Goal: Transaction & Acquisition: Book appointment/travel/reservation

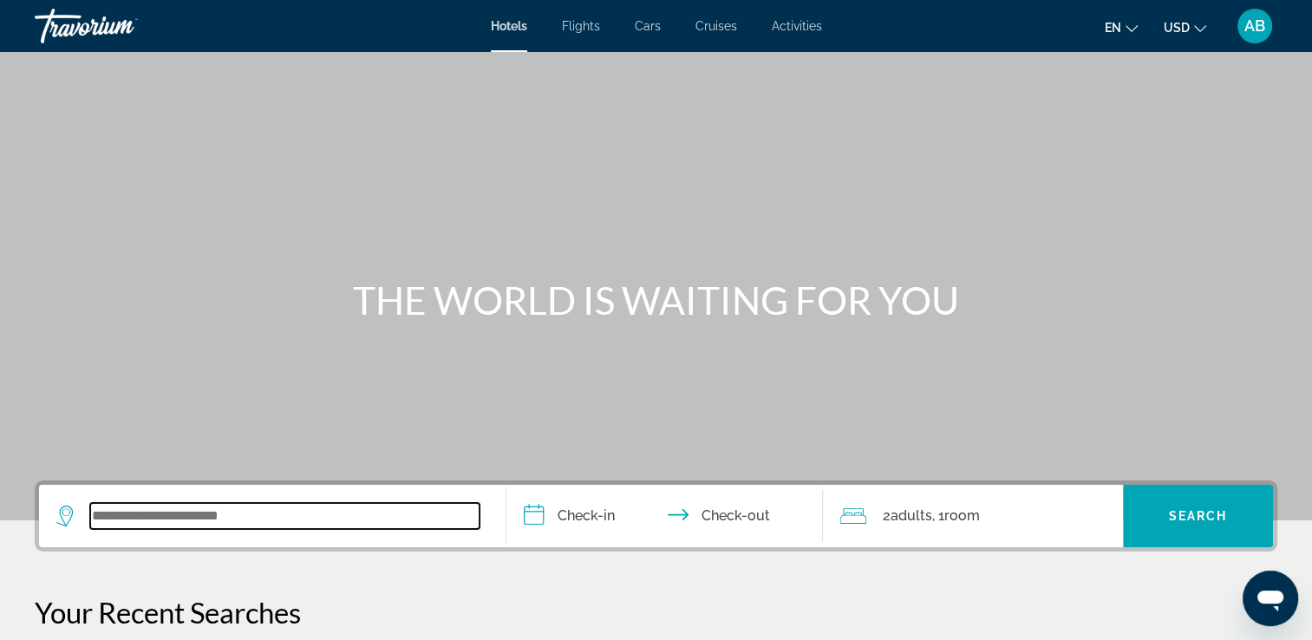
click at [95, 513] on input "Search widget" at bounding box center [284, 516] width 389 height 26
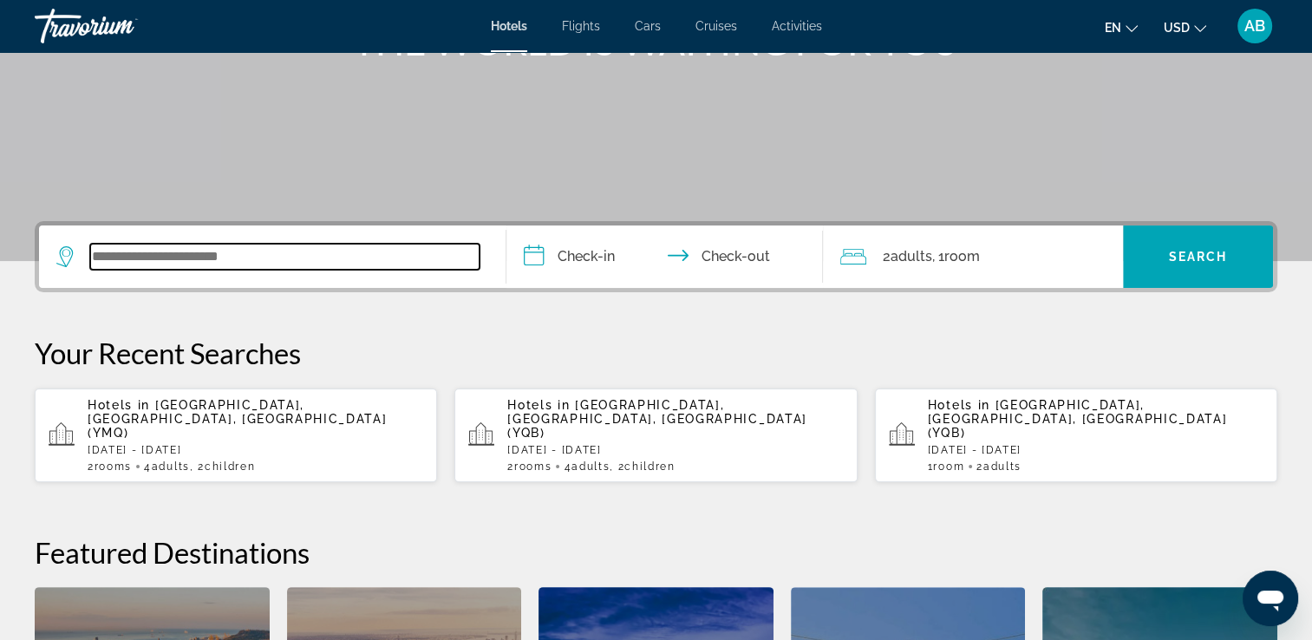
scroll to position [423, 0]
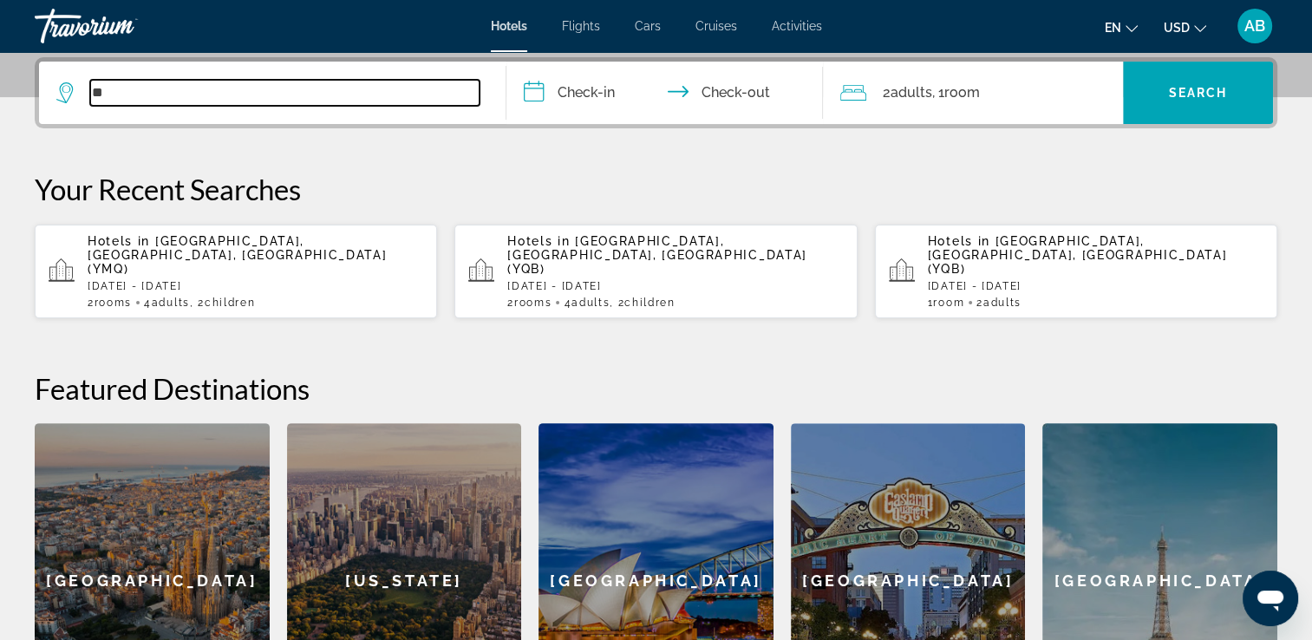
type input "*"
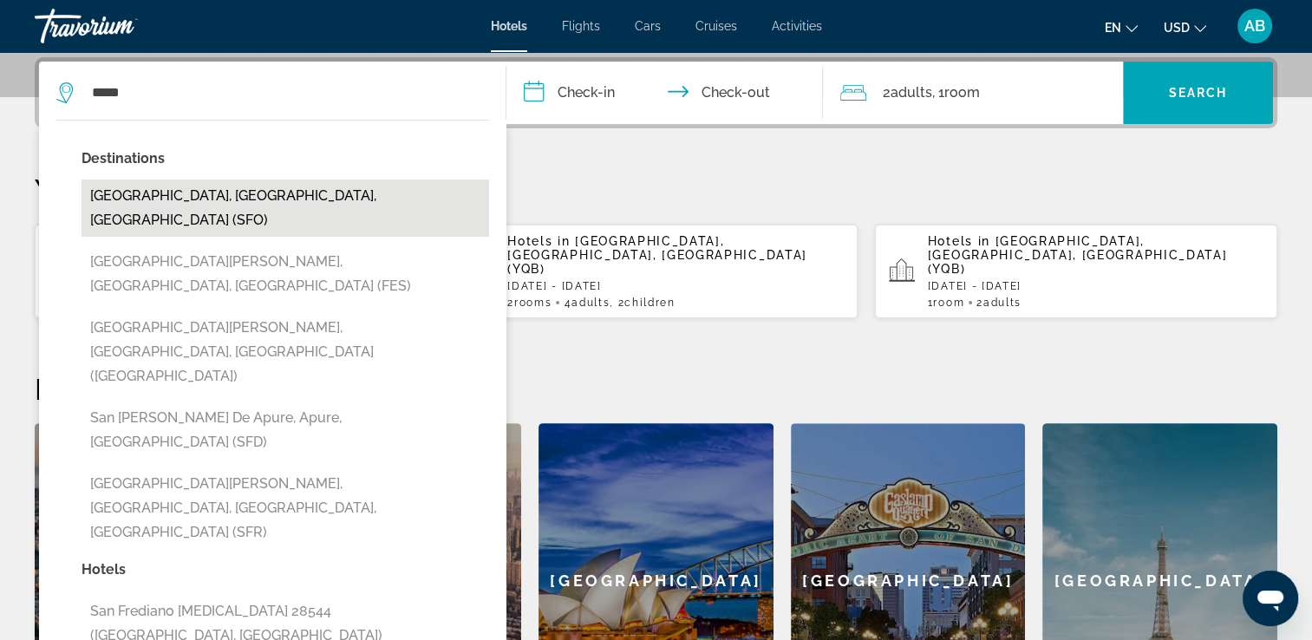
click at [156, 192] on button "San Francisco, CA, United States (SFO)" at bounding box center [286, 208] width 408 height 57
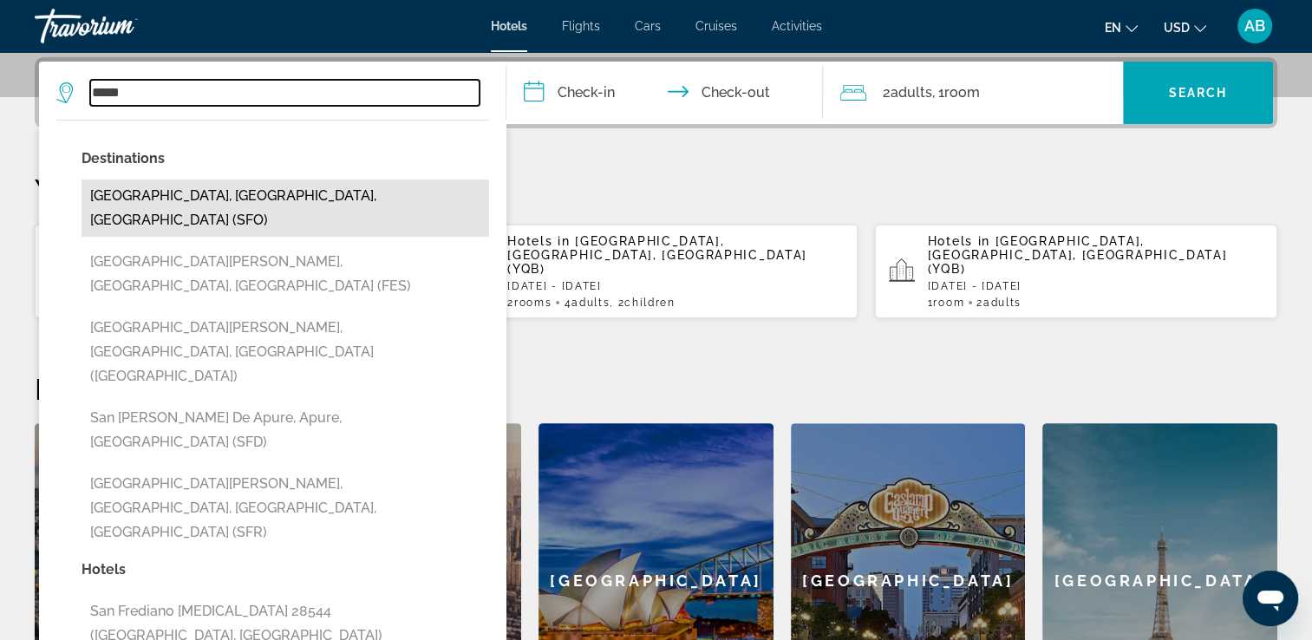
type input "**********"
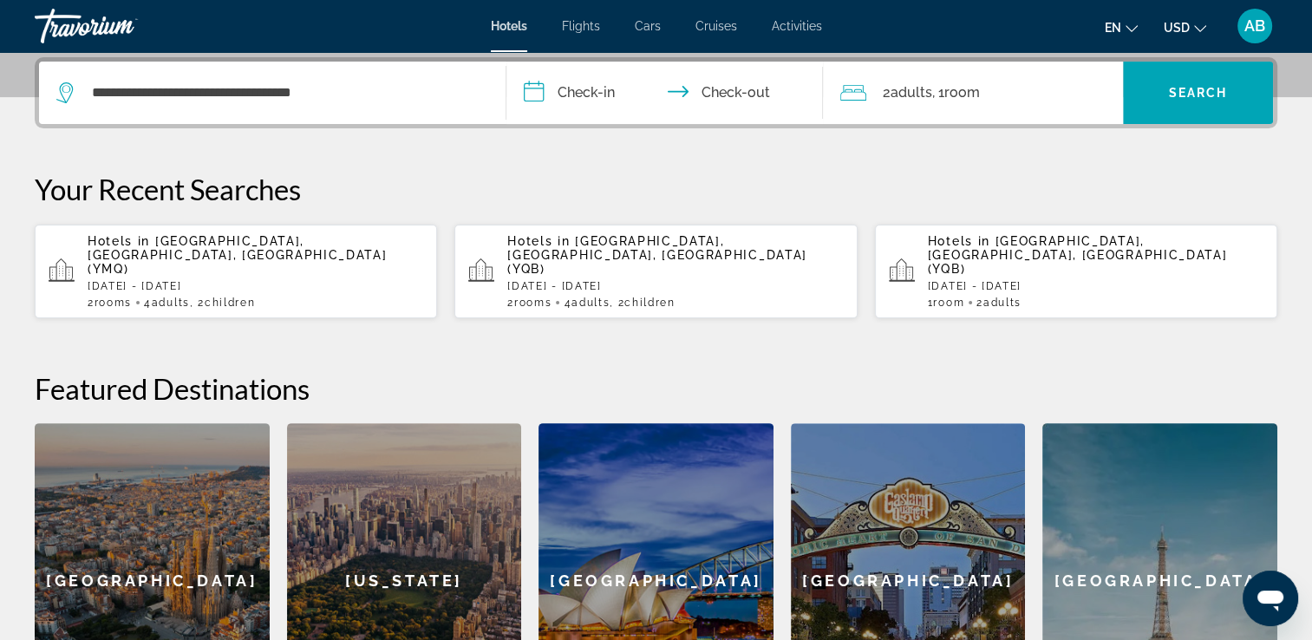
click at [605, 106] on input "**********" at bounding box center [669, 96] width 324 height 68
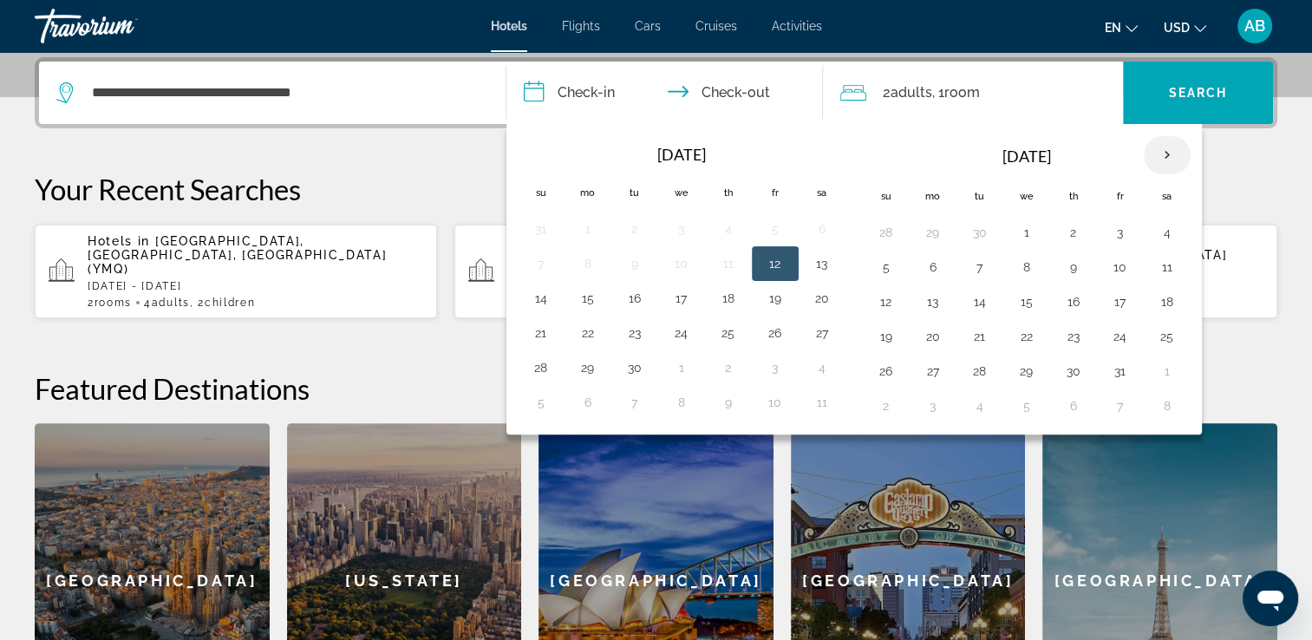
click at [1148, 154] on th "Next month" at bounding box center [1167, 155] width 47 height 38
click at [1155, 297] on button "20" at bounding box center [1168, 302] width 28 height 24
click at [1114, 304] on button "19" at bounding box center [1121, 302] width 28 height 24
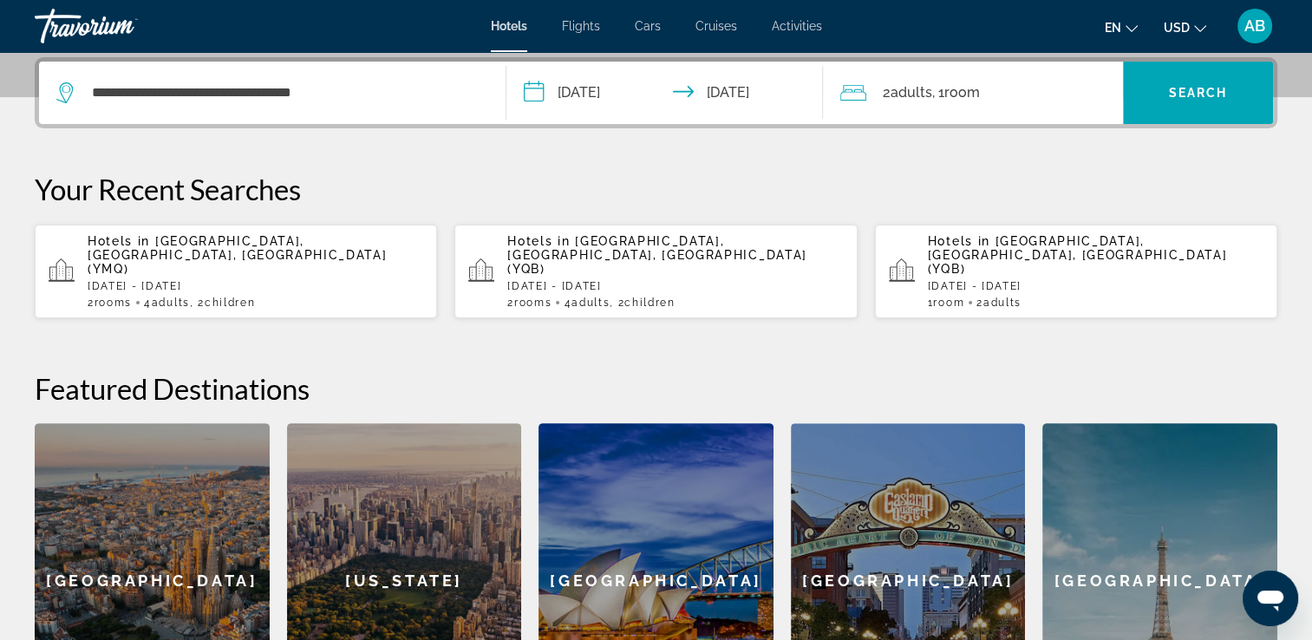
click at [787, 81] on input "**********" at bounding box center [669, 96] width 324 height 68
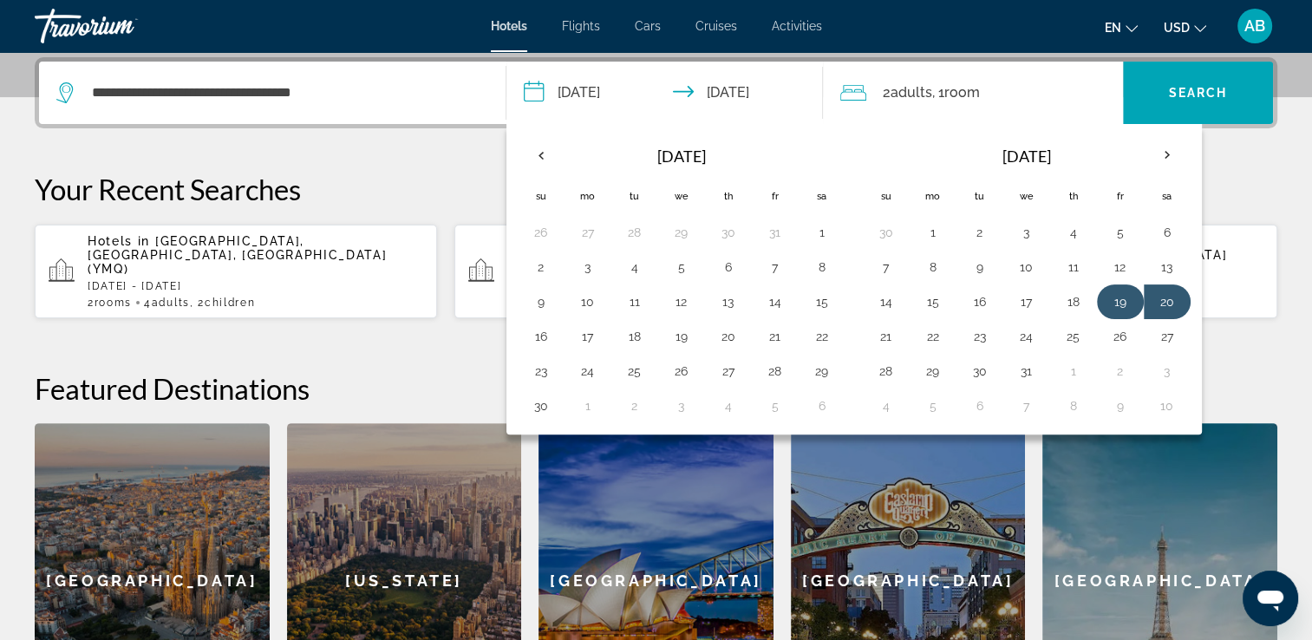
click at [1107, 304] on button "19" at bounding box center [1121, 302] width 28 height 24
click at [943, 331] on button "22" at bounding box center [933, 336] width 28 height 24
type input "**********"
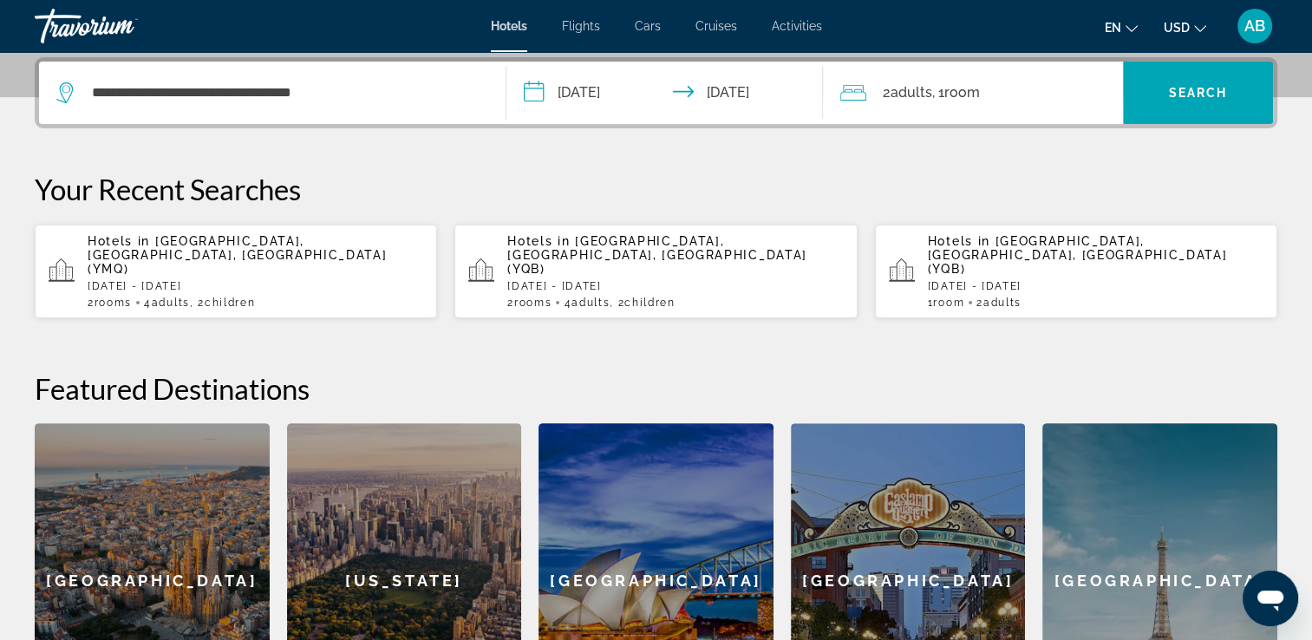
click at [1199, 28] on icon "Change currency" at bounding box center [1200, 29] width 12 height 12
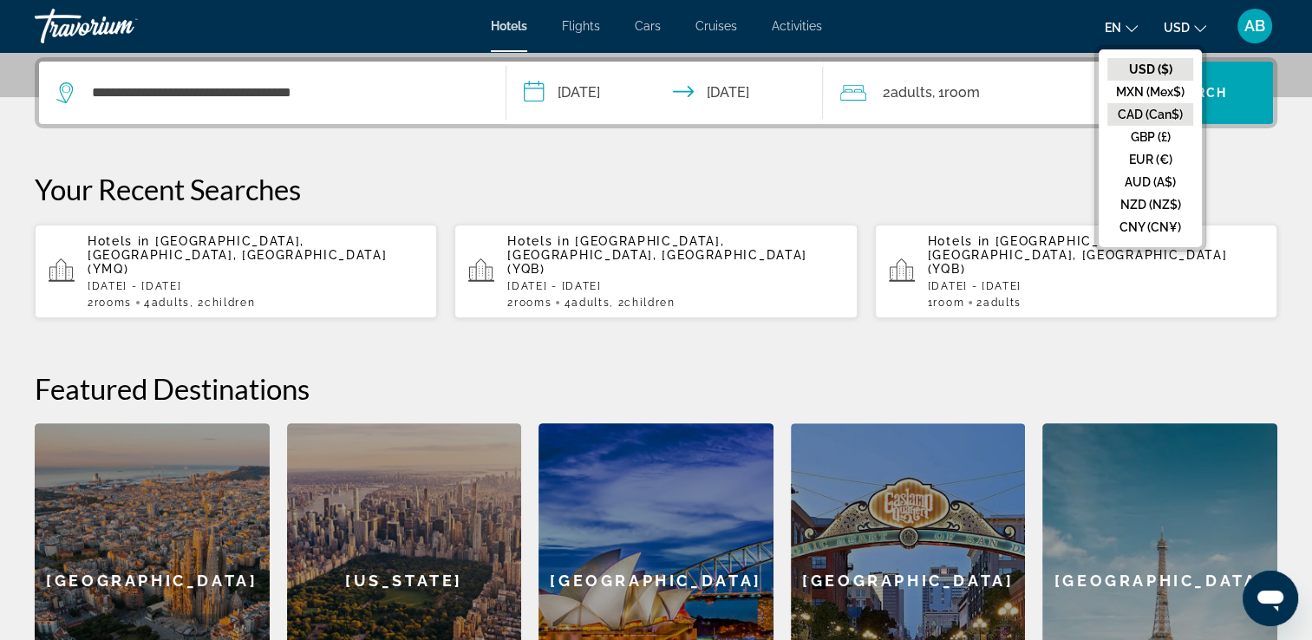
click at [1176, 109] on button "CAD (Can$)" at bounding box center [1151, 114] width 86 height 23
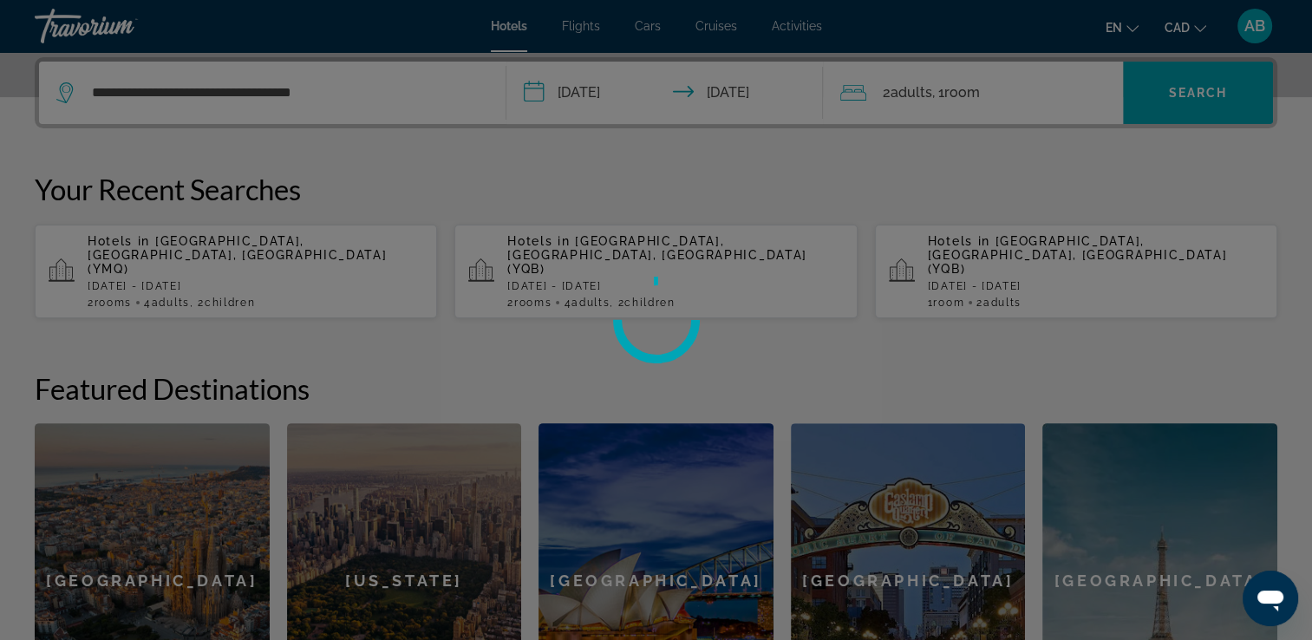
click at [1202, 95] on div at bounding box center [656, 320] width 1312 height 640
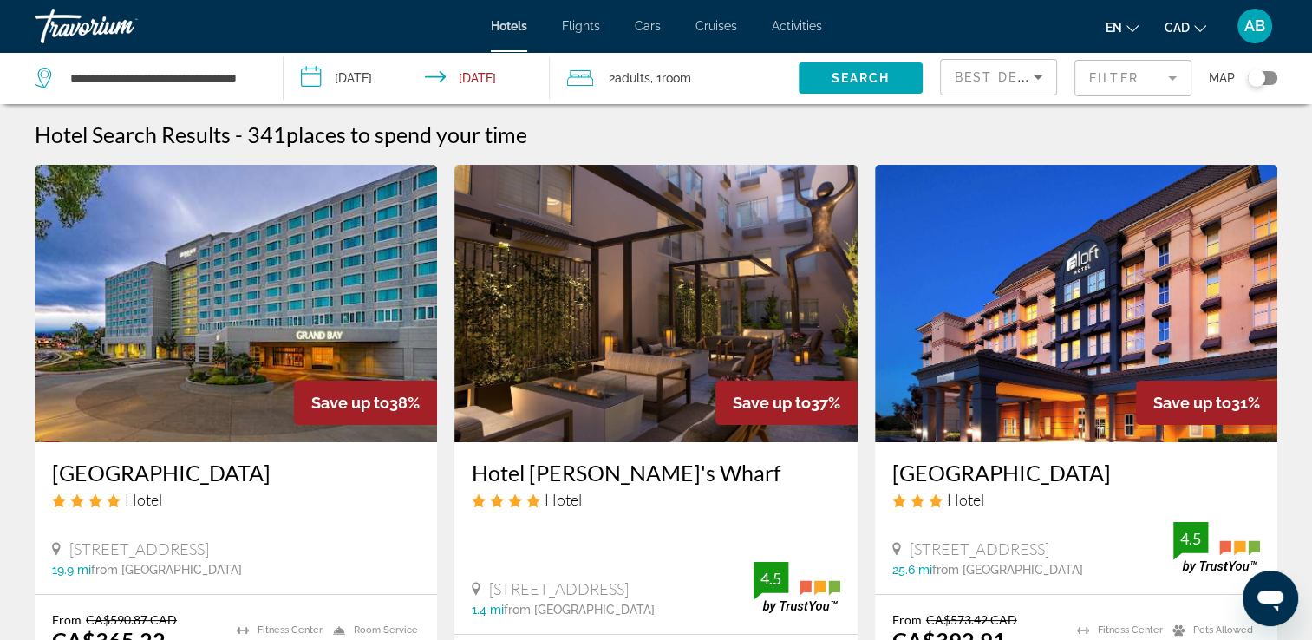
click at [264, 71] on div "**********" at bounding box center [150, 78] width 231 height 52
click at [179, 77] on input "**********" at bounding box center [163, 78] width 188 height 26
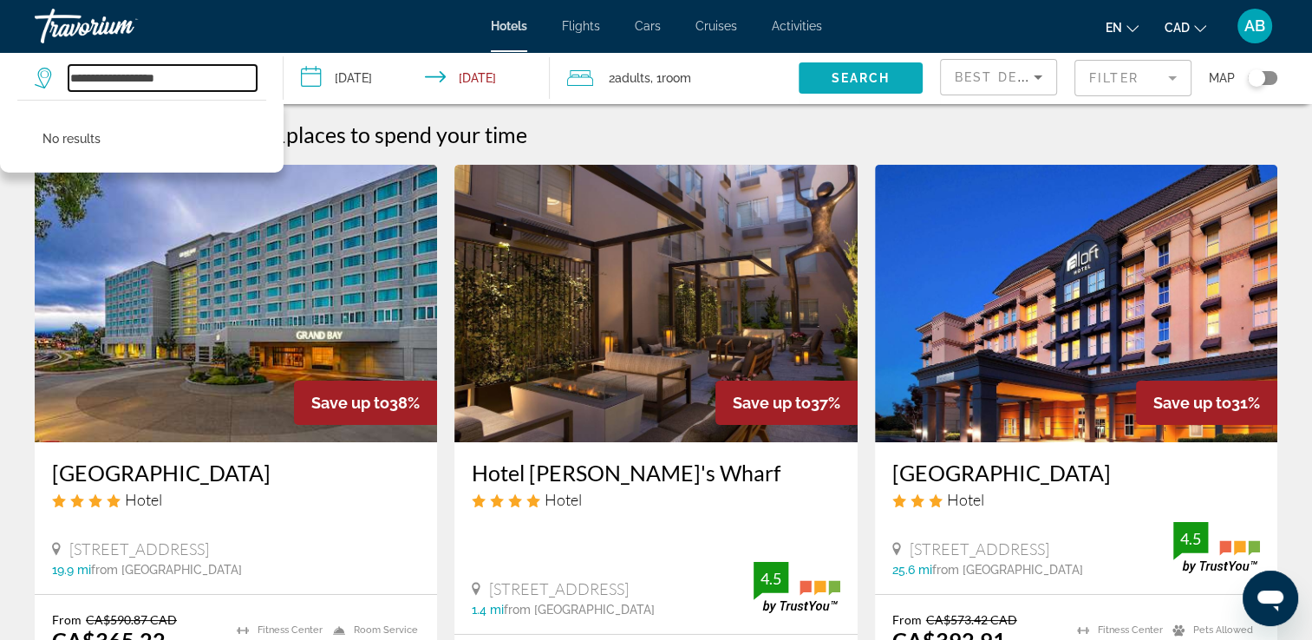
type input "**********"
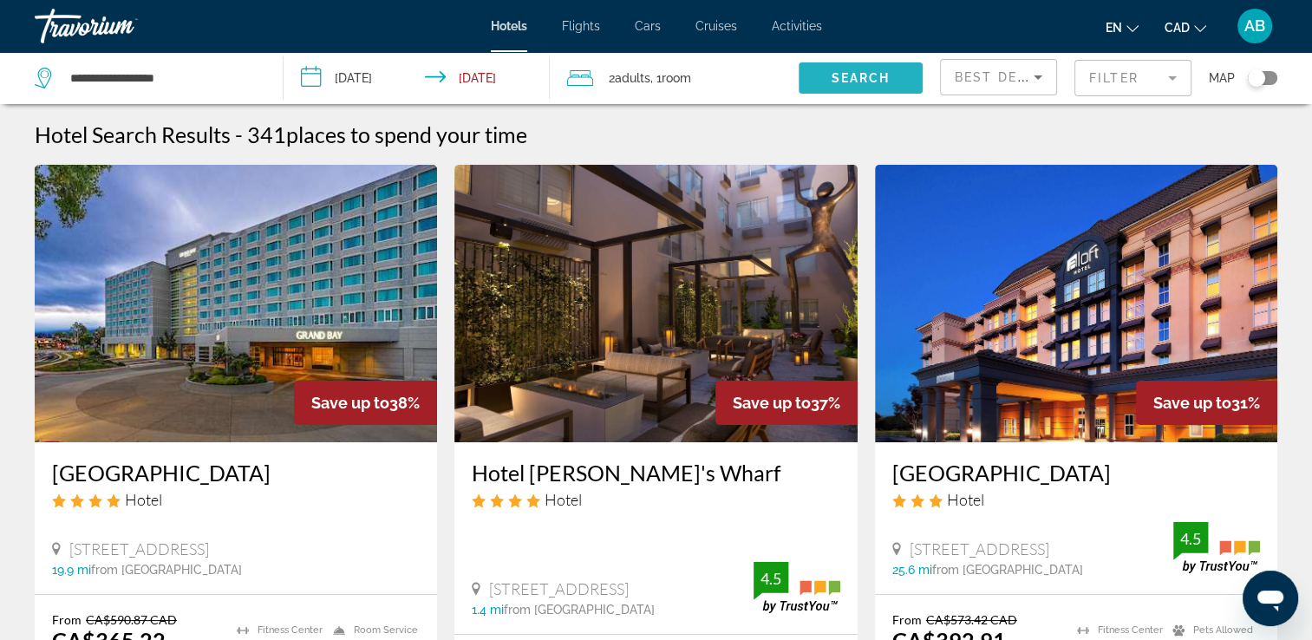
click at [847, 82] on span "Search" at bounding box center [860, 78] width 59 height 14
click at [839, 75] on span "Search" at bounding box center [860, 78] width 59 height 14
click at [530, 80] on input "**********" at bounding box center [420, 80] width 273 height 57
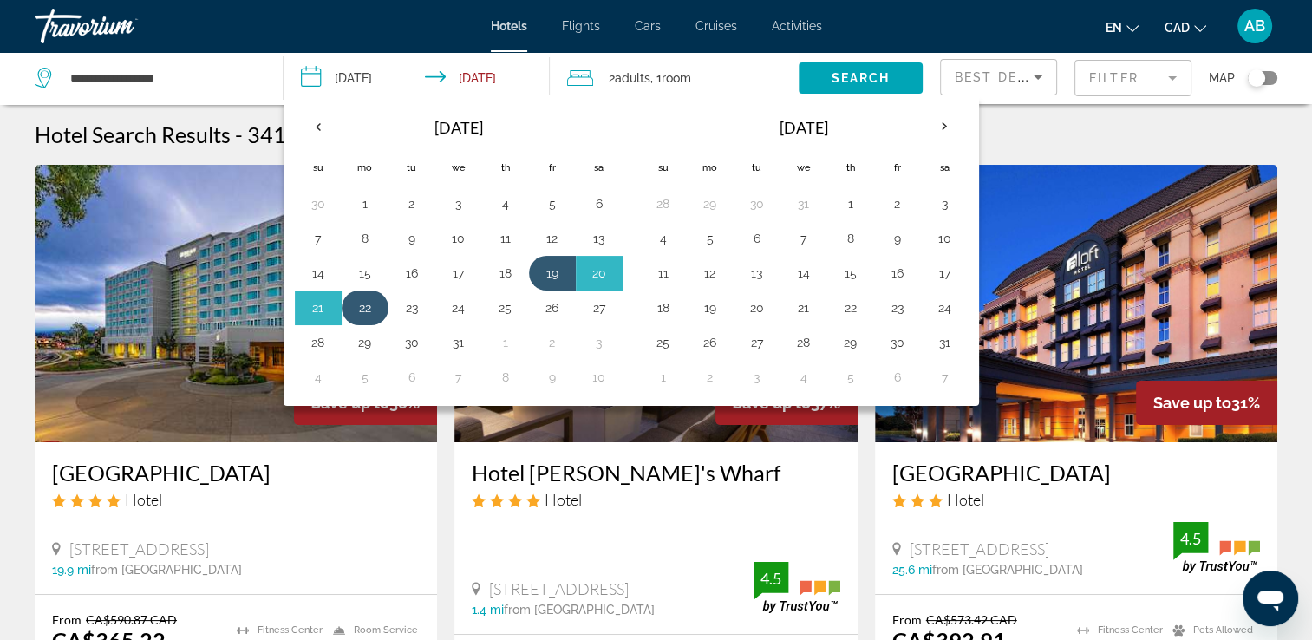
click at [354, 300] on button "22" at bounding box center [365, 308] width 28 height 24
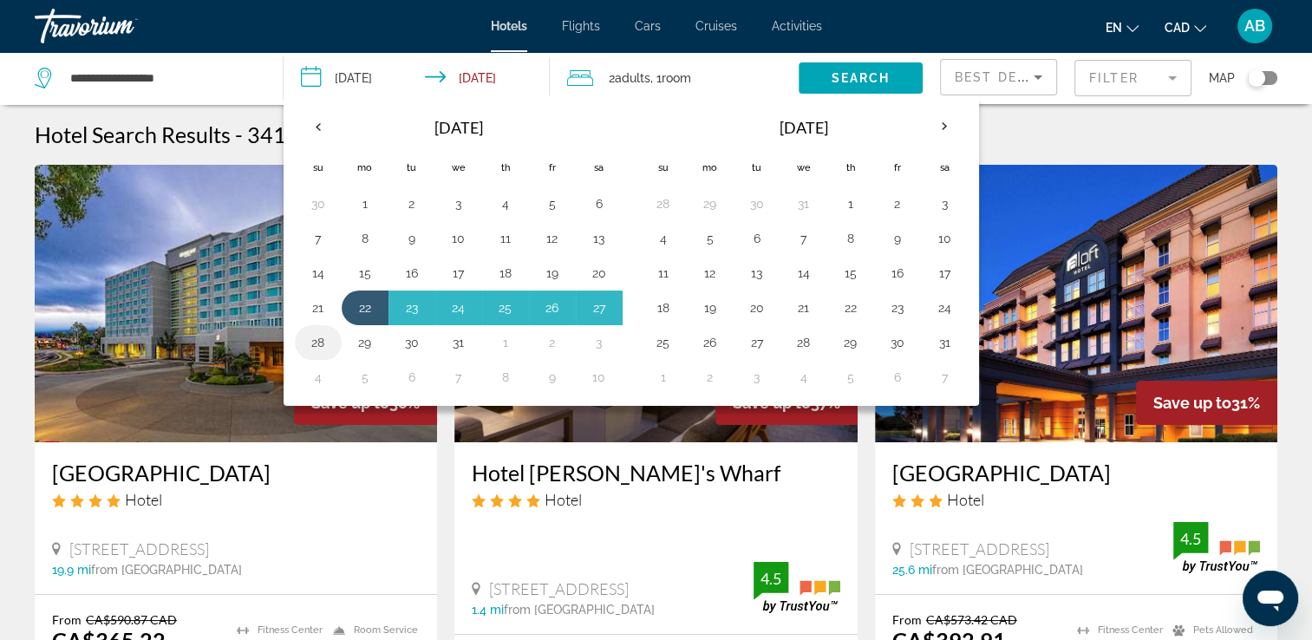
click at [324, 335] on button "28" at bounding box center [318, 342] width 28 height 24
type input "**********"
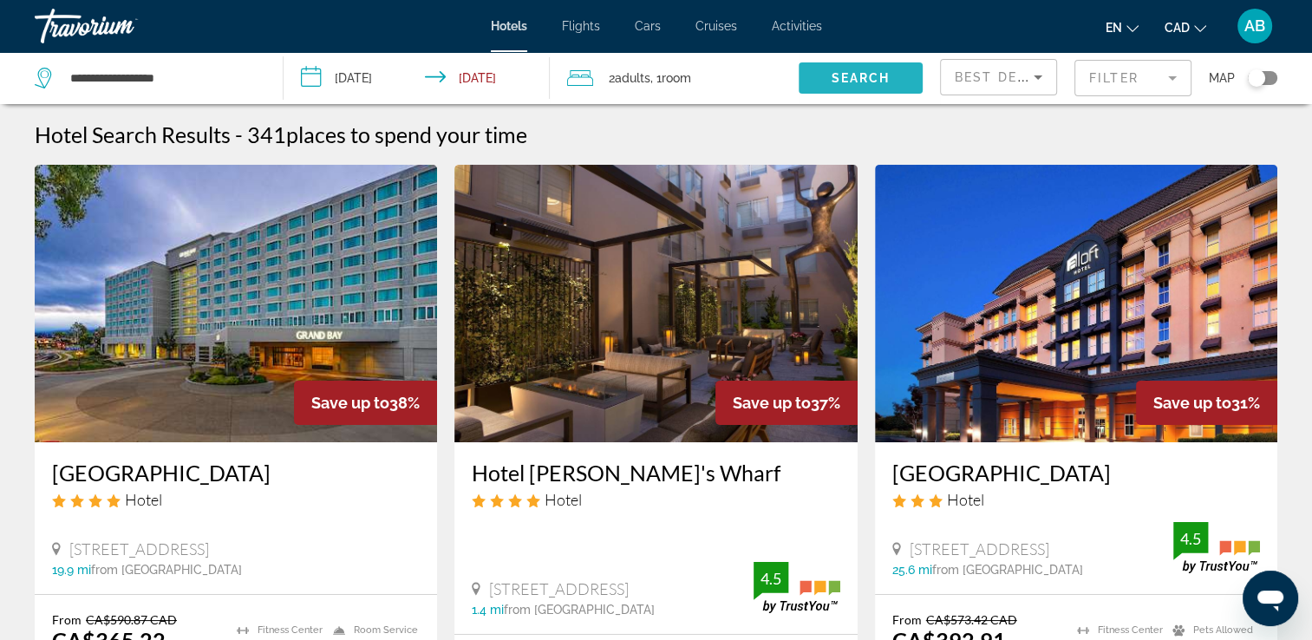
click at [850, 75] on span "Search" at bounding box center [860, 78] width 59 height 14
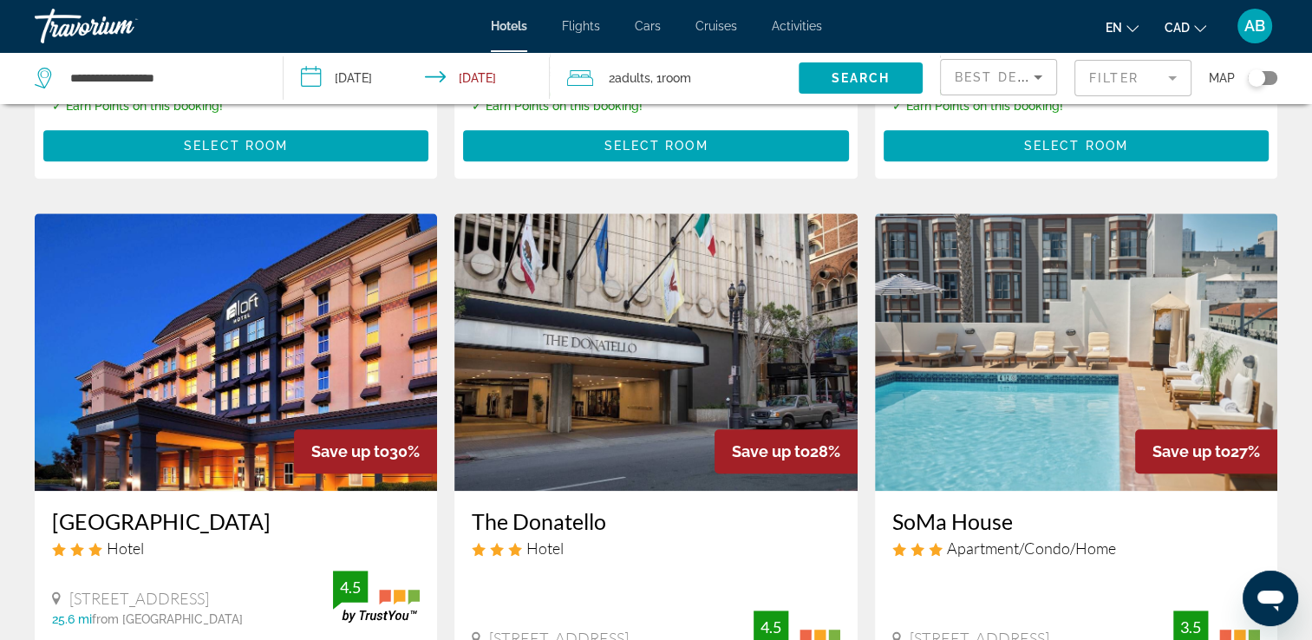
scroll to position [954, 0]
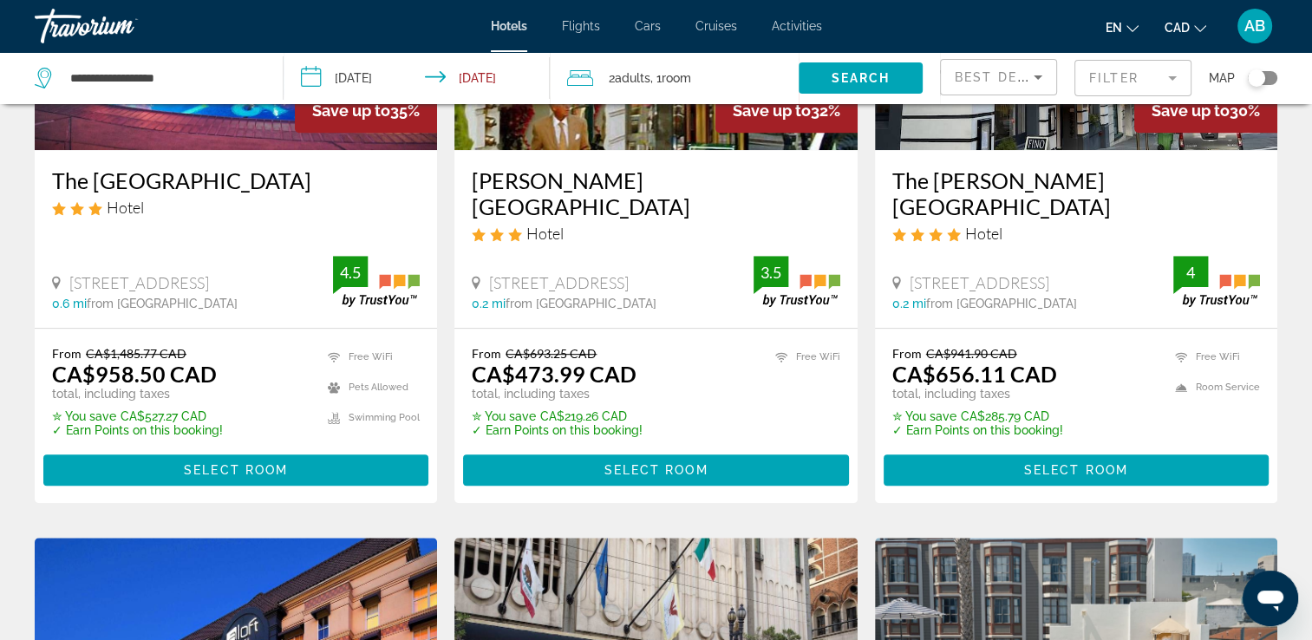
click at [1030, 85] on icon "Sort by" at bounding box center [1038, 77] width 21 height 21
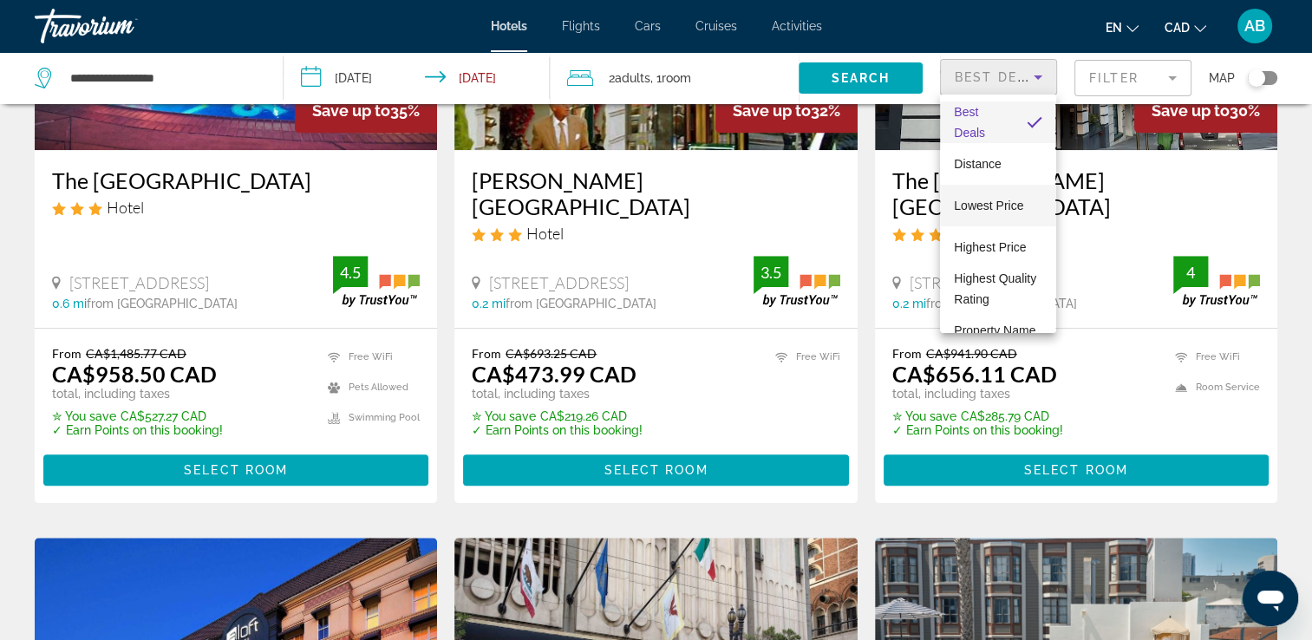
click at [982, 212] on span "Lowest Price" at bounding box center [988, 206] width 69 height 14
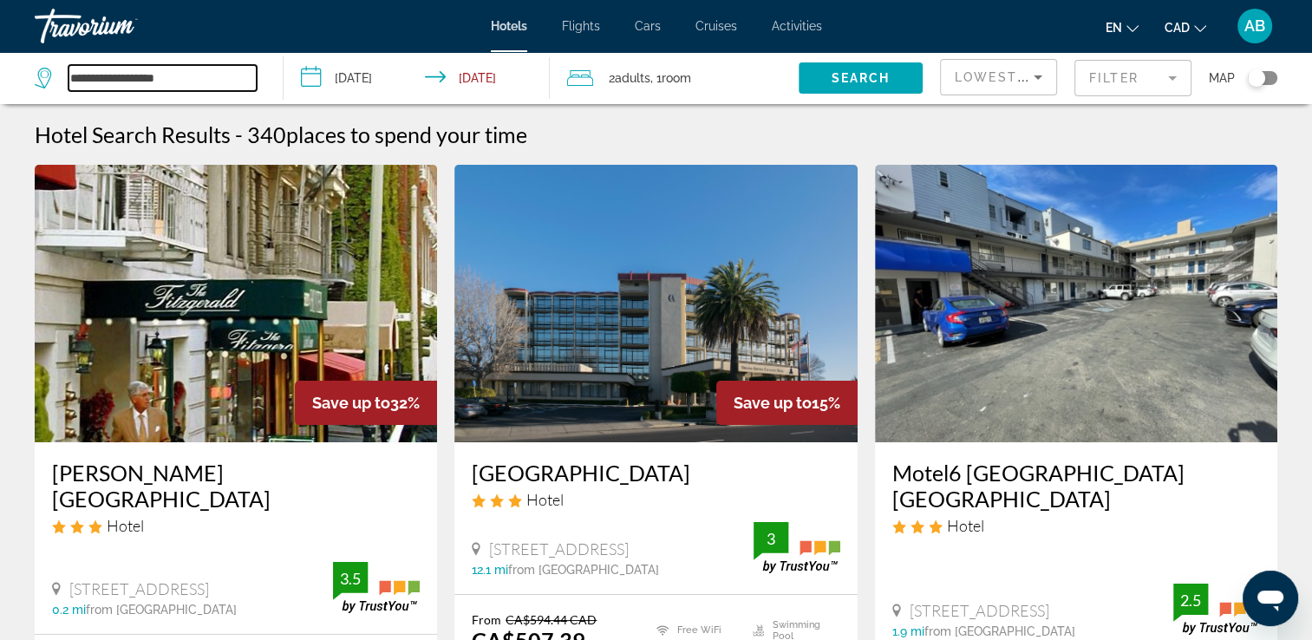
click at [199, 87] on input "**********" at bounding box center [163, 78] width 188 height 26
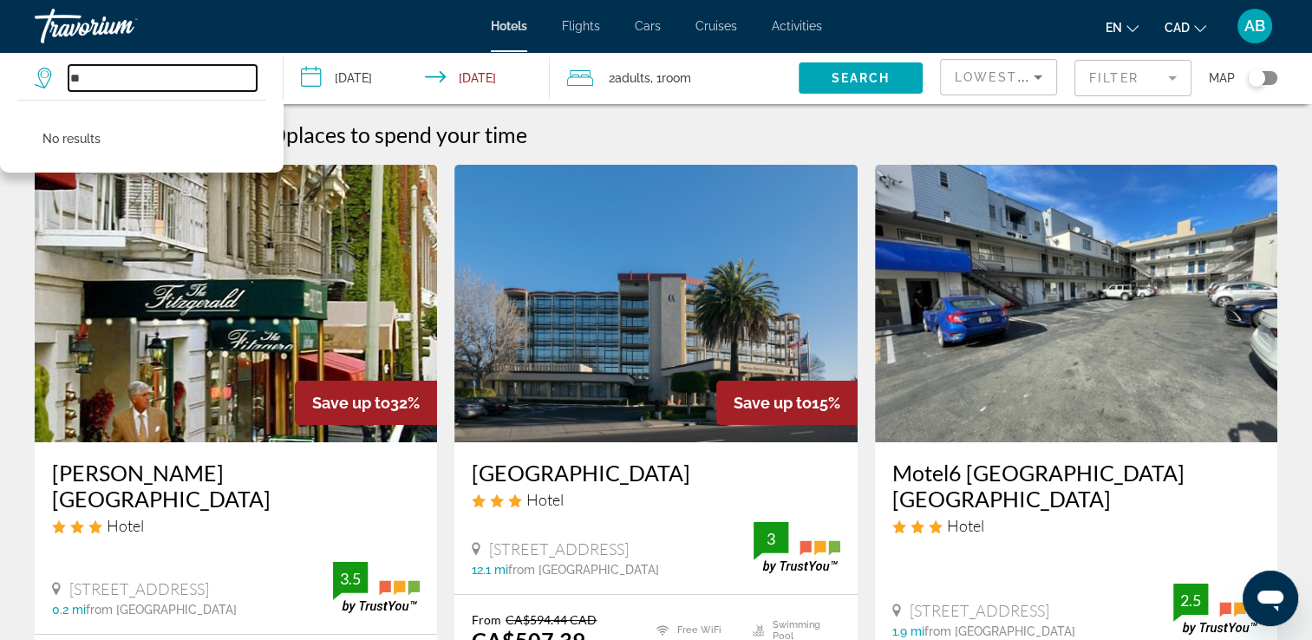
type input "*"
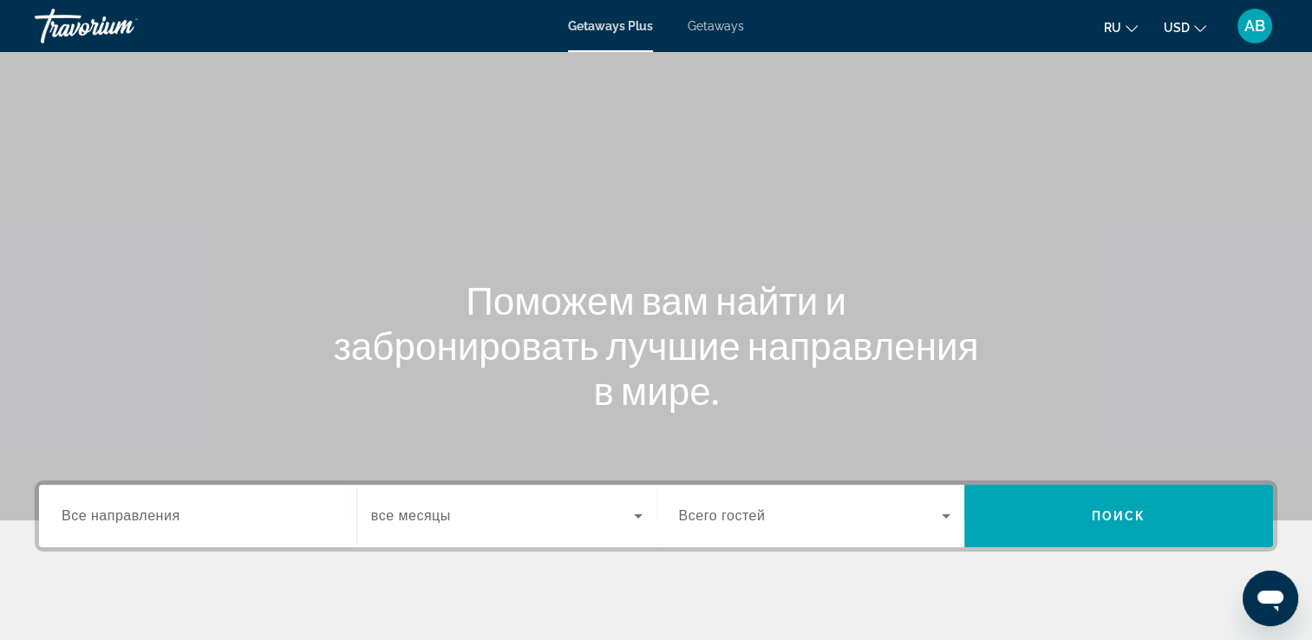
click at [736, 32] on span "Getaways" at bounding box center [716, 26] width 56 height 14
click at [161, 513] on span "Все направления" at bounding box center [121, 515] width 119 height 15
click at [161, 513] on input "Destination Все направления" at bounding box center [198, 517] width 272 height 21
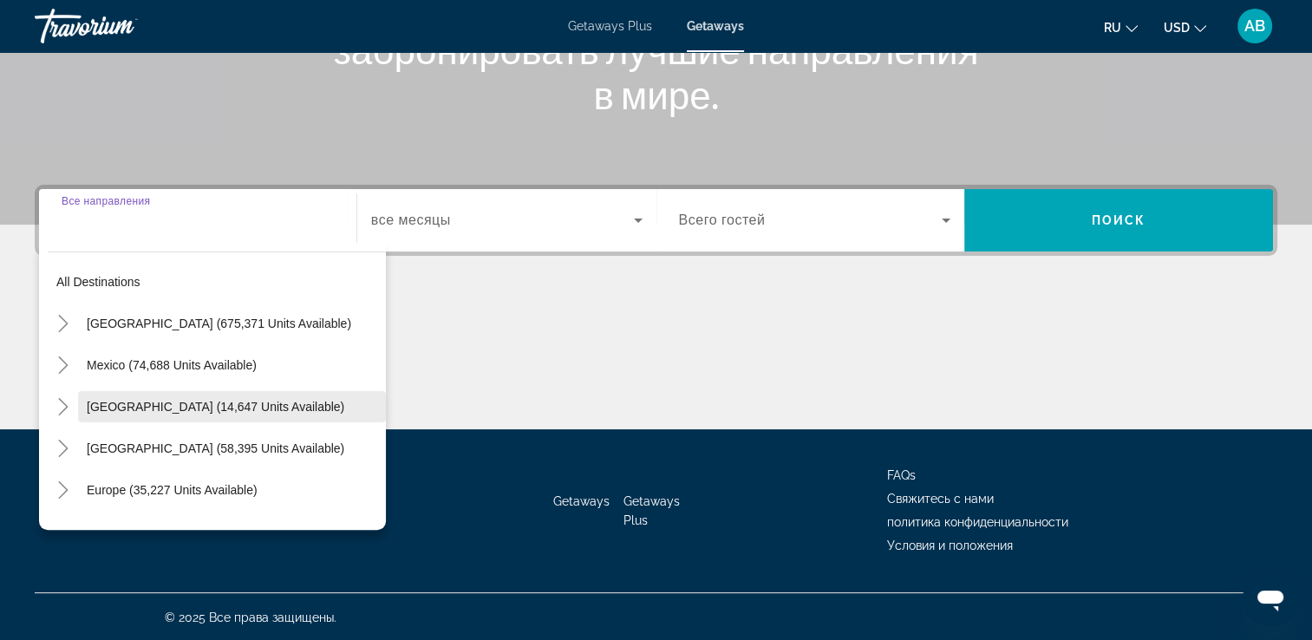
scroll to position [297, 0]
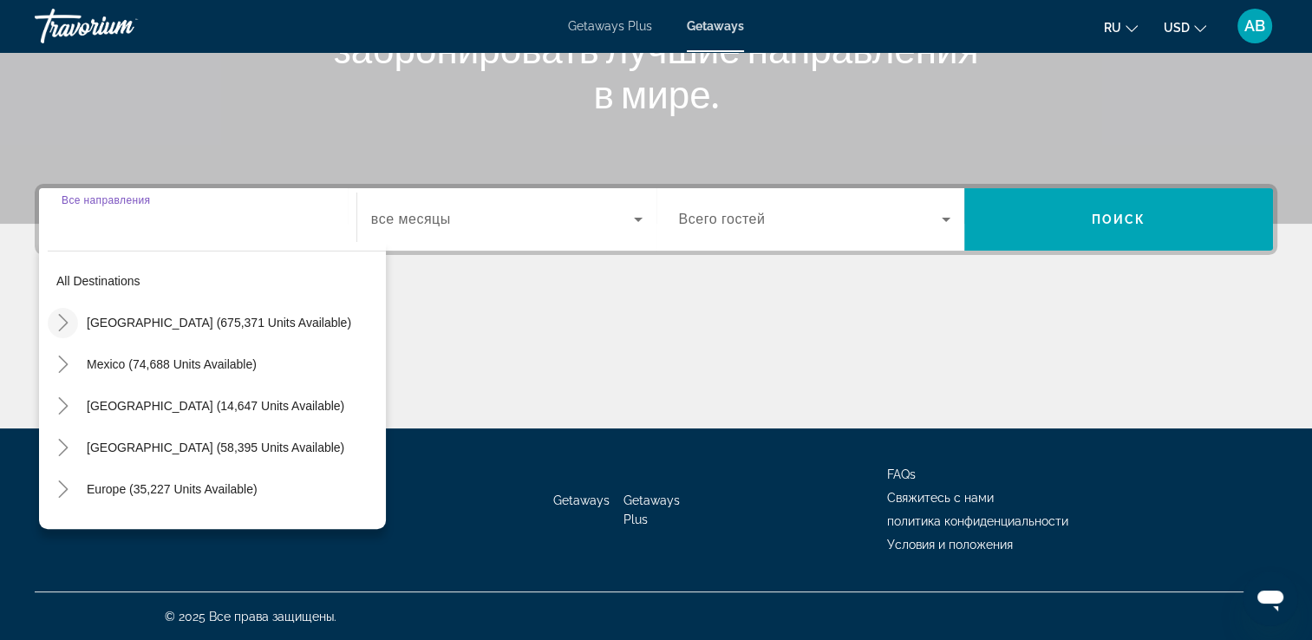
click at [59, 320] on icon "Toggle United States (675,371 units available)" at bounding box center [63, 322] width 17 height 17
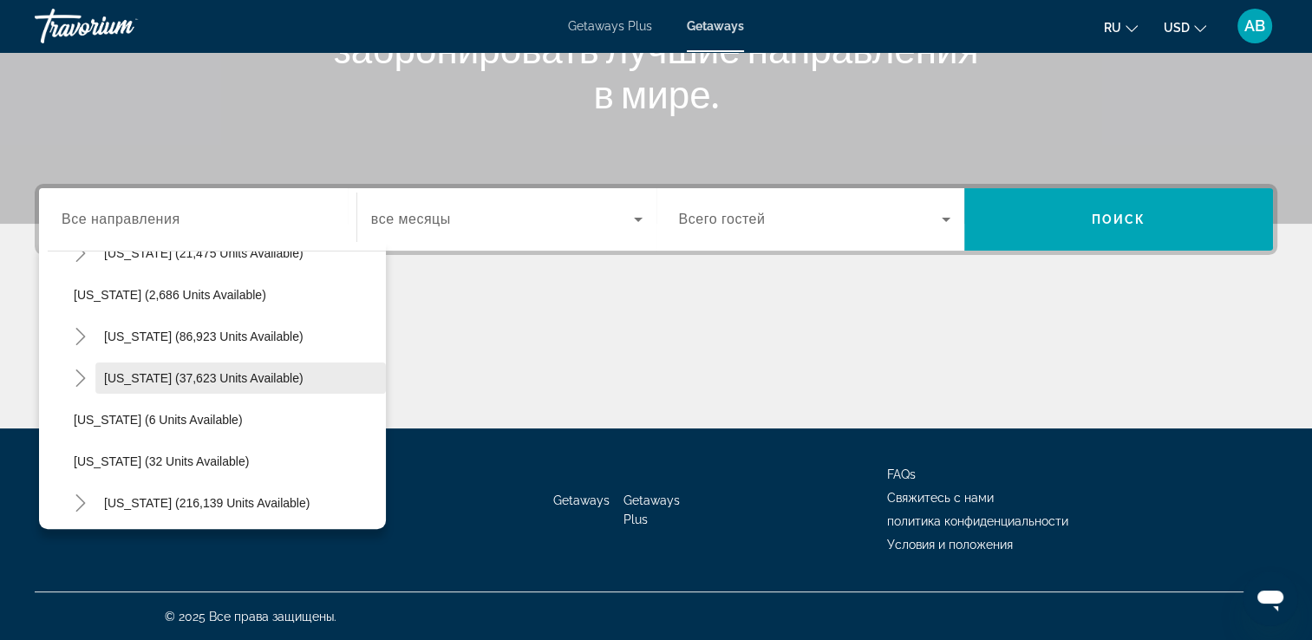
scroll to position [137, 0]
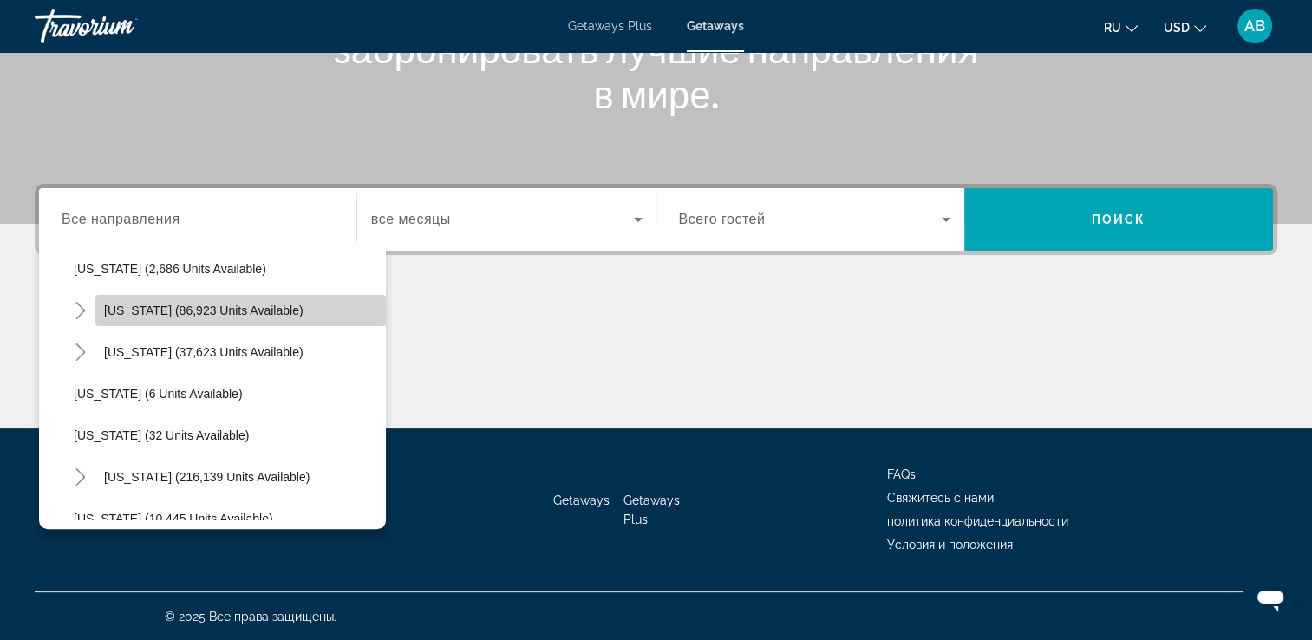
click at [306, 309] on span "Search widget" at bounding box center [240, 311] width 291 height 42
type input "**********"
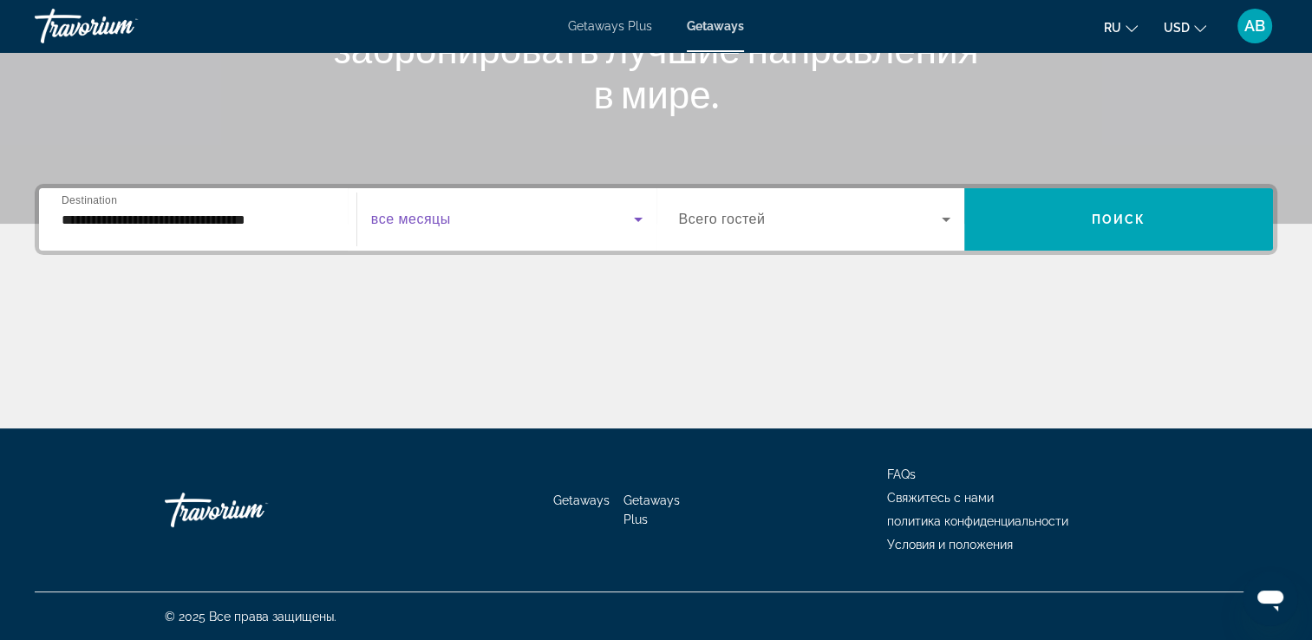
click at [525, 224] on span "Search widget" at bounding box center [502, 219] width 263 height 21
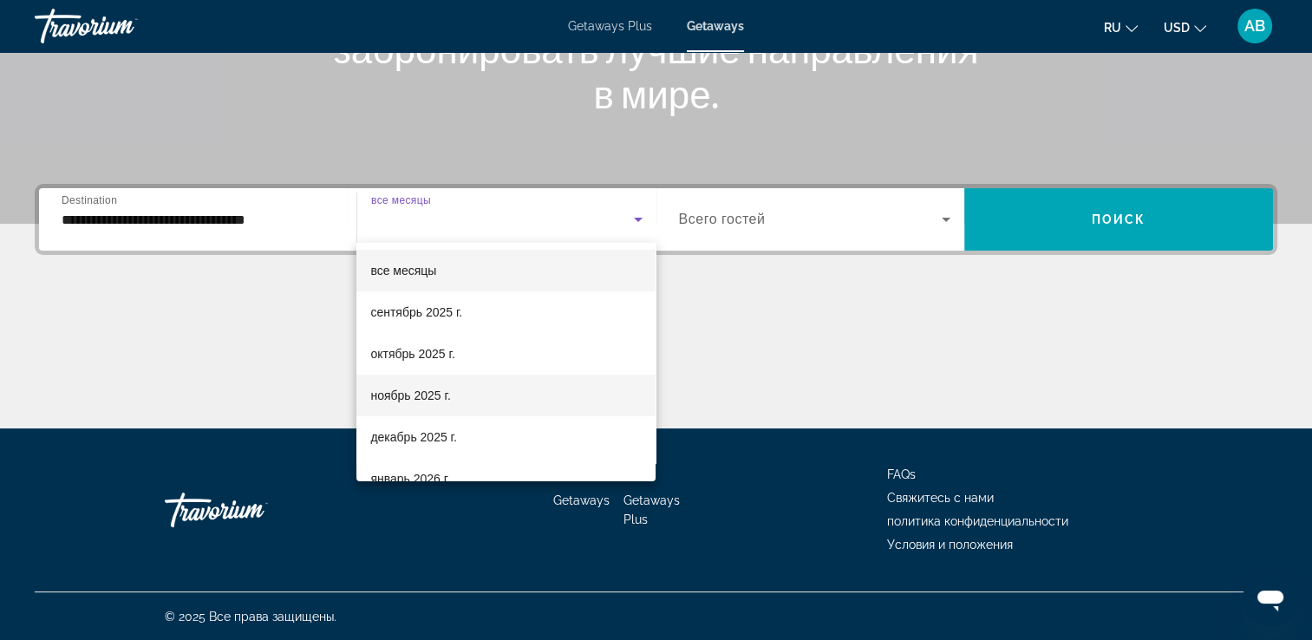
click at [443, 401] on span "ноябрь 2025 г." at bounding box center [410, 395] width 80 height 21
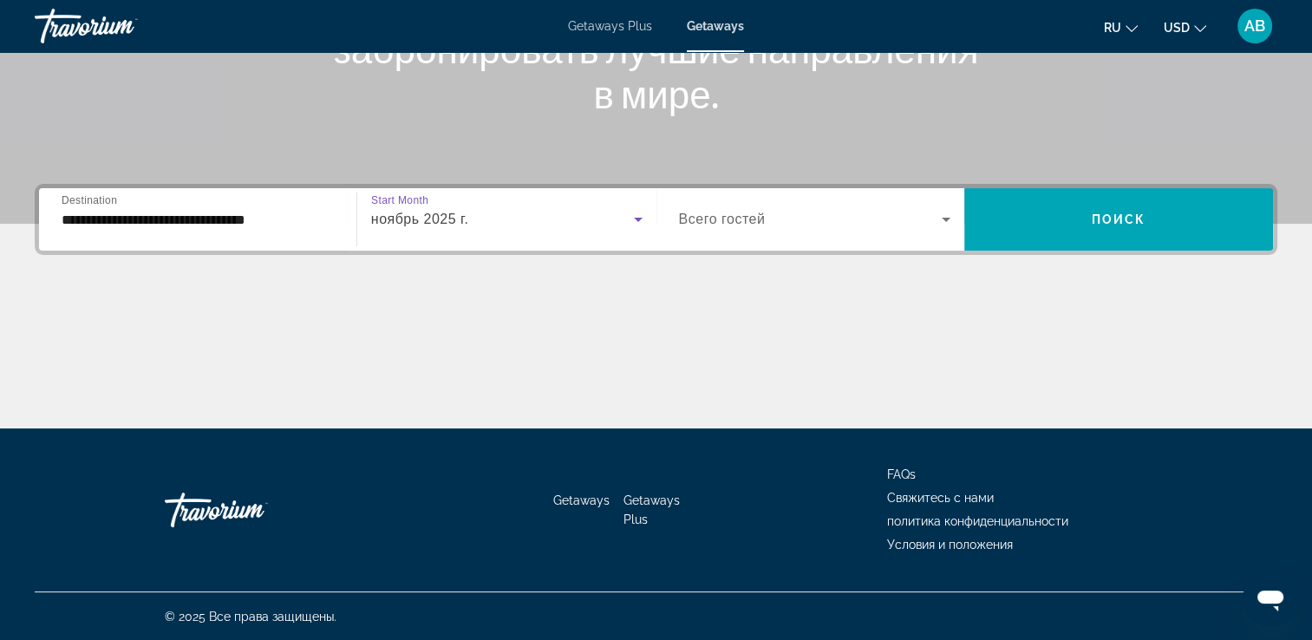
click at [853, 218] on span "Search widget" at bounding box center [811, 219] width 264 height 21
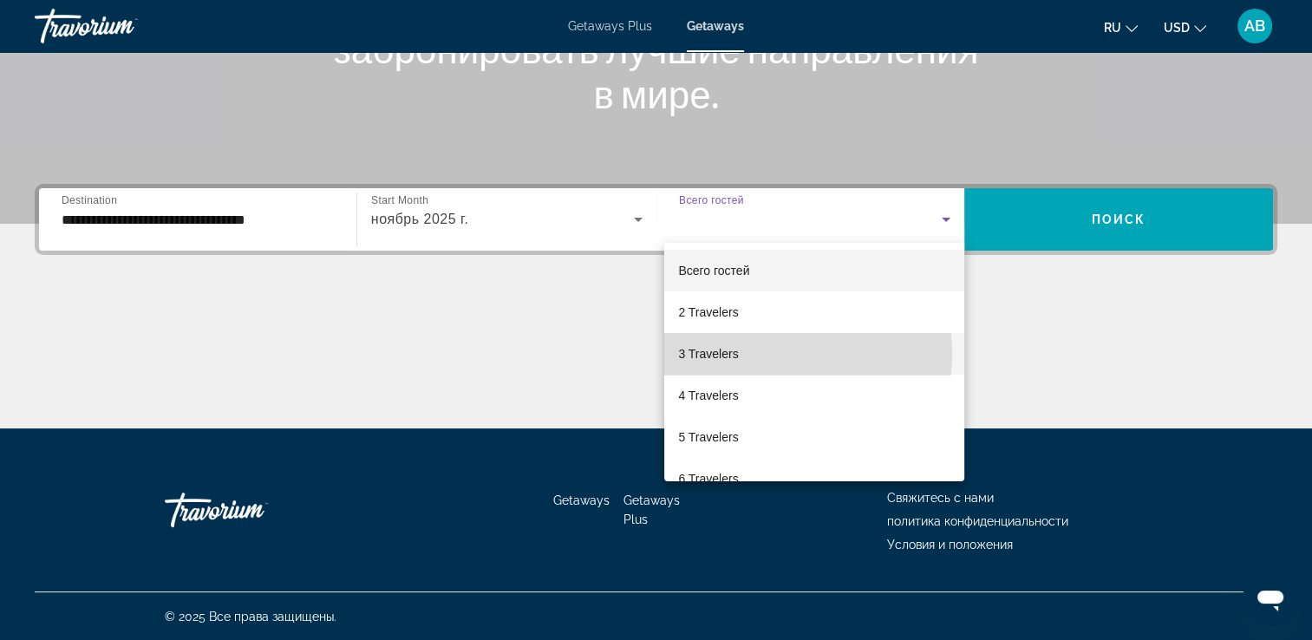
click at [747, 354] on mat-option "3 Travelers" at bounding box center [814, 354] width 300 height 42
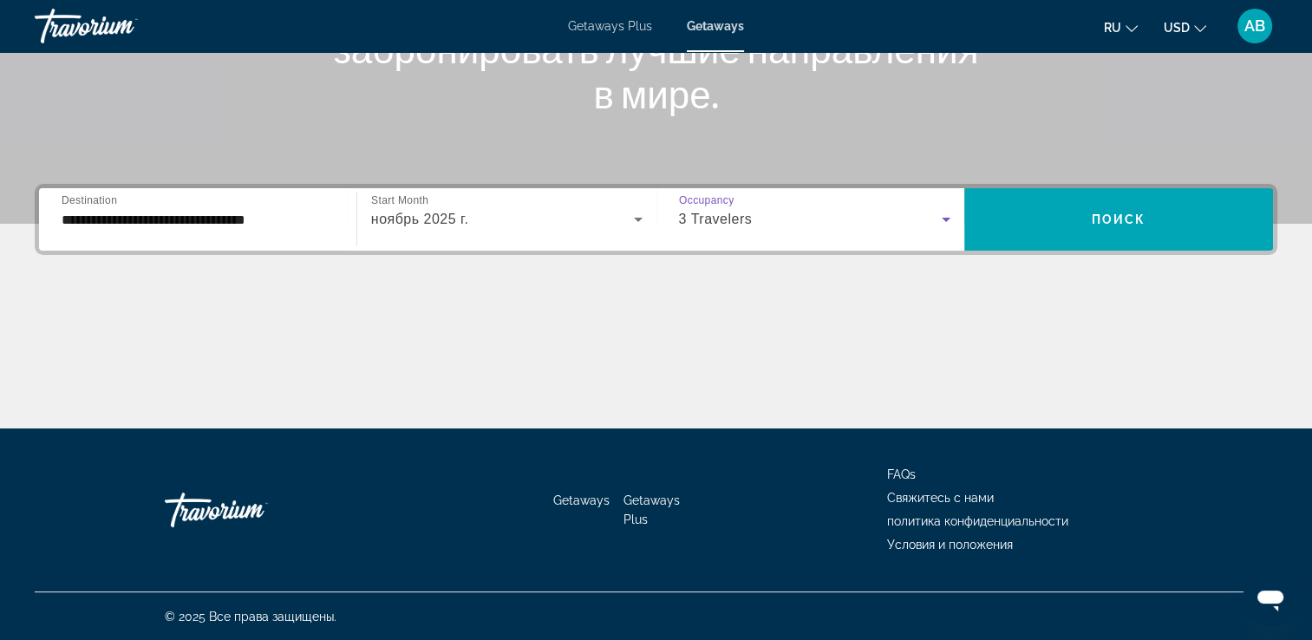
click at [1193, 26] on button "USD USD ($) MXN (Mex$) CAD (Can$) GBP (£) EUR (€) AUD (A$) NZD (NZ$) CNY (CN¥)" at bounding box center [1185, 27] width 43 height 25
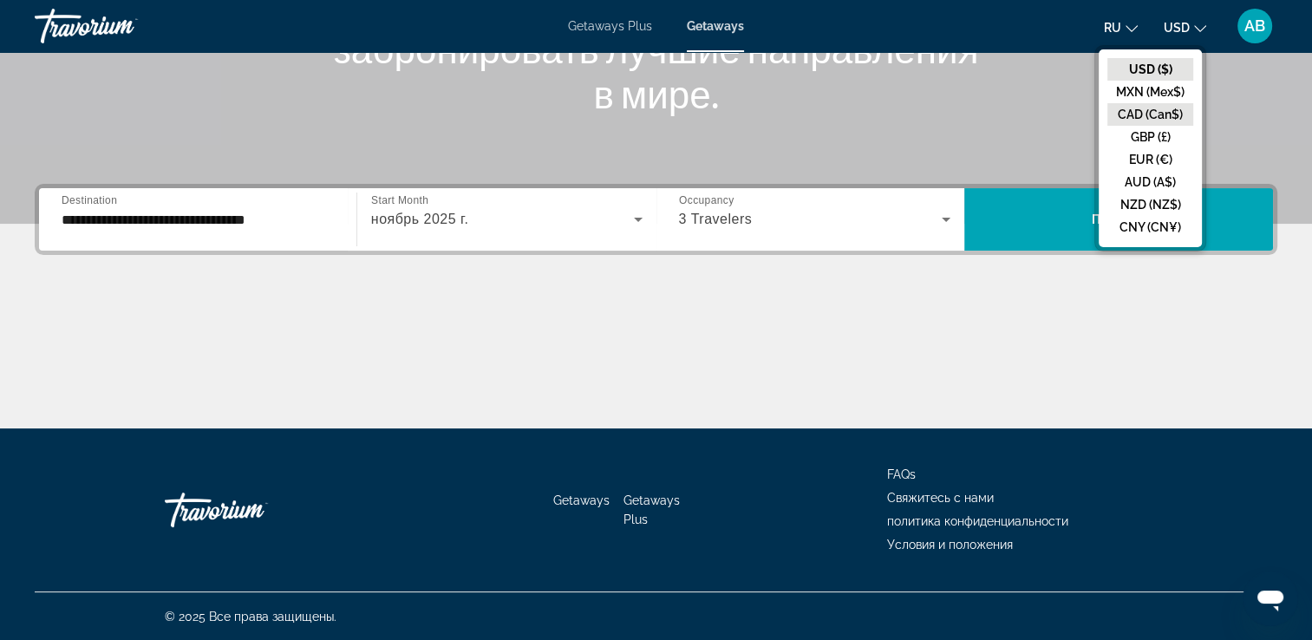
click at [1161, 113] on button "CAD (Can$)" at bounding box center [1151, 114] width 86 height 23
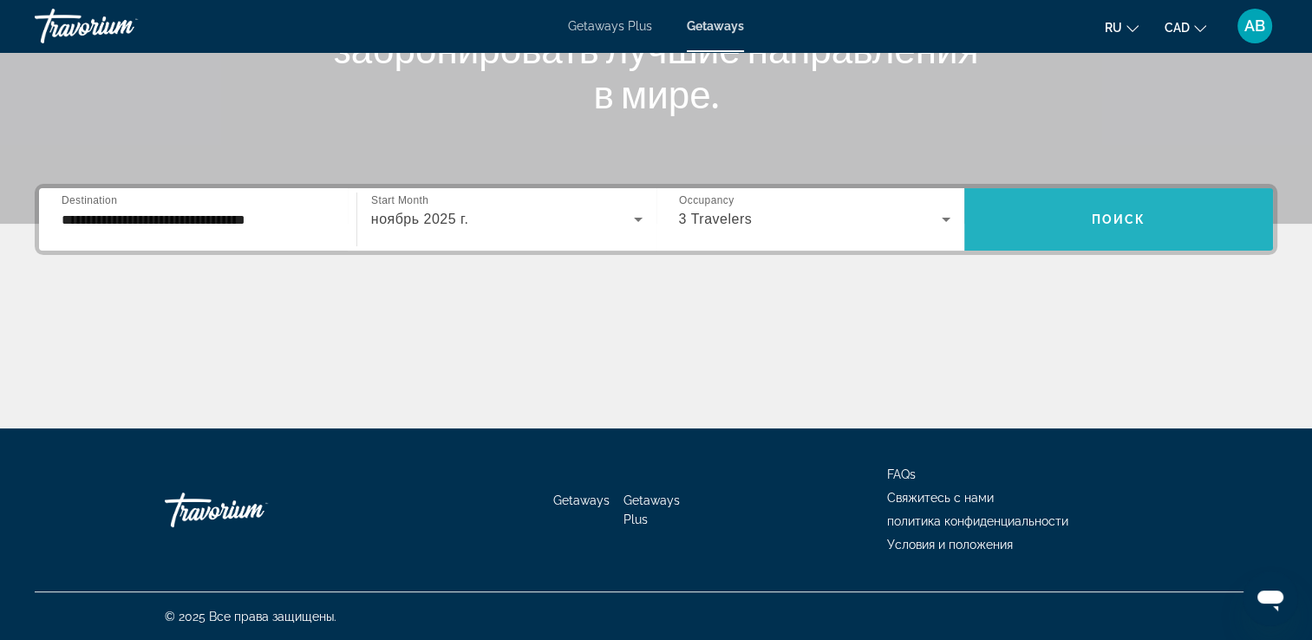
click at [1129, 238] on span "Search widget" at bounding box center [1119, 220] width 309 height 42
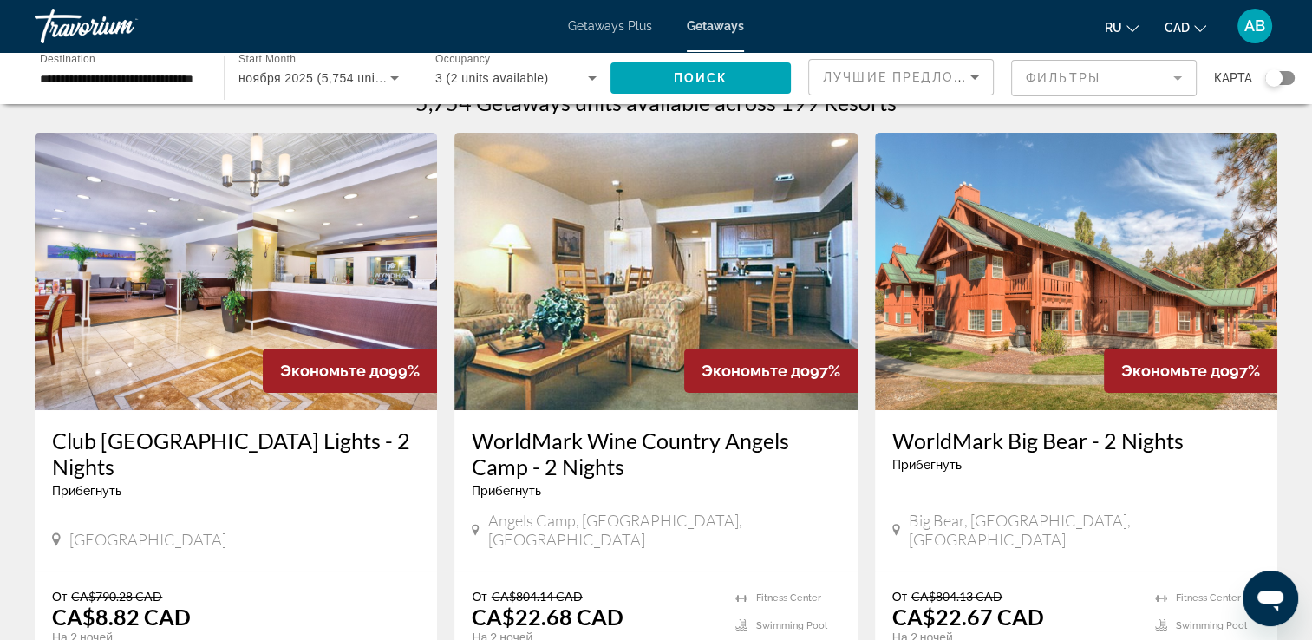
scroll to position [87, 0]
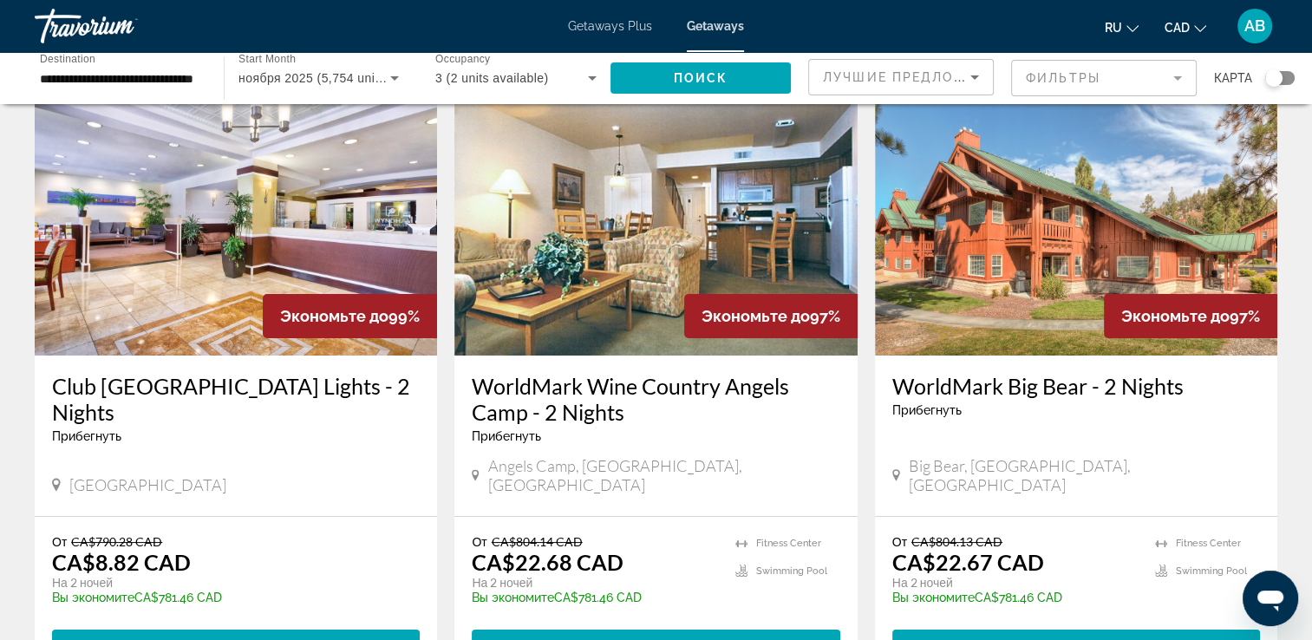
click at [1286, 75] on div "Search widget" at bounding box center [1279, 78] width 29 height 14
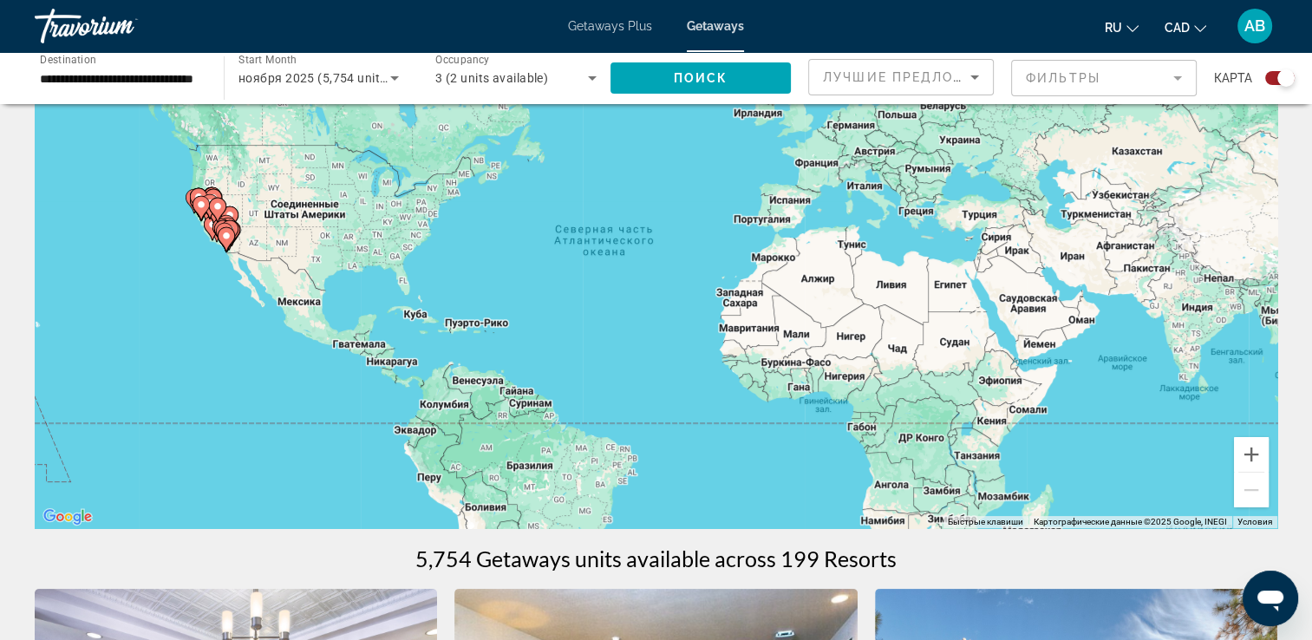
scroll to position [0, 0]
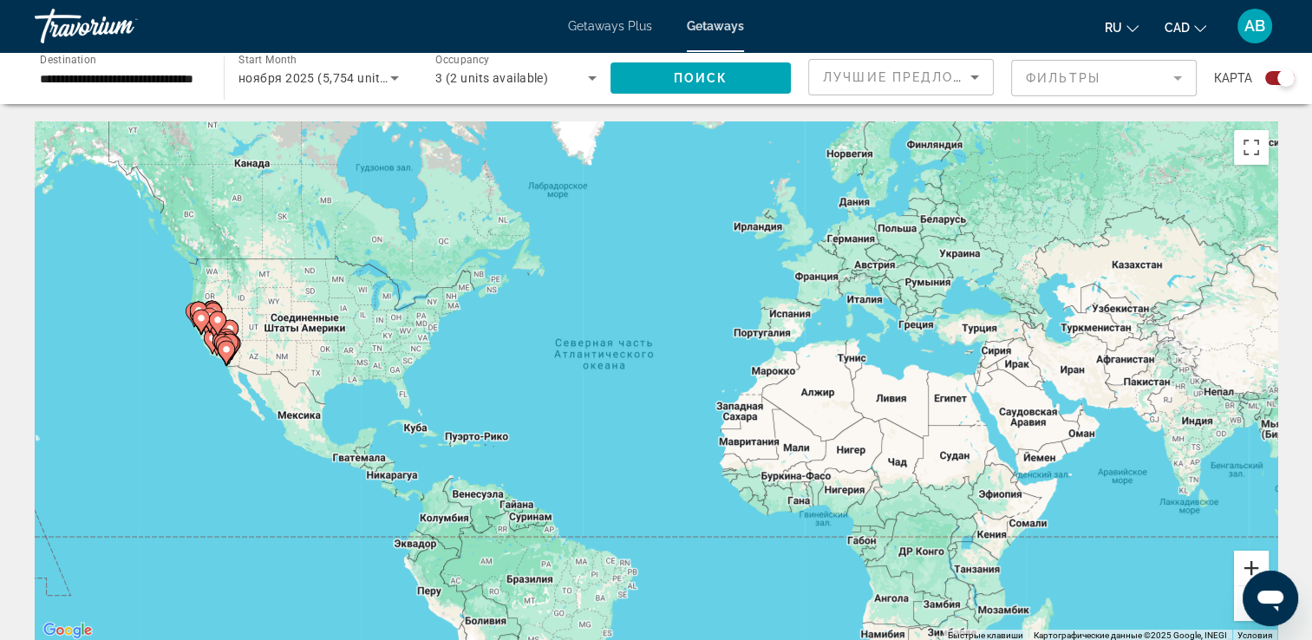
click at [1240, 560] on button "Увеличить" at bounding box center [1251, 568] width 35 height 35
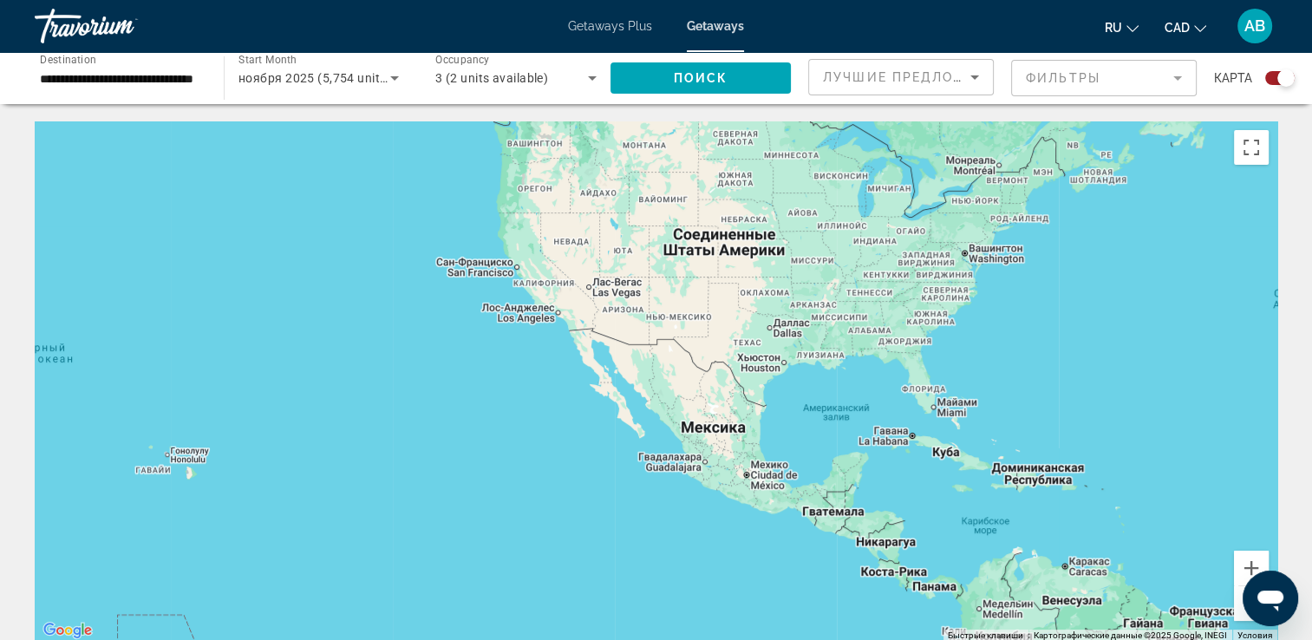
drag, startPoint x: 710, startPoint y: 348, endPoint x: 1328, endPoint y: 327, distance: 618.8
click at [1312, 327] on html "**********" at bounding box center [656, 320] width 1312 height 640
click at [1256, 563] on button "Увеличить" at bounding box center [1251, 568] width 35 height 35
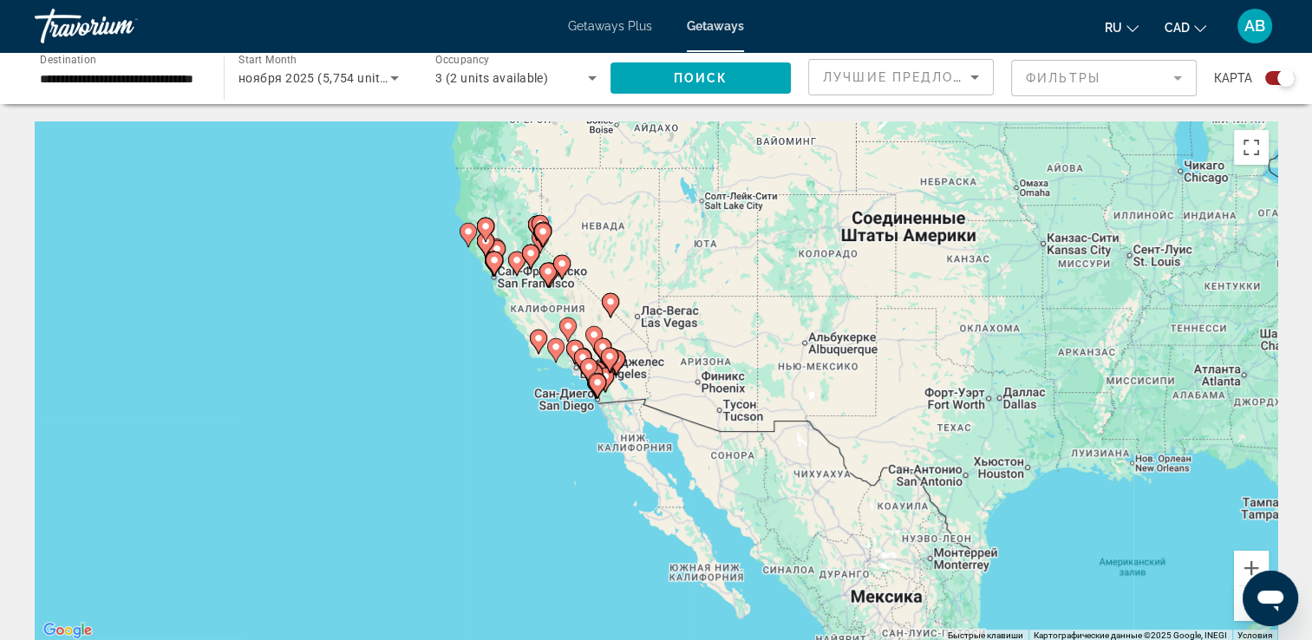
drag, startPoint x: 574, startPoint y: 187, endPoint x: 698, endPoint y: 322, distance: 182.9
click at [698, 322] on div "Чтобы активировать перетаскивание с помощью клавиатуры, нажмите Alt + Ввод. Пос…" at bounding box center [656, 381] width 1243 height 520
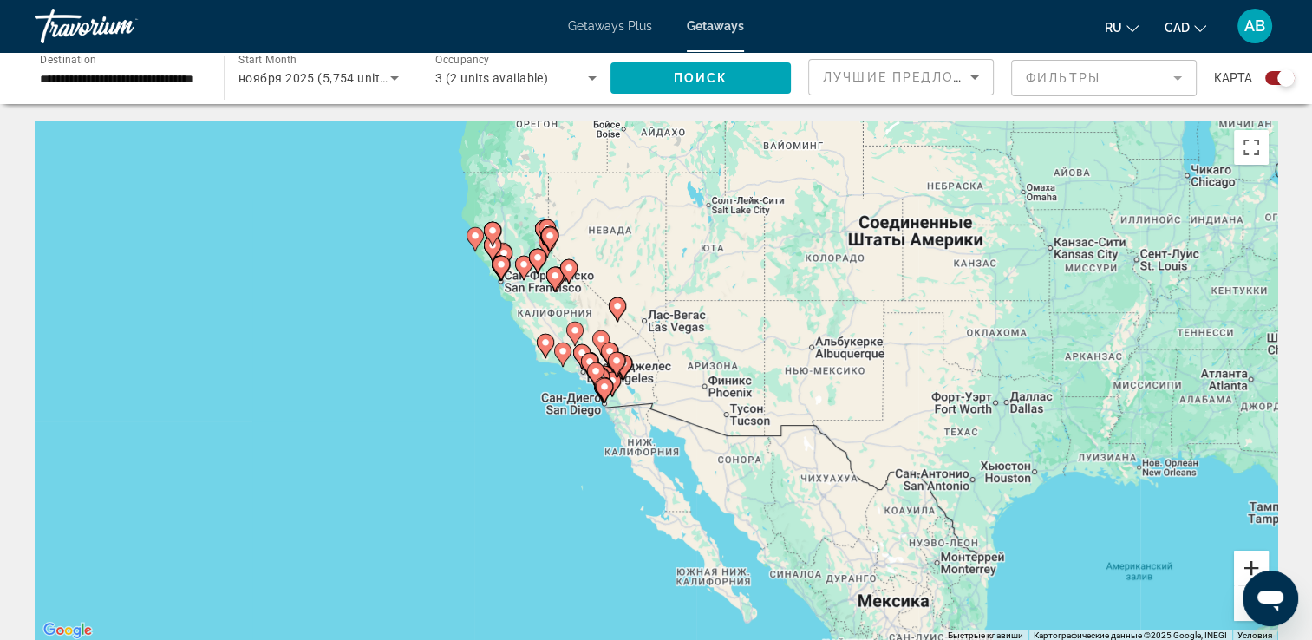
click at [1259, 565] on button "Увеличить" at bounding box center [1251, 568] width 35 height 35
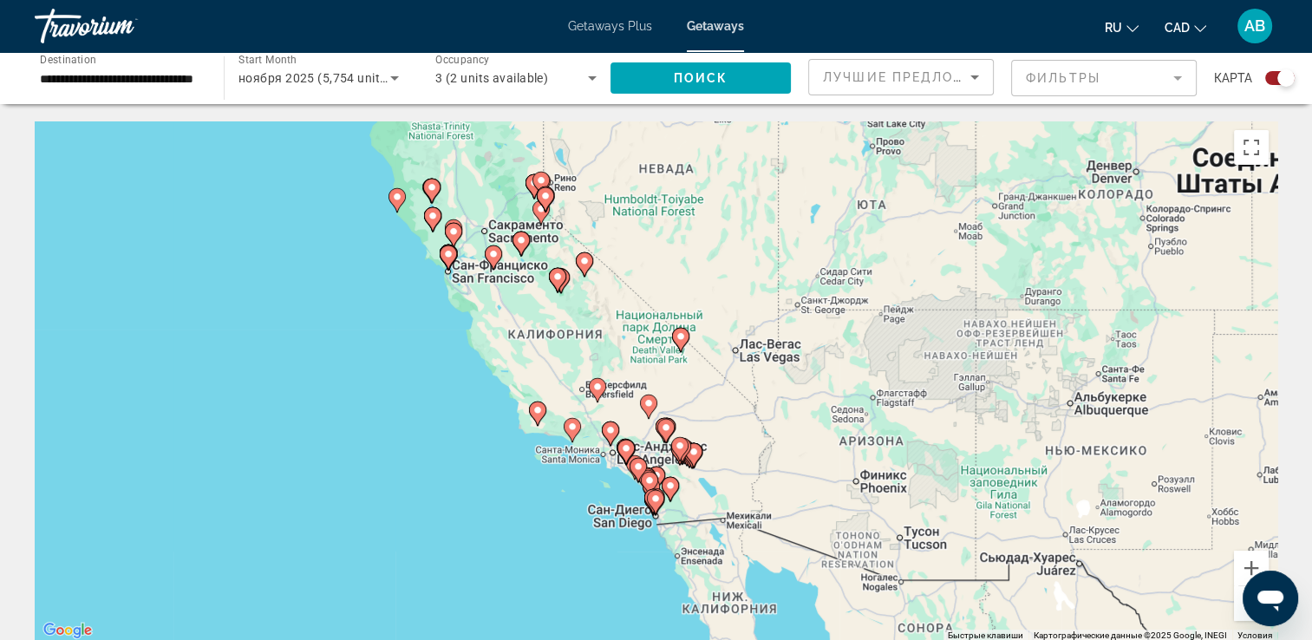
drag, startPoint x: 382, startPoint y: 202, endPoint x: 492, endPoint y: 303, distance: 149.2
click at [492, 303] on div "Чтобы активировать перетаскивание с помощью клавиатуры, нажмите Alt + Ввод. Пос…" at bounding box center [656, 381] width 1243 height 520
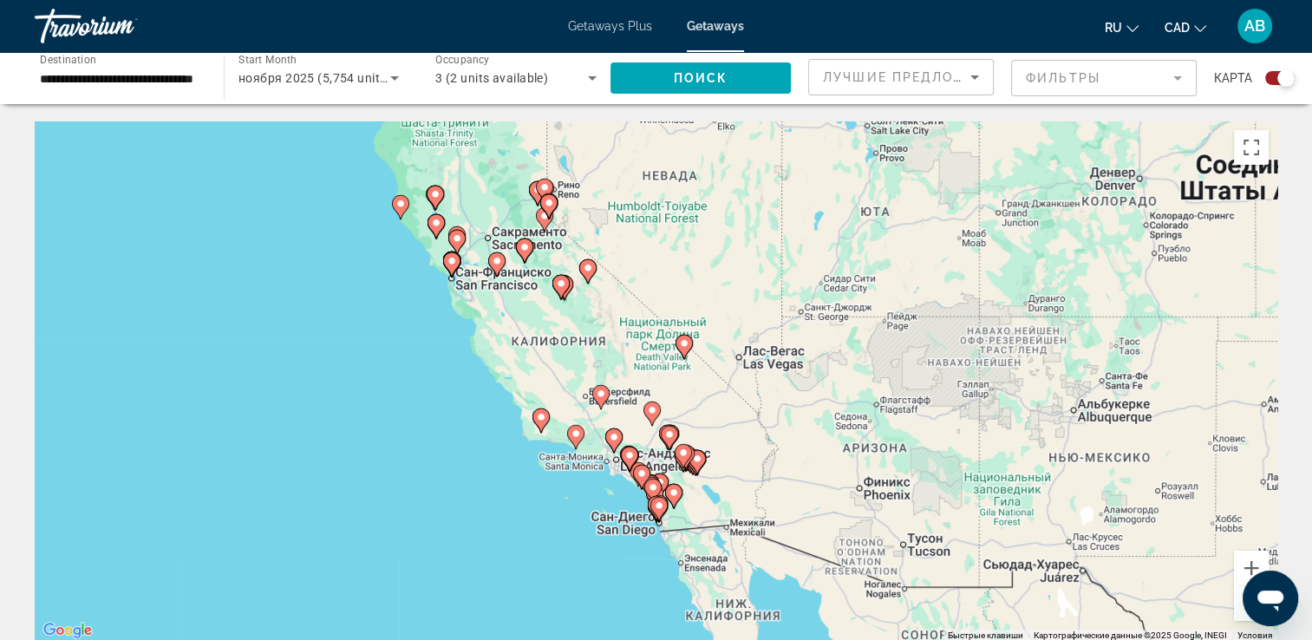
click at [494, 269] on icon "Main content" at bounding box center [496, 264] width 16 height 23
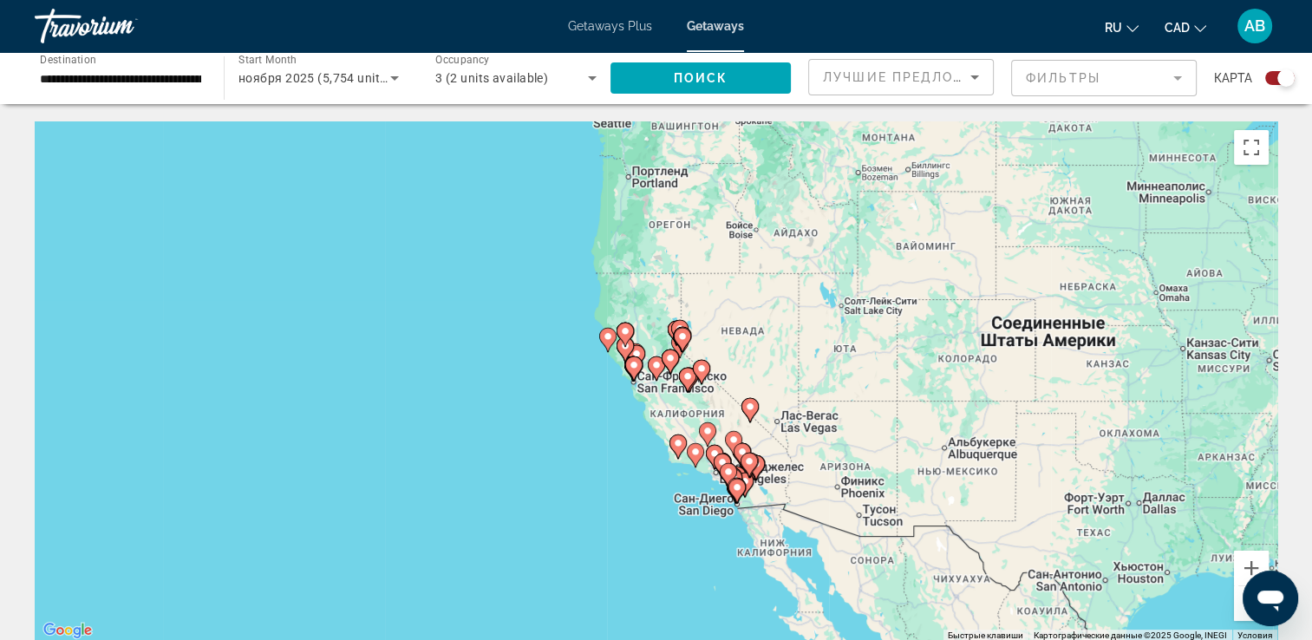
click at [662, 371] on gmp-advanced-marker "Main content" at bounding box center [670, 362] width 17 height 26
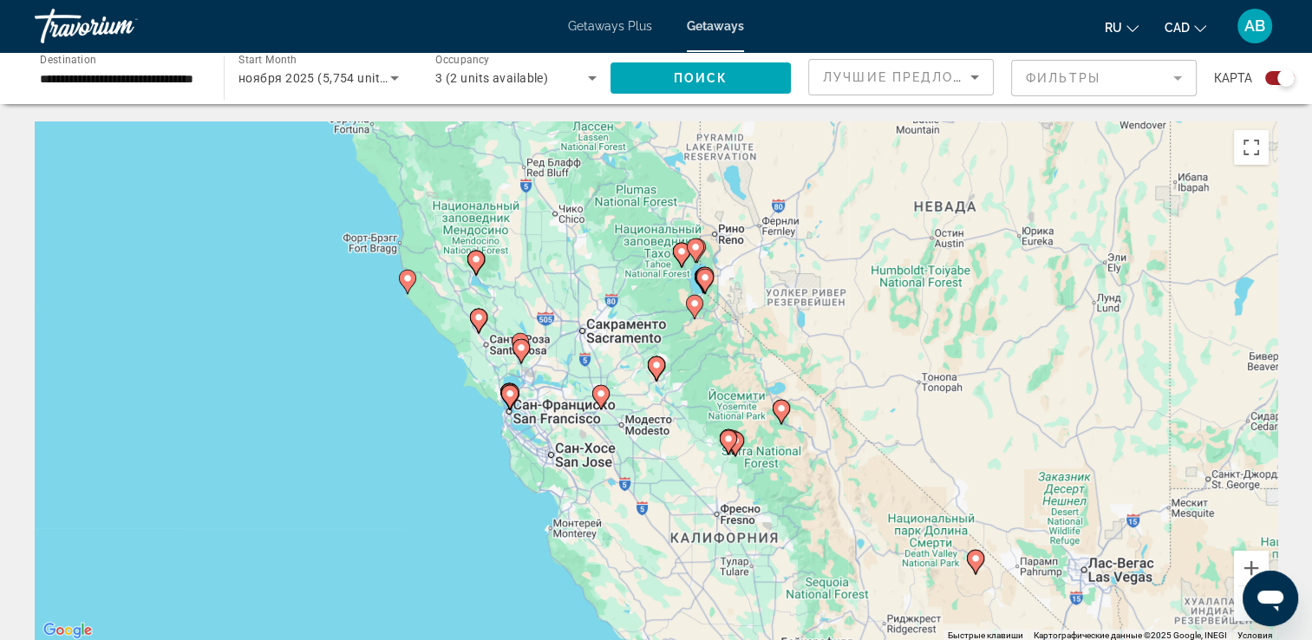
click at [602, 404] on icon "Main content" at bounding box center [600, 397] width 16 height 23
type input "**********"
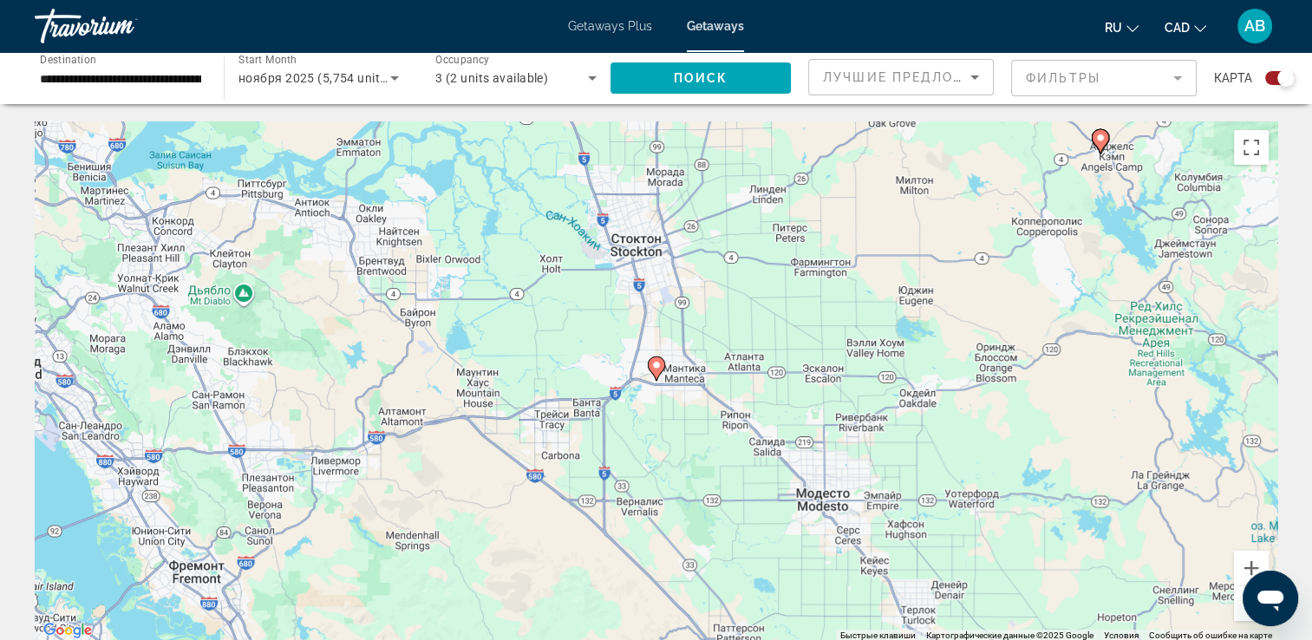
click at [657, 369] on image "Main content" at bounding box center [656, 365] width 10 height 10
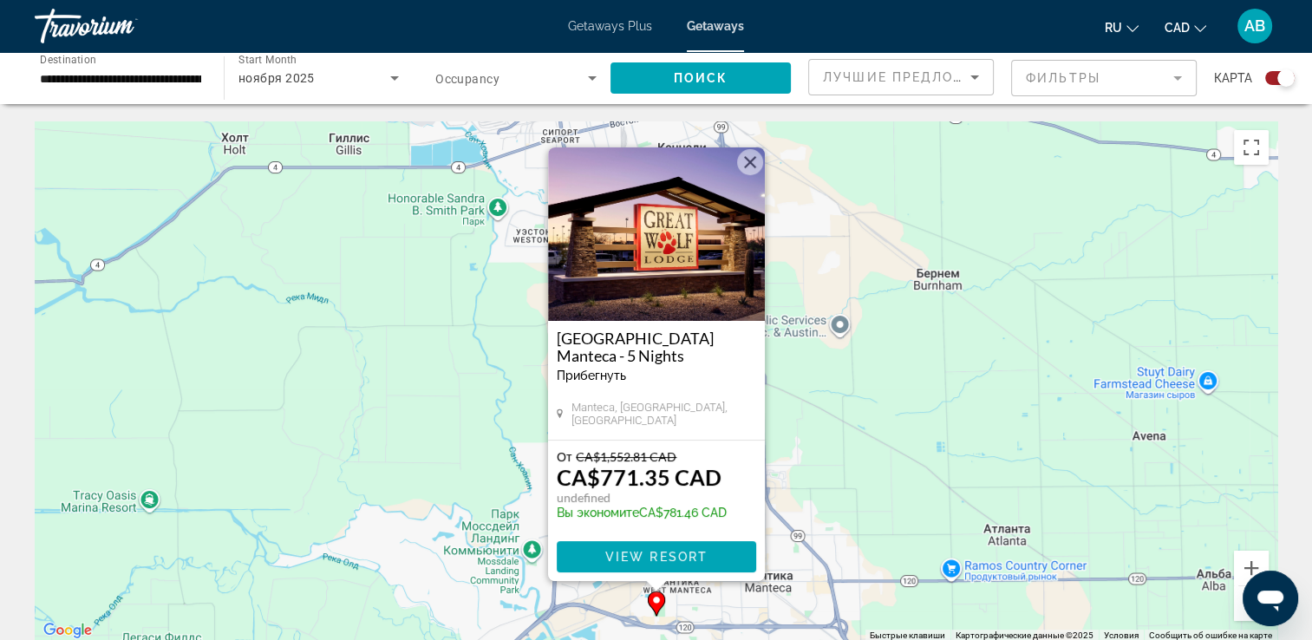
click at [748, 168] on button "Закрыть" at bounding box center [750, 162] width 26 height 26
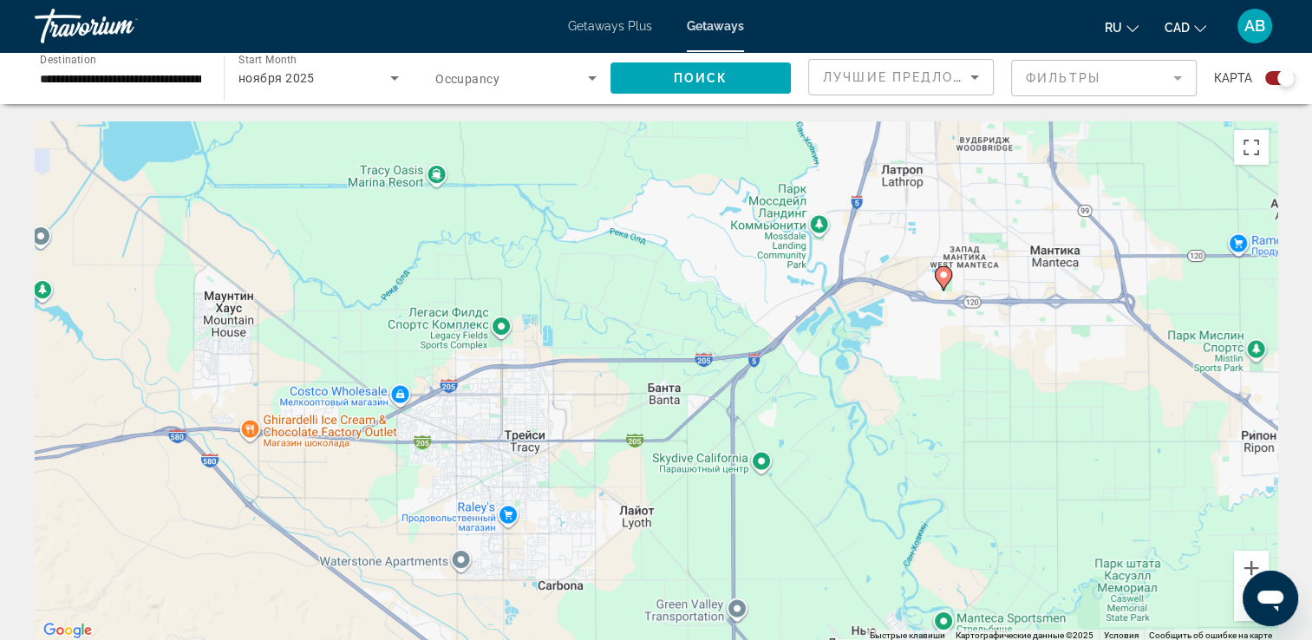
drag, startPoint x: 545, startPoint y: 402, endPoint x: 834, endPoint y: 75, distance: 436.9
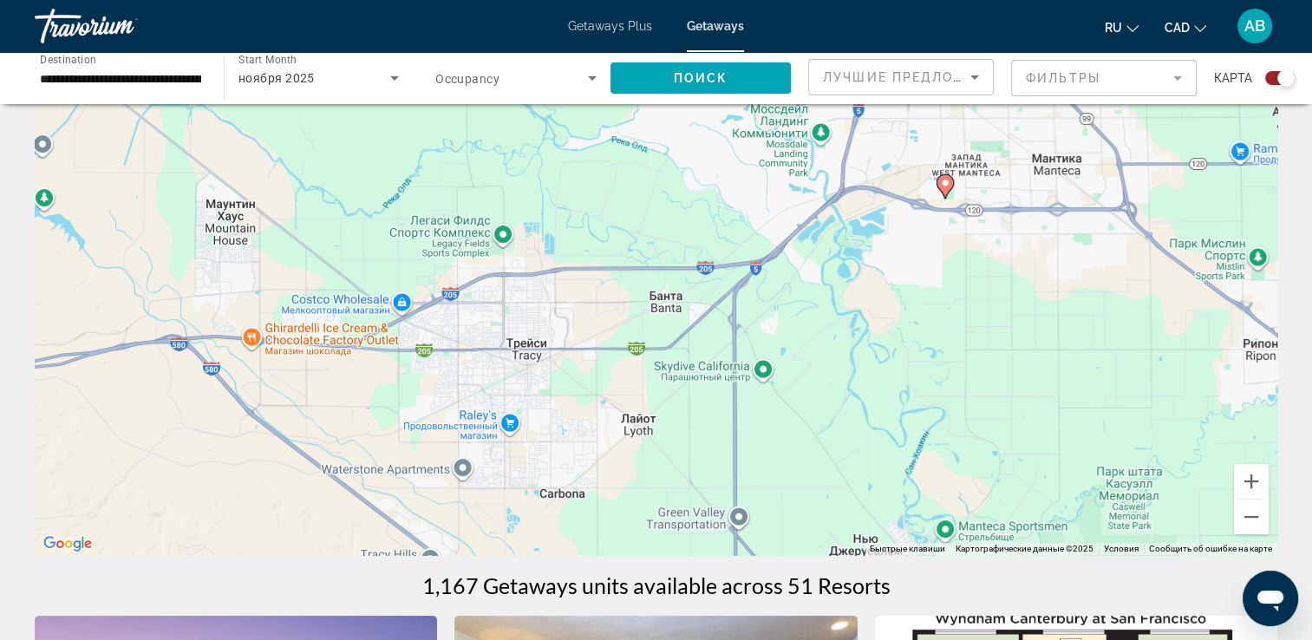
scroll to position [173, 0]
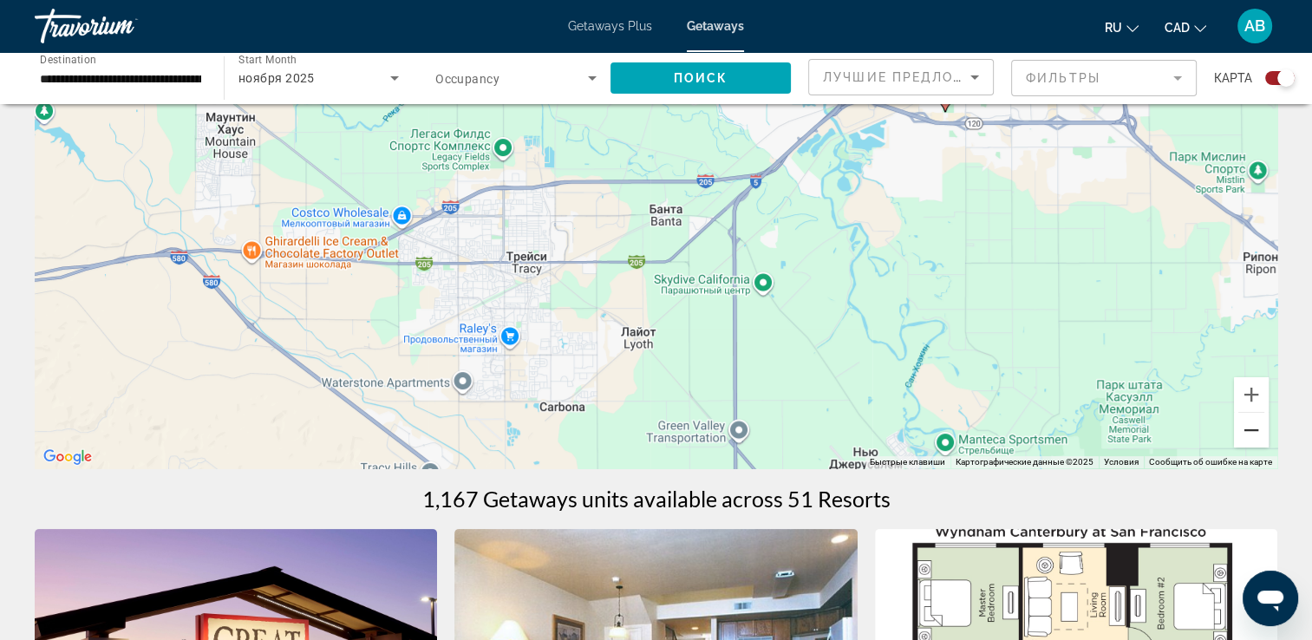
click at [1254, 435] on button "Уменьшить" at bounding box center [1251, 430] width 35 height 35
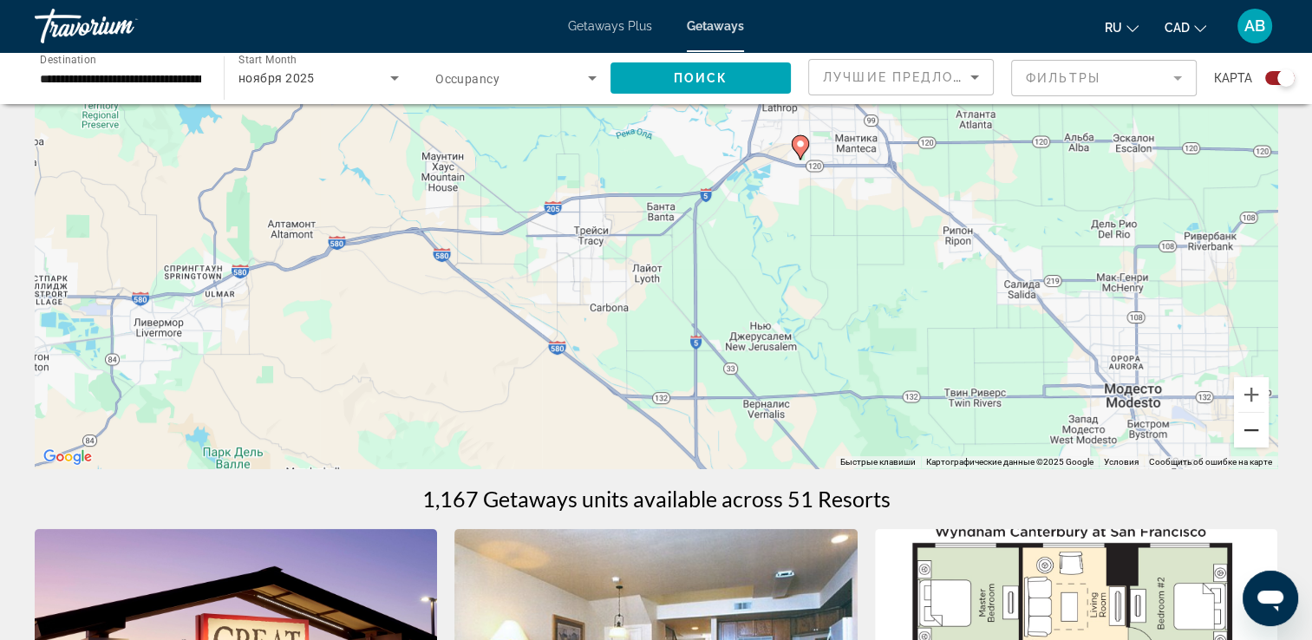
click at [1258, 425] on button "Уменьшить" at bounding box center [1251, 430] width 35 height 35
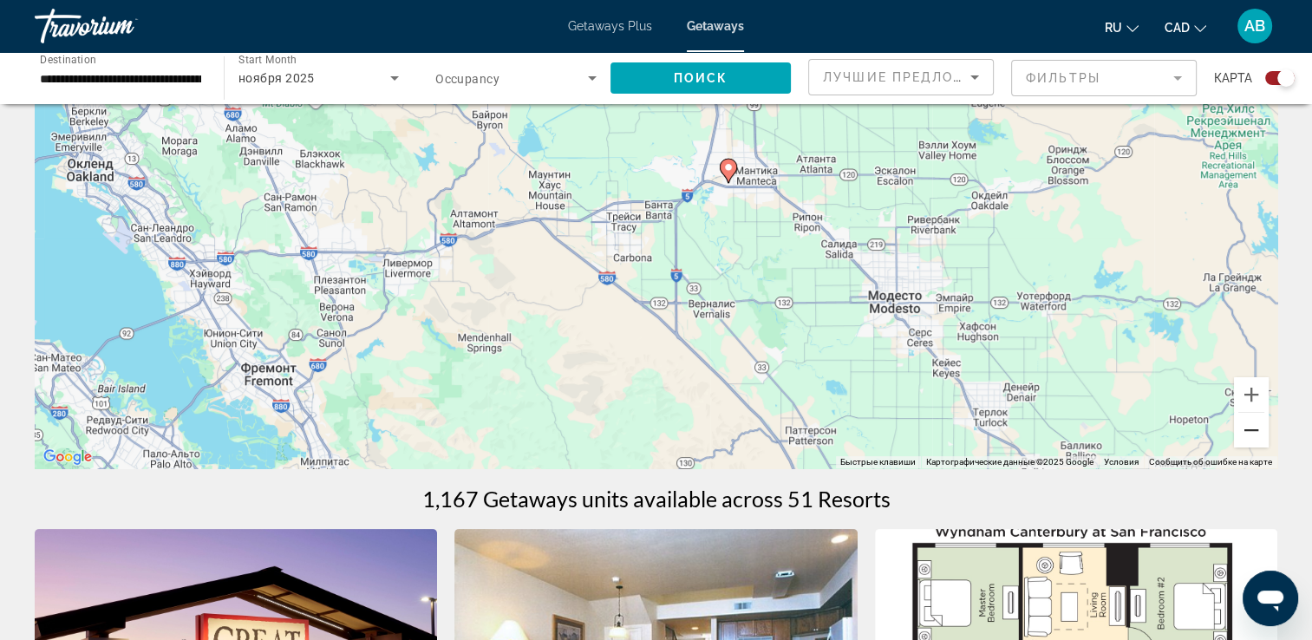
click at [1254, 428] on button "Уменьшить" at bounding box center [1251, 430] width 35 height 35
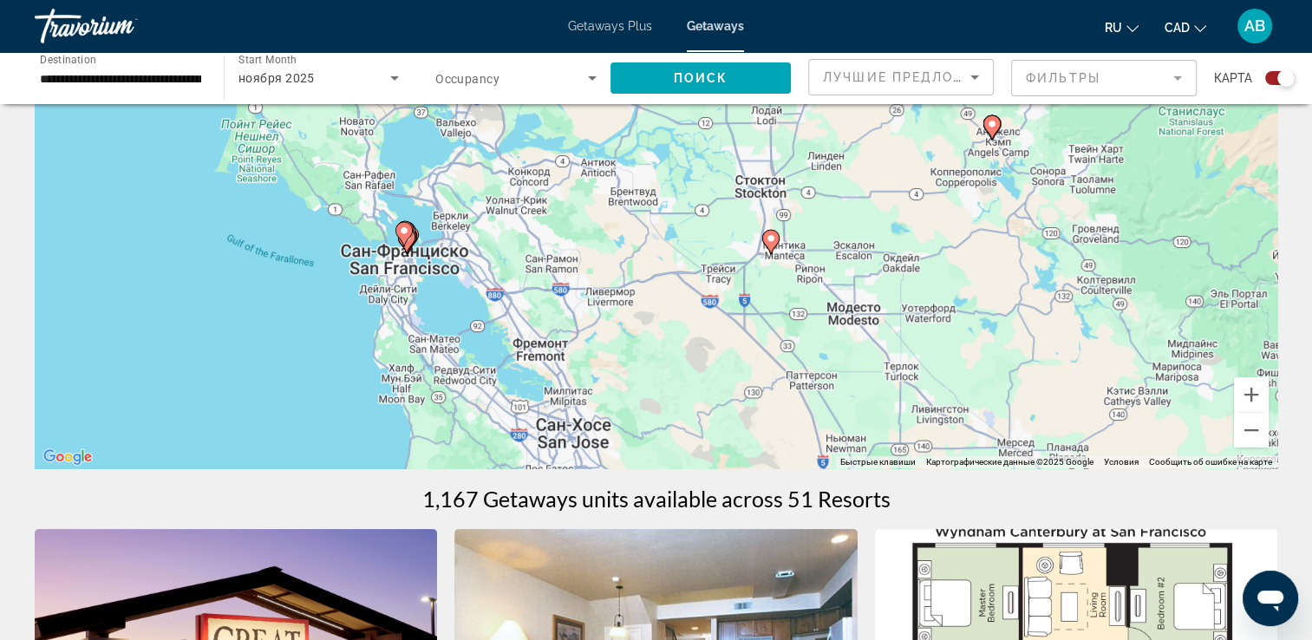
drag, startPoint x: 427, startPoint y: 199, endPoint x: 594, endPoint y: 293, distance: 191.8
click at [594, 293] on div "Чтобы активировать перетаскивание с помощью клавиатуры, нажмите Alt + Ввод. Пос…" at bounding box center [656, 208] width 1243 height 520
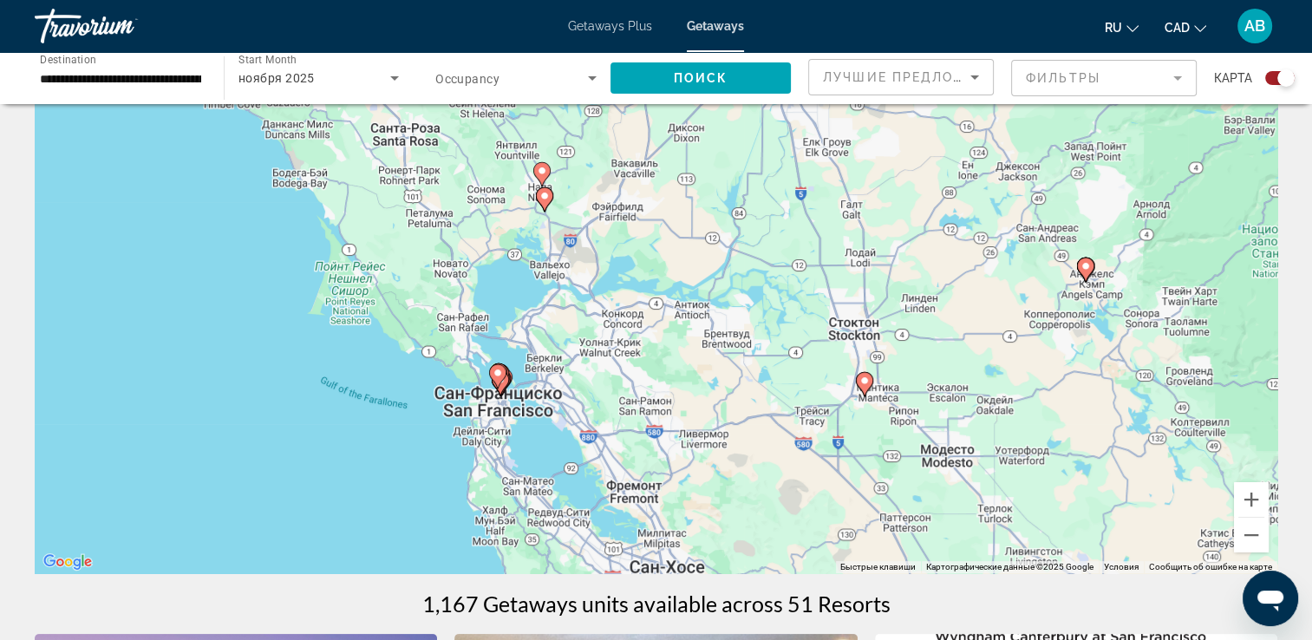
scroll to position [0, 0]
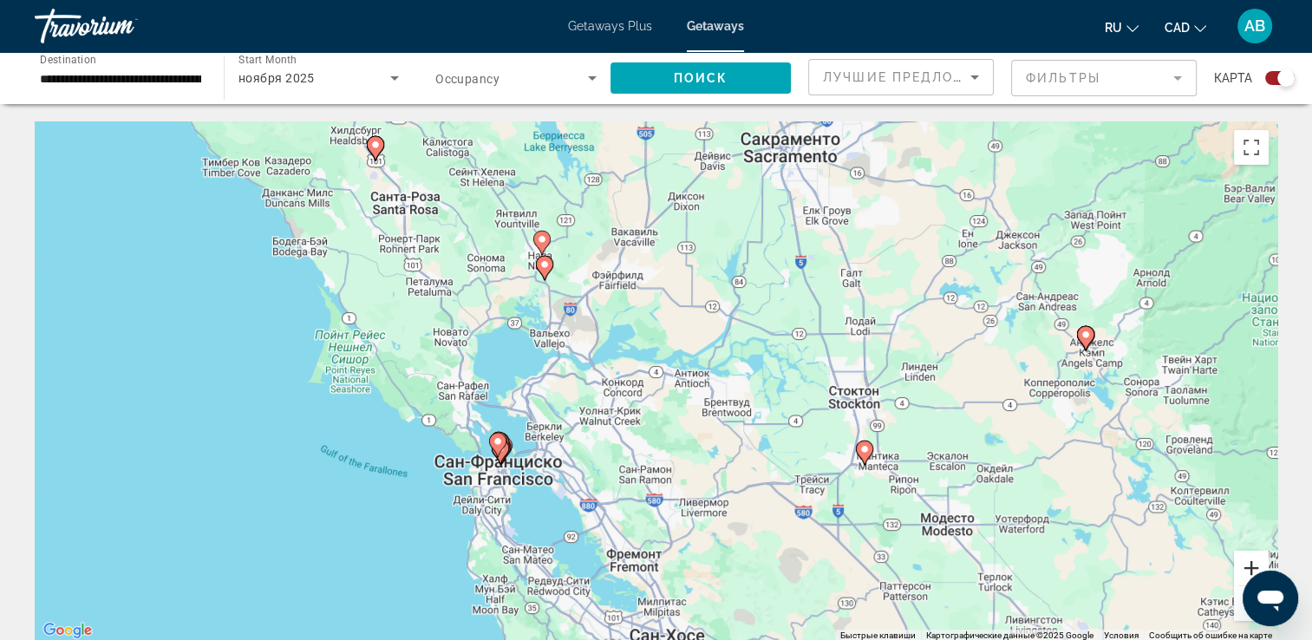
click at [1248, 560] on button "Увеличить" at bounding box center [1251, 568] width 35 height 35
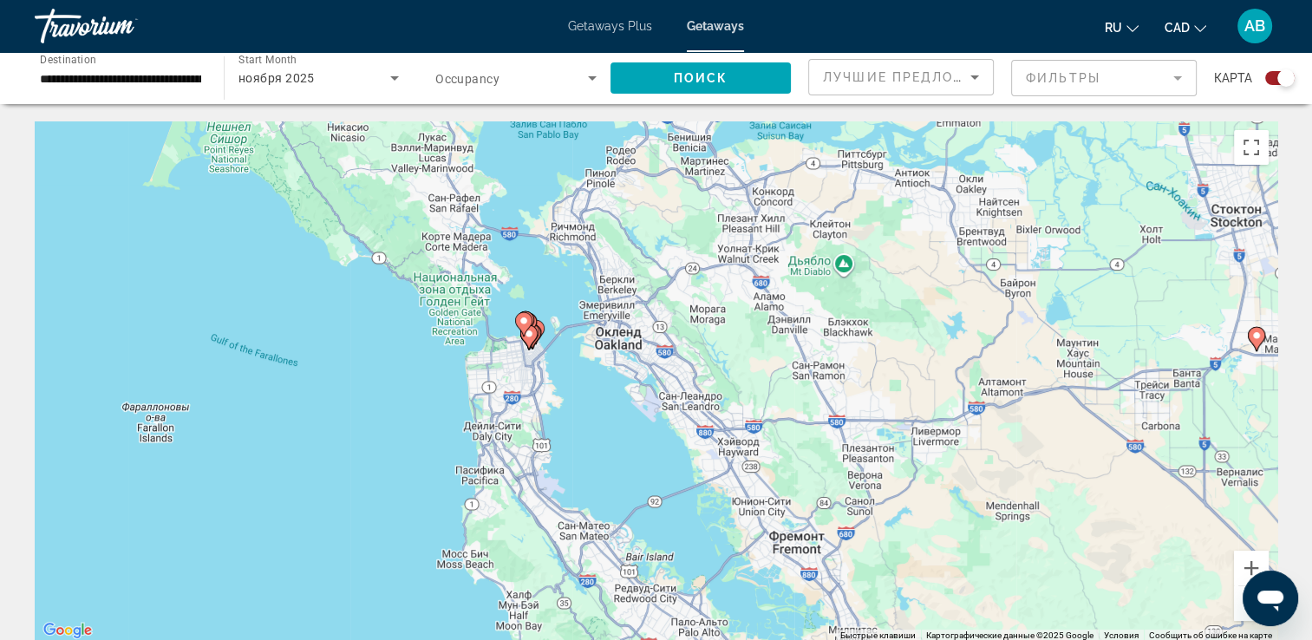
drag, startPoint x: 689, startPoint y: 435, endPoint x: 825, endPoint y: 286, distance: 202.0
click at [825, 286] on div "Чтобы активировать перетаскивание с помощью клавиатуры, нажмите Alt + Ввод. Пос…" at bounding box center [656, 381] width 1243 height 520
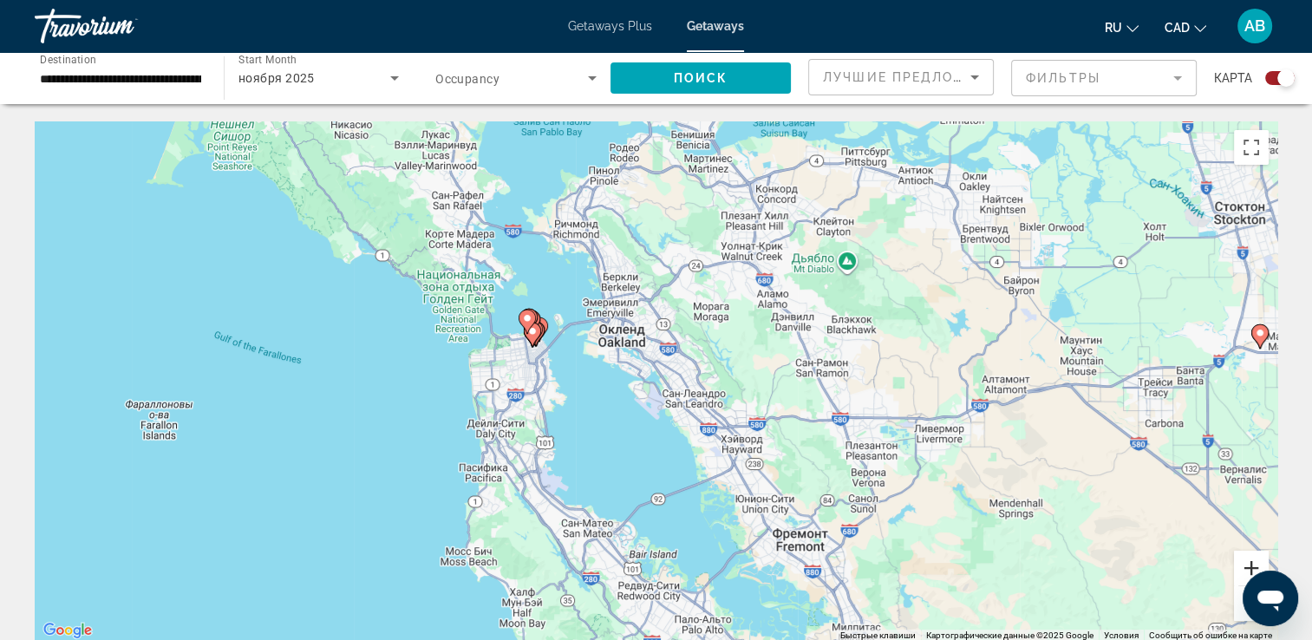
click at [1252, 557] on button "Увеличить" at bounding box center [1251, 568] width 35 height 35
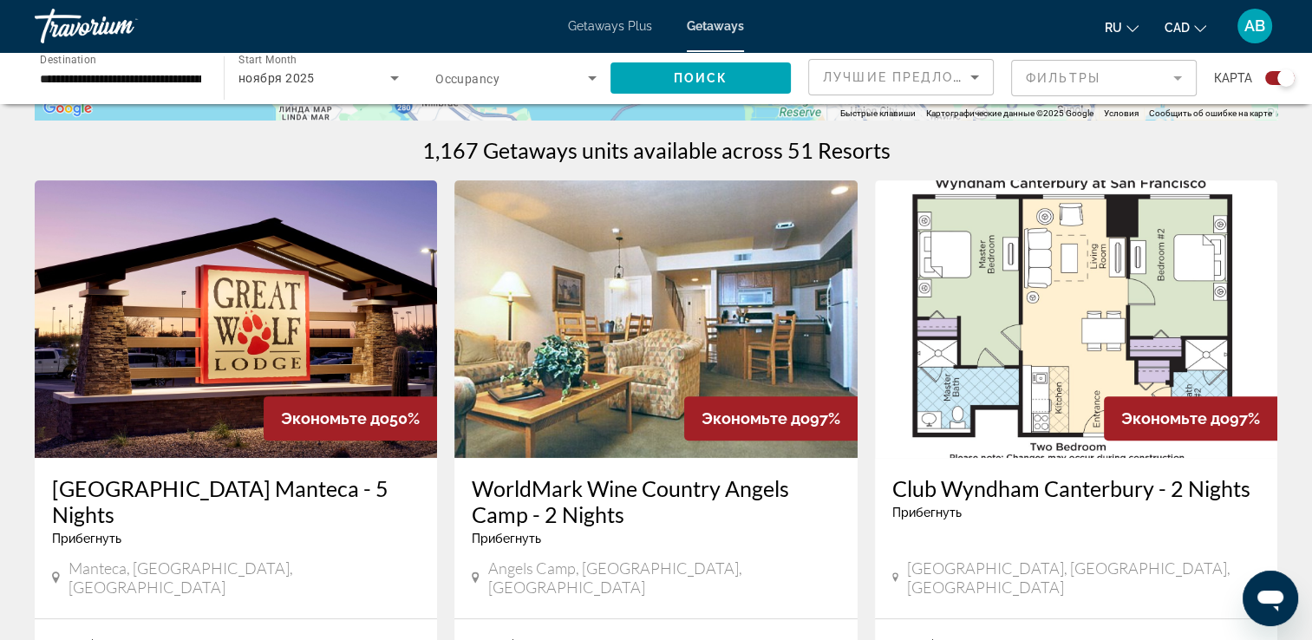
scroll to position [694, 0]
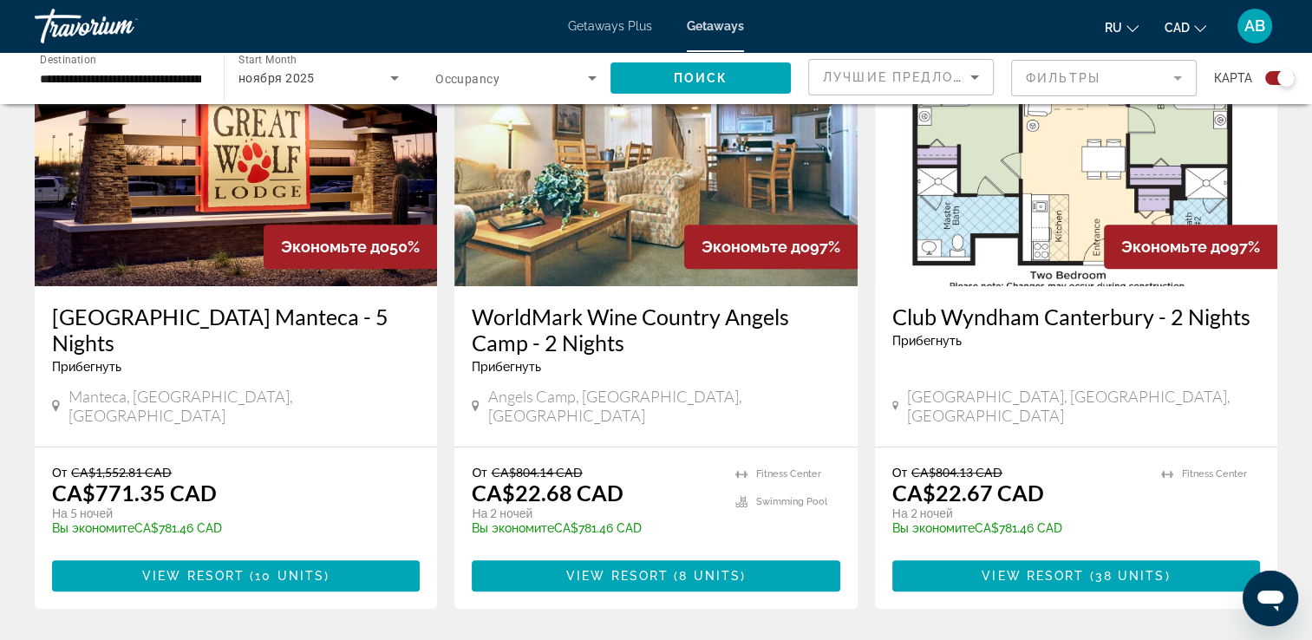
click at [1044, 219] on img "Main content" at bounding box center [1076, 148] width 402 height 278
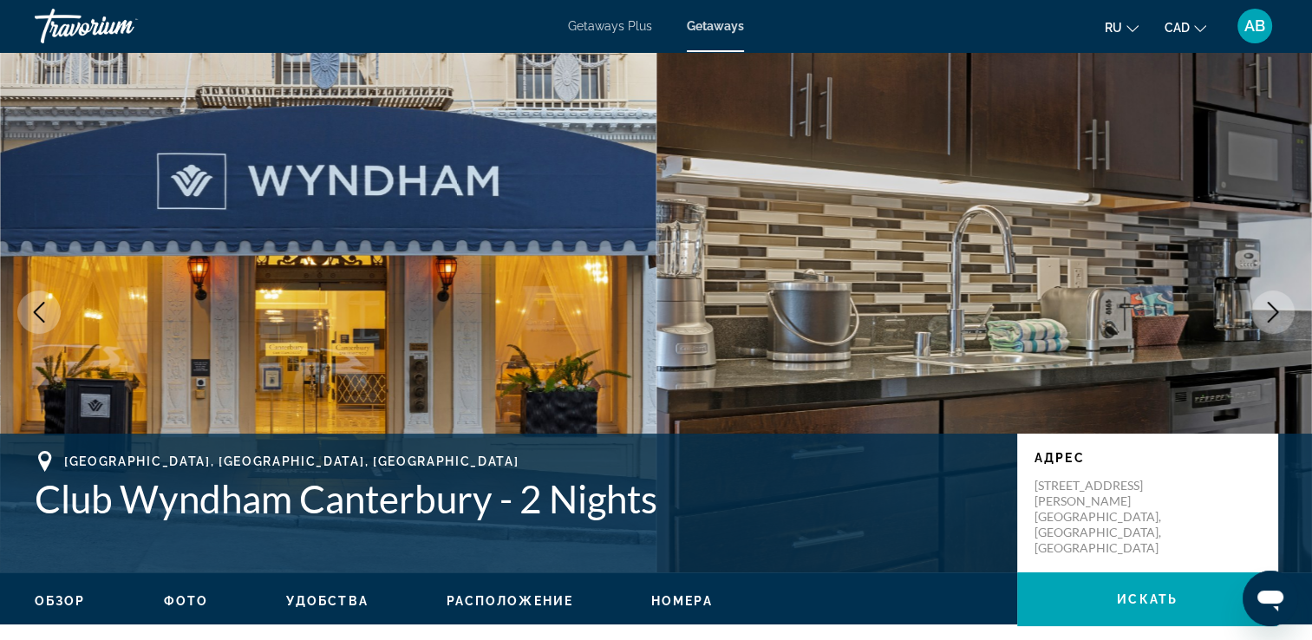
click at [1274, 321] on icon "Next image" at bounding box center [1273, 312] width 21 height 21
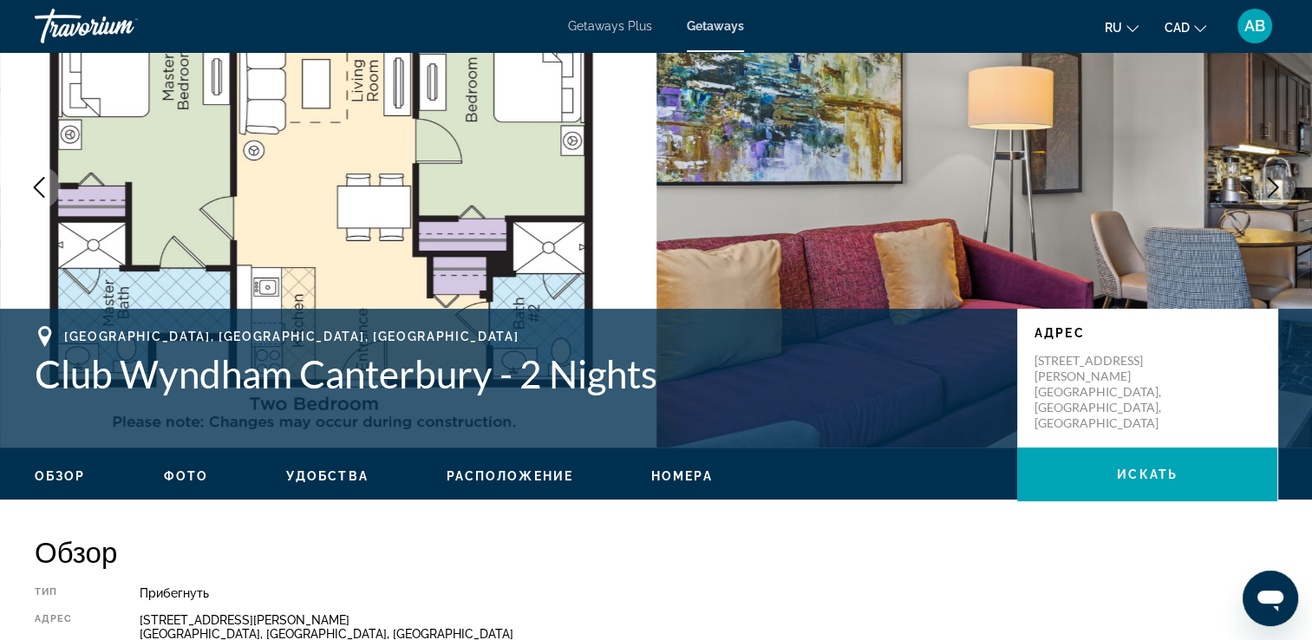
scroll to position [173, 0]
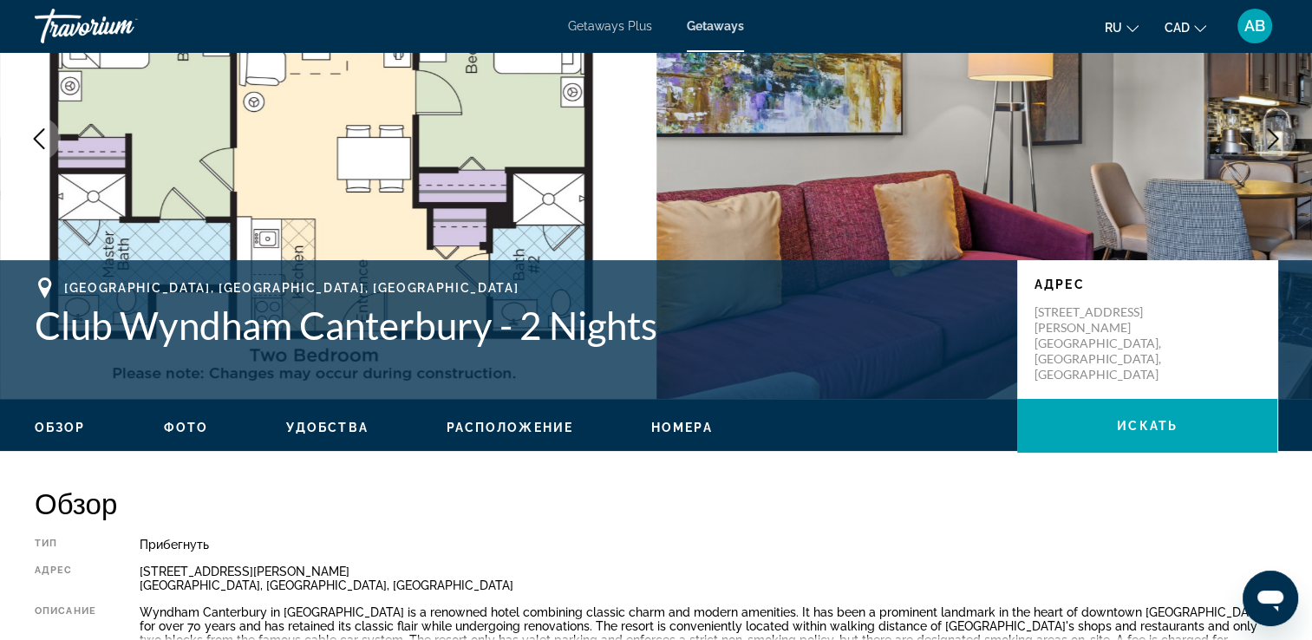
click at [1285, 122] on button "Next image" at bounding box center [1273, 138] width 43 height 43
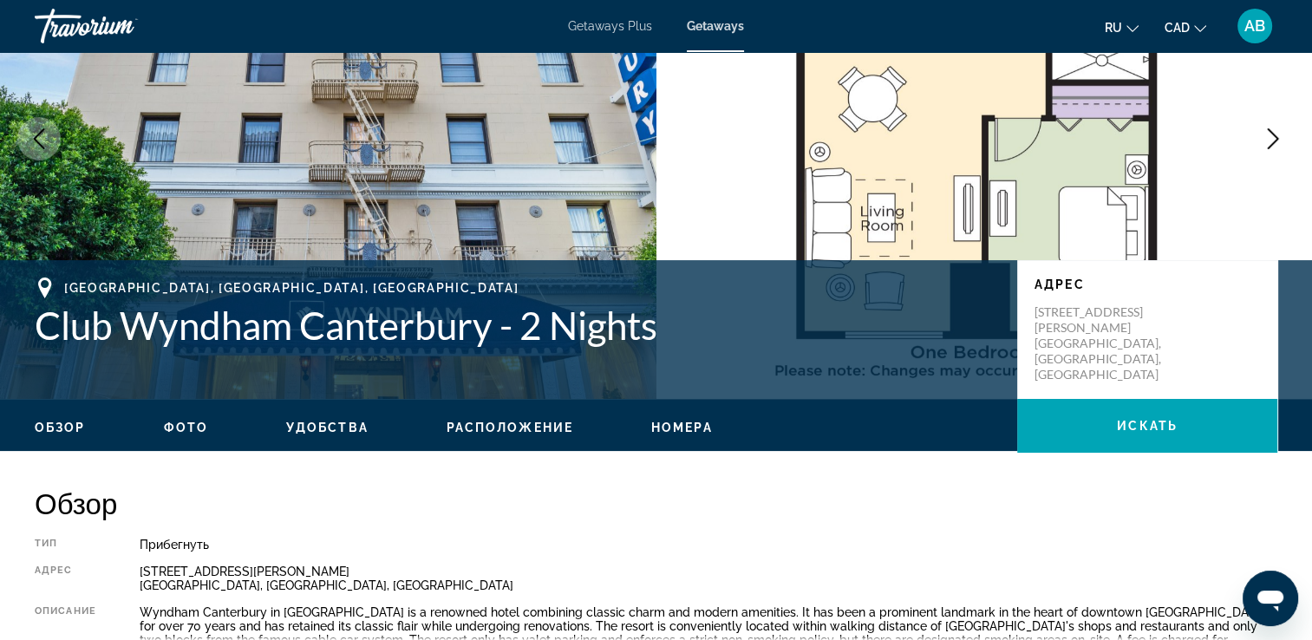
click at [1281, 134] on icon "Next image" at bounding box center [1273, 138] width 21 height 21
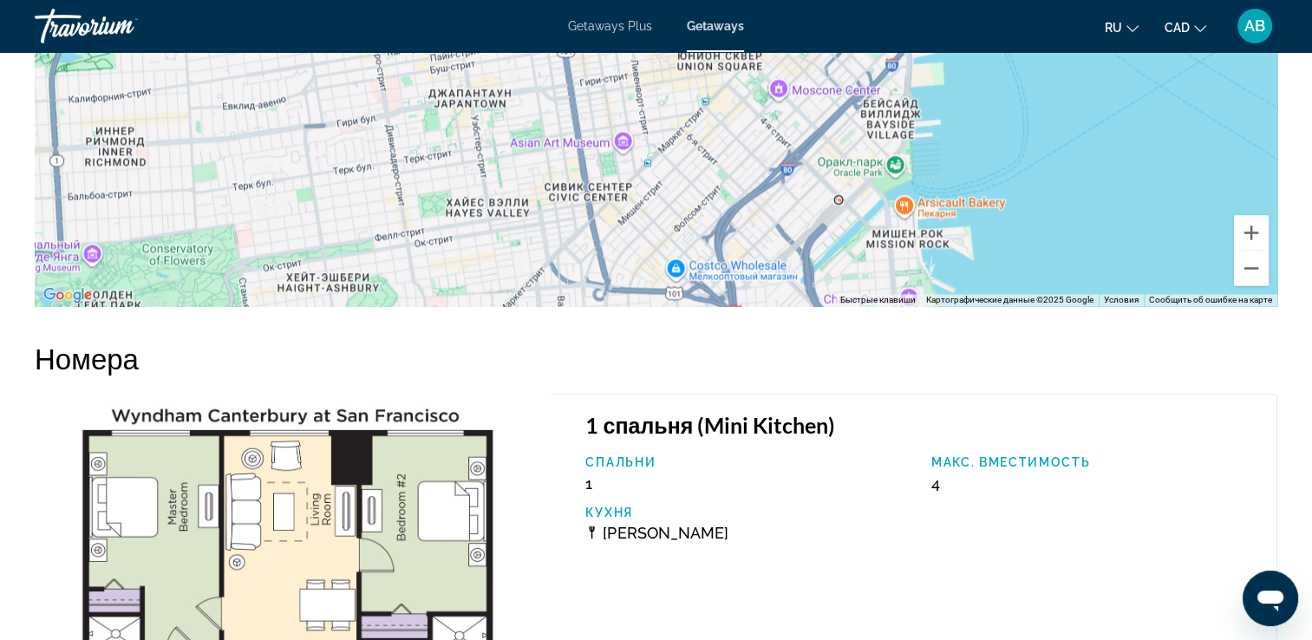
scroll to position [2819, 0]
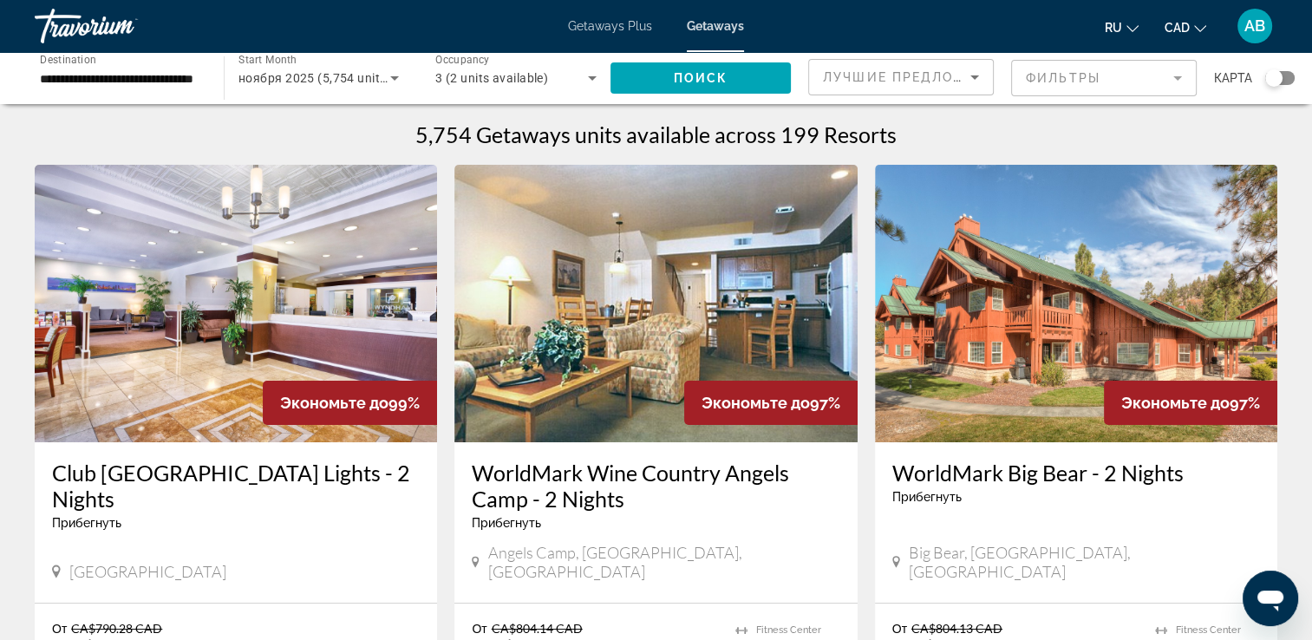
click at [1291, 76] on div "Search widget" at bounding box center [1279, 78] width 29 height 14
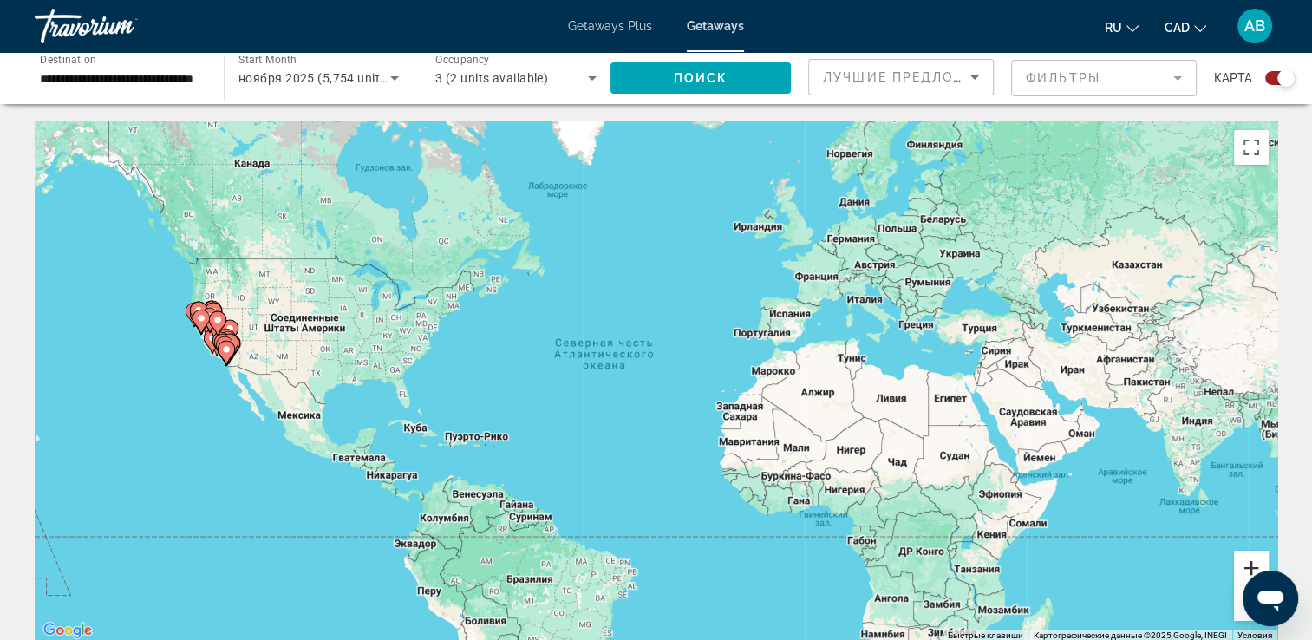
click at [1242, 571] on button "Увеличить" at bounding box center [1251, 568] width 35 height 35
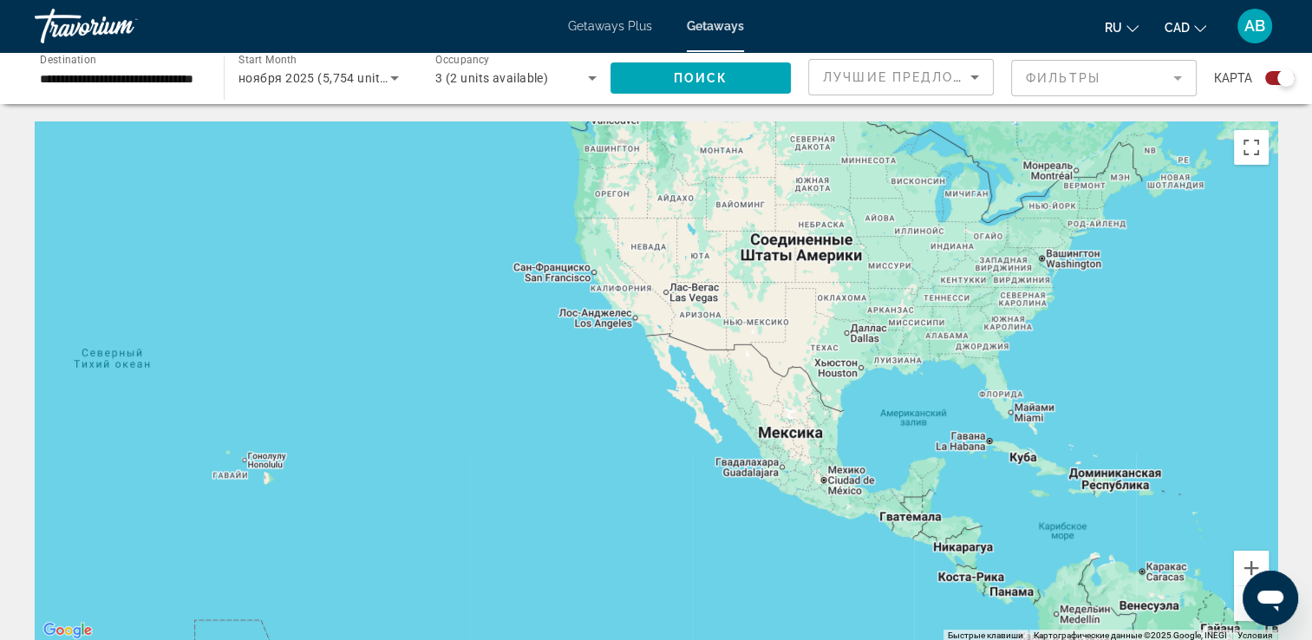
drag, startPoint x: 476, startPoint y: 410, endPoint x: 1245, endPoint y: 428, distance: 768.7
click at [1312, 394] on html "**********" at bounding box center [656, 320] width 1312 height 640
click at [1242, 559] on button "Увеличить" at bounding box center [1251, 568] width 35 height 35
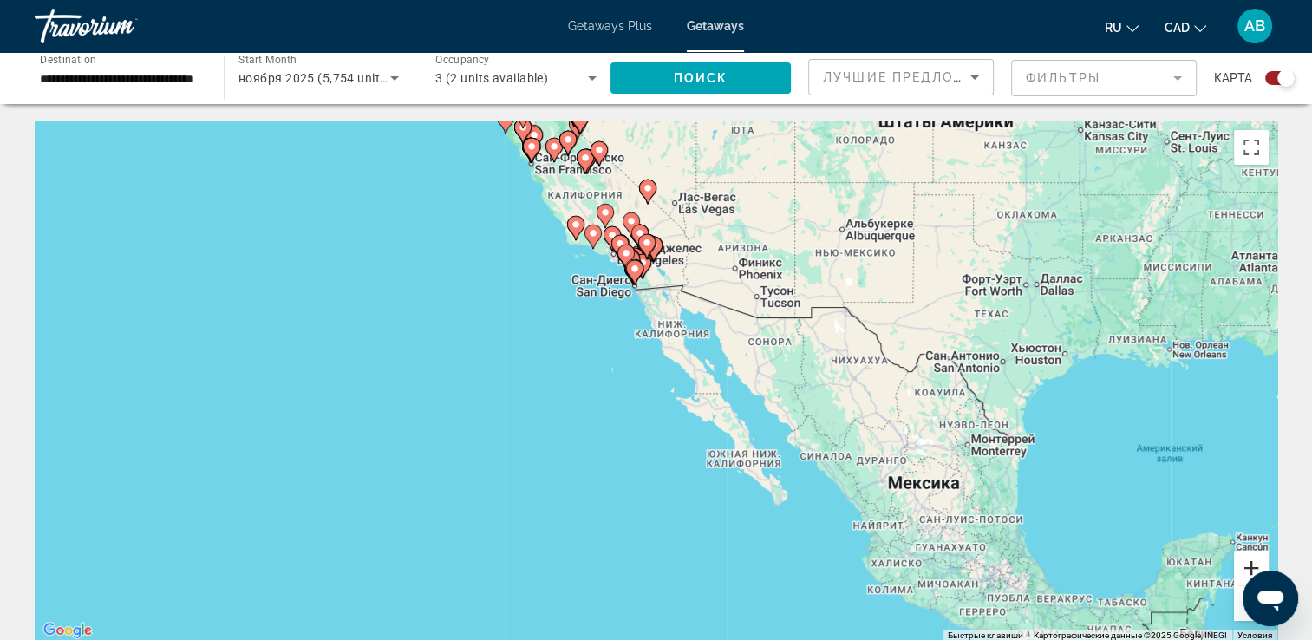
click at [1244, 559] on button "Увеличить" at bounding box center [1251, 568] width 35 height 35
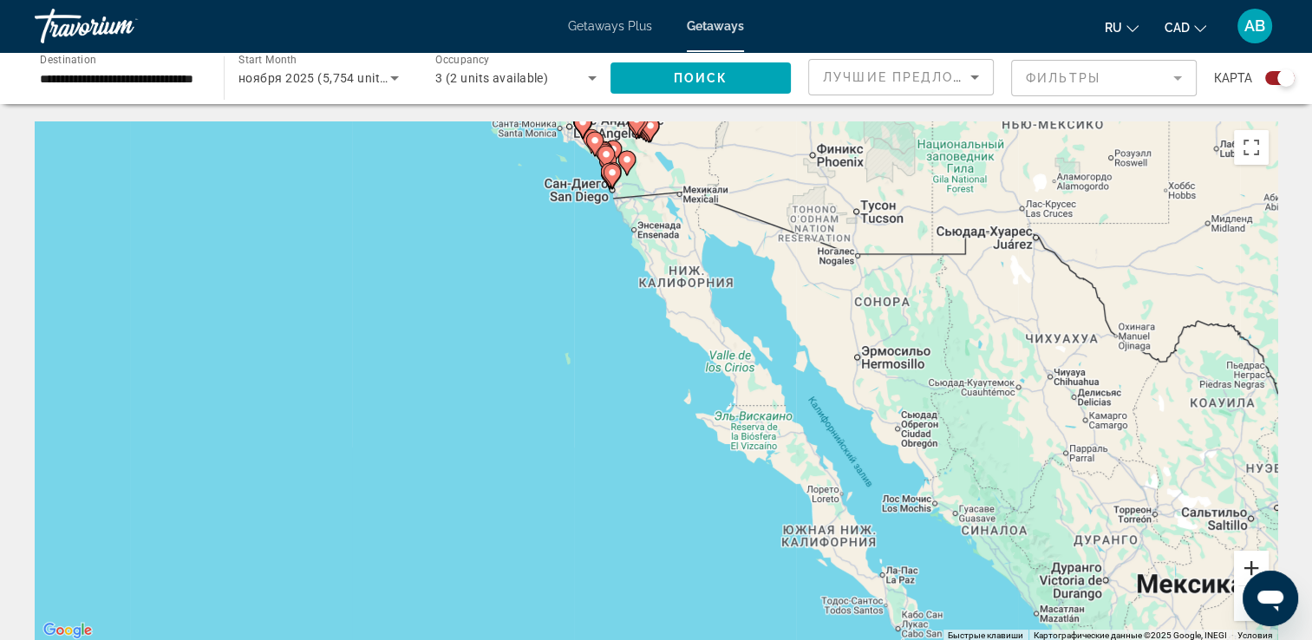
click at [1257, 560] on button "Увеличить" at bounding box center [1251, 568] width 35 height 35
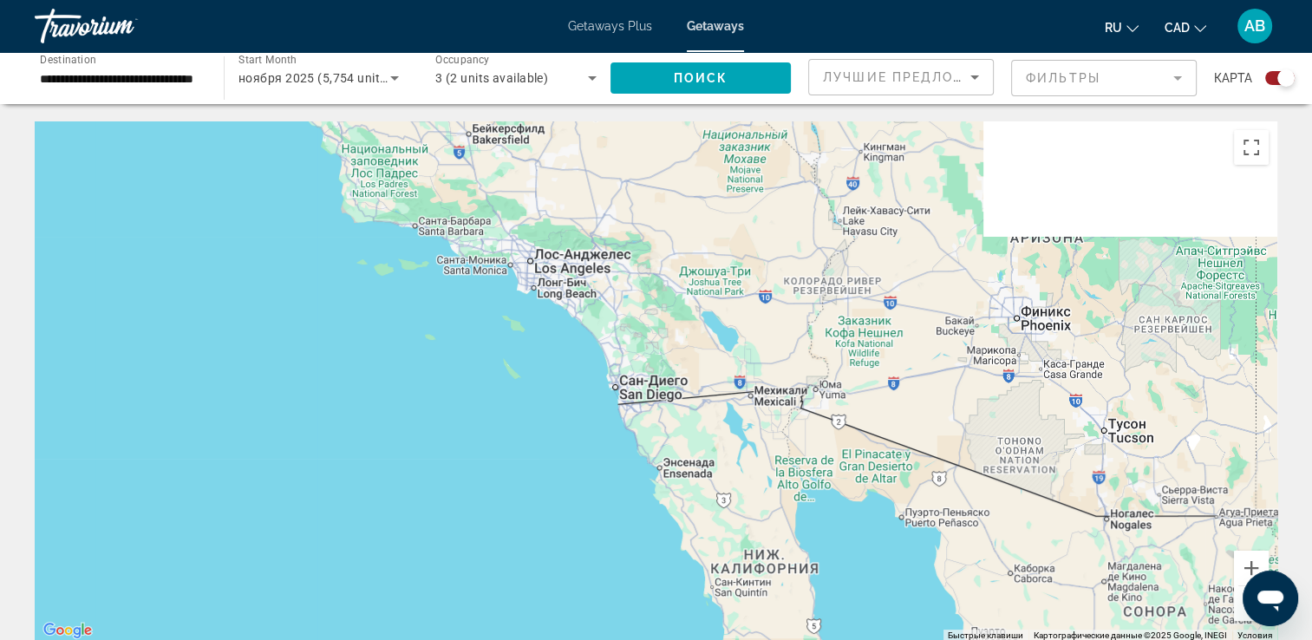
drag, startPoint x: 687, startPoint y: 180, endPoint x: 738, endPoint y: 581, distance: 404.8
click at [738, 581] on div "Main content" at bounding box center [656, 381] width 1243 height 520
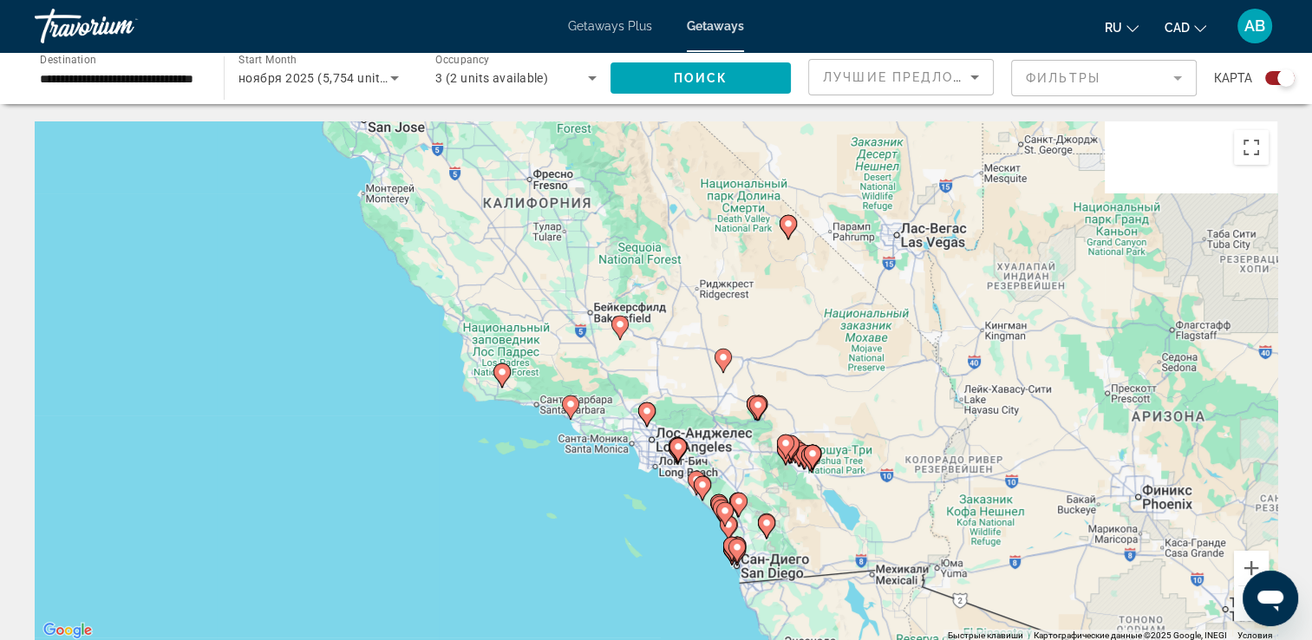
click at [685, 456] on gmp-advanced-marker "Main content" at bounding box center [678, 450] width 17 height 26
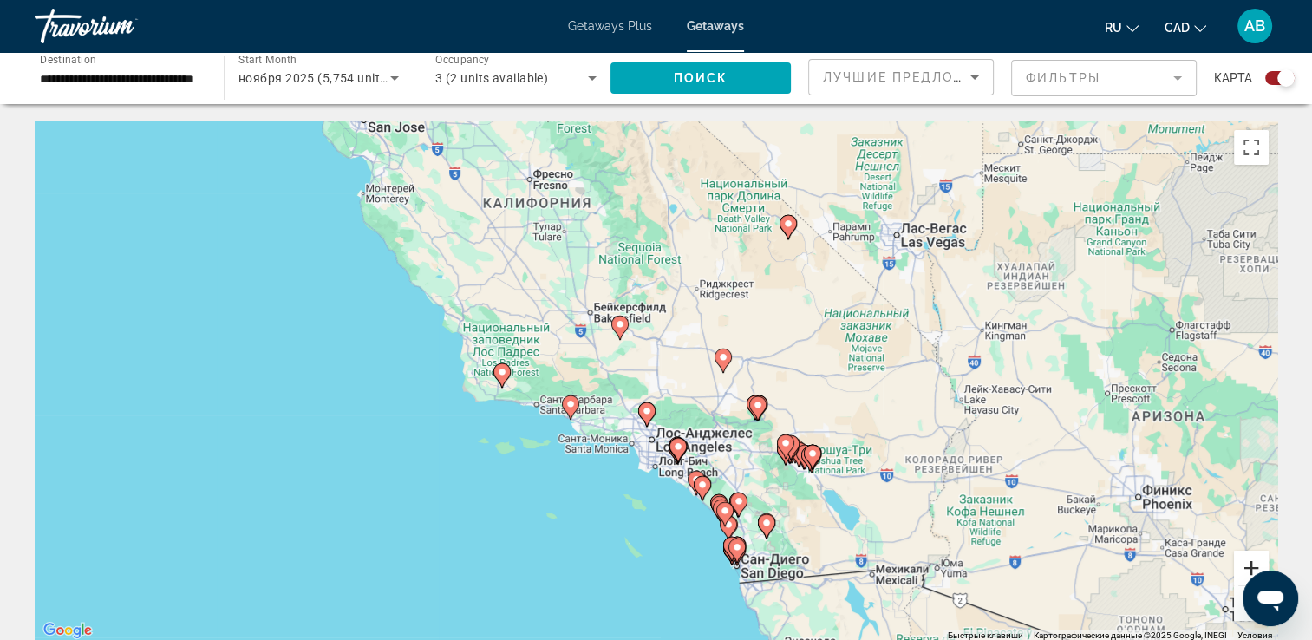
click at [1263, 566] on button "Увеличить" at bounding box center [1251, 568] width 35 height 35
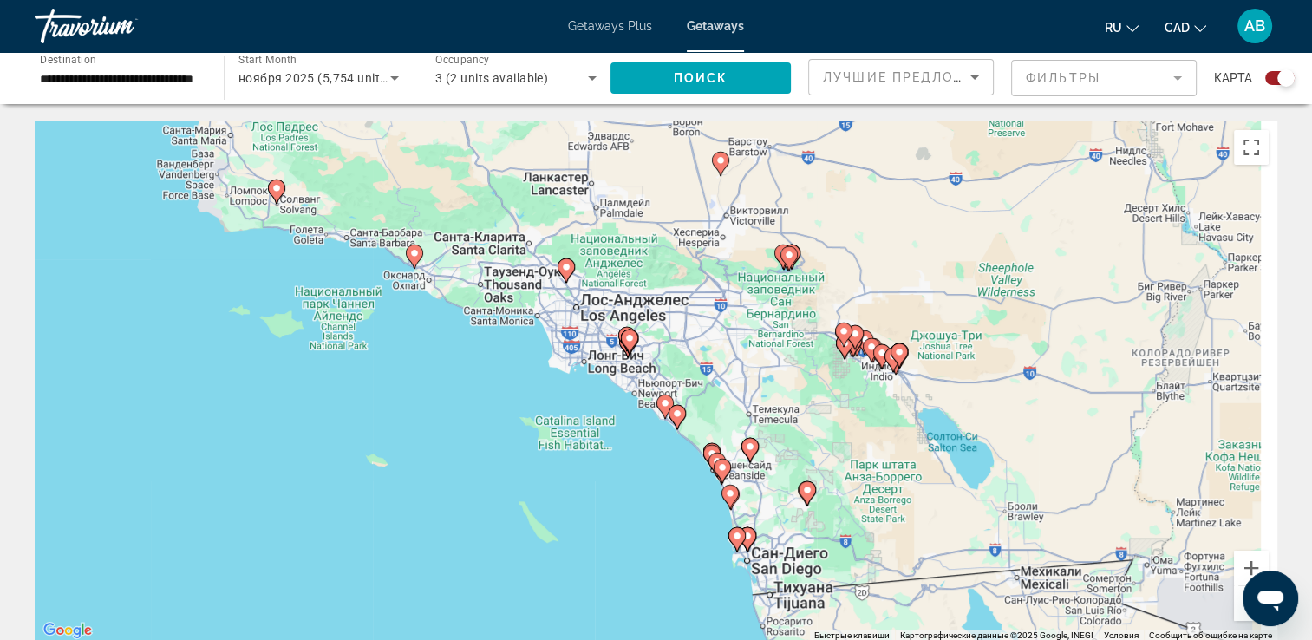
drag, startPoint x: 798, startPoint y: 501, endPoint x: 733, endPoint y: 349, distance: 165.9
click at [733, 349] on div "Чтобы активировать перетаскивание с помощью клавиатуры, нажмите Alt + Ввод. Пос…" at bounding box center [656, 381] width 1243 height 520
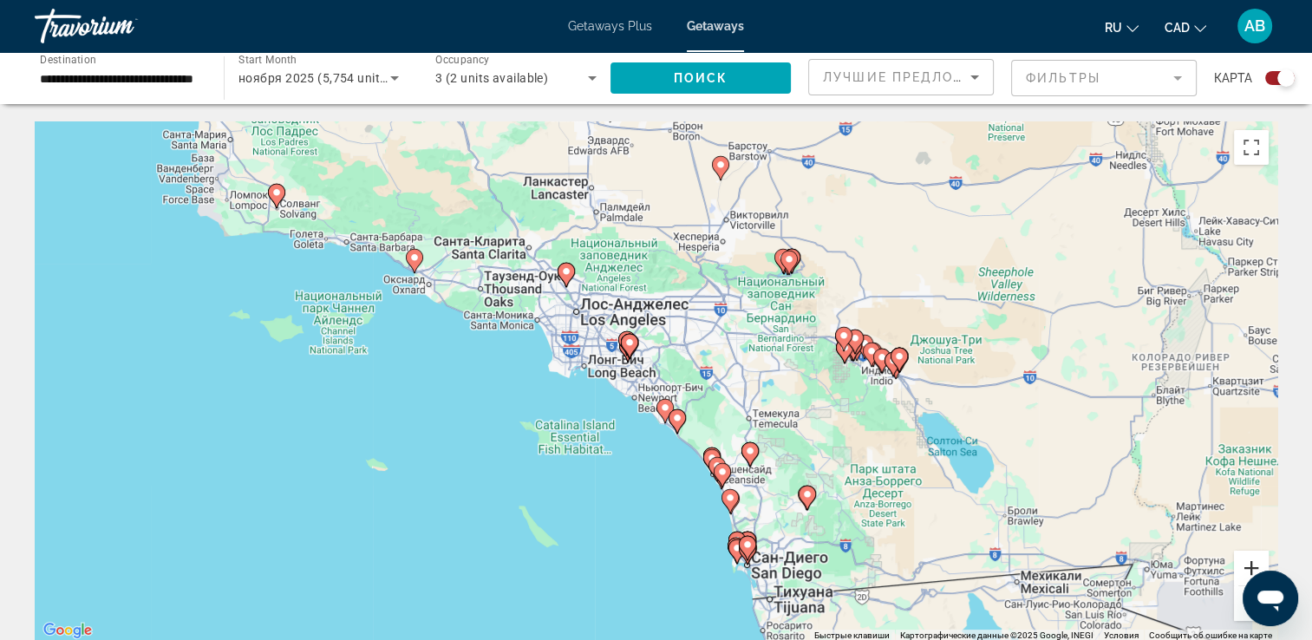
click at [1255, 559] on button "Увеличить" at bounding box center [1251, 568] width 35 height 35
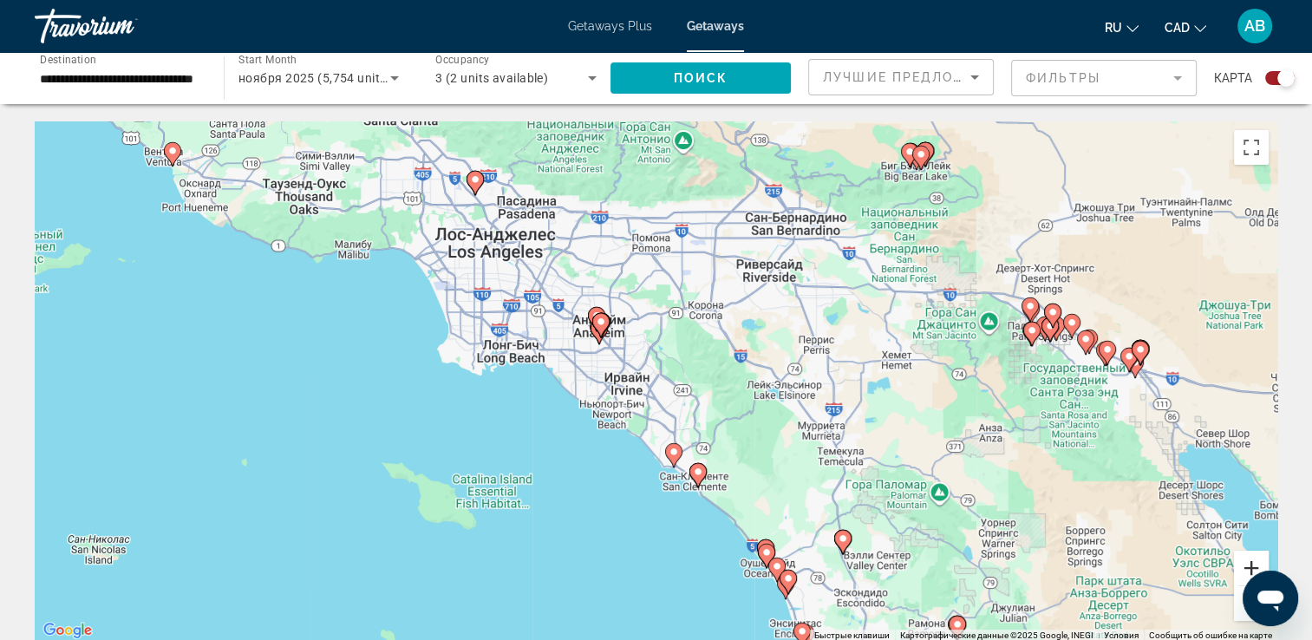
click at [1255, 559] on button "Увеличить" at bounding box center [1251, 568] width 35 height 35
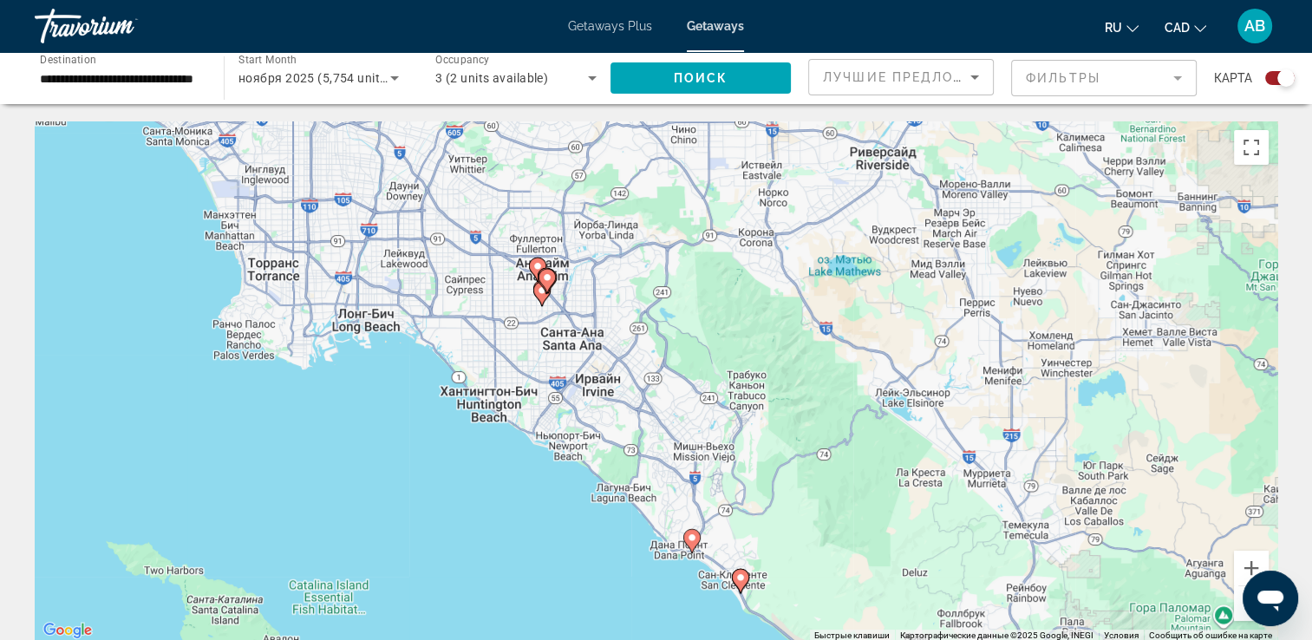
click at [695, 543] on icon "Main content" at bounding box center [691, 541] width 16 height 23
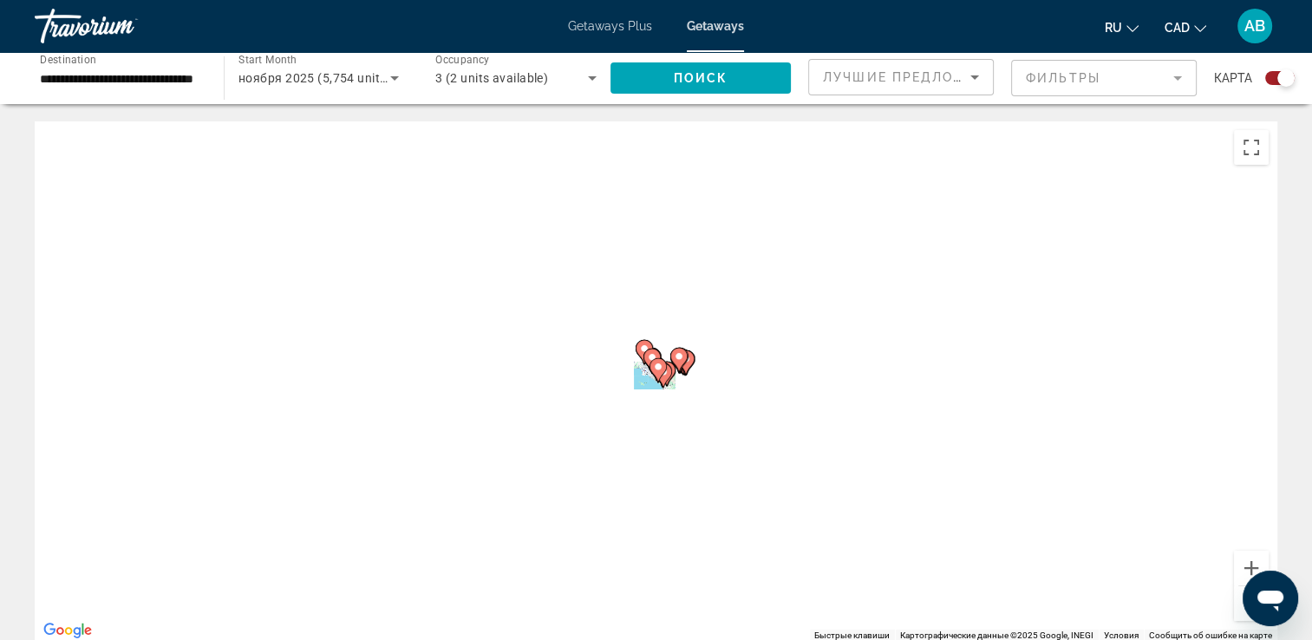
type input "**********"
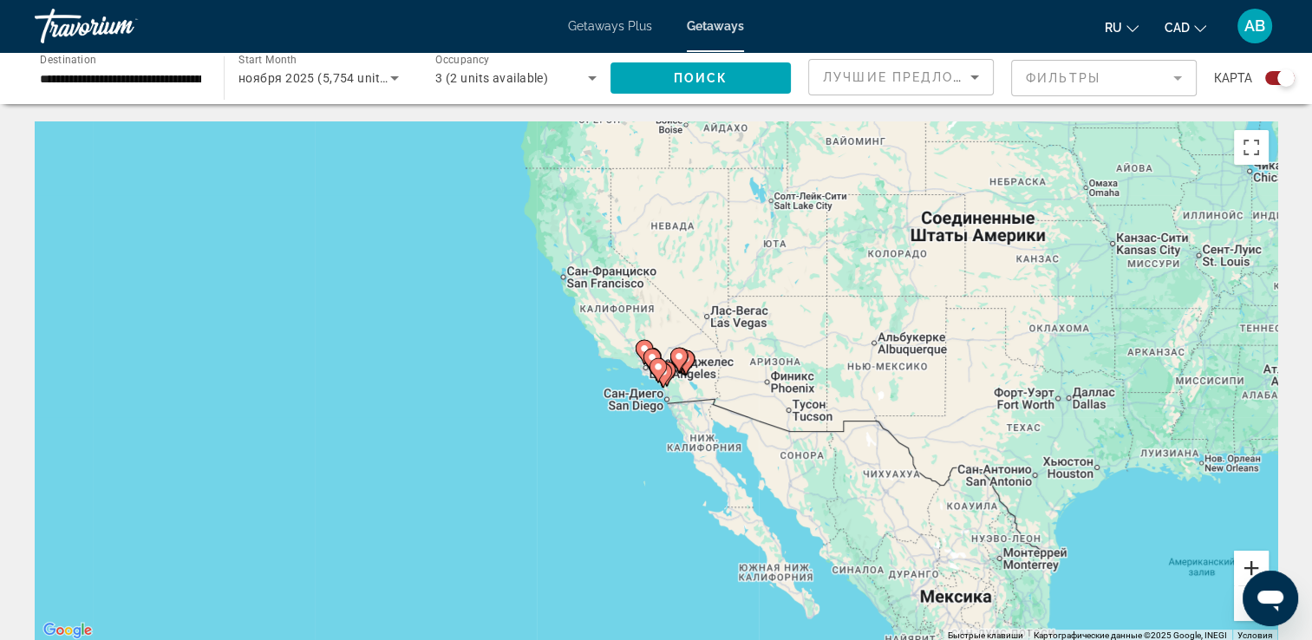
click at [1246, 565] on button "Увеличить" at bounding box center [1251, 568] width 35 height 35
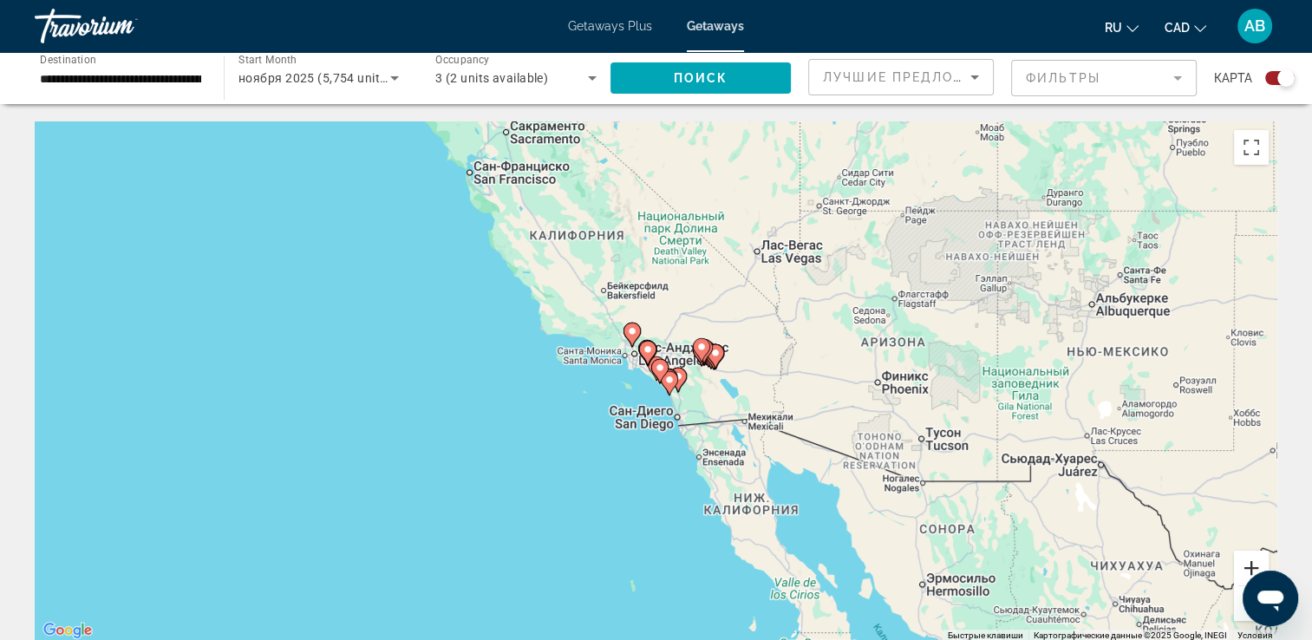
click at [1250, 565] on button "Увеличить" at bounding box center [1251, 568] width 35 height 35
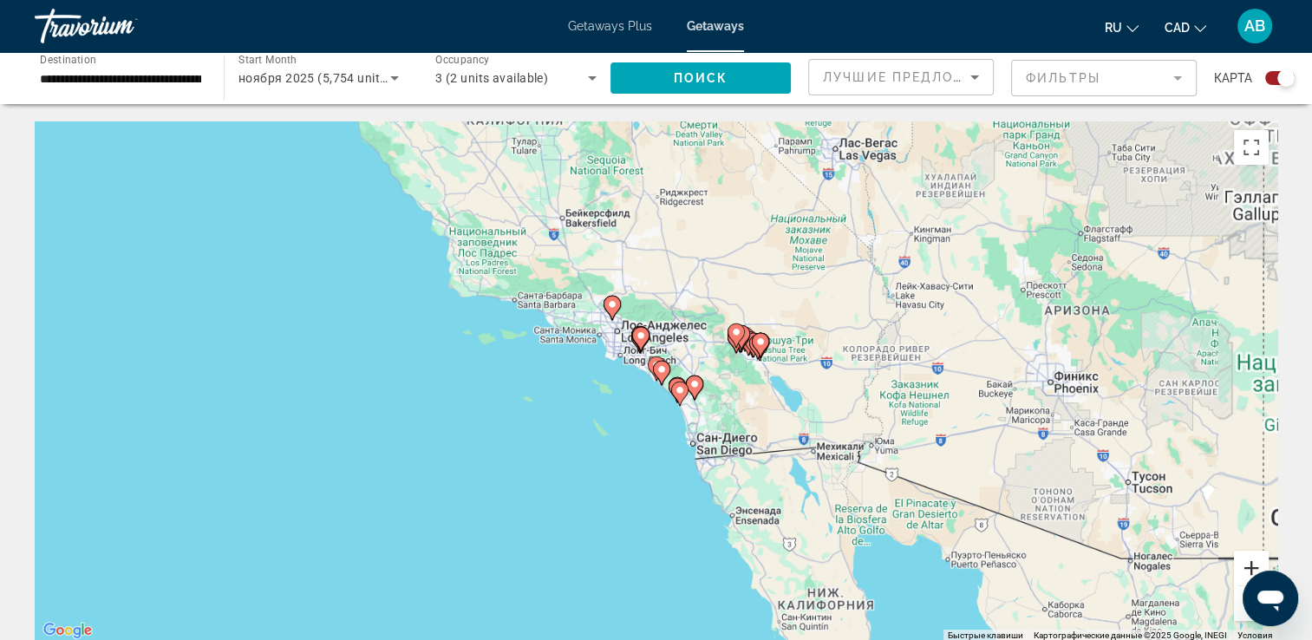
click at [1251, 565] on button "Увеличить" at bounding box center [1251, 568] width 35 height 35
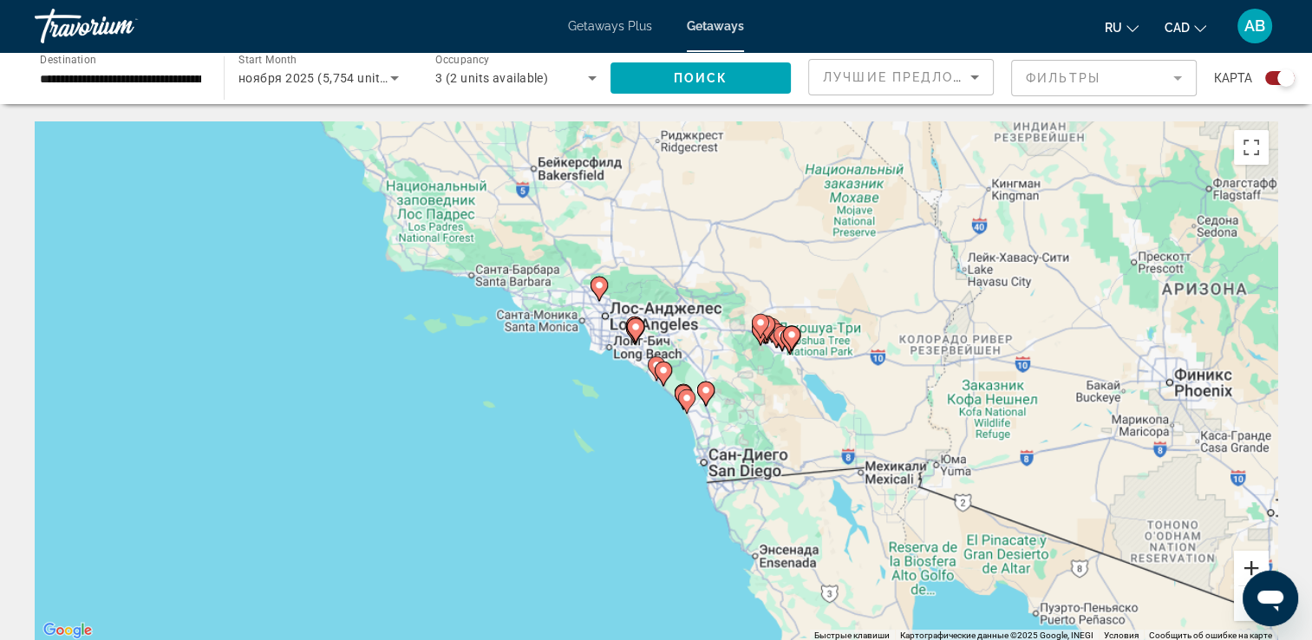
click at [1251, 565] on button "Увеличить" at bounding box center [1251, 568] width 35 height 35
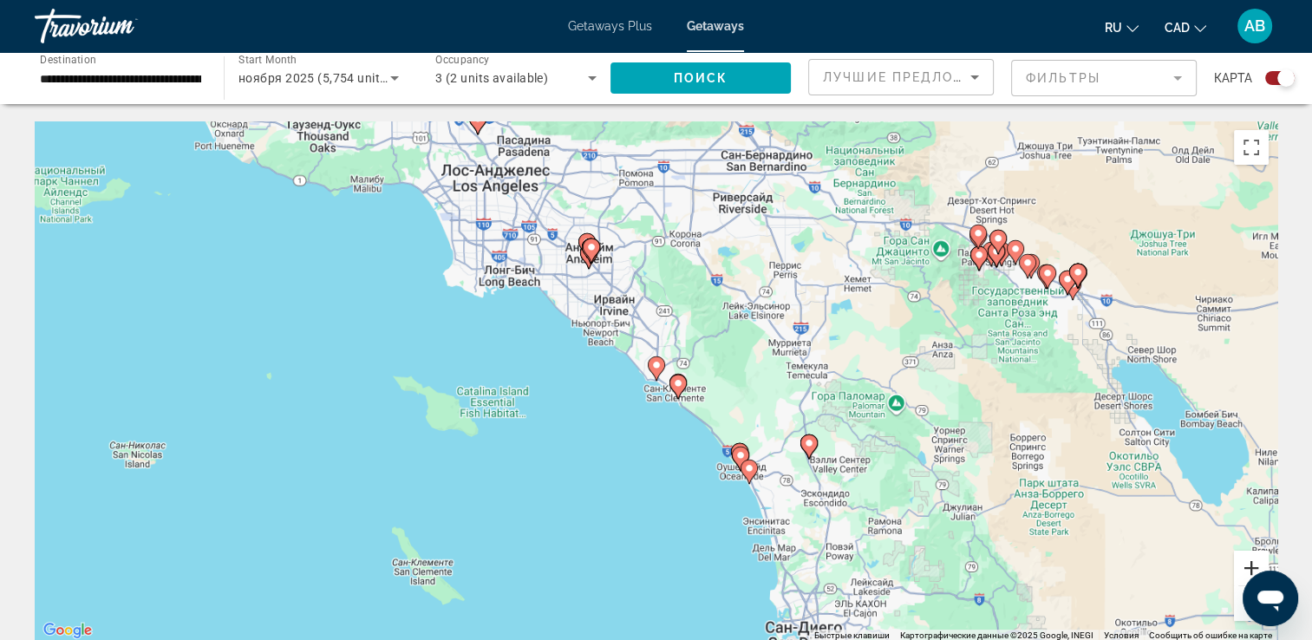
click at [1251, 565] on button "Увеличить" at bounding box center [1251, 568] width 35 height 35
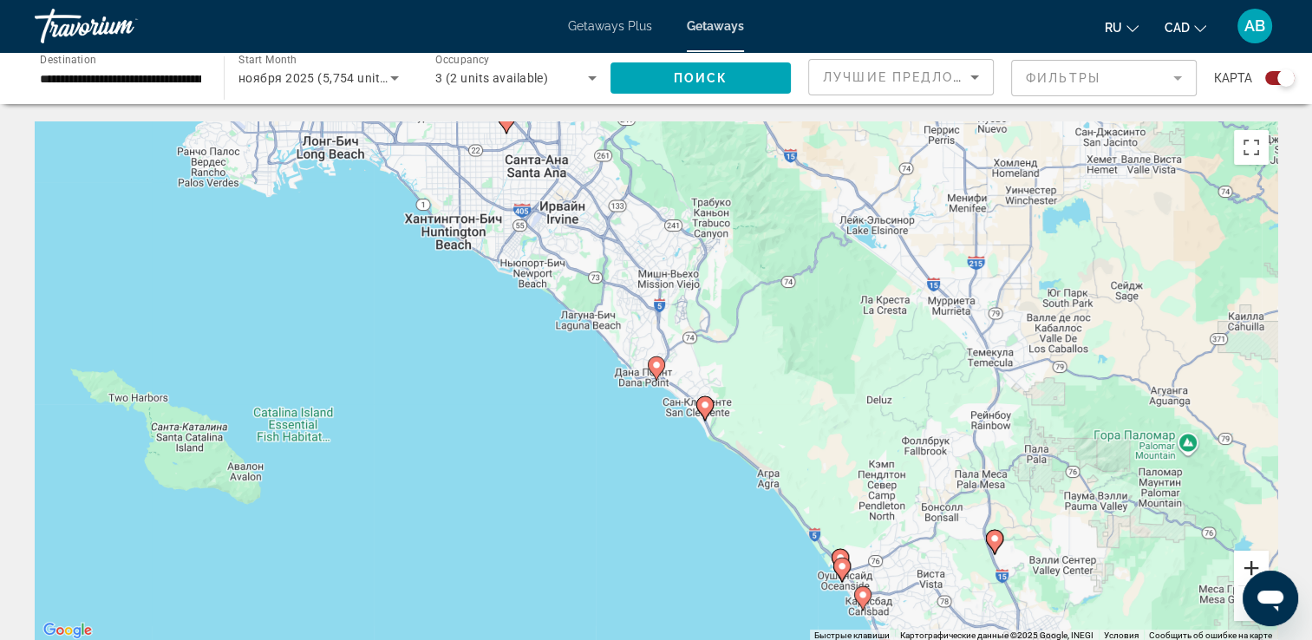
click at [1251, 565] on button "Увеличить" at bounding box center [1251, 568] width 35 height 35
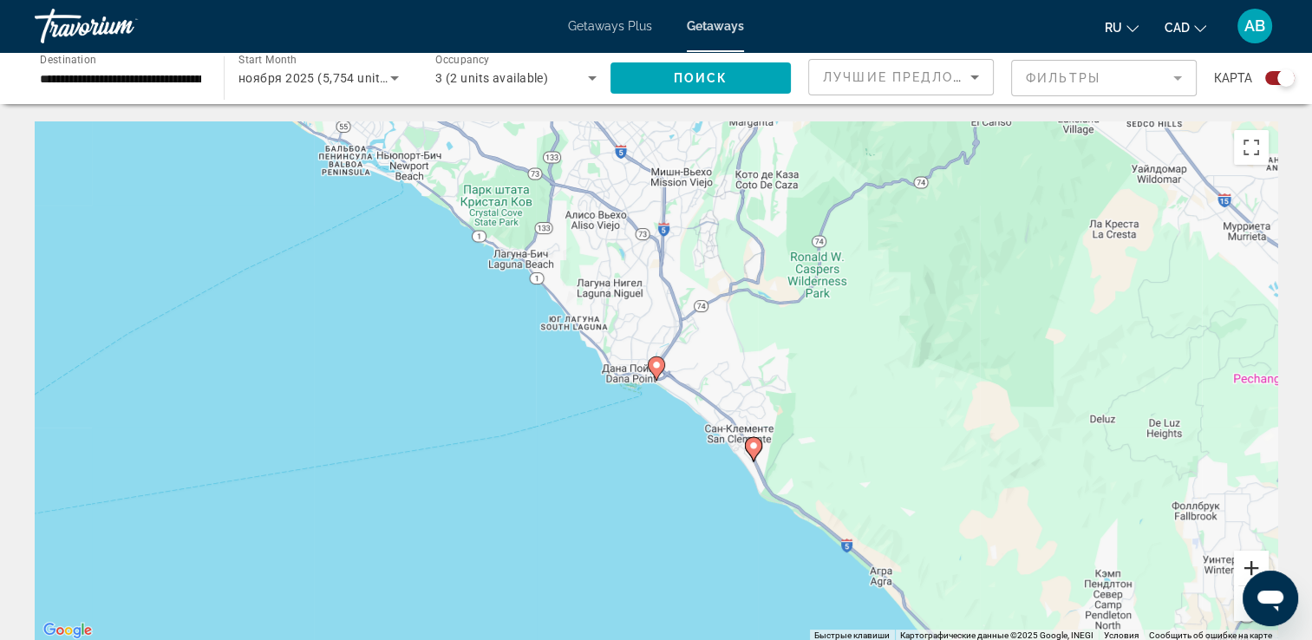
click at [1251, 565] on button "Увеличить" at bounding box center [1251, 568] width 35 height 35
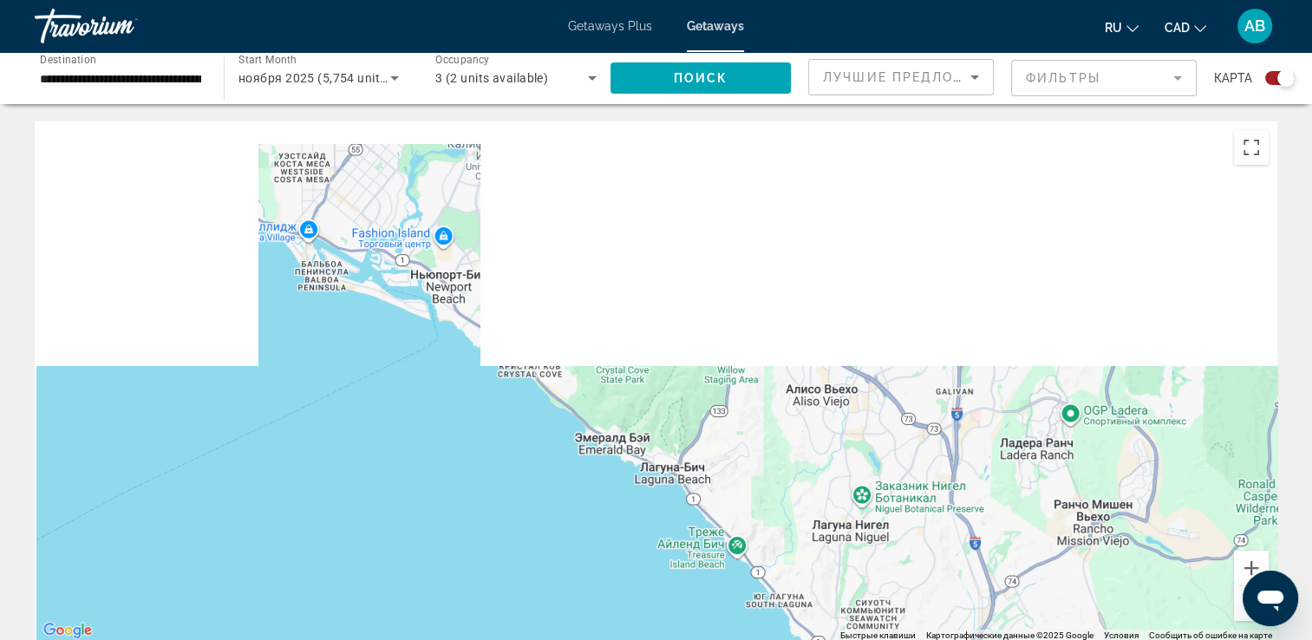
drag, startPoint x: 649, startPoint y: 300, endPoint x: 959, endPoint y: 648, distance: 466.3
click at [959, 639] on html "**********" at bounding box center [656, 320] width 1312 height 640
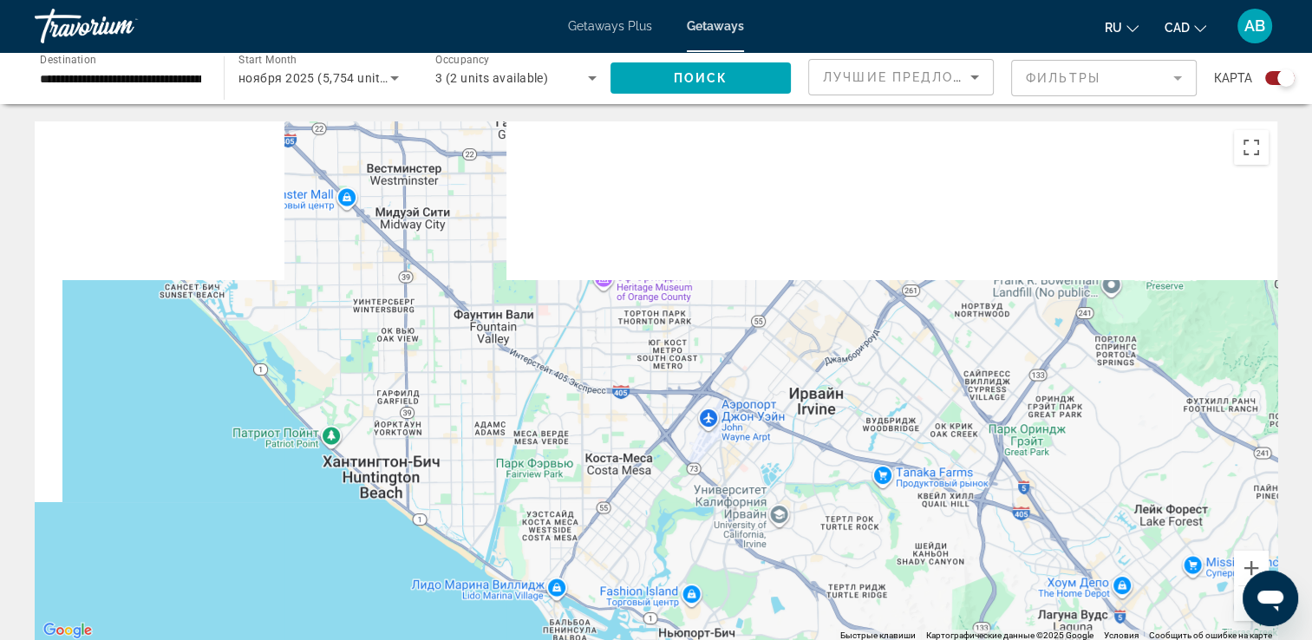
drag, startPoint x: 618, startPoint y: 334, endPoint x: 848, endPoint y: 684, distance: 419.1
click at [848, 639] on html "**********" at bounding box center [656, 320] width 1312 height 640
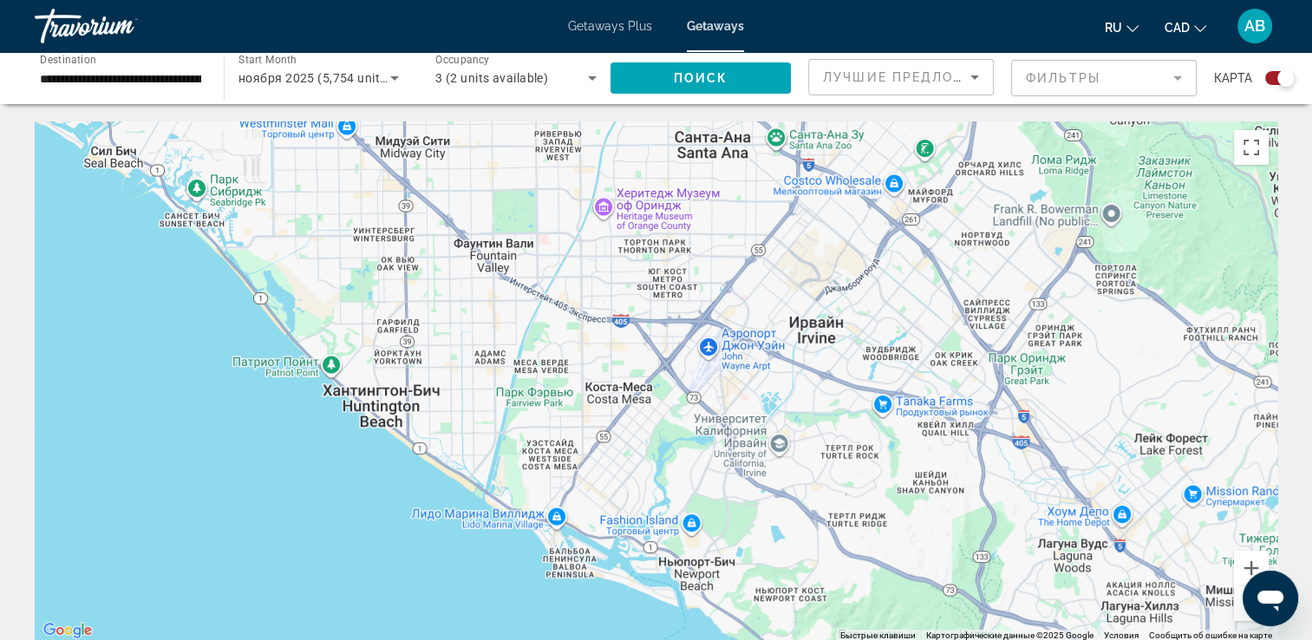
drag, startPoint x: 1169, startPoint y: 513, endPoint x: 1157, endPoint y: 432, distance: 81.6
click at [1157, 432] on div "Чтобы активировать перетаскивание с помощью клавиатуры, нажмите Alt + Ввод. Пос…" at bounding box center [656, 381] width 1243 height 520
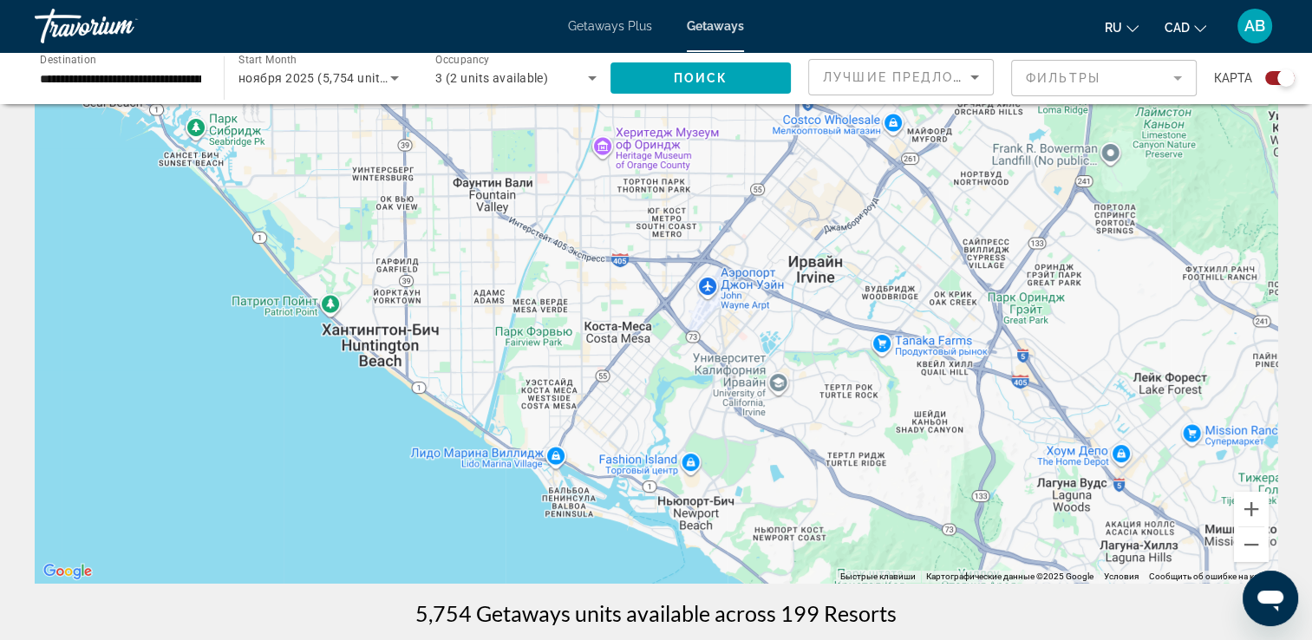
scroll to position [87, 0]
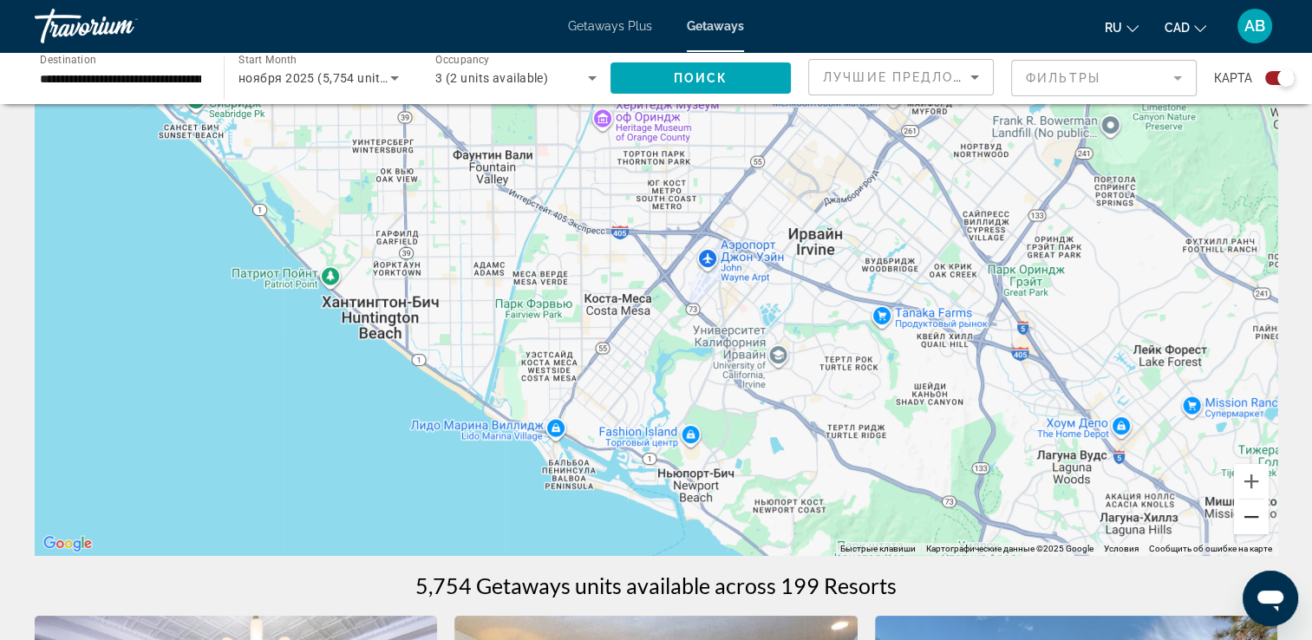
click at [1257, 514] on button "Уменьшить" at bounding box center [1251, 517] width 35 height 35
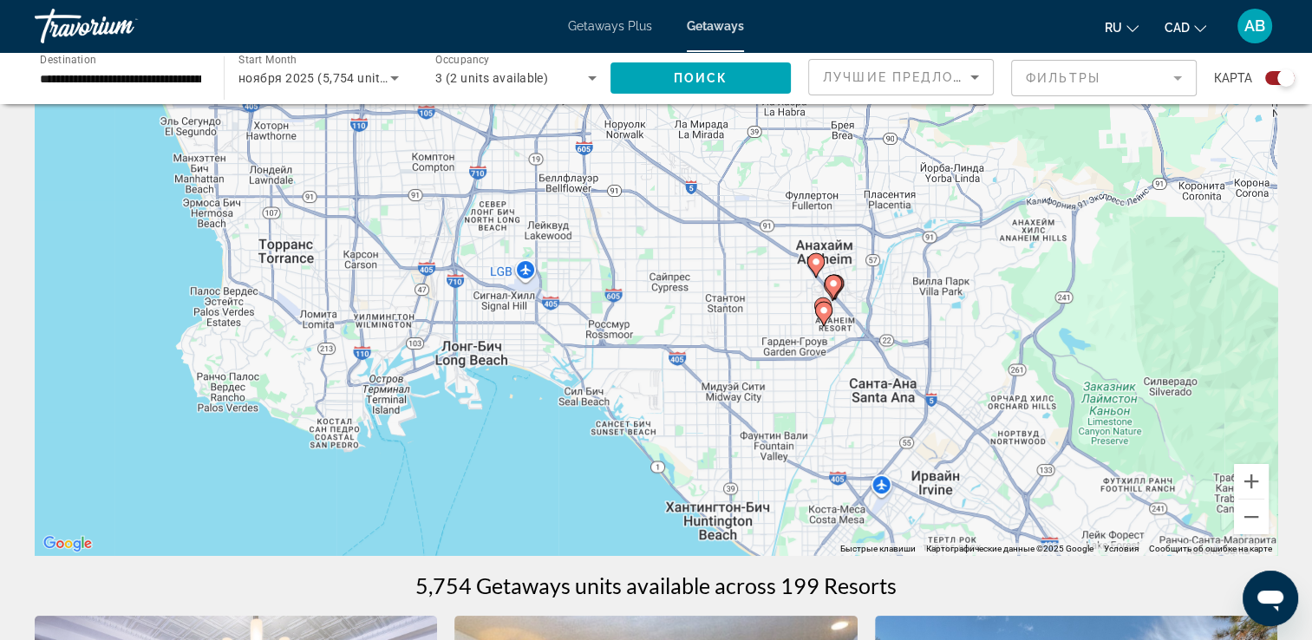
drag, startPoint x: 618, startPoint y: 327, endPoint x: 847, endPoint y: 556, distance: 323.8
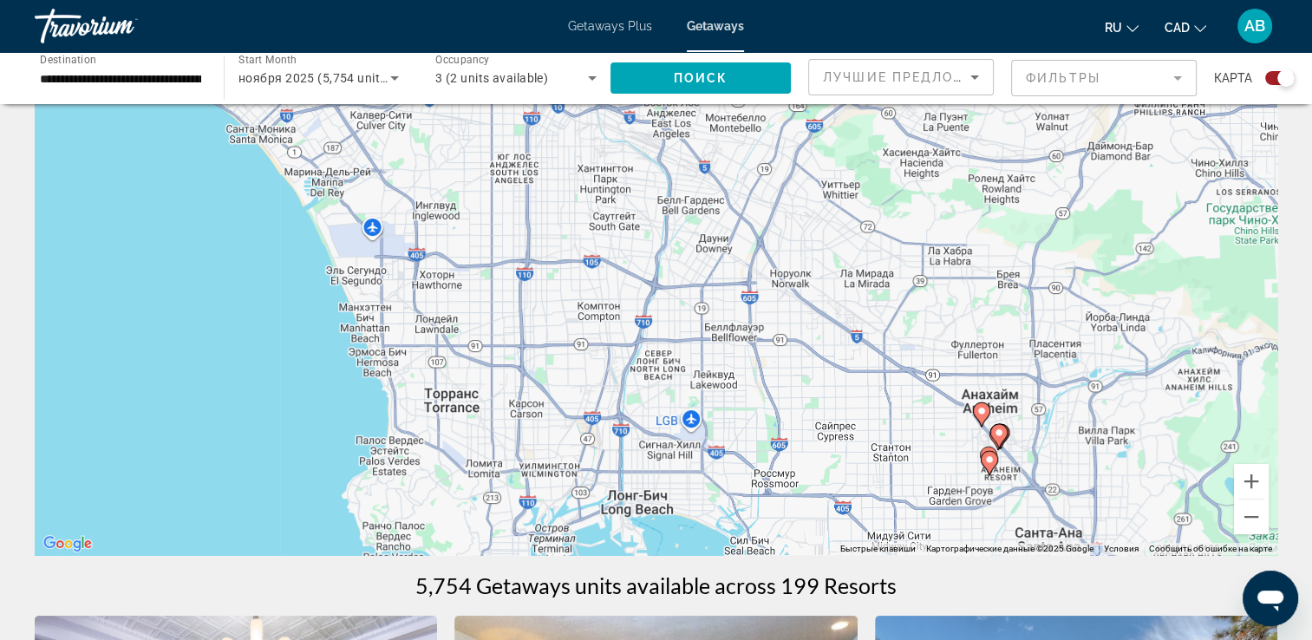
drag, startPoint x: 638, startPoint y: 297, endPoint x: 770, endPoint y: 393, distance: 163.3
click at [770, 393] on div "Чтобы активировать перетаскивание с помощью клавиатуры, нажмите Alt + Ввод. Пос…" at bounding box center [656, 295] width 1243 height 520
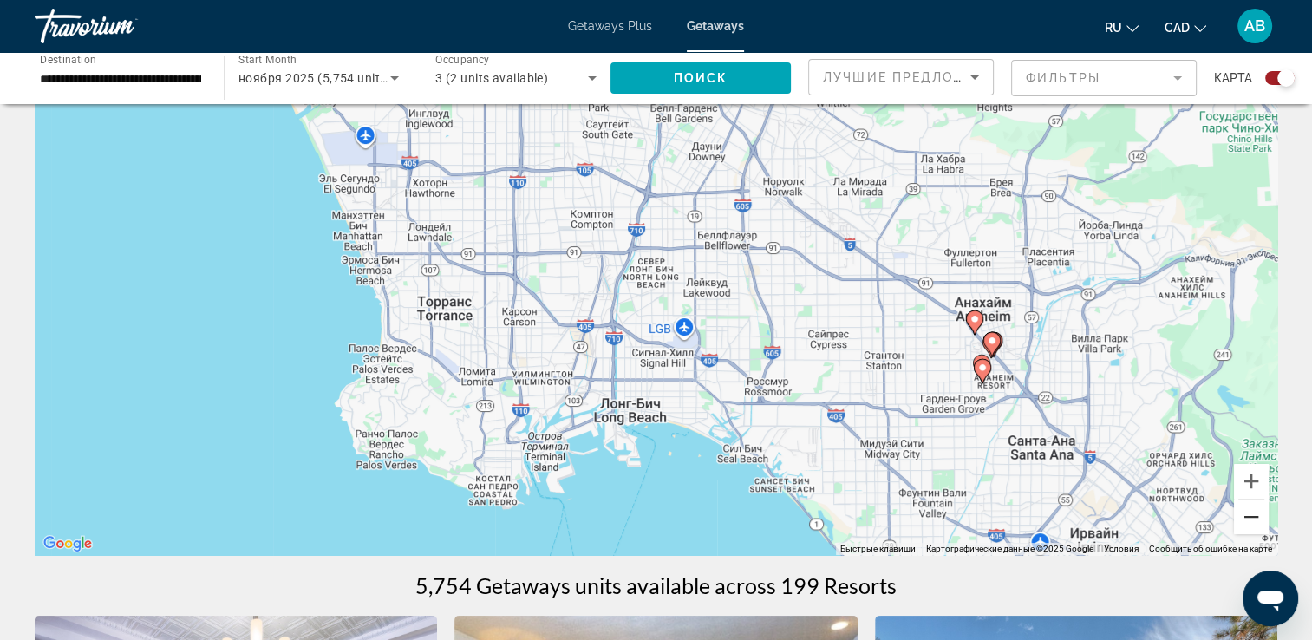
click at [1248, 526] on button "Уменьшить" at bounding box center [1251, 517] width 35 height 35
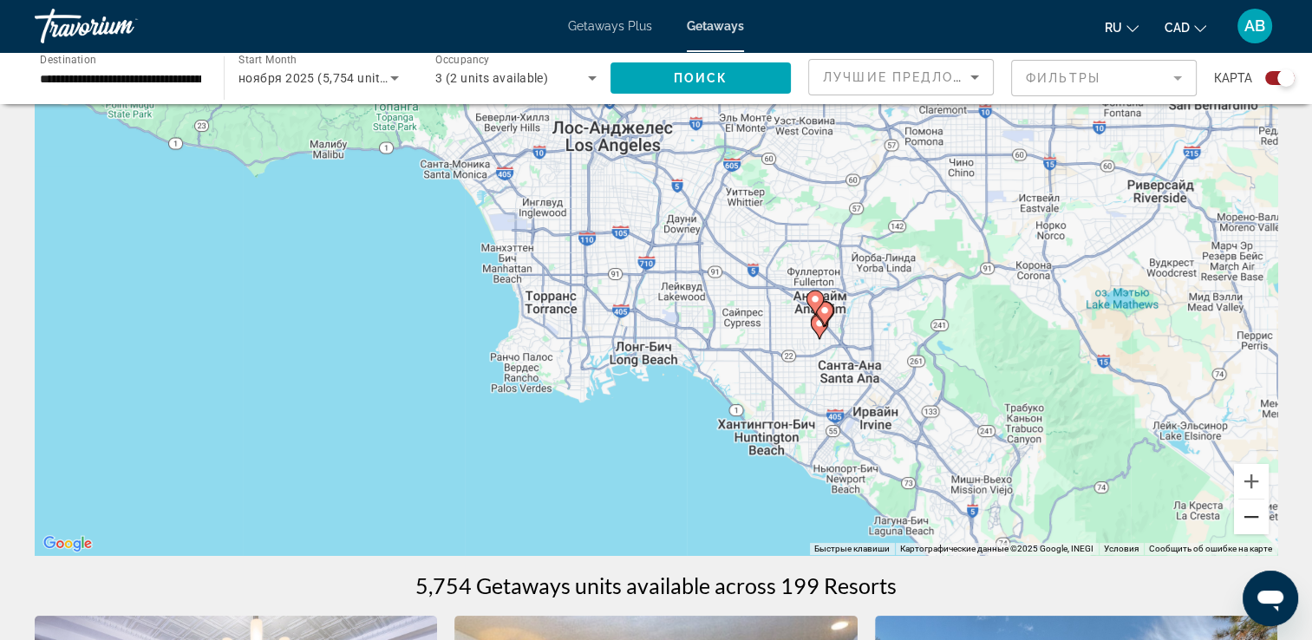
click at [1248, 526] on button "Уменьшить" at bounding box center [1251, 517] width 35 height 35
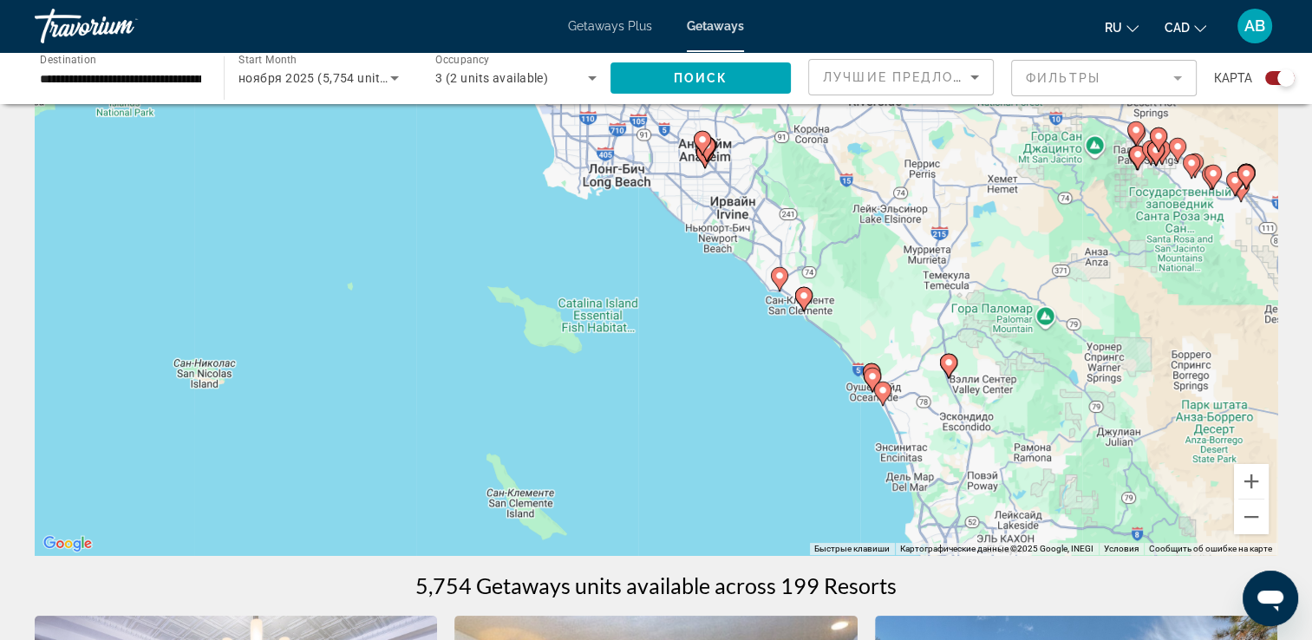
drag, startPoint x: 840, startPoint y: 356, endPoint x: 802, endPoint y: 186, distance: 173.2
click at [802, 186] on div "Чтобы активировать перетаскивание с помощью клавиатуры, нажмите Alt + Ввод. Пос…" at bounding box center [656, 295] width 1243 height 520
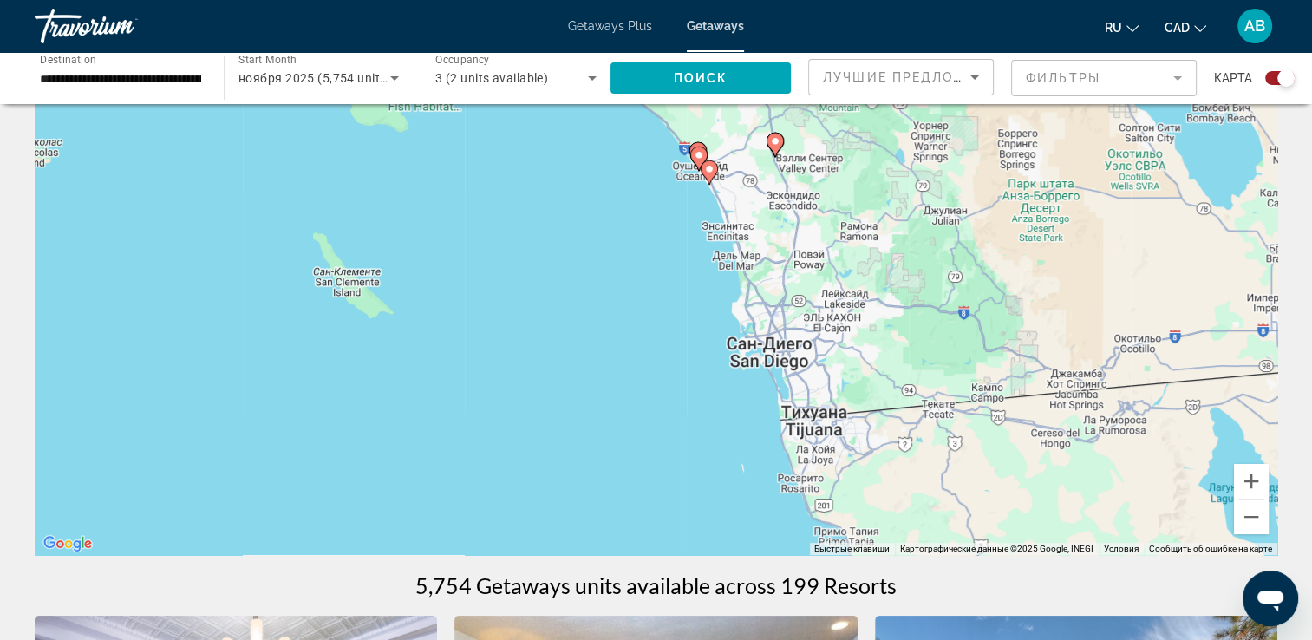
drag, startPoint x: 992, startPoint y: 394, endPoint x: 819, endPoint y: 170, distance: 283.1
click at [819, 171] on div "Чтобы активировать перетаскивание с помощью клавиатуры, нажмите Alt + Ввод. Пос…" at bounding box center [656, 295] width 1243 height 520
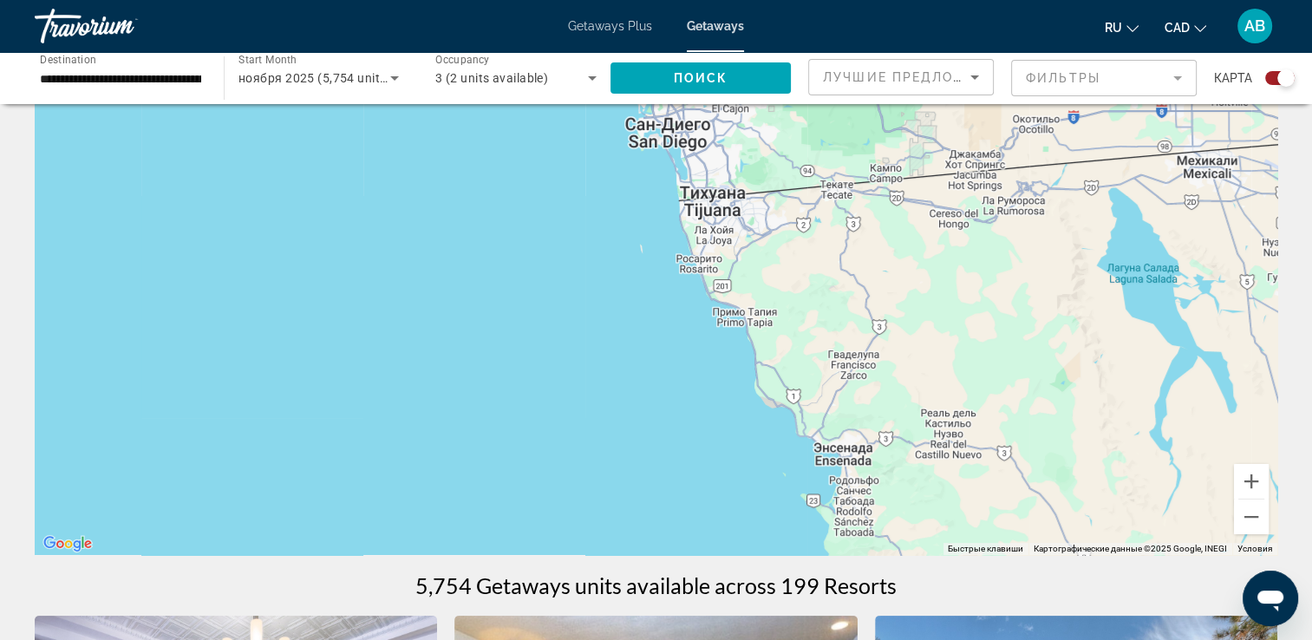
drag, startPoint x: 885, startPoint y: 366, endPoint x: 784, endPoint y: 137, distance: 250.1
click at [784, 137] on div "Чтобы активировать перетаскивание с помощью клавиатуры, нажмите Alt + Ввод. Пос…" at bounding box center [656, 295] width 1243 height 520
click at [1238, 526] on button "Уменьшить" at bounding box center [1251, 517] width 35 height 35
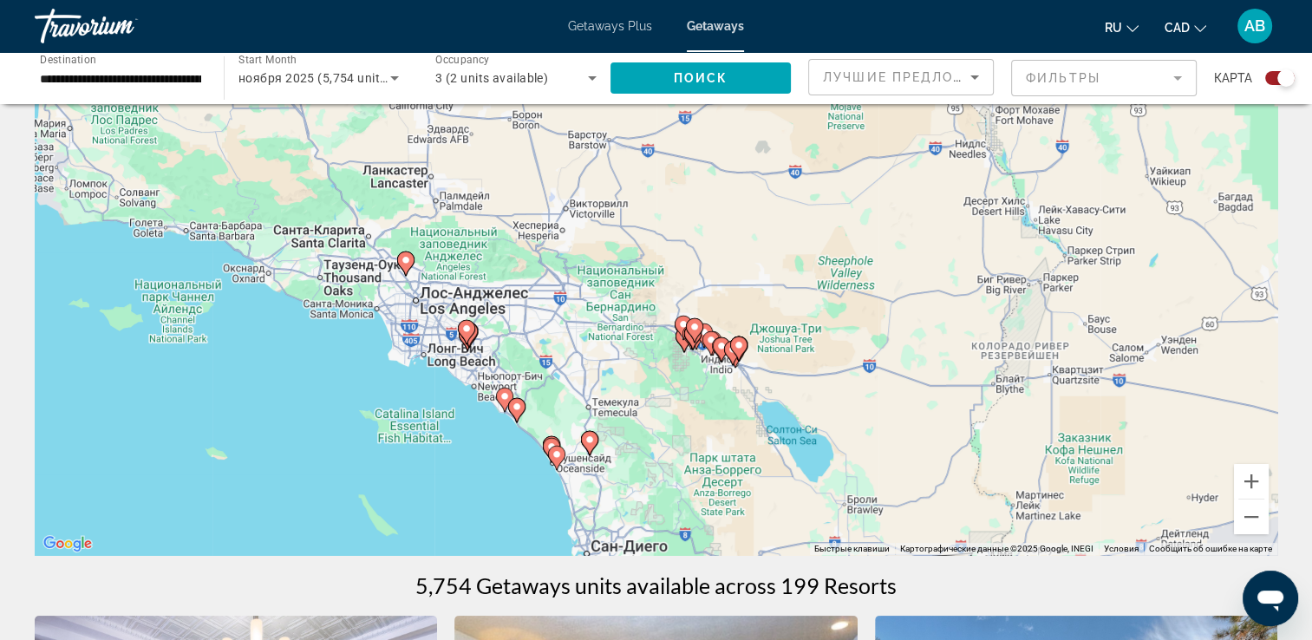
drag, startPoint x: 904, startPoint y: 323, endPoint x: 828, endPoint y: 664, distance: 350.0
click at [828, 553] on html "**********" at bounding box center [656, 233] width 1312 height 640
click at [1246, 507] on button "Уменьшить" at bounding box center [1251, 517] width 35 height 35
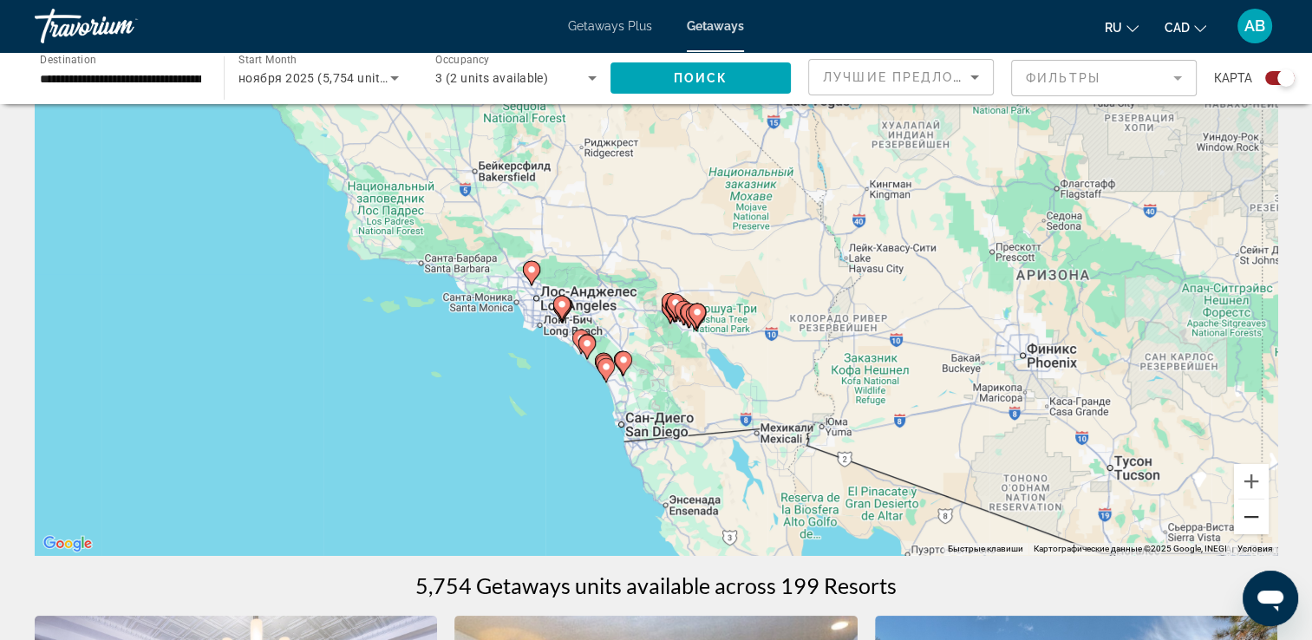
click at [1252, 512] on button "Уменьшить" at bounding box center [1251, 517] width 35 height 35
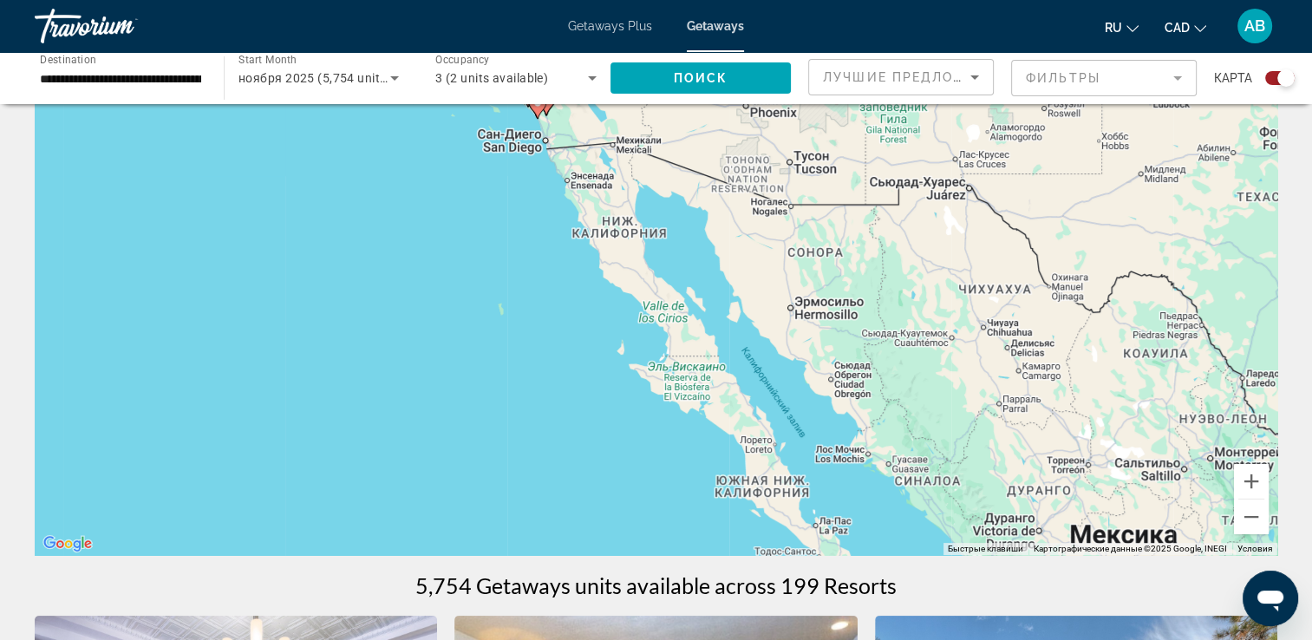
drag, startPoint x: 1064, startPoint y: 522, endPoint x: 965, endPoint y: 294, distance: 249.0
click at [965, 295] on div "Чтобы активировать перетаскивание с помощью клавиатуры, нажмите Alt + Ввод. Пос…" at bounding box center [656, 295] width 1243 height 520
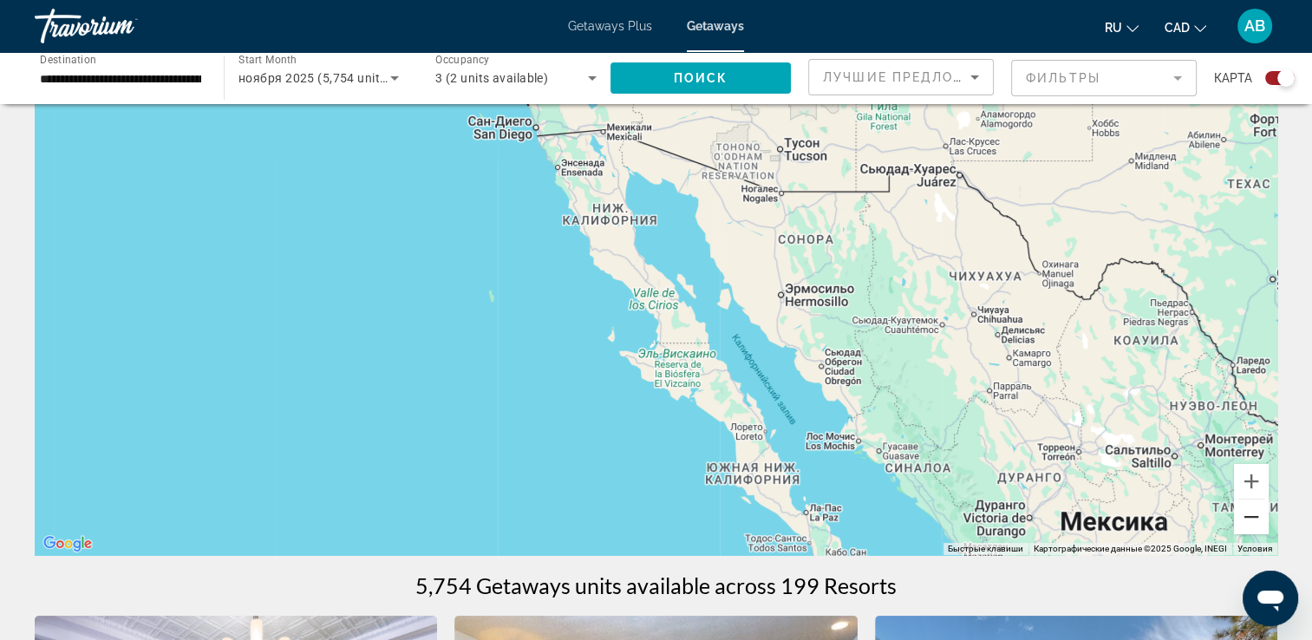
click at [1253, 526] on button "Уменьшить" at bounding box center [1251, 517] width 35 height 35
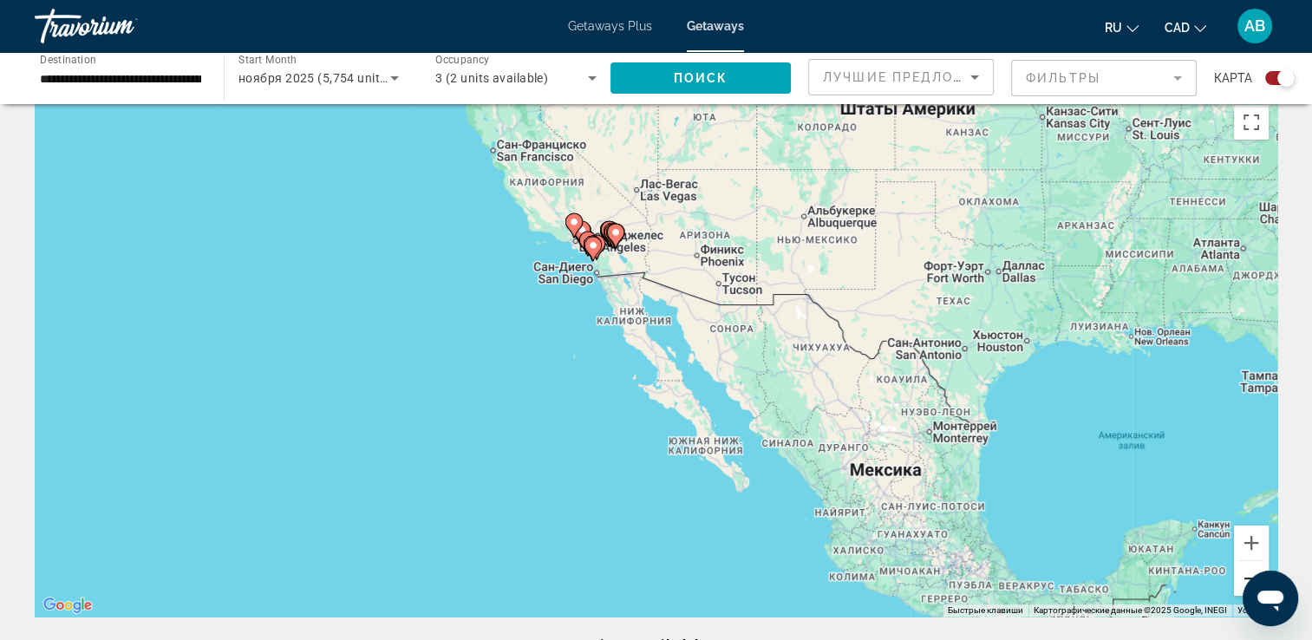
scroll to position [0, 0]
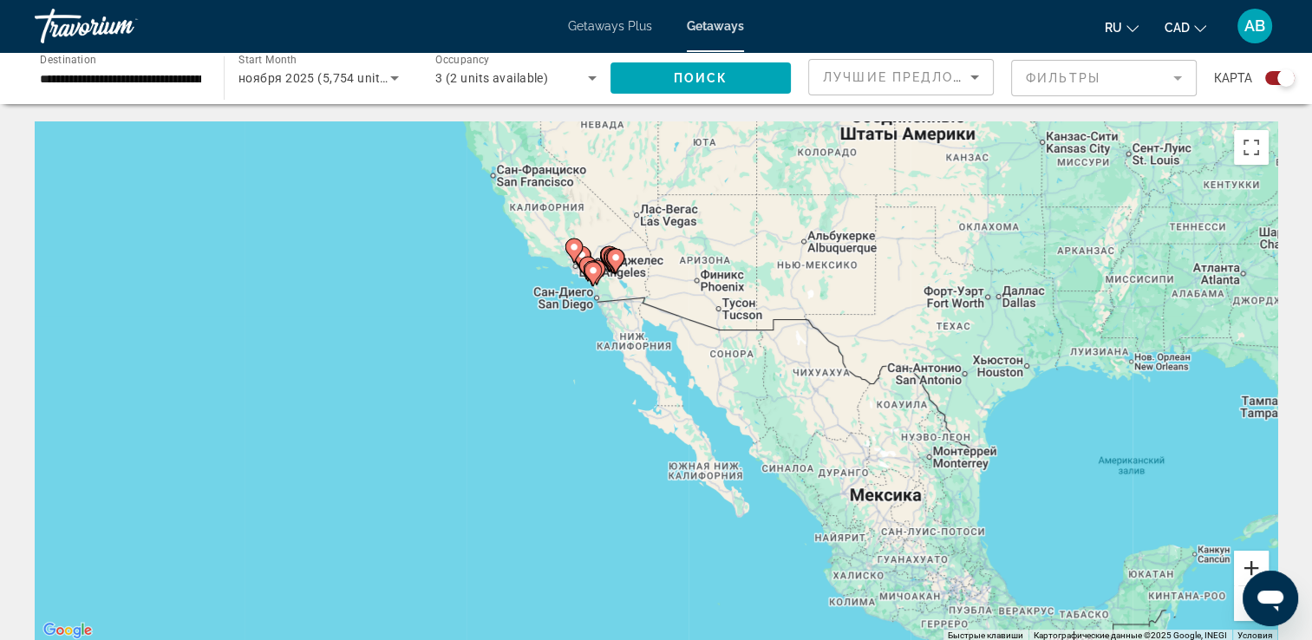
click at [1257, 566] on button "Увеличить" at bounding box center [1251, 568] width 35 height 35
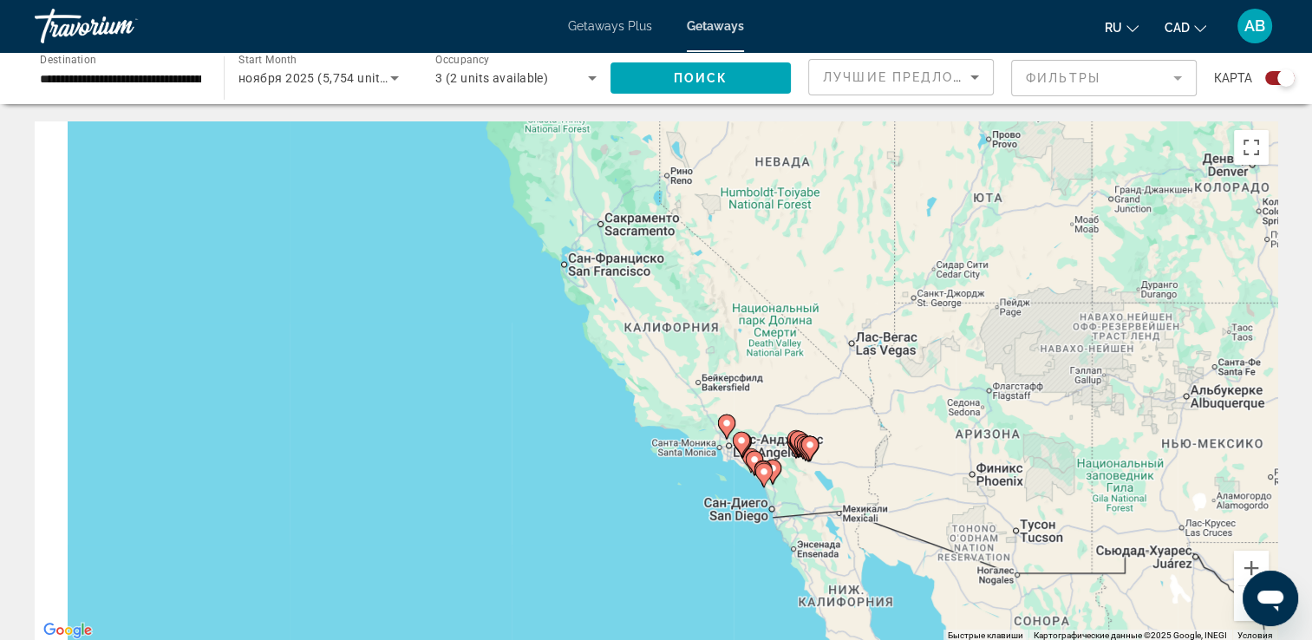
drag, startPoint x: 622, startPoint y: 247, endPoint x: 870, endPoint y: 558, distance: 397.4
click at [870, 558] on div "Чтобы активировать перетаскивание с помощью клавиатуры, нажмите Alt + Ввод. Пос…" at bounding box center [656, 381] width 1243 height 520
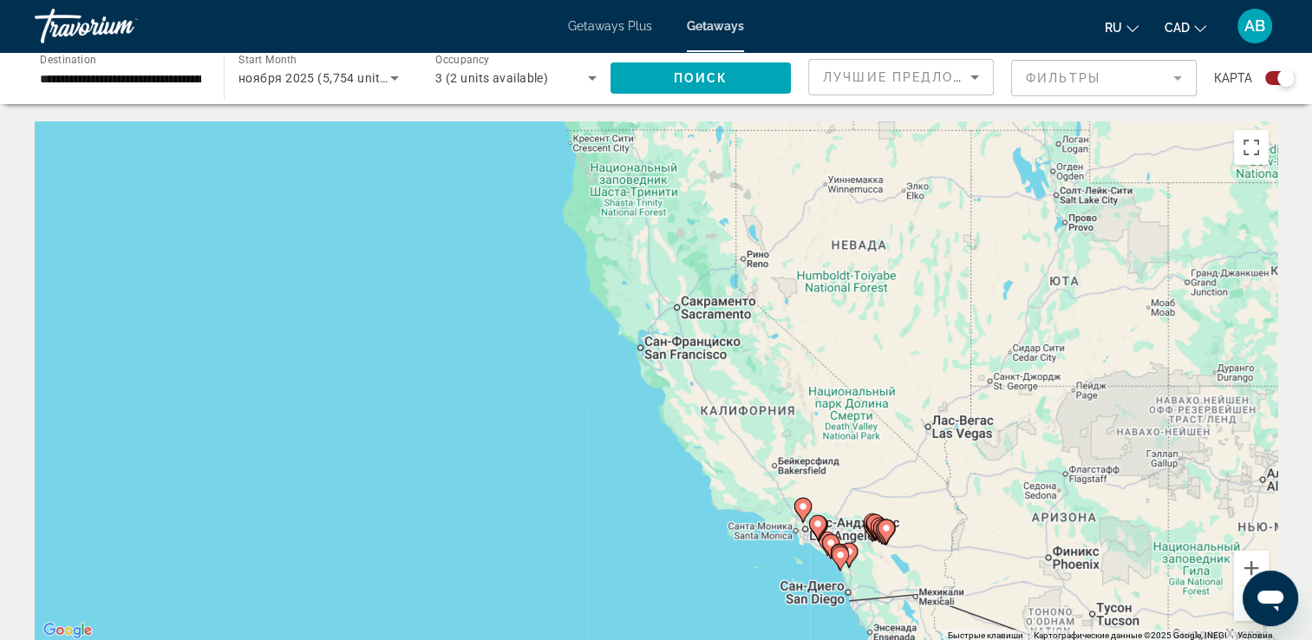
drag, startPoint x: 683, startPoint y: 303, endPoint x: 736, endPoint y: 348, distance: 70.2
click at [743, 362] on div "Чтобы активировать перетаскивание с помощью клавиатуры, нажмите Alt + Ввод. Пос…" at bounding box center [656, 381] width 1243 height 520
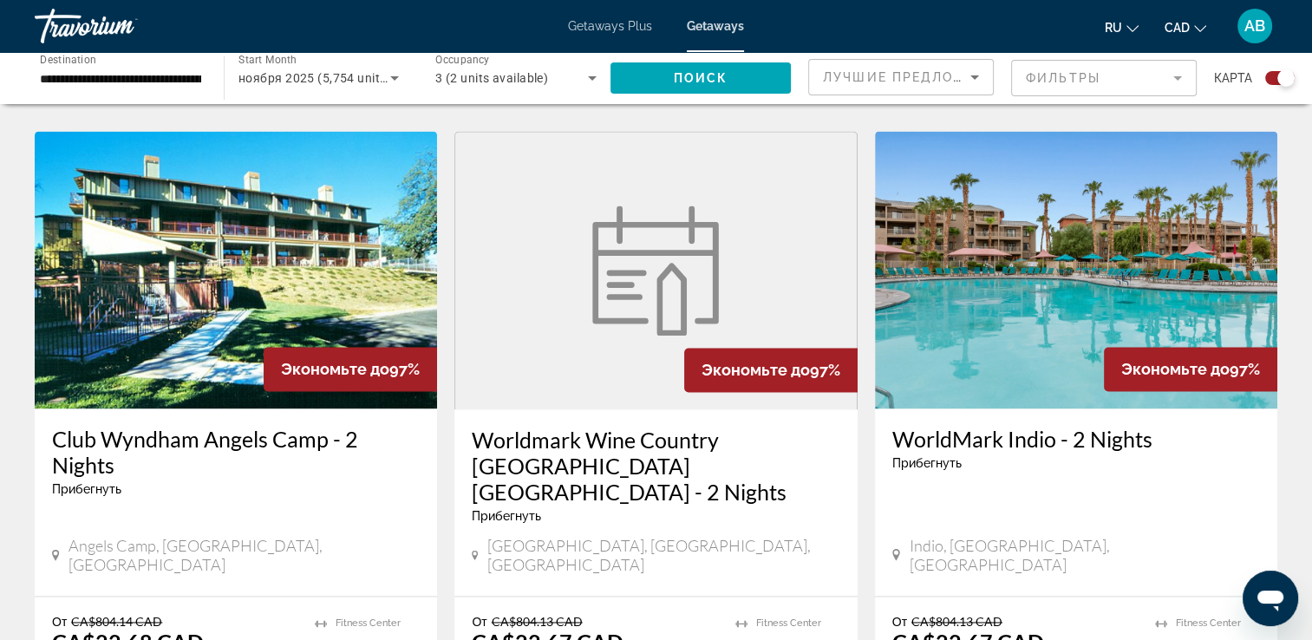
scroll to position [2429, 0]
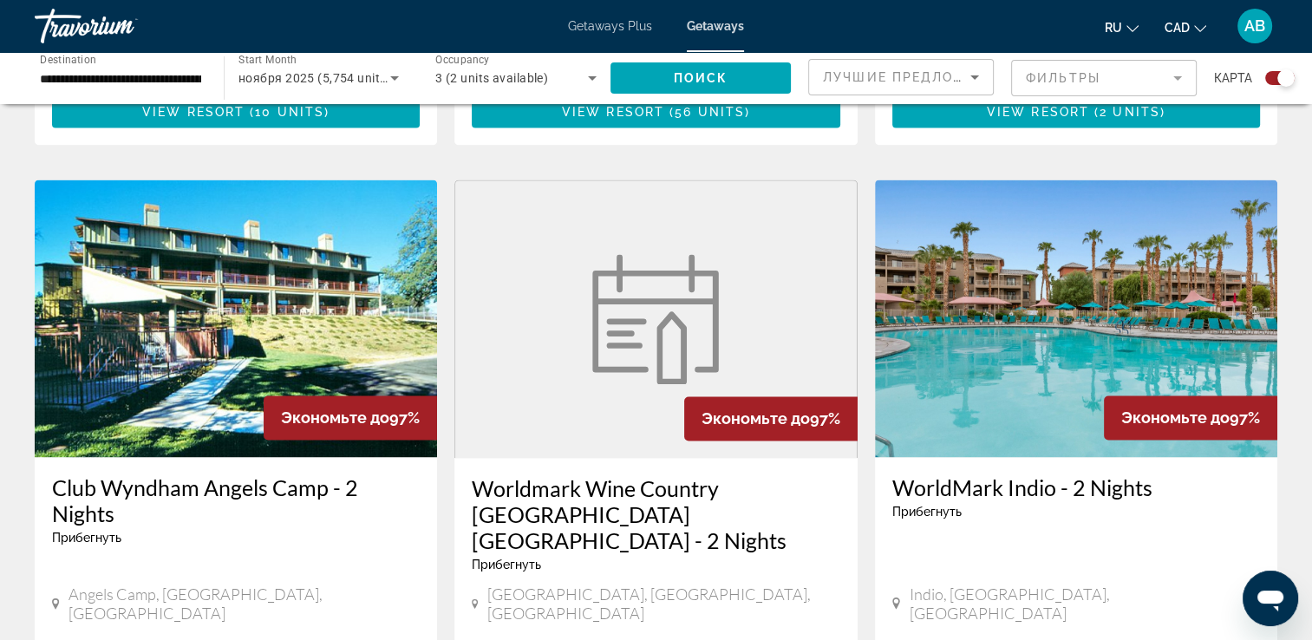
click at [1044, 283] on img "Main content" at bounding box center [1076, 319] width 402 height 278
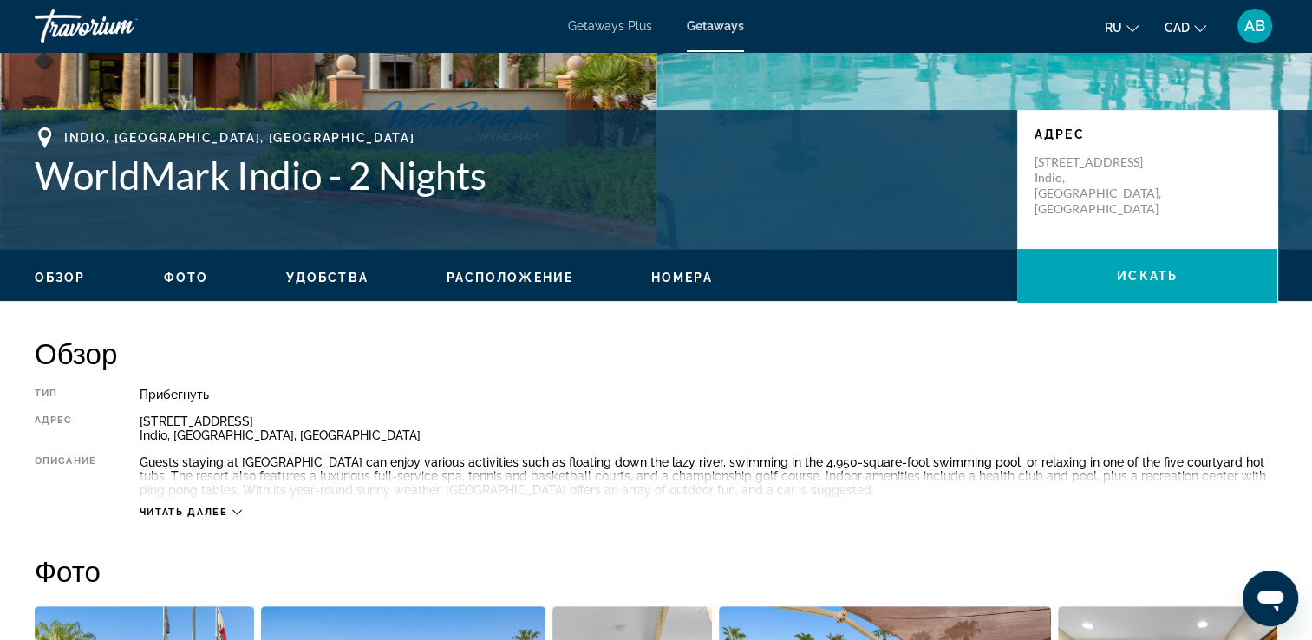
scroll to position [347, 0]
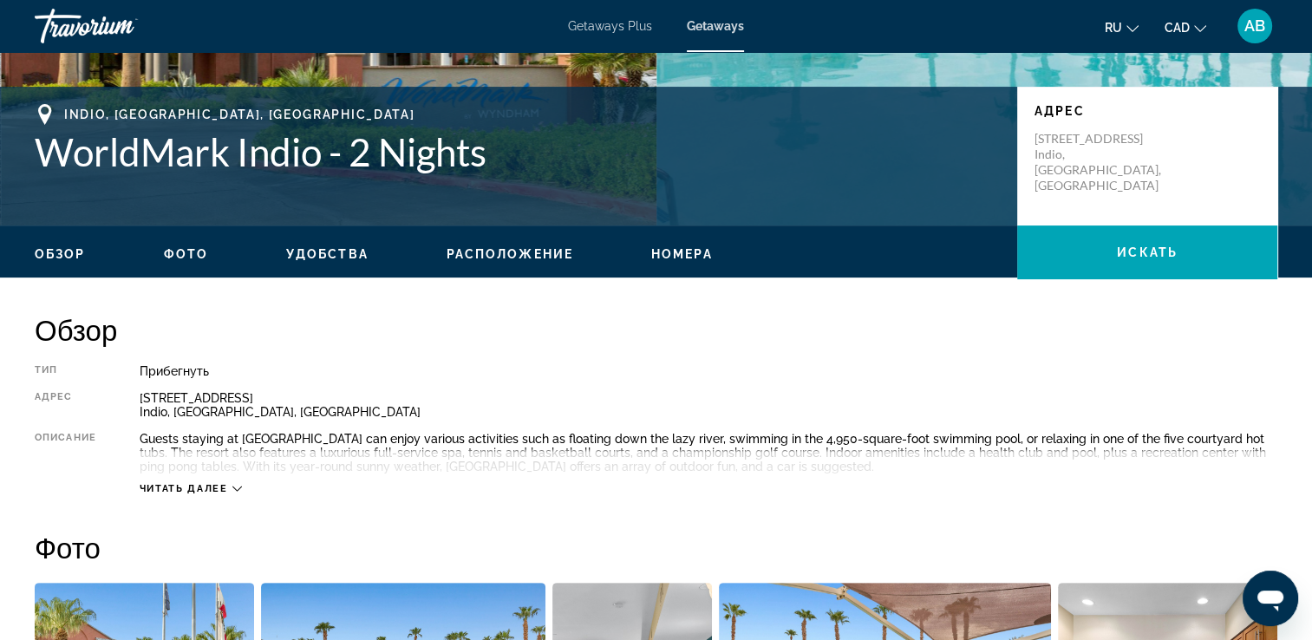
click at [184, 485] on span "Читать далее" at bounding box center [184, 488] width 88 height 11
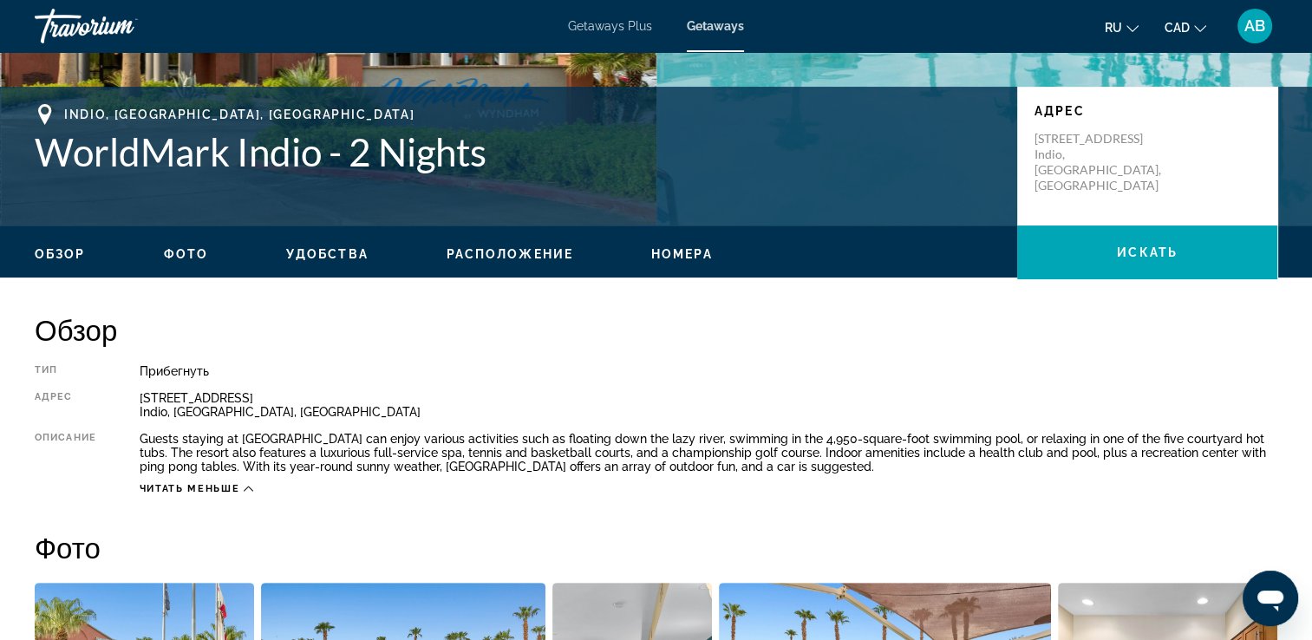
click at [507, 254] on span "Расположение" at bounding box center [510, 254] width 127 height 14
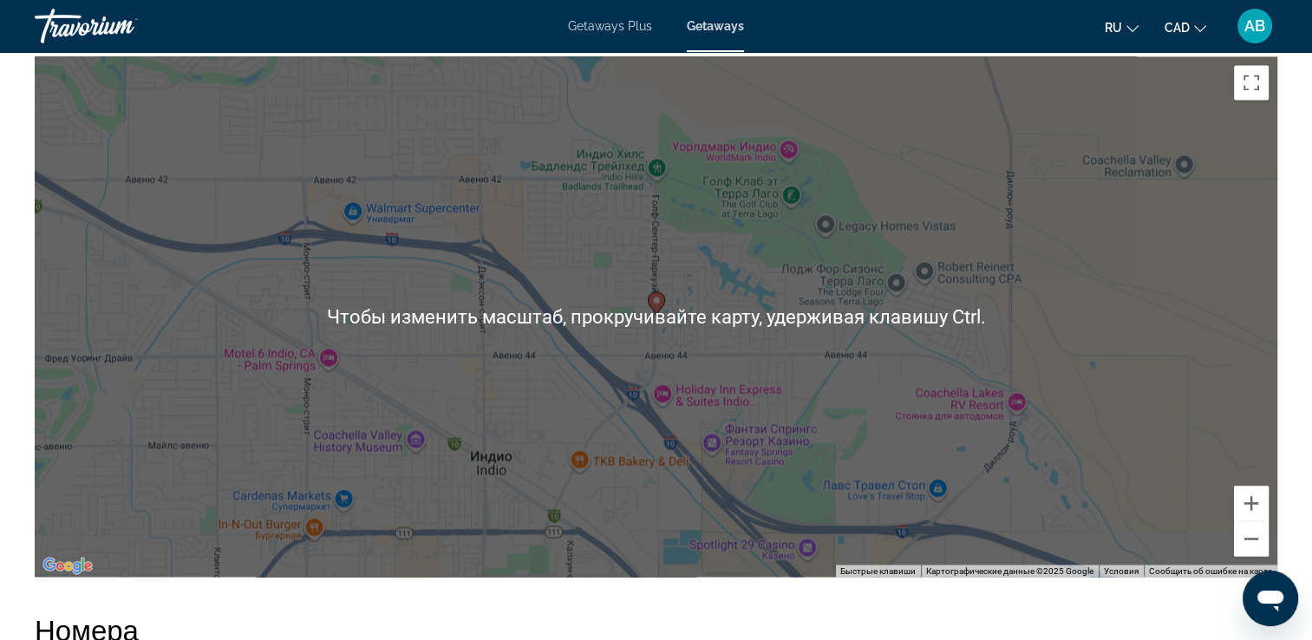
scroll to position [2963, 0]
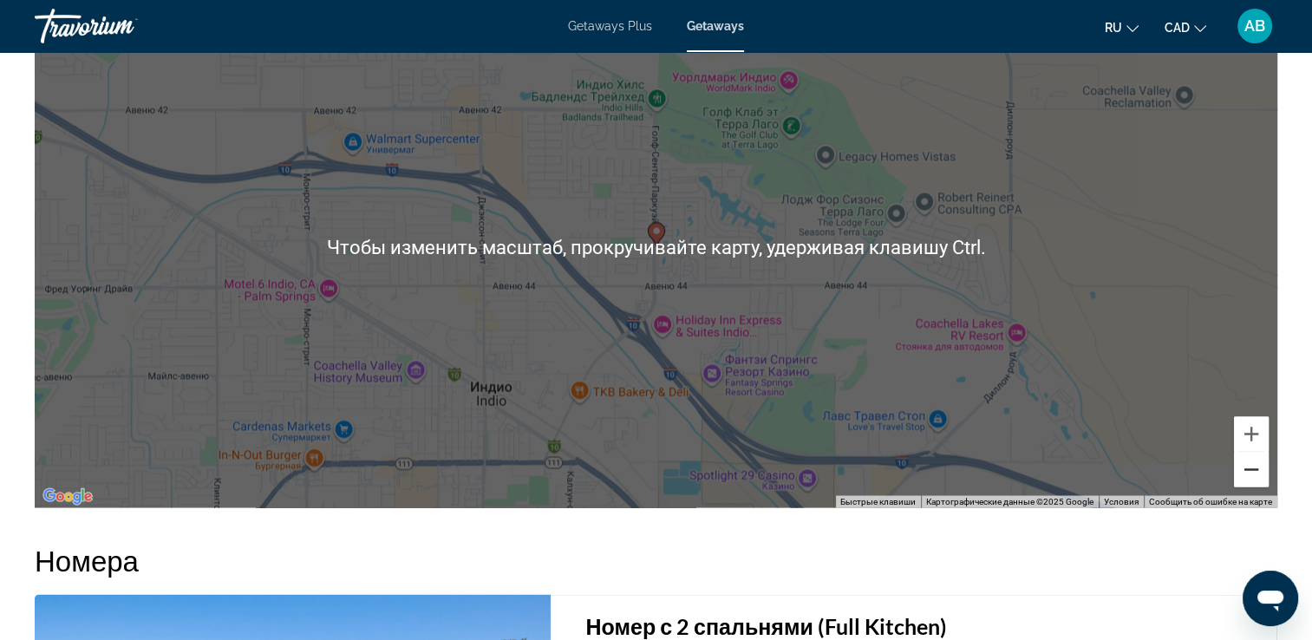
click at [1252, 467] on button "Уменьшить" at bounding box center [1251, 469] width 35 height 35
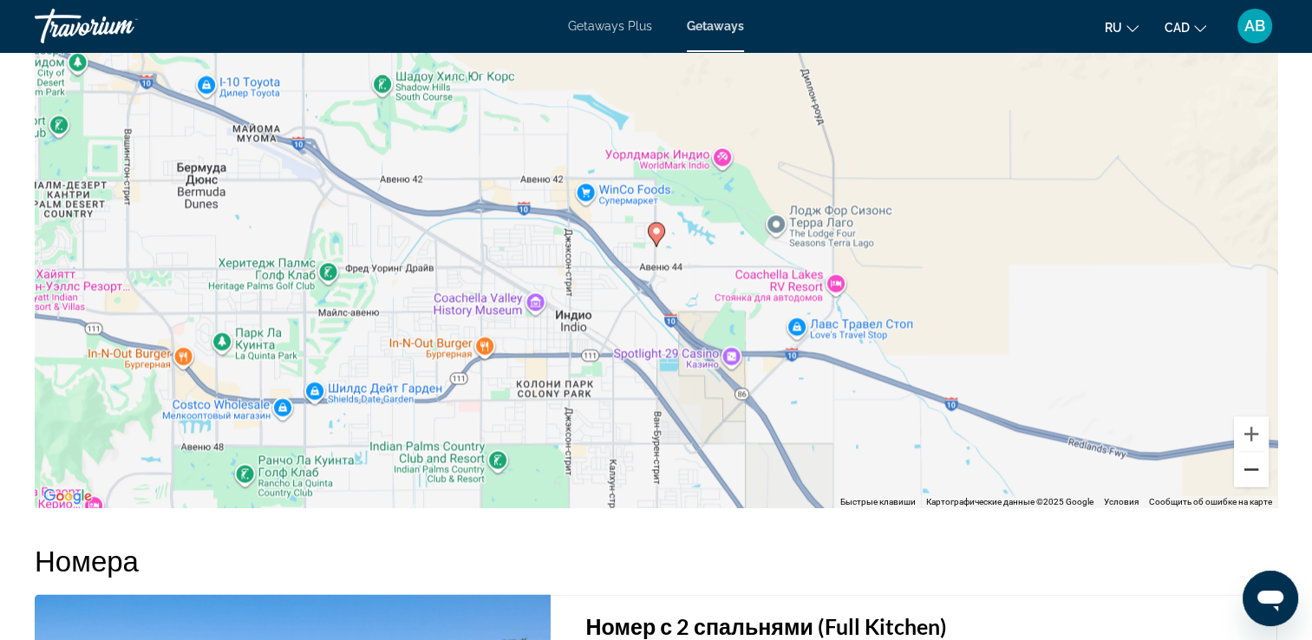
click at [1256, 457] on button "Уменьшить" at bounding box center [1251, 469] width 35 height 35
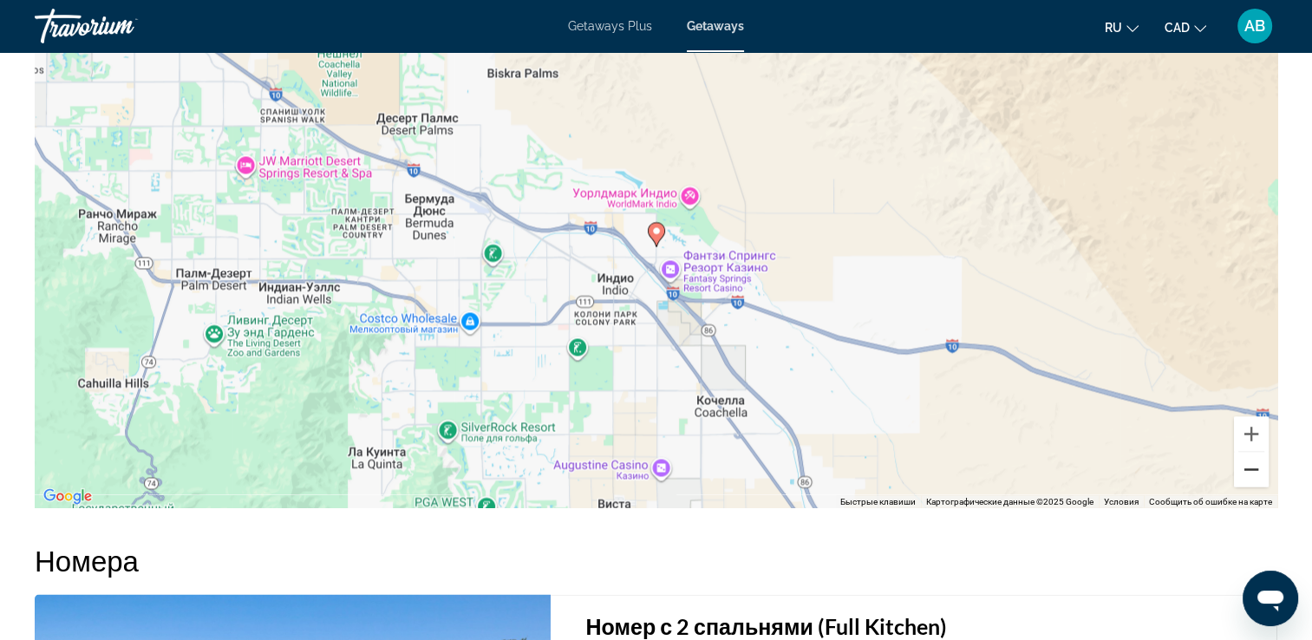
click at [1256, 460] on button "Уменьшить" at bounding box center [1251, 469] width 35 height 35
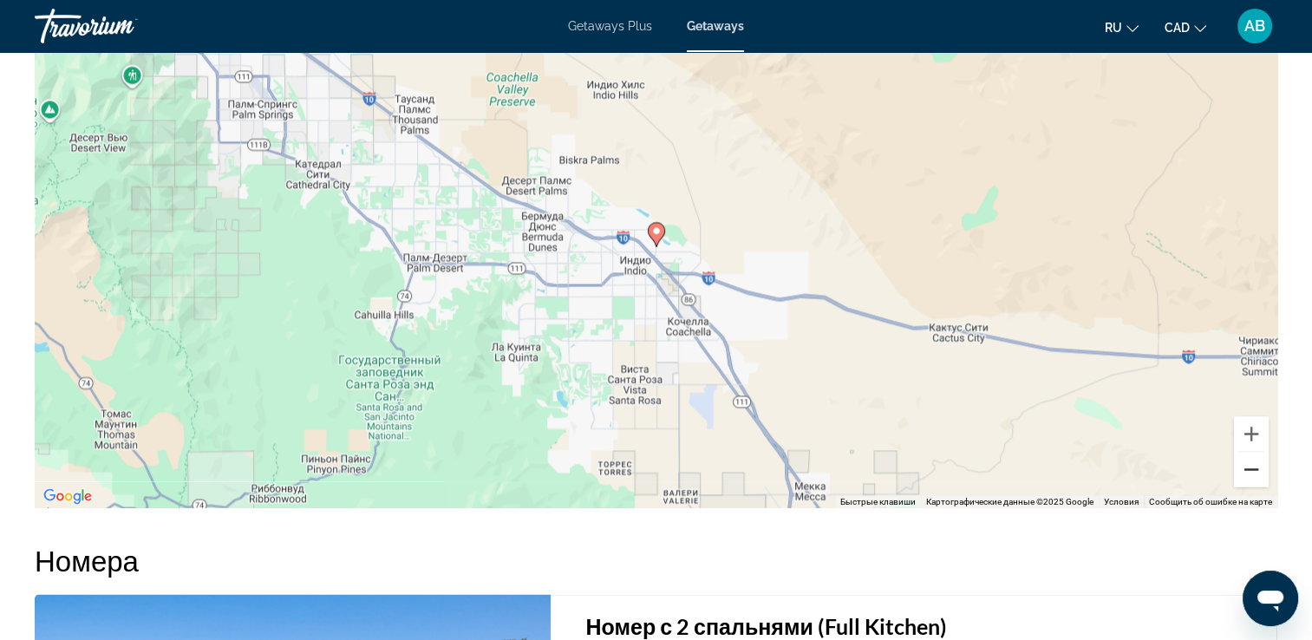
click at [1256, 460] on button "Уменьшить" at bounding box center [1251, 469] width 35 height 35
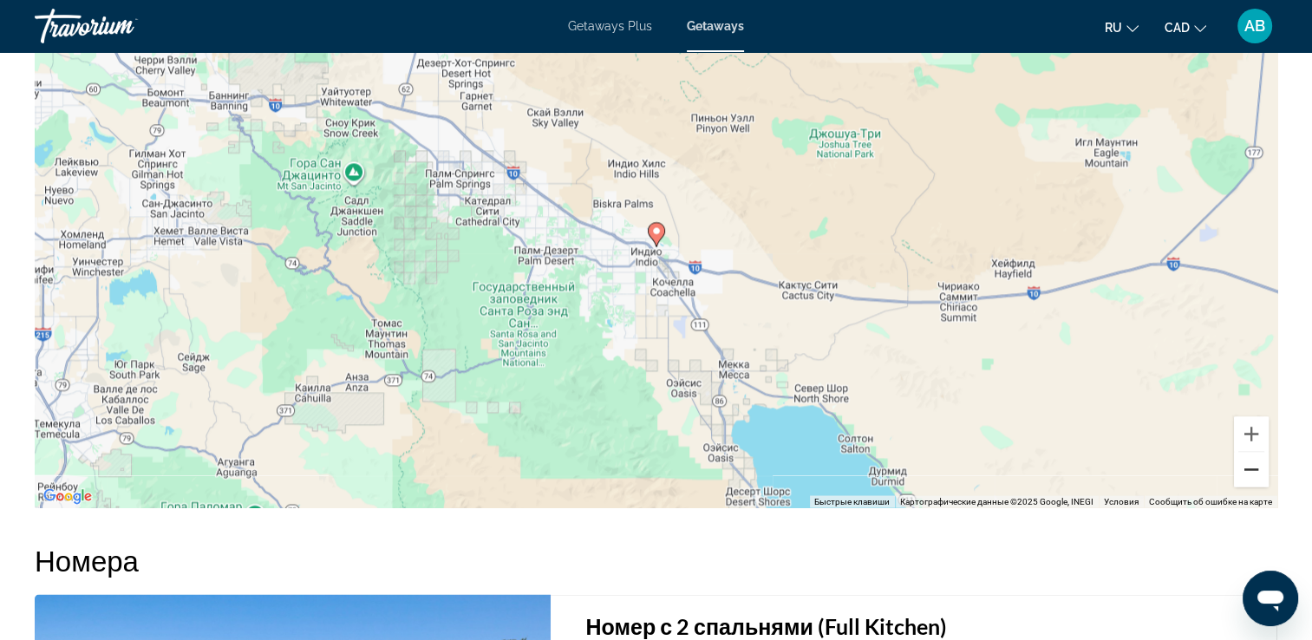
click at [1256, 460] on button "Уменьшить" at bounding box center [1251, 469] width 35 height 35
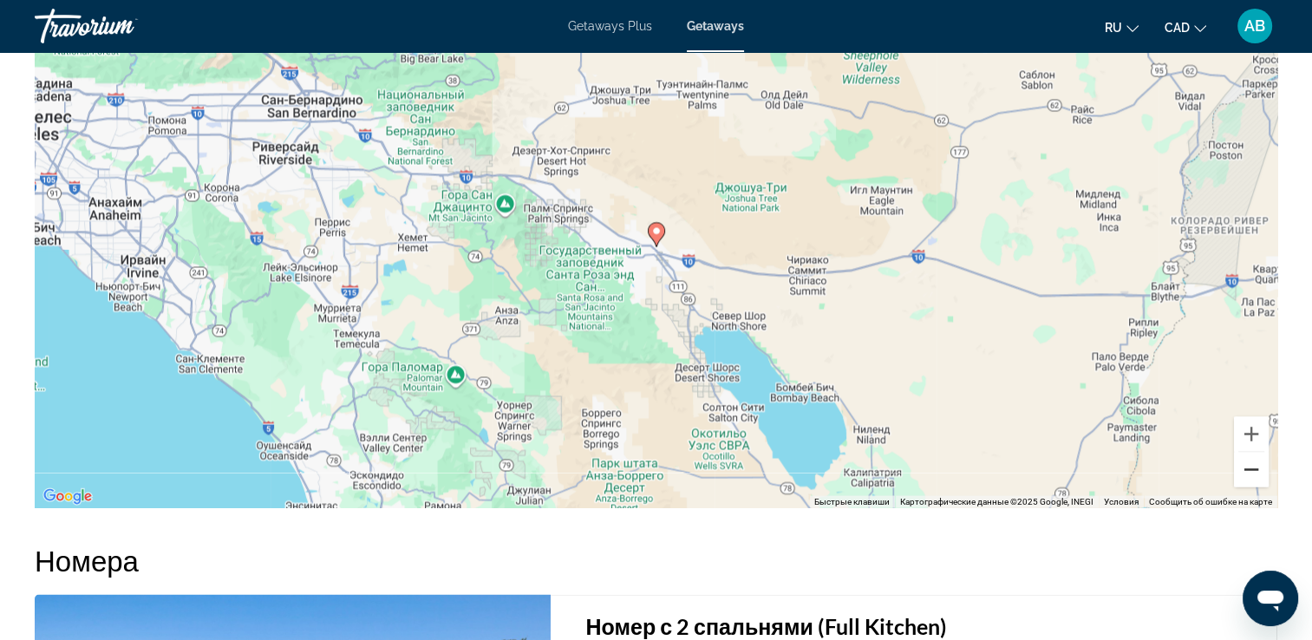
click at [1256, 460] on button "Уменьшить" at bounding box center [1251, 469] width 35 height 35
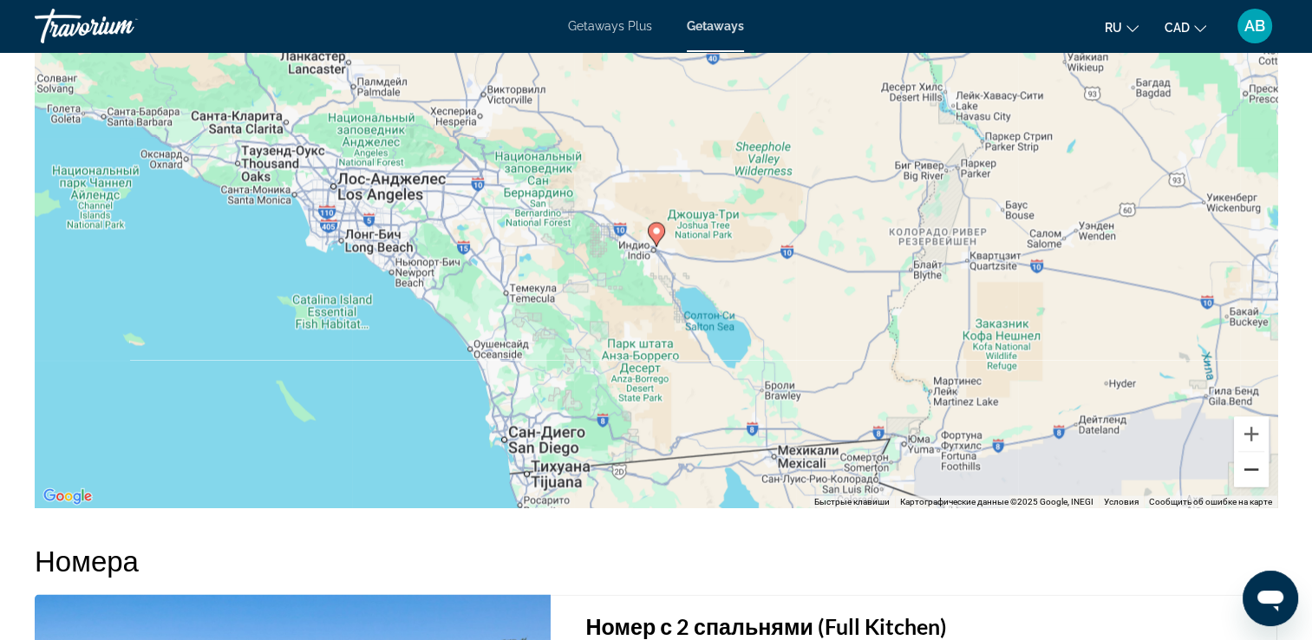
click at [1256, 460] on button "Уменьшить" at bounding box center [1251, 469] width 35 height 35
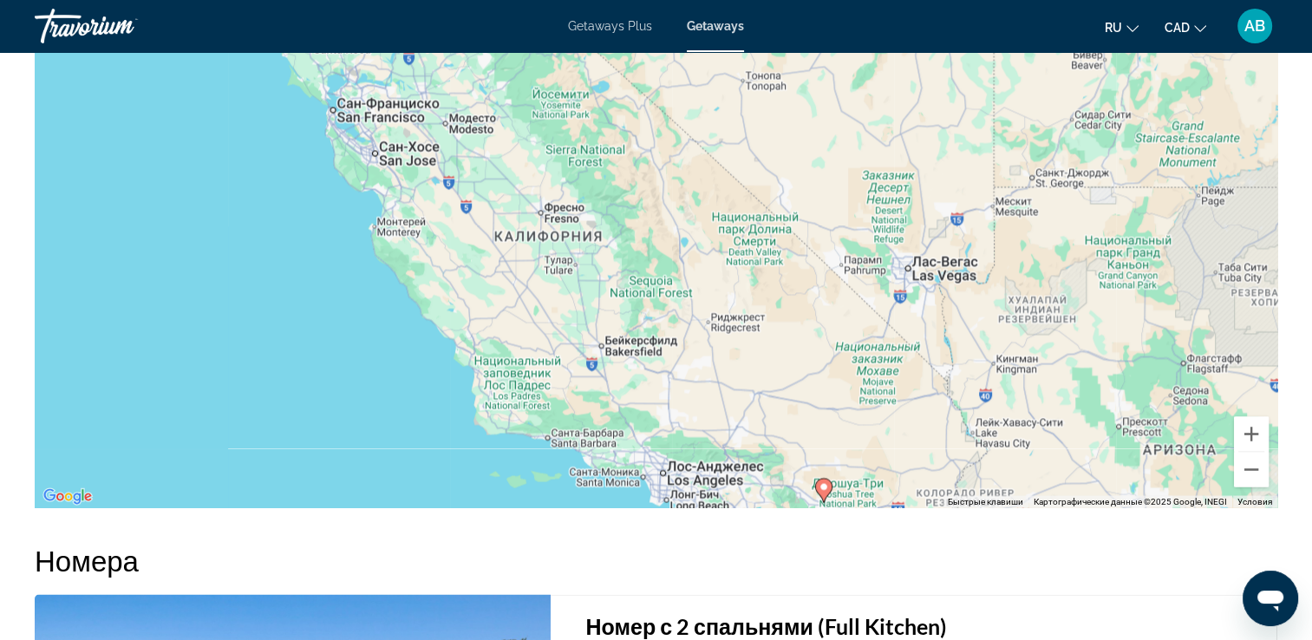
drag, startPoint x: 945, startPoint y: 394, endPoint x: 1108, endPoint y: 633, distance: 290.1
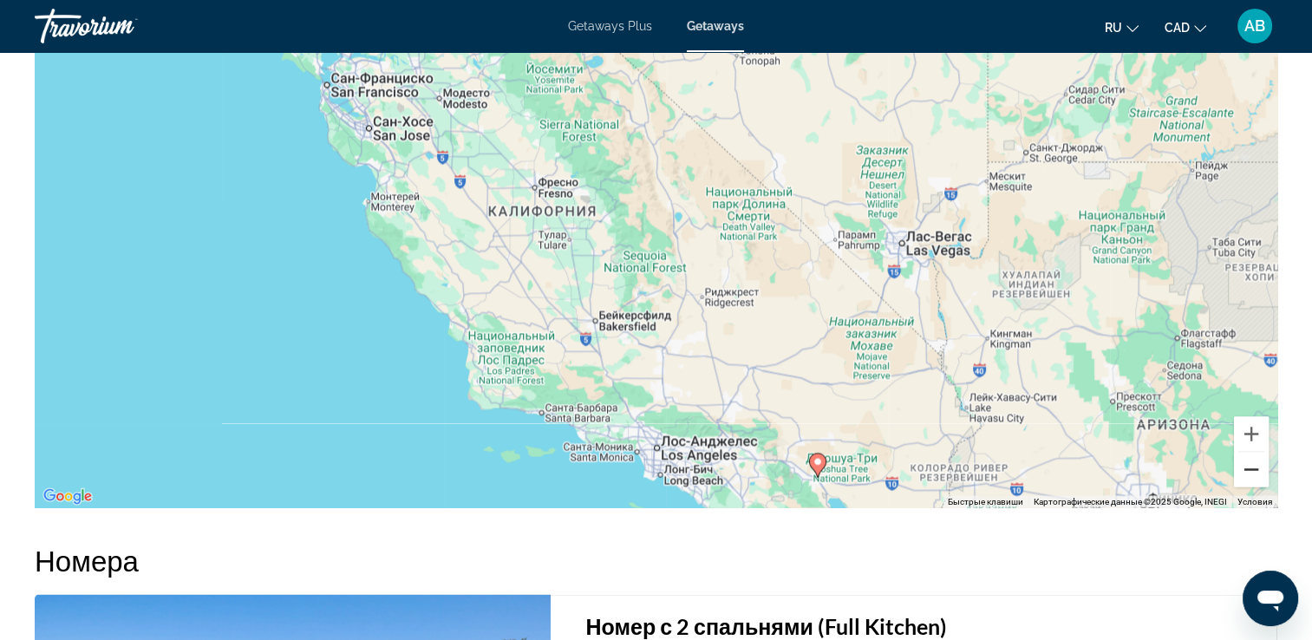
click at [1259, 474] on button "Уменьшить" at bounding box center [1251, 469] width 35 height 35
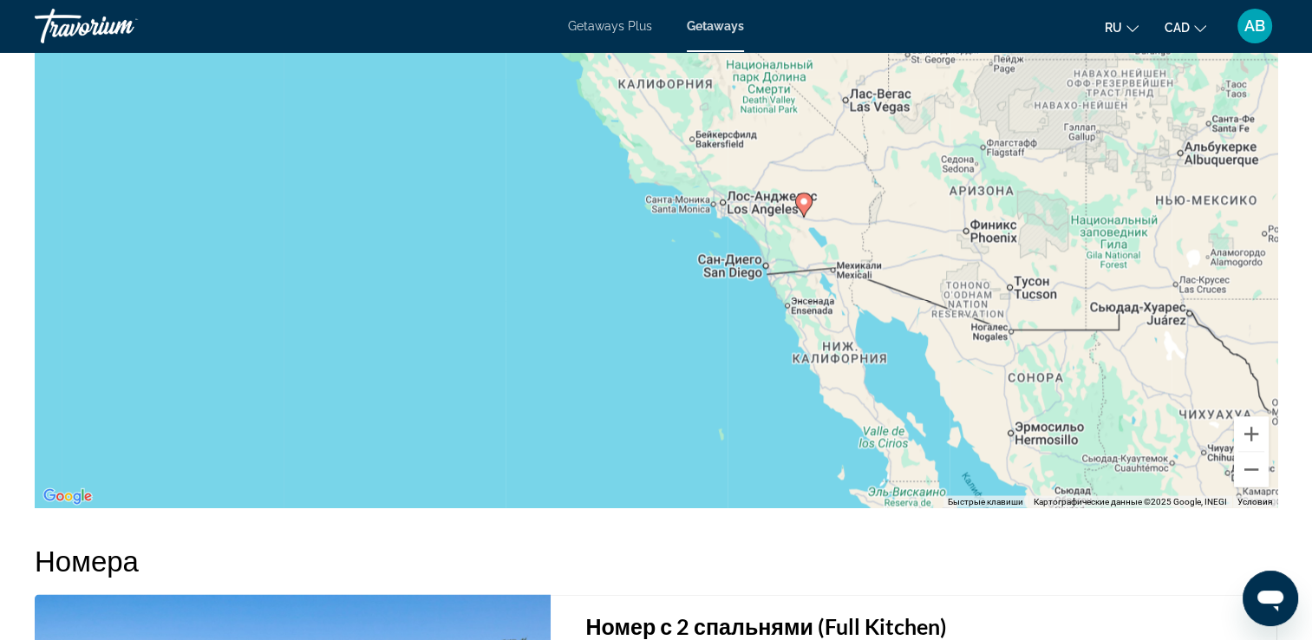
drag, startPoint x: 796, startPoint y: 342, endPoint x: 826, endPoint y: 289, distance: 60.6
click at [826, 260] on div "Чтобы активировать перетаскивание с помощью клавиатуры, нажмите Alt + Ввод. Пос…" at bounding box center [656, 247] width 1243 height 520
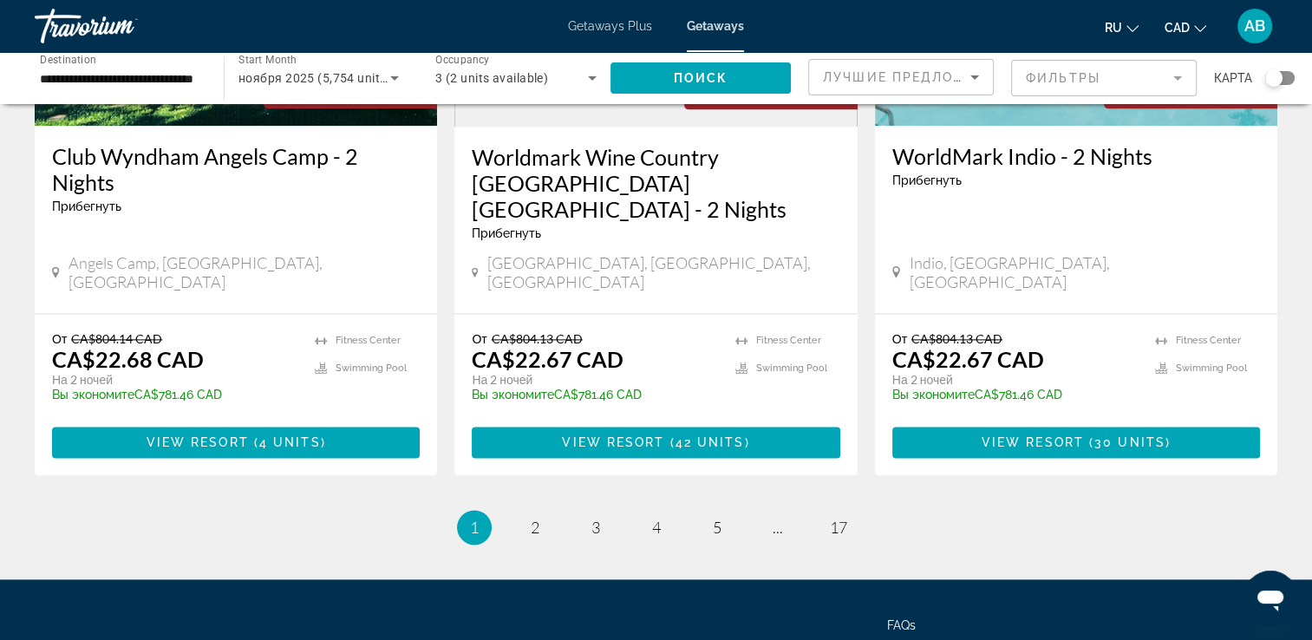
scroll to position [2270, 0]
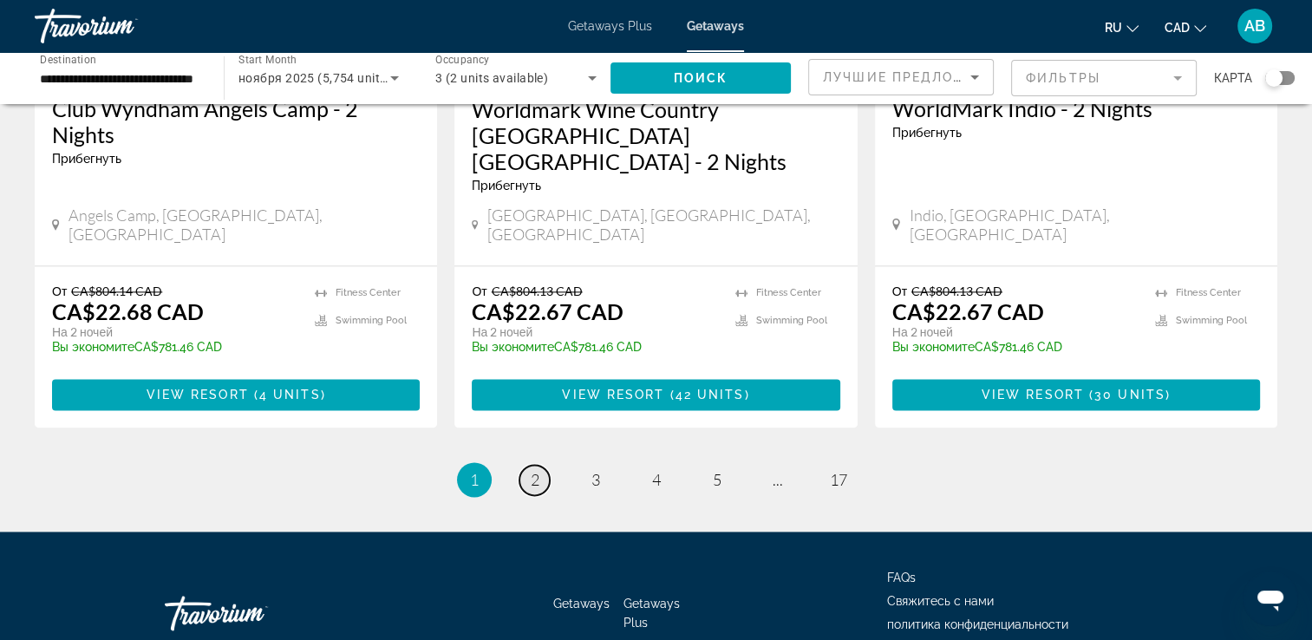
click at [533, 470] on span "2" at bounding box center [535, 479] width 9 height 19
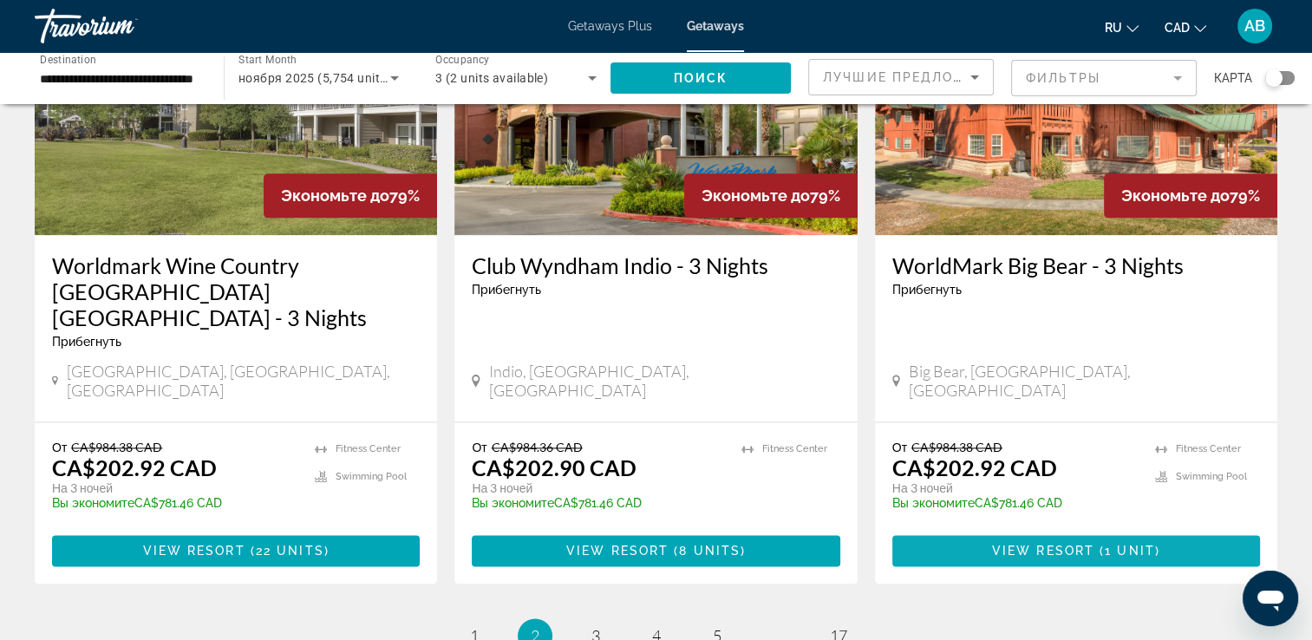
scroll to position [2168, 0]
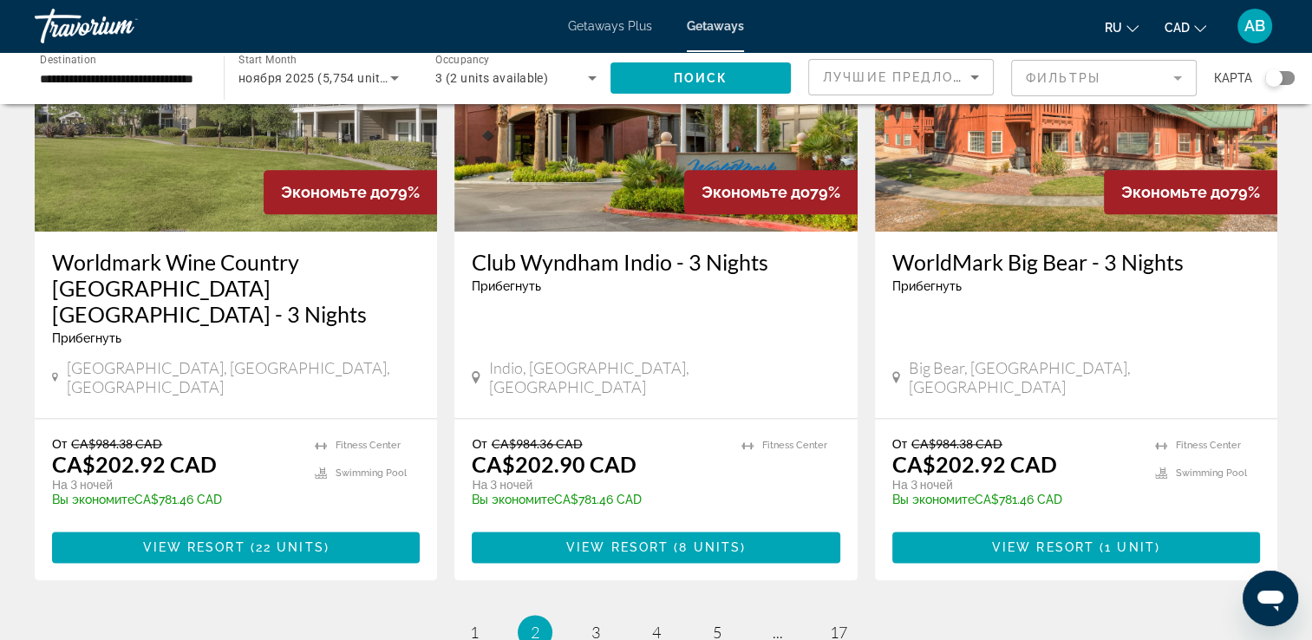
click at [1150, 78] on mat-form-field "Фильтры" at bounding box center [1104, 78] width 186 height 36
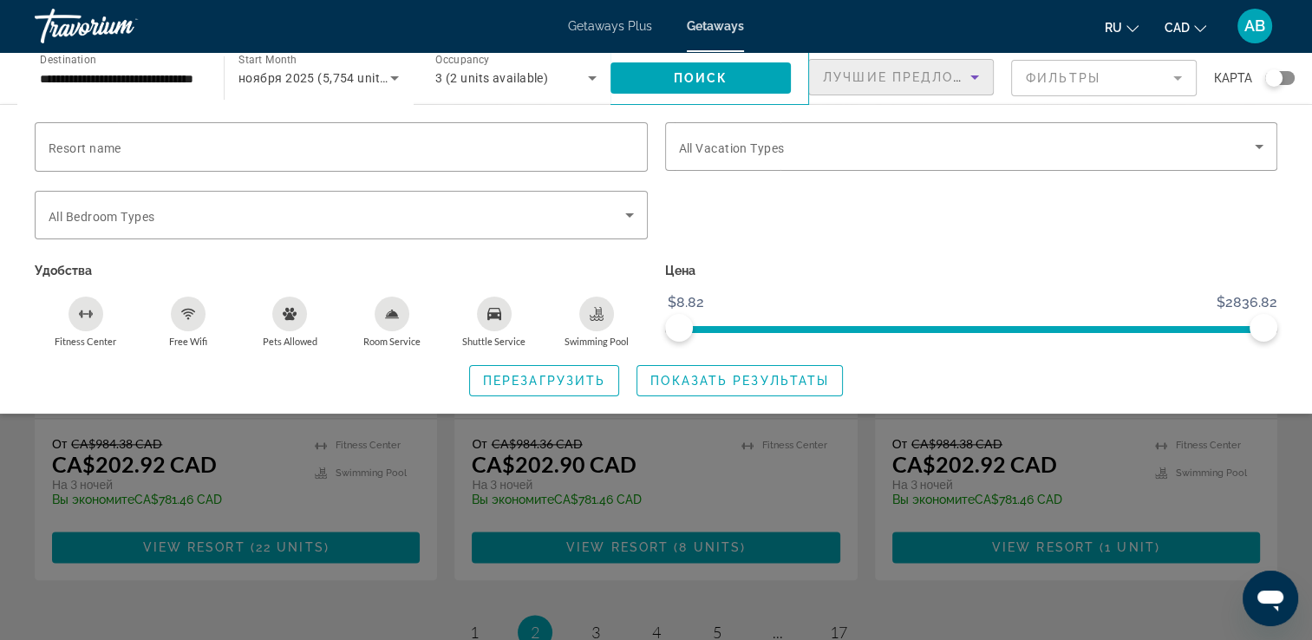
click at [954, 72] on span "Лучшие предложения" at bounding box center [915, 77] width 185 height 14
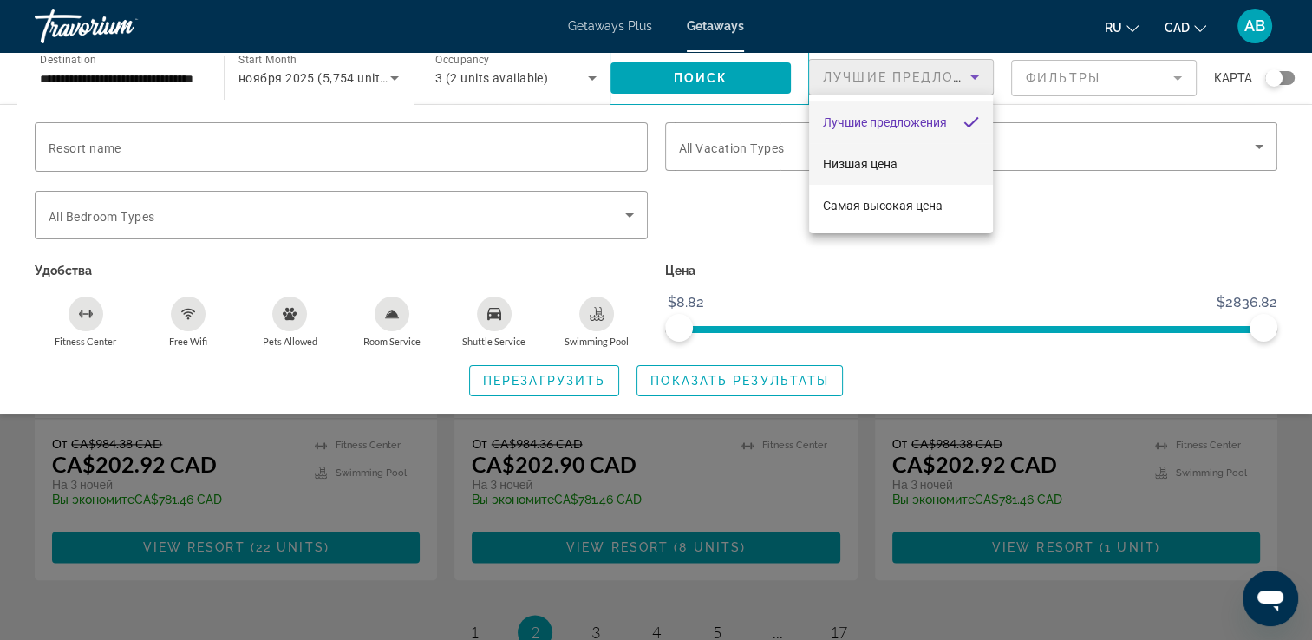
click at [919, 165] on mat-option "Низшая цена" at bounding box center [901, 164] width 184 height 42
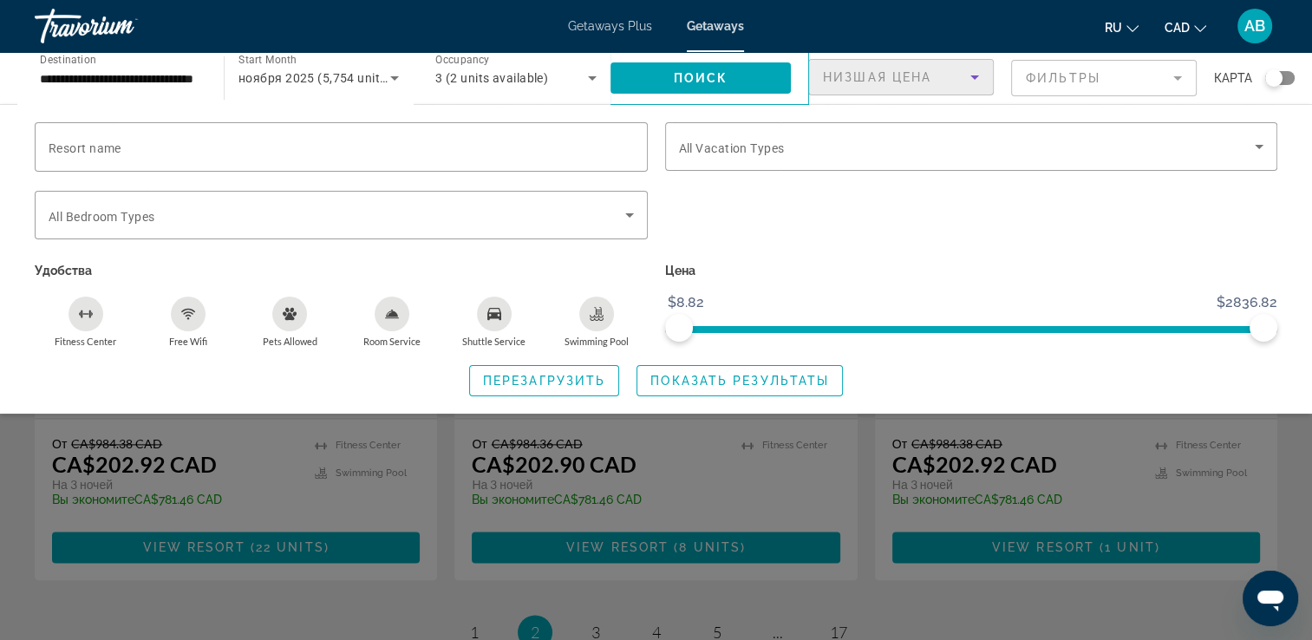
click at [1186, 457] on div "Search widget" at bounding box center [656, 450] width 1312 height 380
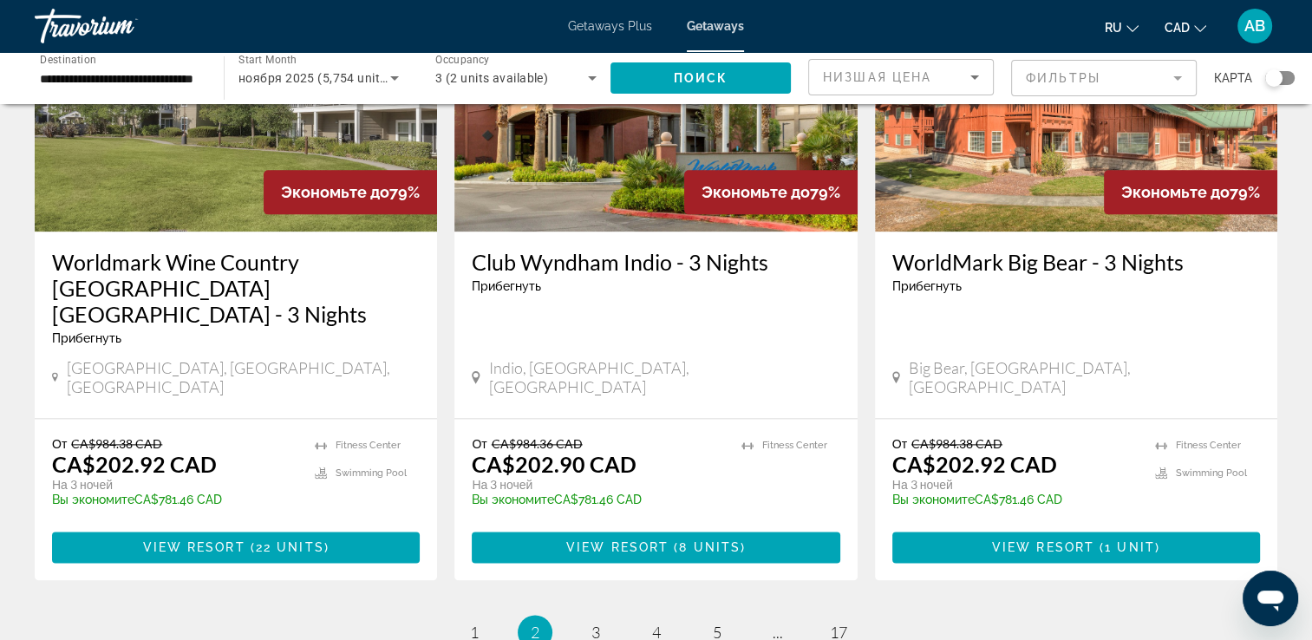
click at [924, 76] on span "Низшая цена" at bounding box center [877, 77] width 108 height 14
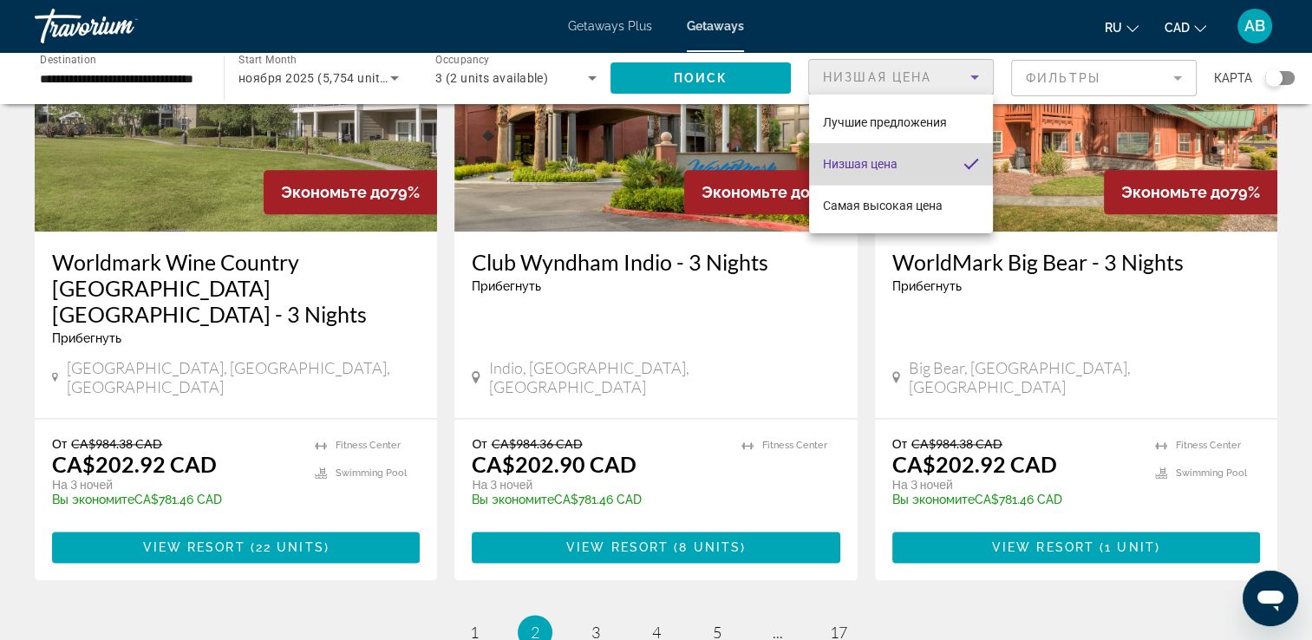
click at [860, 154] on span "Низшая цена" at bounding box center [860, 164] width 75 height 21
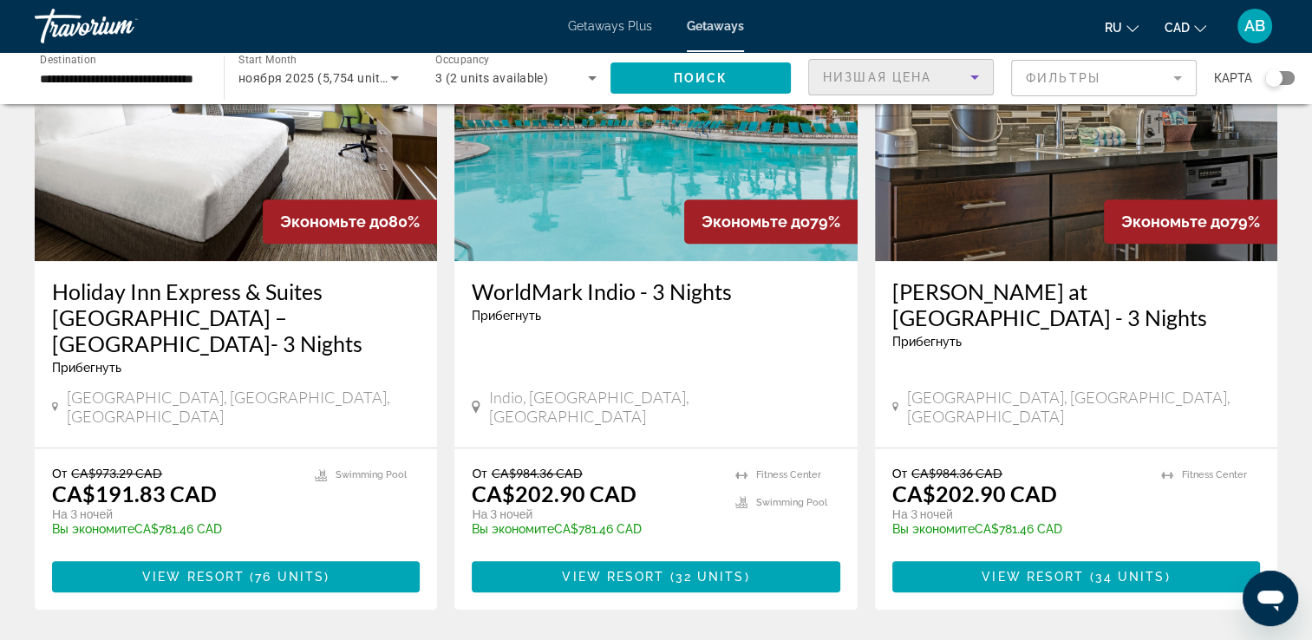
scroll to position [1475, 0]
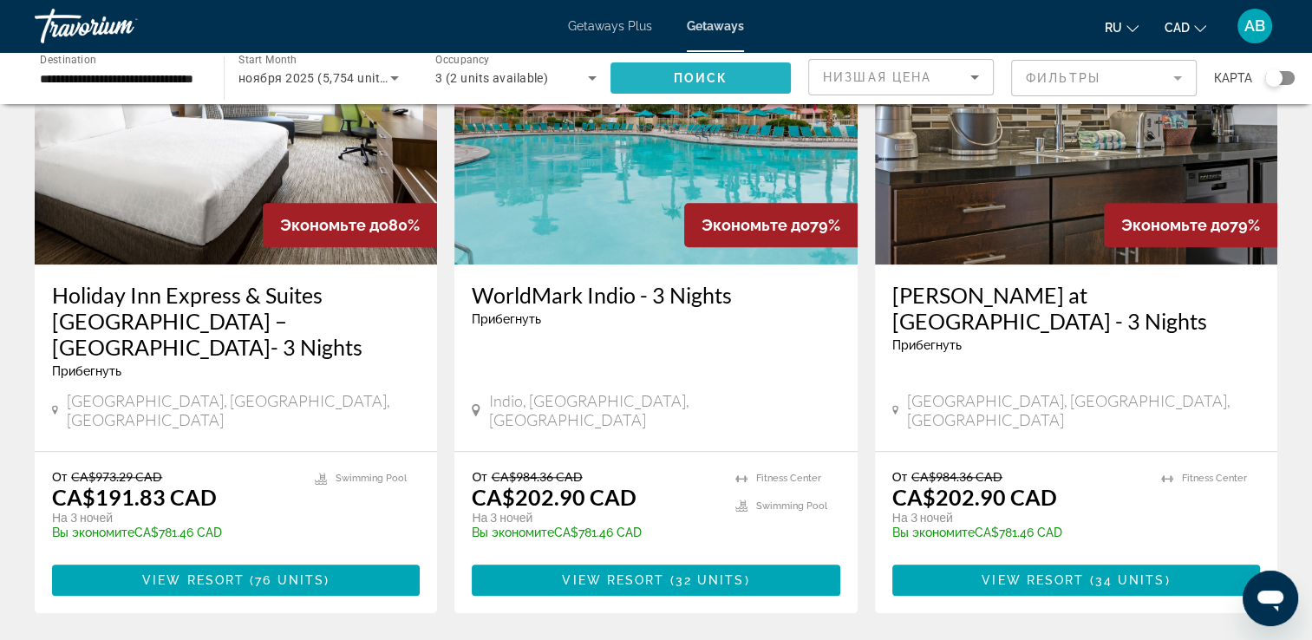
click at [640, 76] on span "Search widget" at bounding box center [701, 78] width 180 height 42
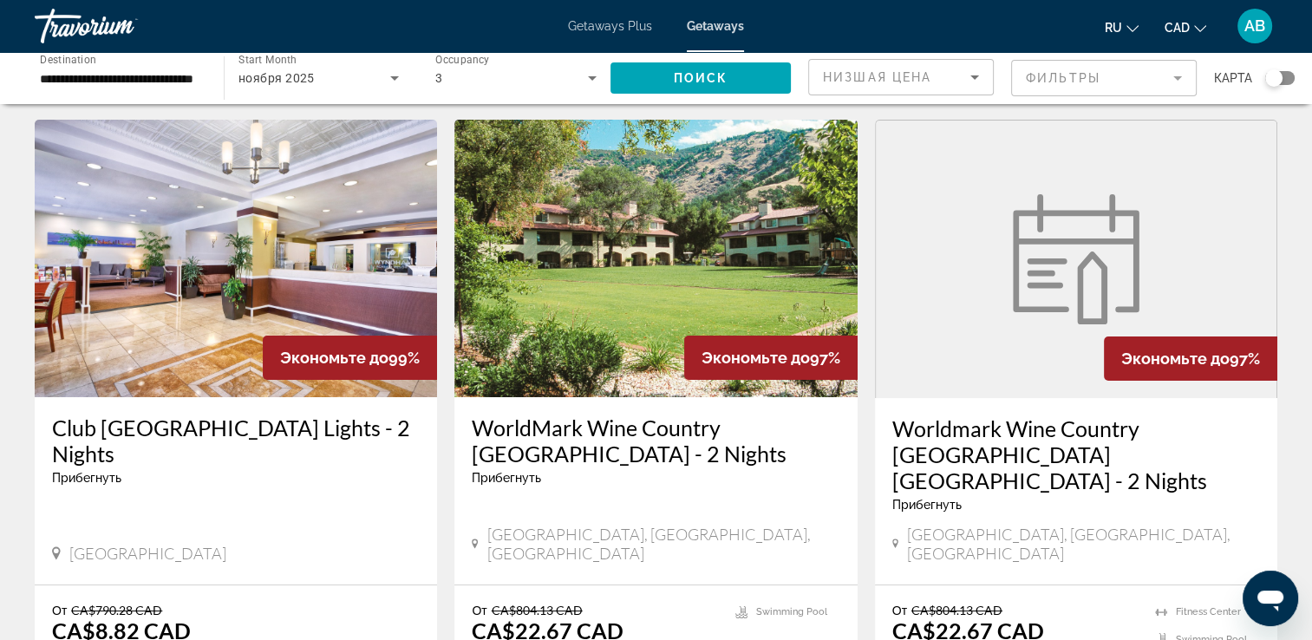
scroll to position [87, 0]
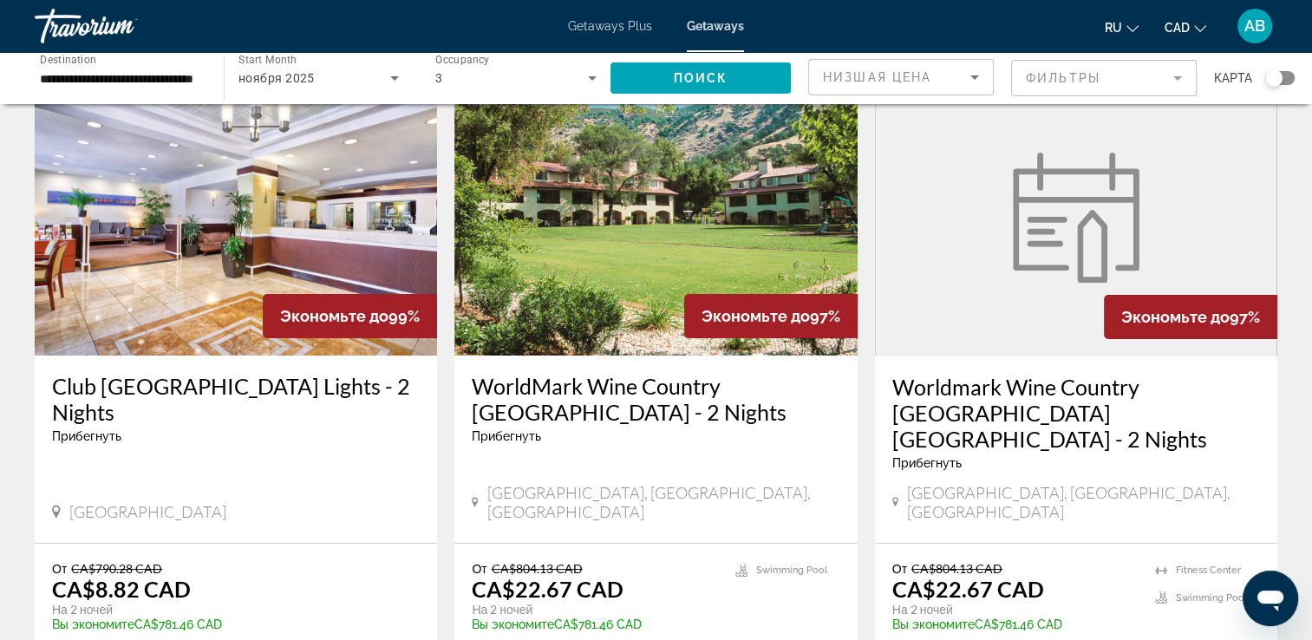
click at [312, 236] on img "Main content" at bounding box center [236, 217] width 402 height 278
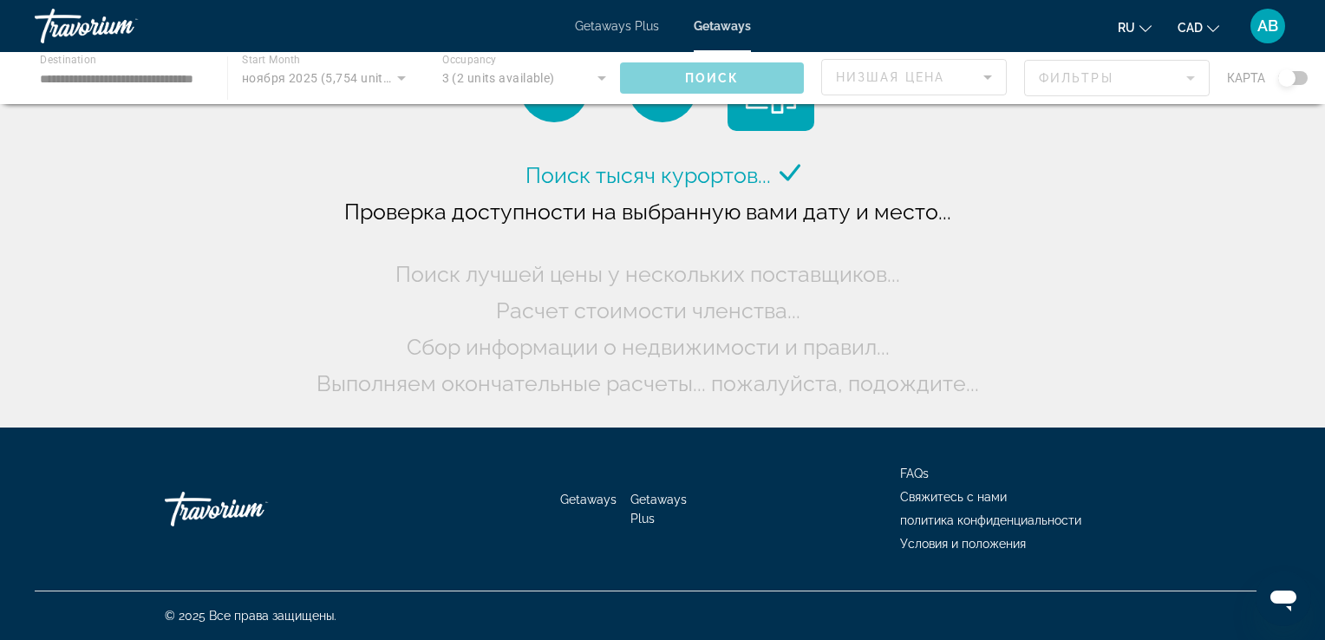
click at [376, 82] on div "Main content" at bounding box center [662, 78] width 1325 height 52
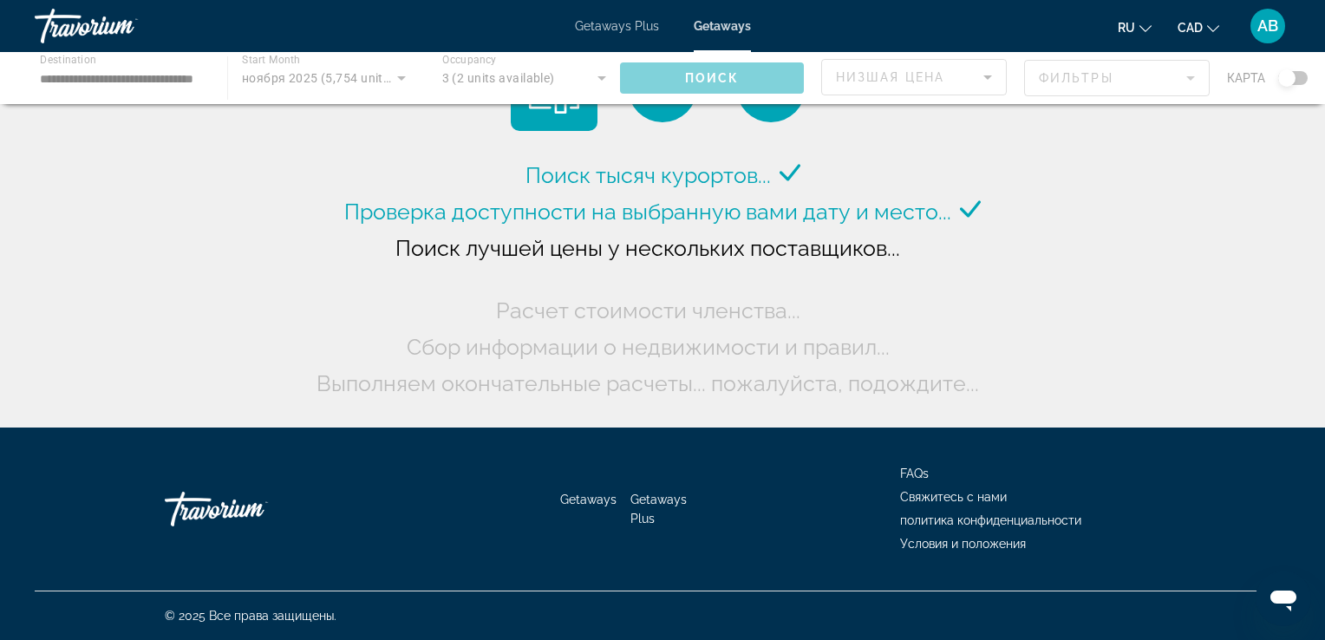
click at [387, 75] on div "Main content" at bounding box center [662, 78] width 1325 height 52
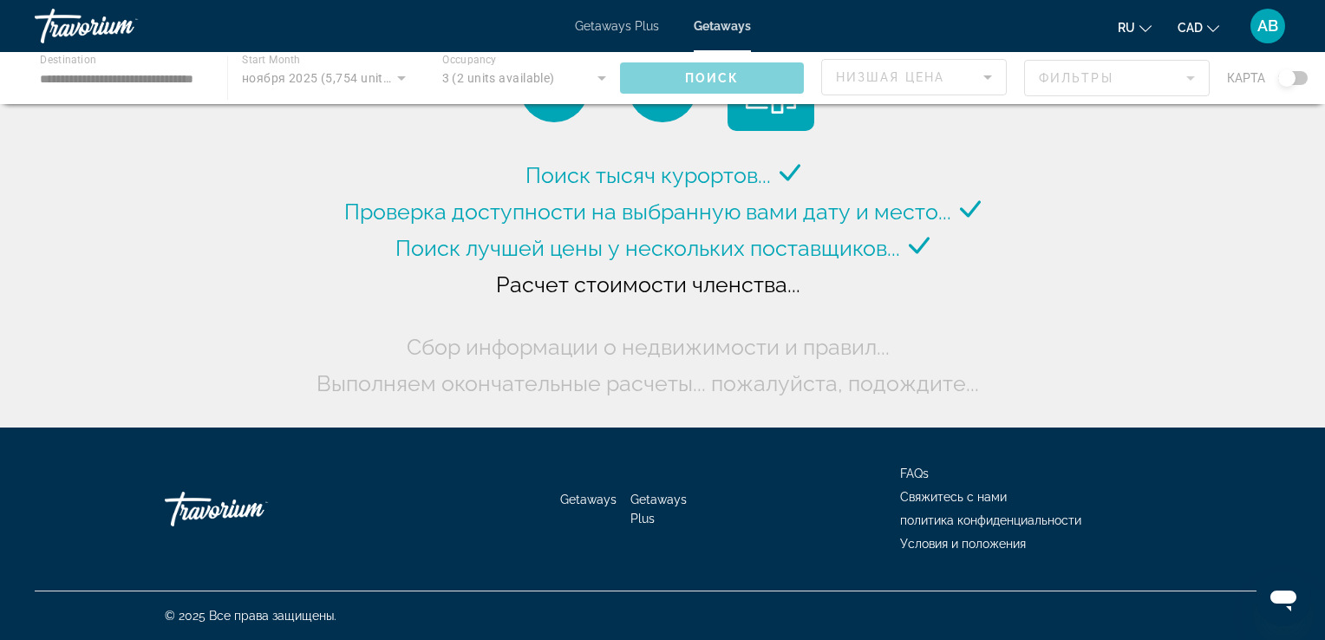
click at [642, 29] on span "Getaways Plus" at bounding box center [617, 26] width 84 height 14
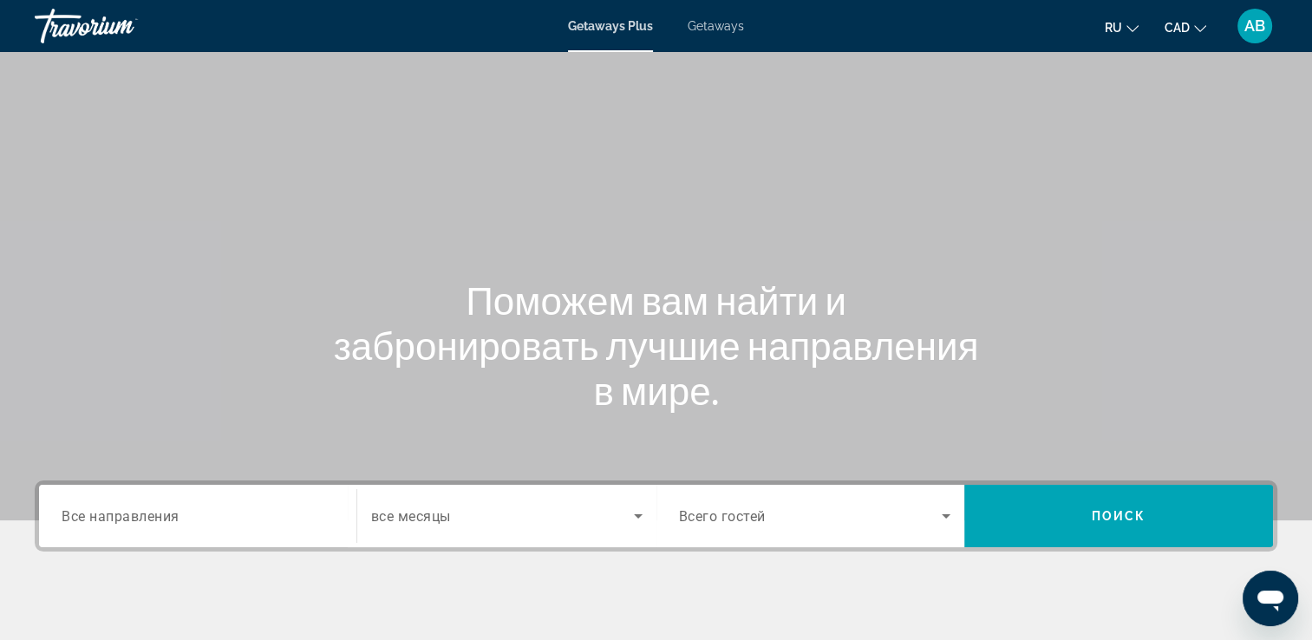
click at [736, 29] on span "Getaways" at bounding box center [716, 26] width 56 height 14
click at [264, 508] on input "Destination Все направления" at bounding box center [198, 517] width 272 height 21
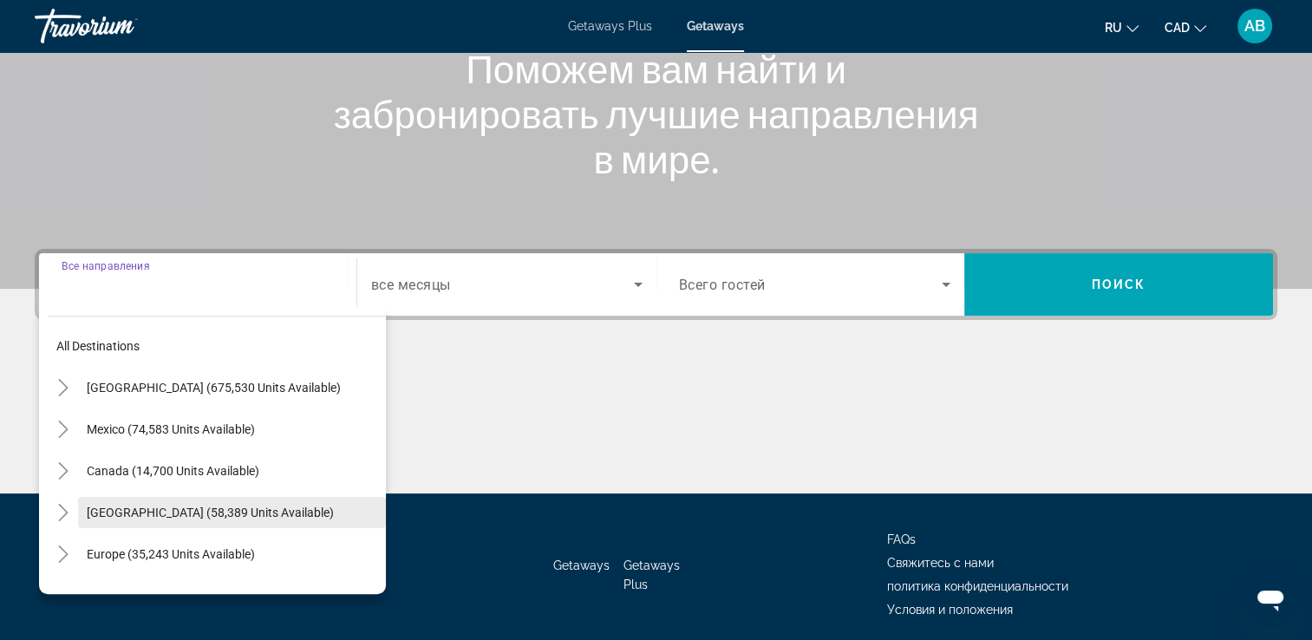
scroll to position [297, 0]
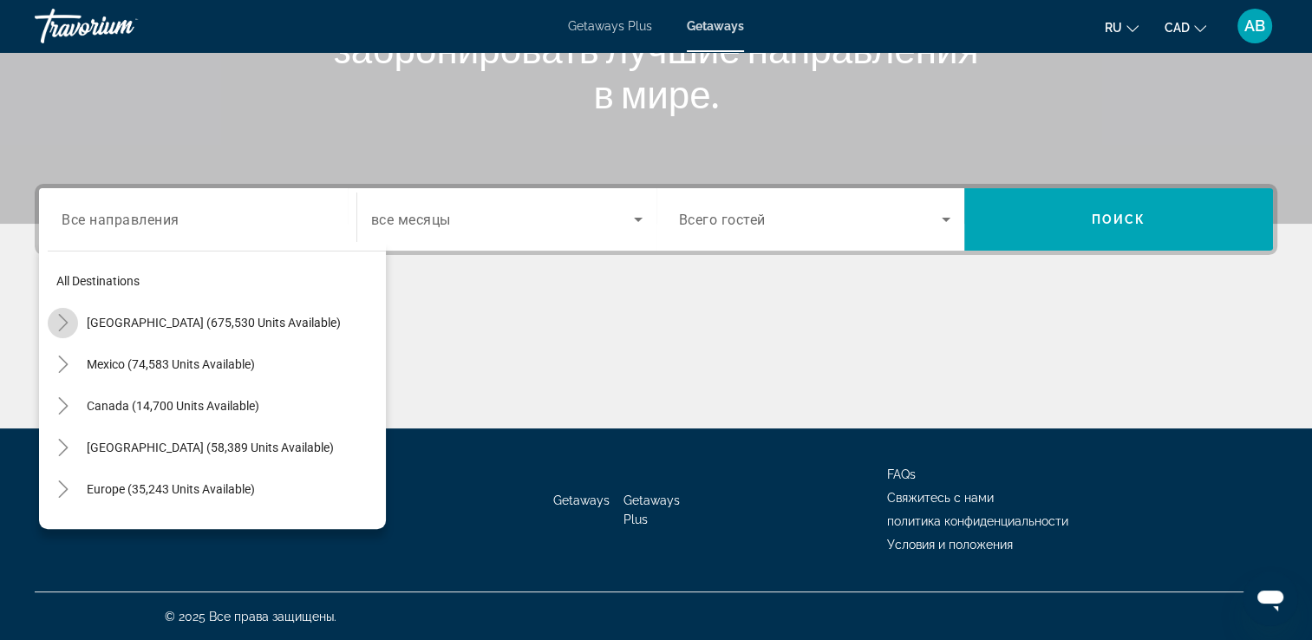
click at [69, 319] on icon "Toggle United States (675,530 units available)" at bounding box center [63, 322] width 17 height 17
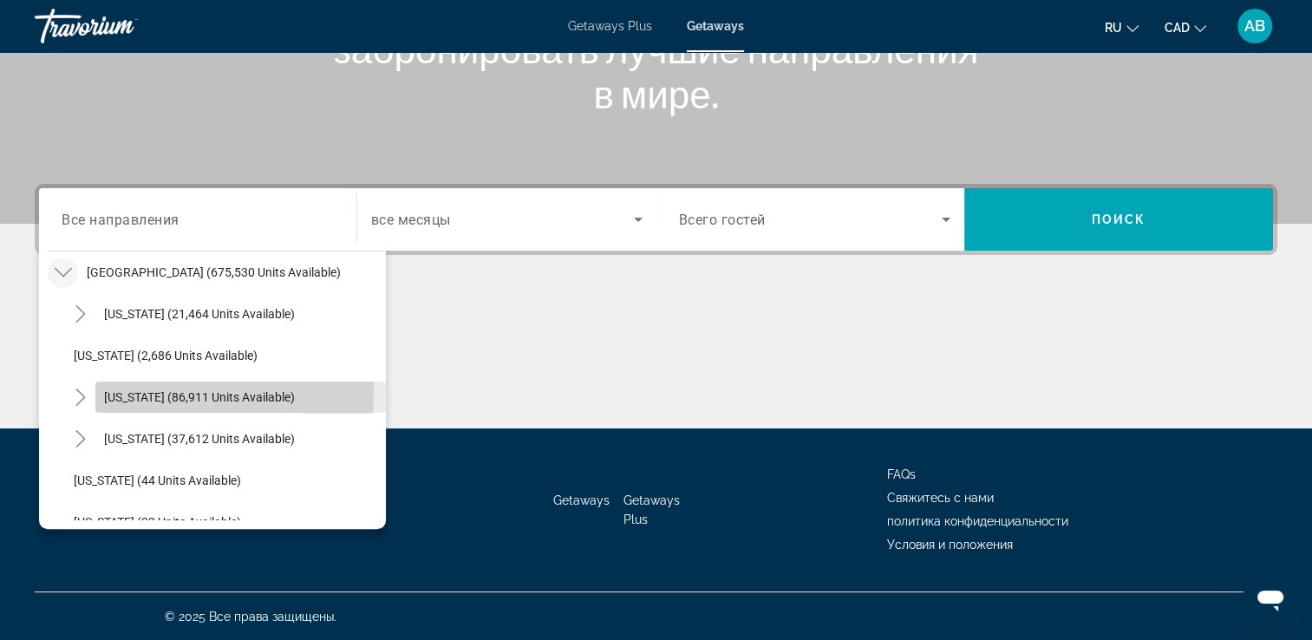
click at [117, 391] on span "California (86,911 units available)" at bounding box center [199, 397] width 191 height 14
type input "**********"
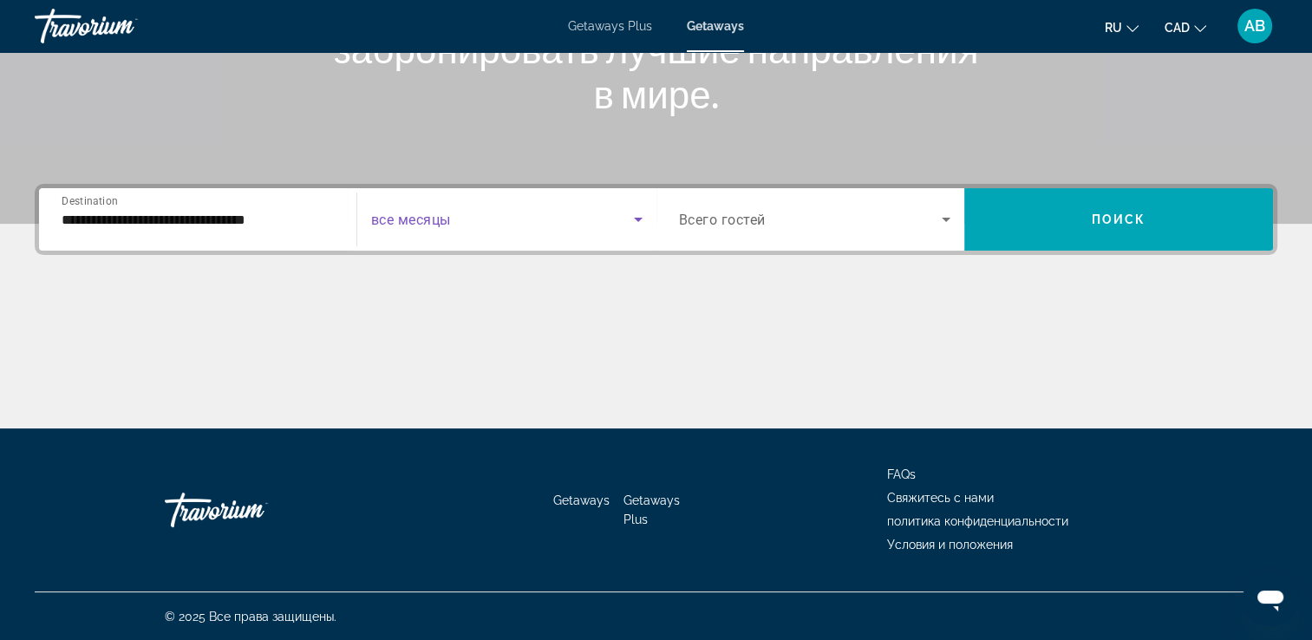
click at [513, 224] on span "Search widget" at bounding box center [502, 219] width 263 height 21
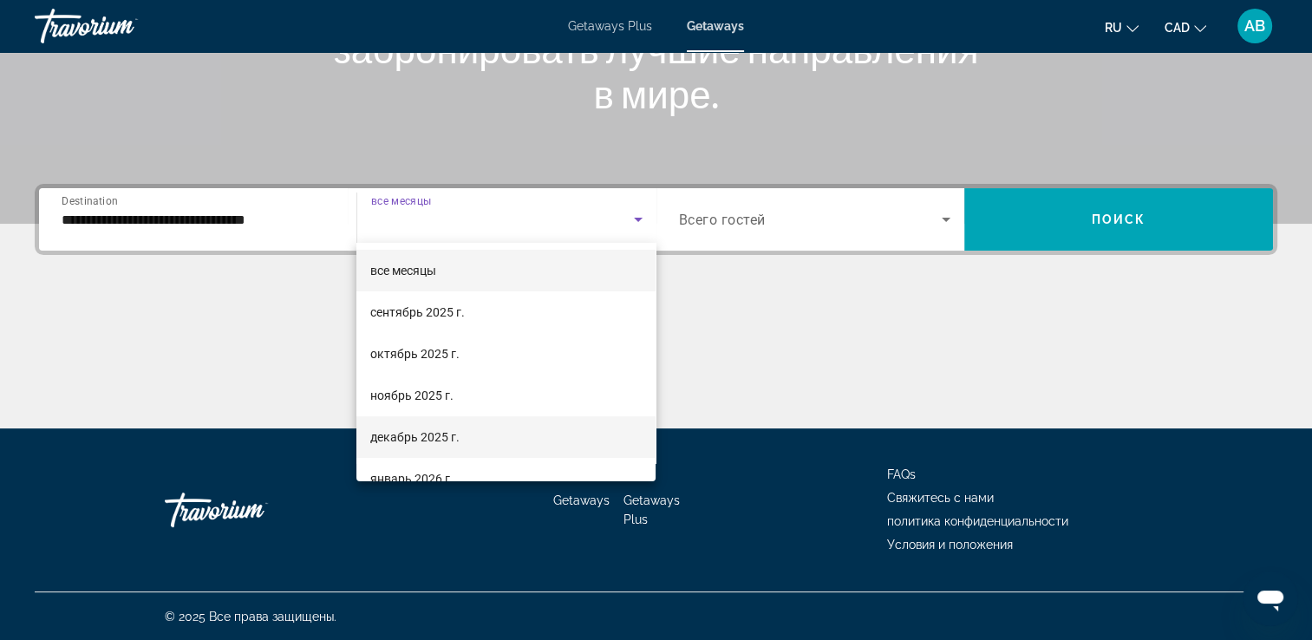
click at [446, 432] on span "декабрь 2025 г." at bounding box center [414, 437] width 89 height 21
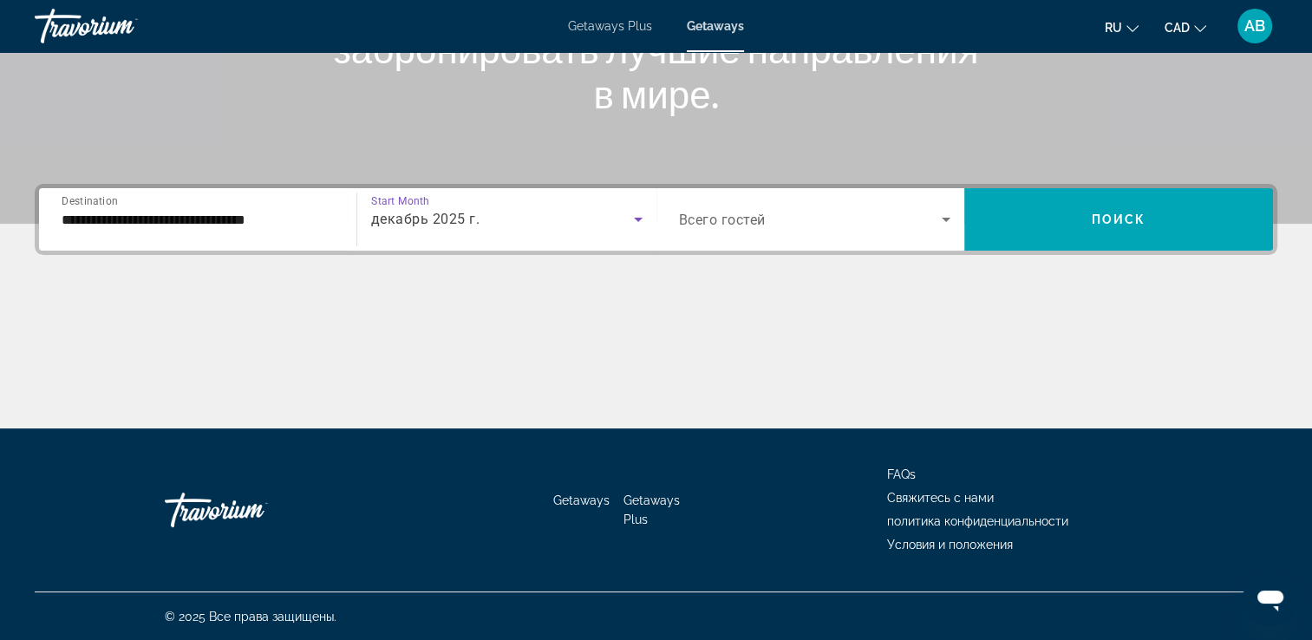
click at [908, 196] on div "Search widget" at bounding box center [815, 219] width 272 height 49
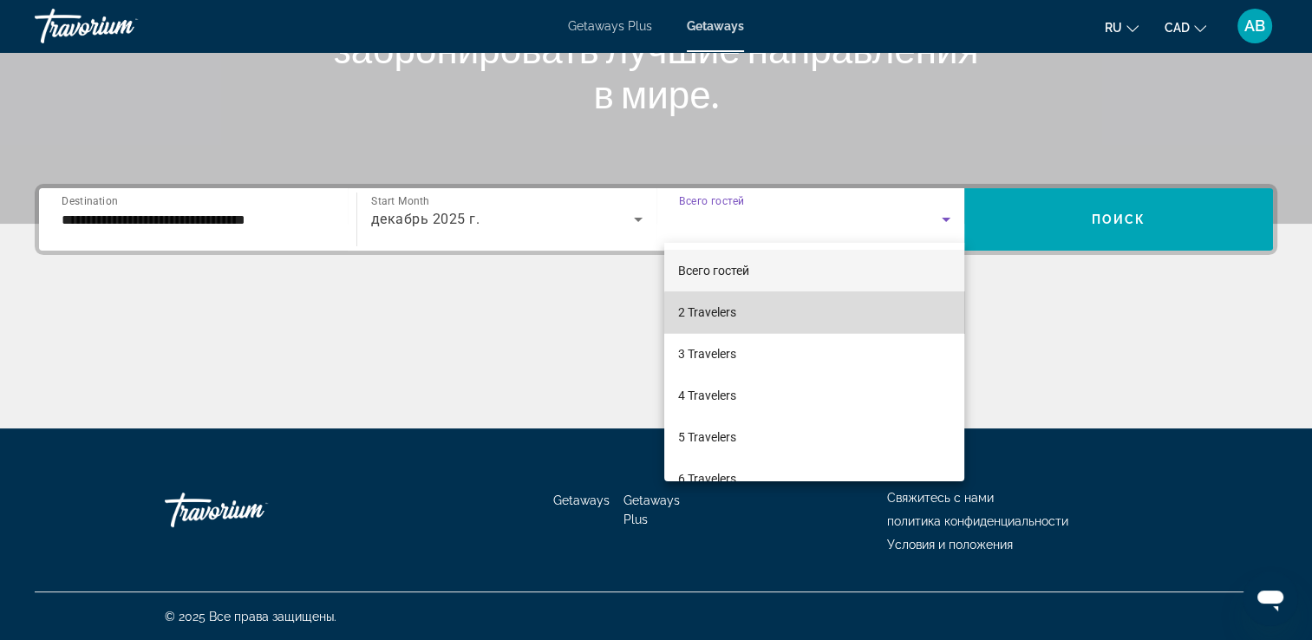
click at [817, 321] on mat-option "2 Travelers" at bounding box center [814, 312] width 300 height 42
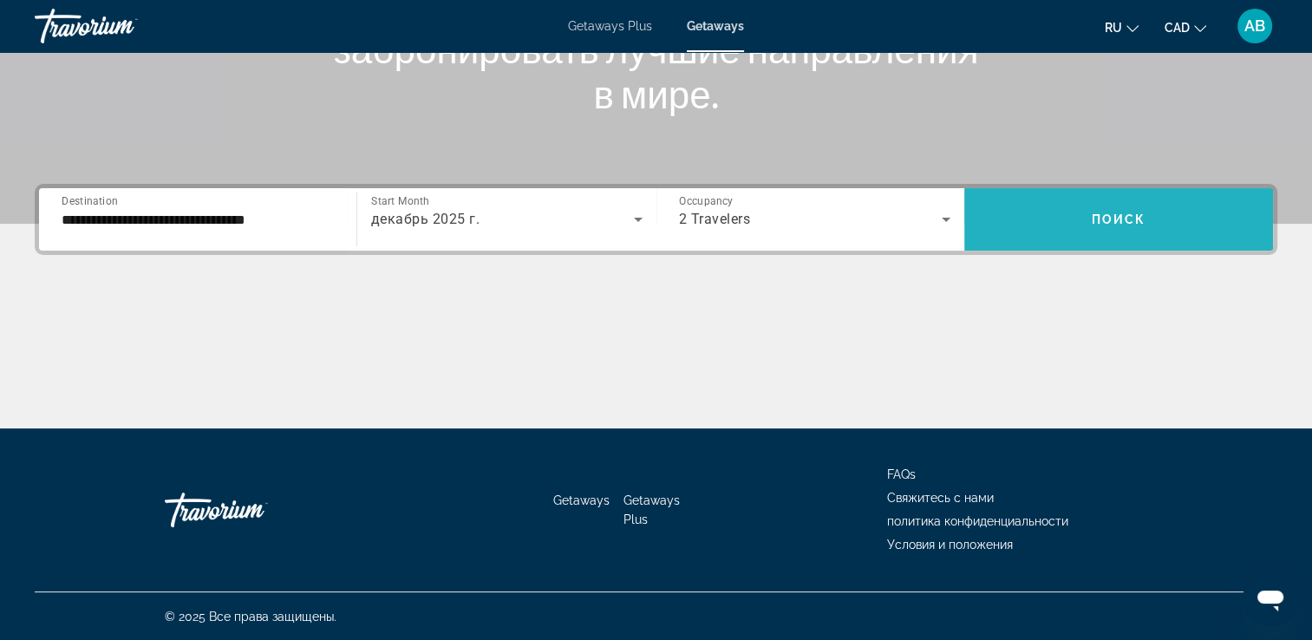
click at [1051, 227] on span "Search widget" at bounding box center [1119, 220] width 309 height 42
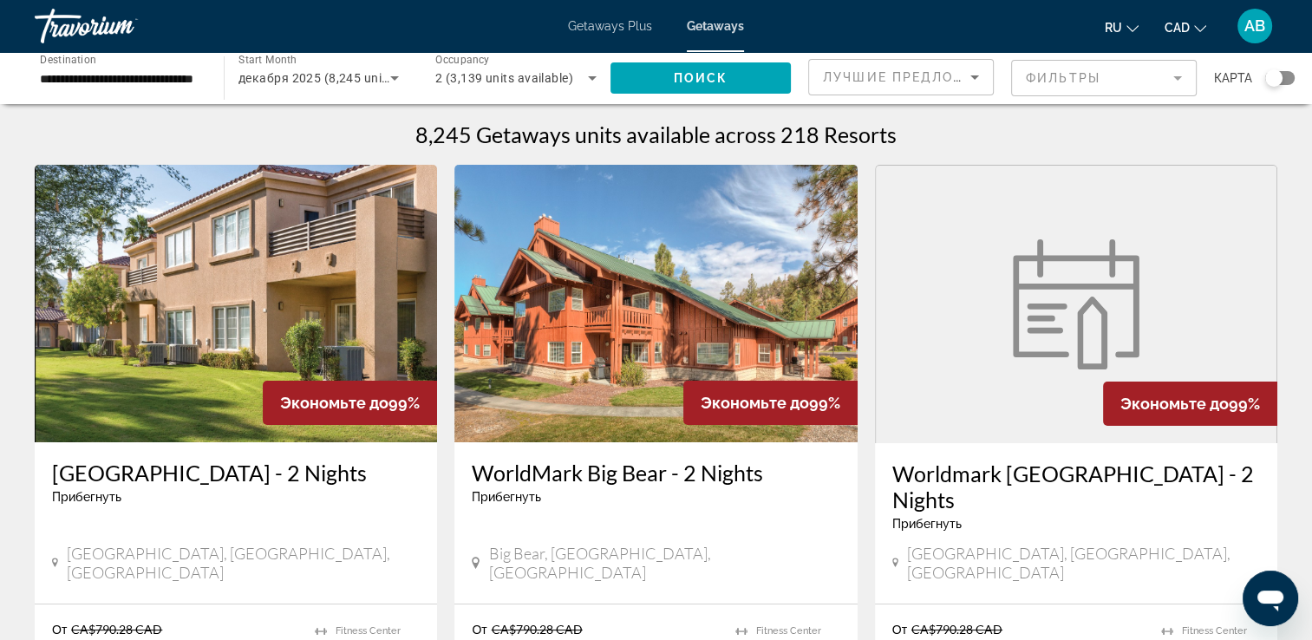
click at [124, 285] on img "Main content" at bounding box center [236, 304] width 402 height 278
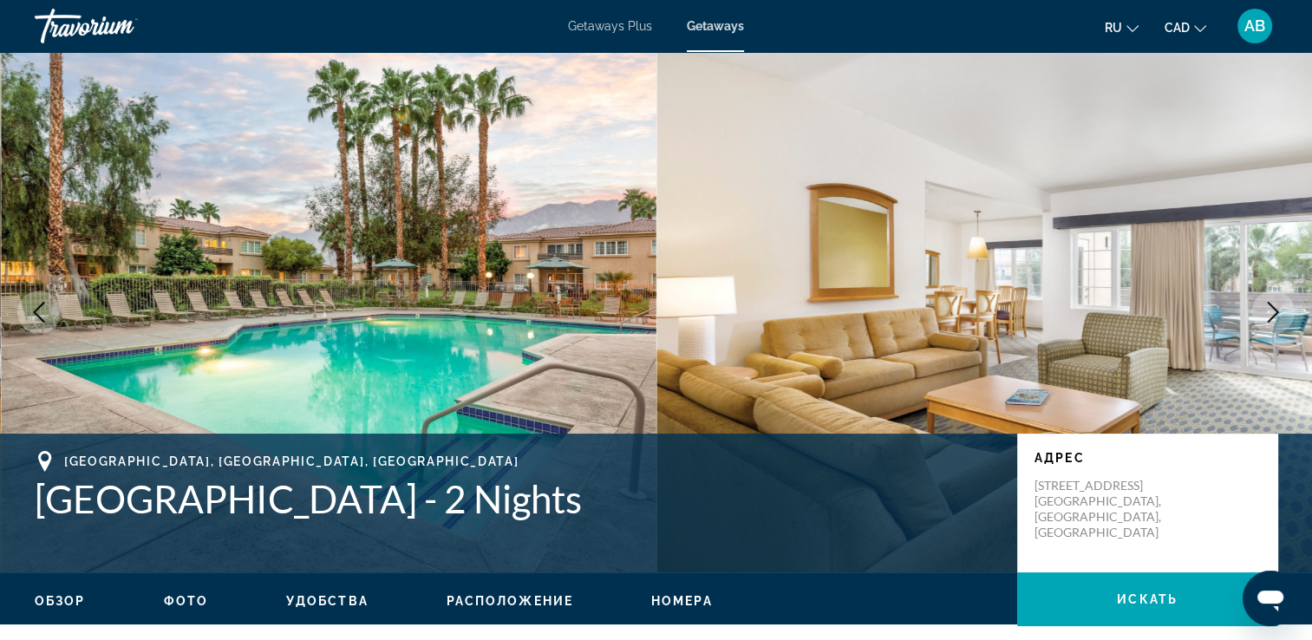
click at [1270, 299] on button "Next image" at bounding box center [1273, 312] width 43 height 43
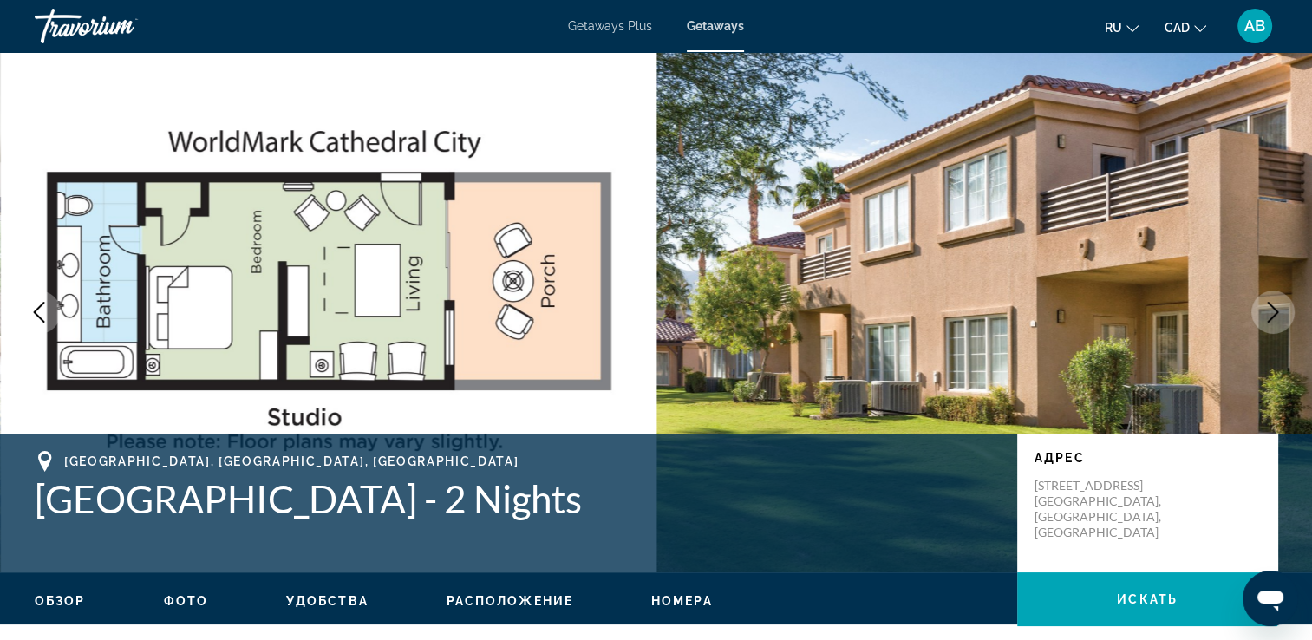
click at [1269, 319] on icon "Next image" at bounding box center [1273, 312] width 21 height 21
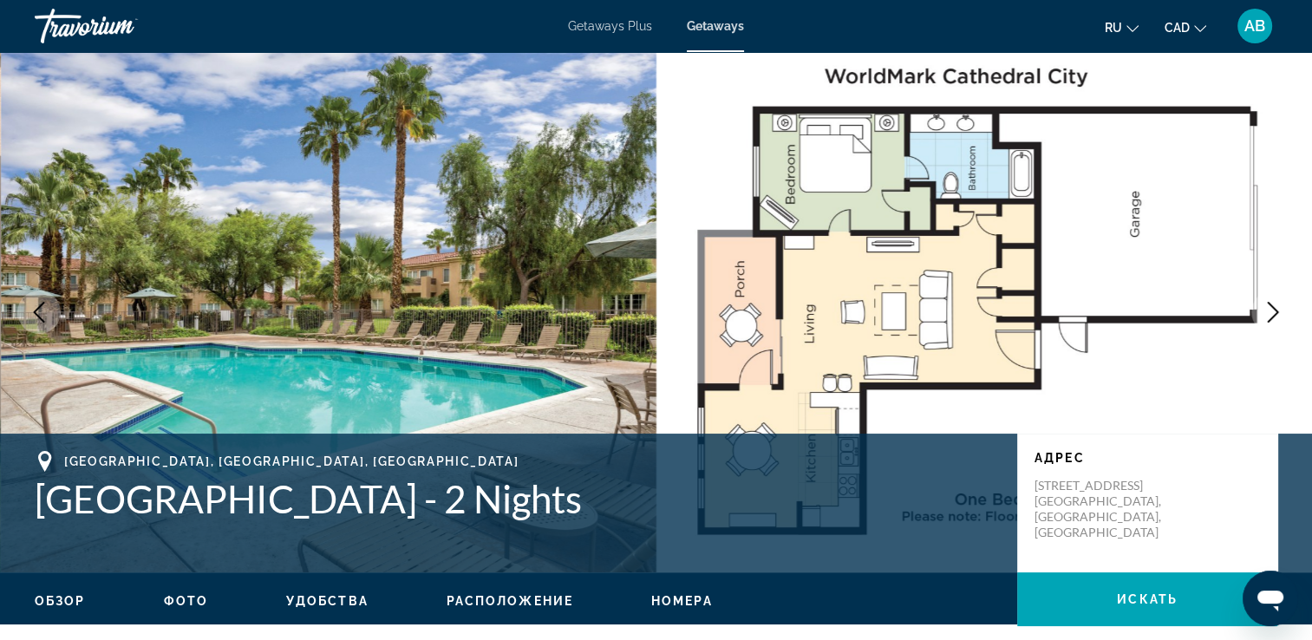
click at [1269, 319] on icon "Next image" at bounding box center [1273, 312] width 21 height 21
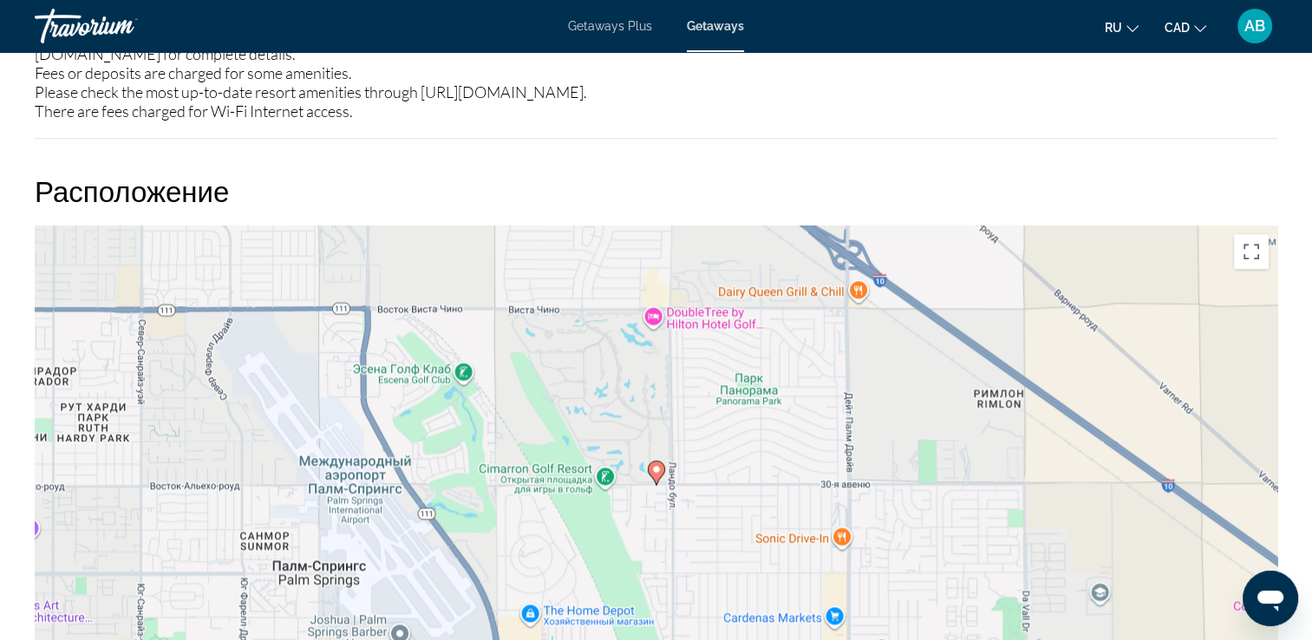
scroll to position [2429, 0]
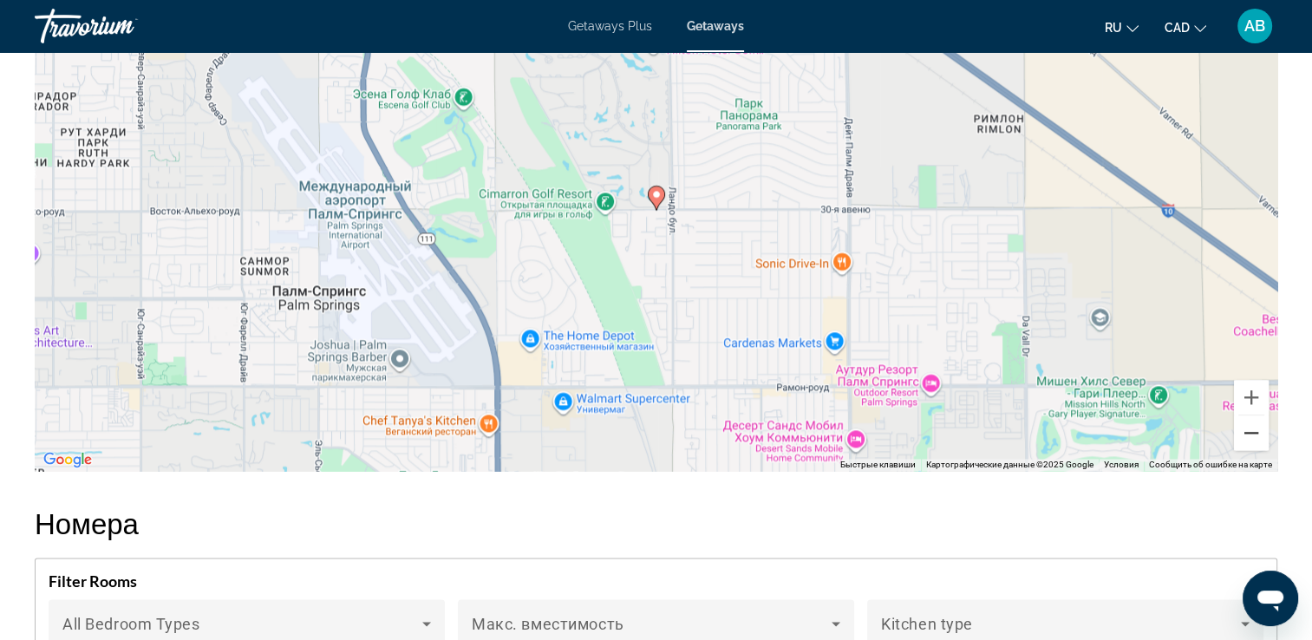
click at [1253, 415] on button "Уменьшить" at bounding box center [1251, 432] width 35 height 35
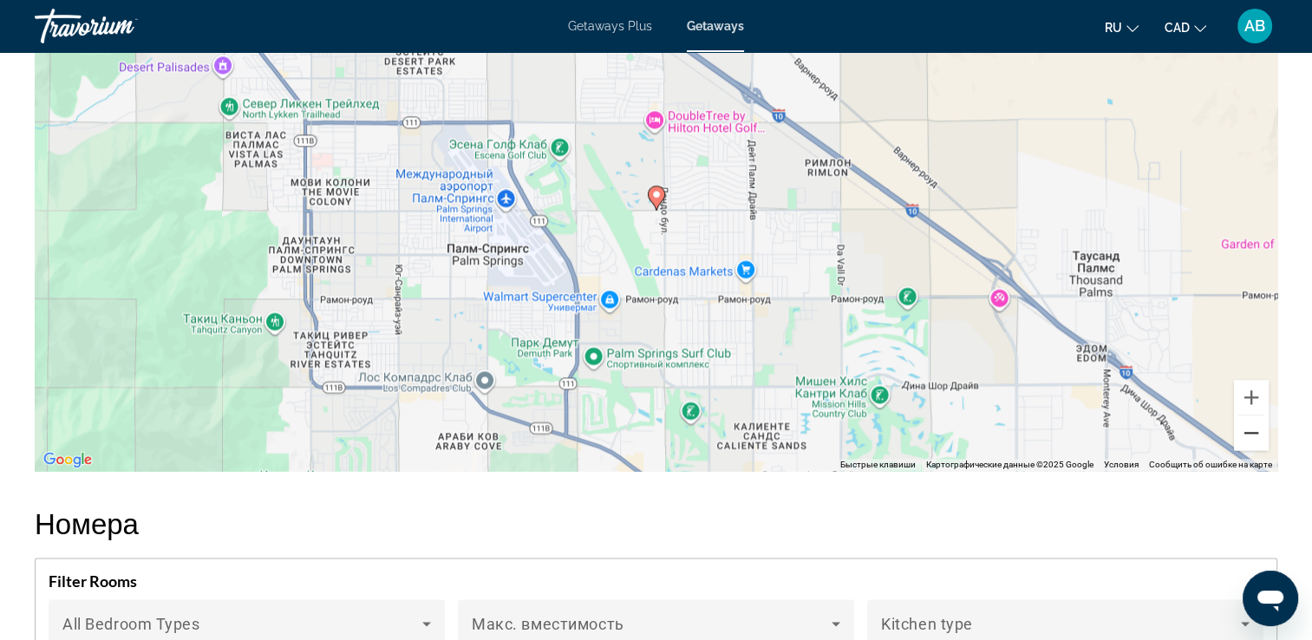
click at [1253, 415] on button "Уменьшить" at bounding box center [1251, 432] width 35 height 35
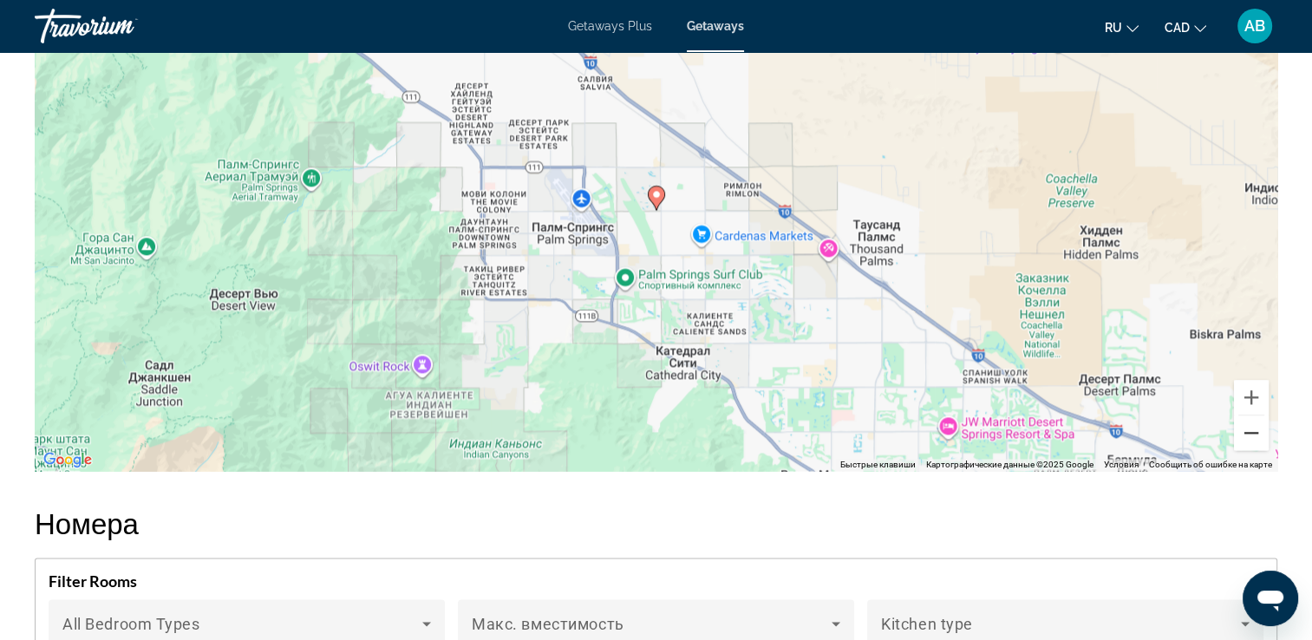
click at [1253, 415] on button "Уменьшить" at bounding box center [1251, 432] width 35 height 35
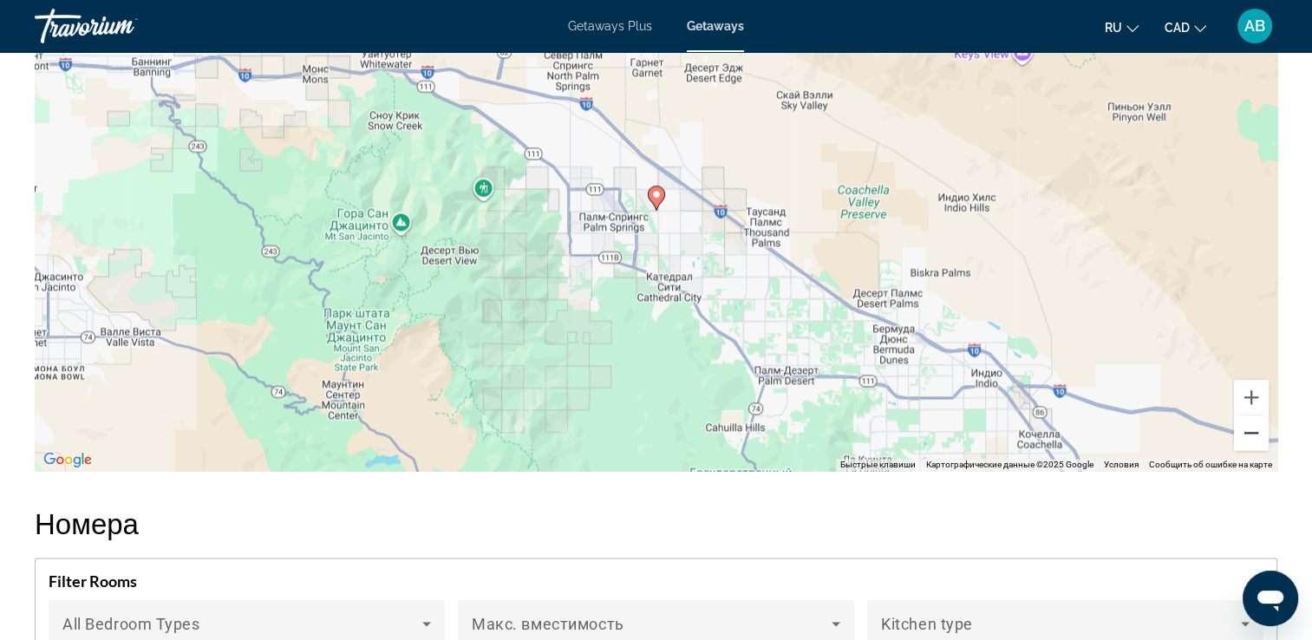
click at [1253, 415] on button "Уменьшить" at bounding box center [1251, 432] width 35 height 35
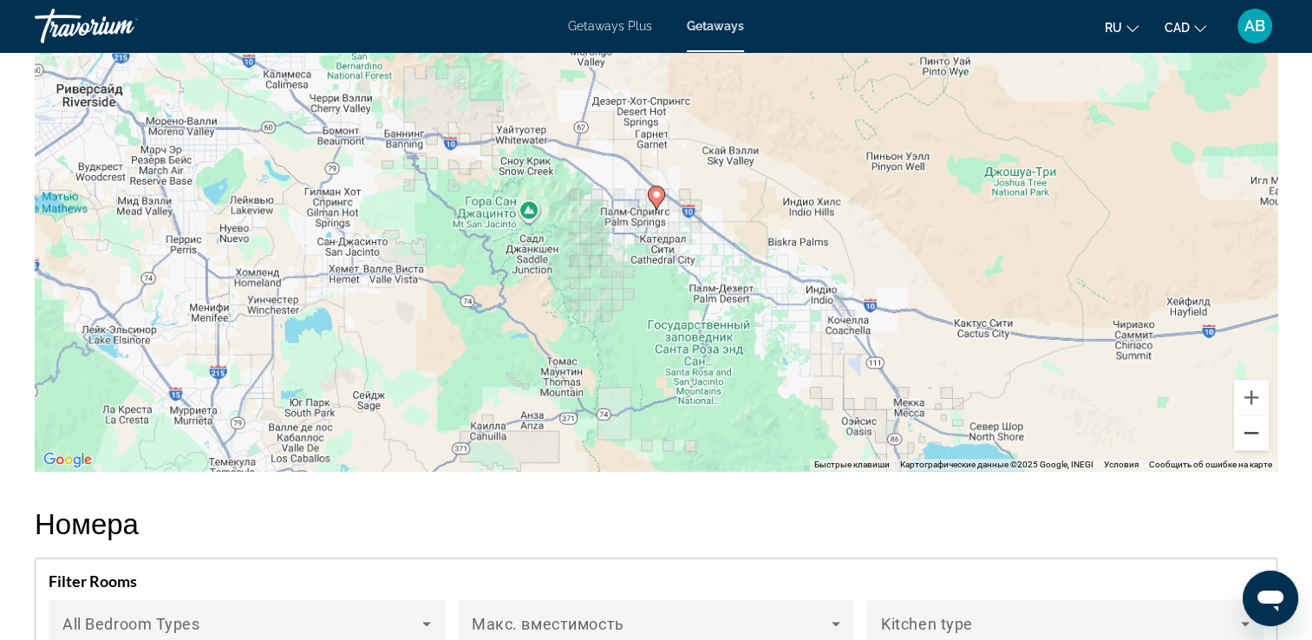
click at [1253, 415] on button "Уменьшить" at bounding box center [1251, 432] width 35 height 35
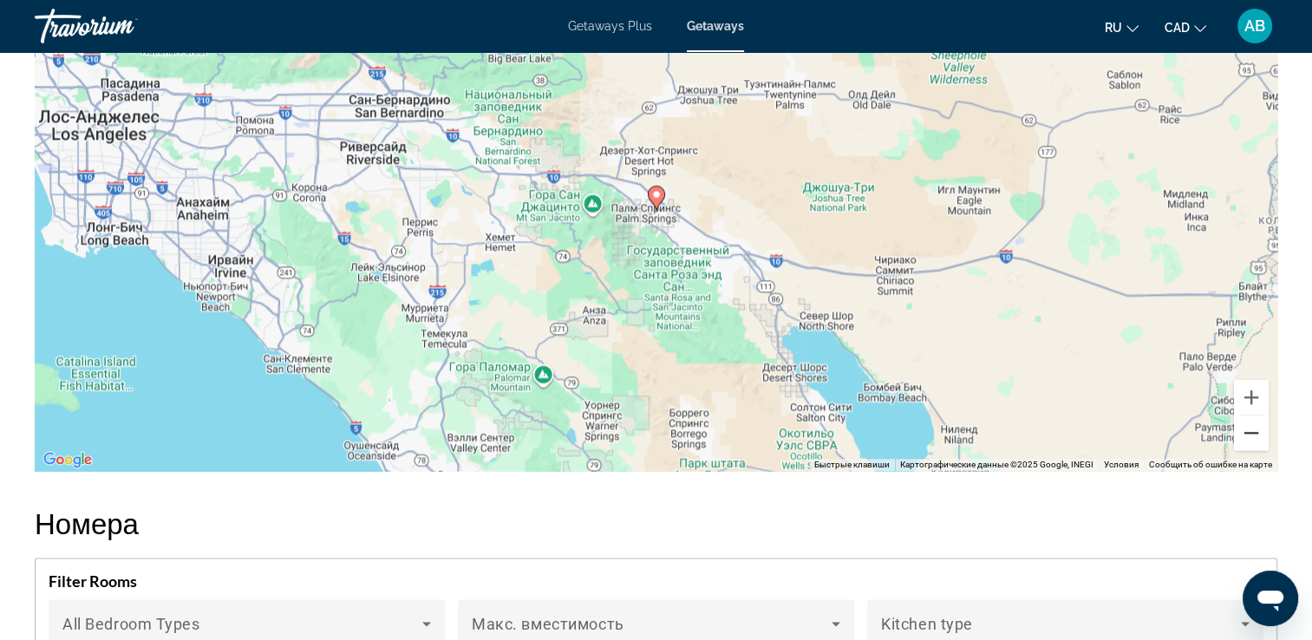
click at [1253, 415] on button "Уменьшить" at bounding box center [1251, 432] width 35 height 35
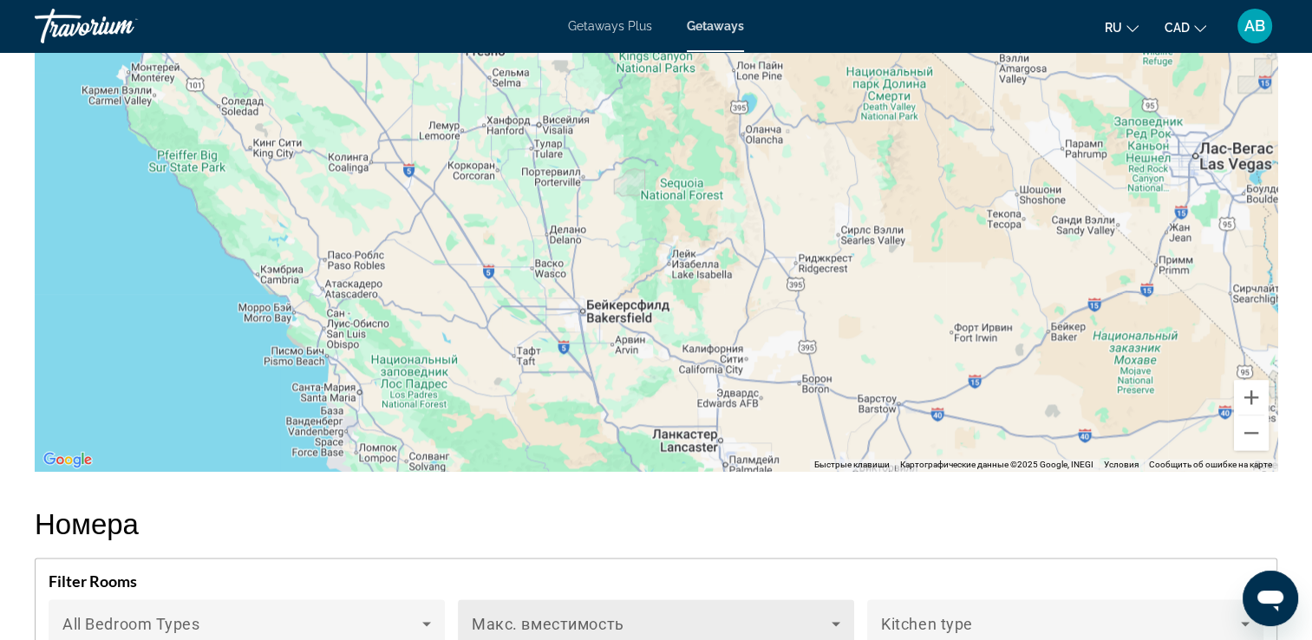
drag, startPoint x: 478, startPoint y: 192, endPoint x: 808, endPoint y: 592, distance: 518.2
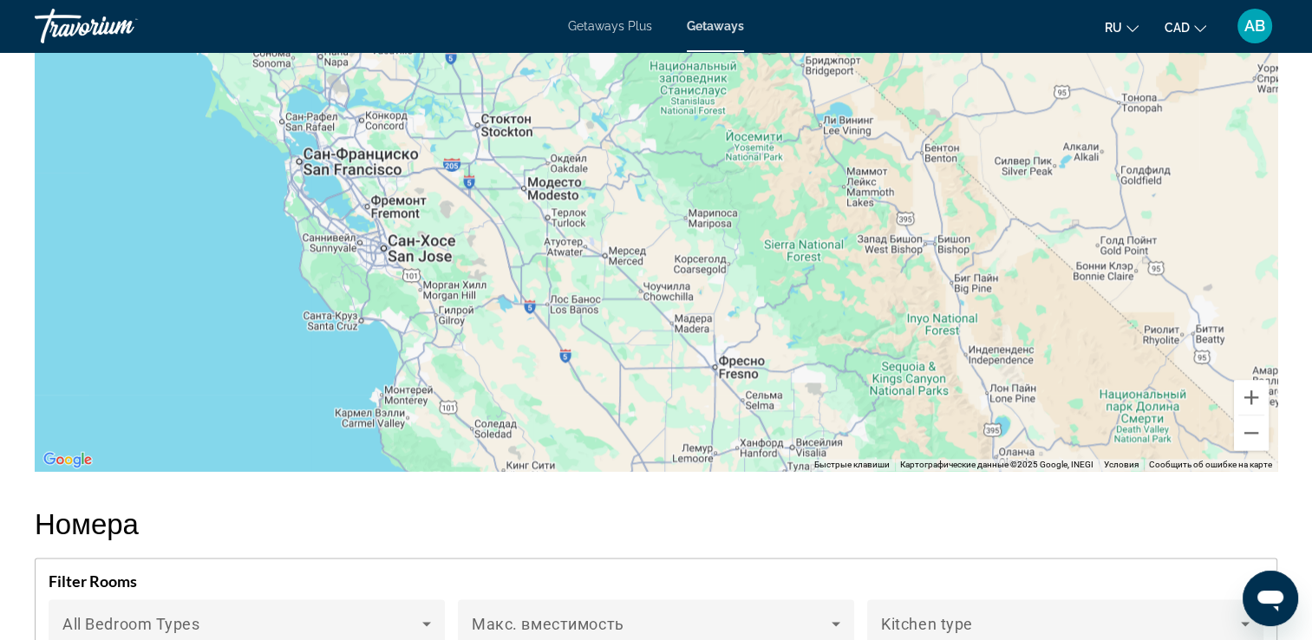
drag, startPoint x: 298, startPoint y: 203, endPoint x: 537, endPoint y: 514, distance: 392.8
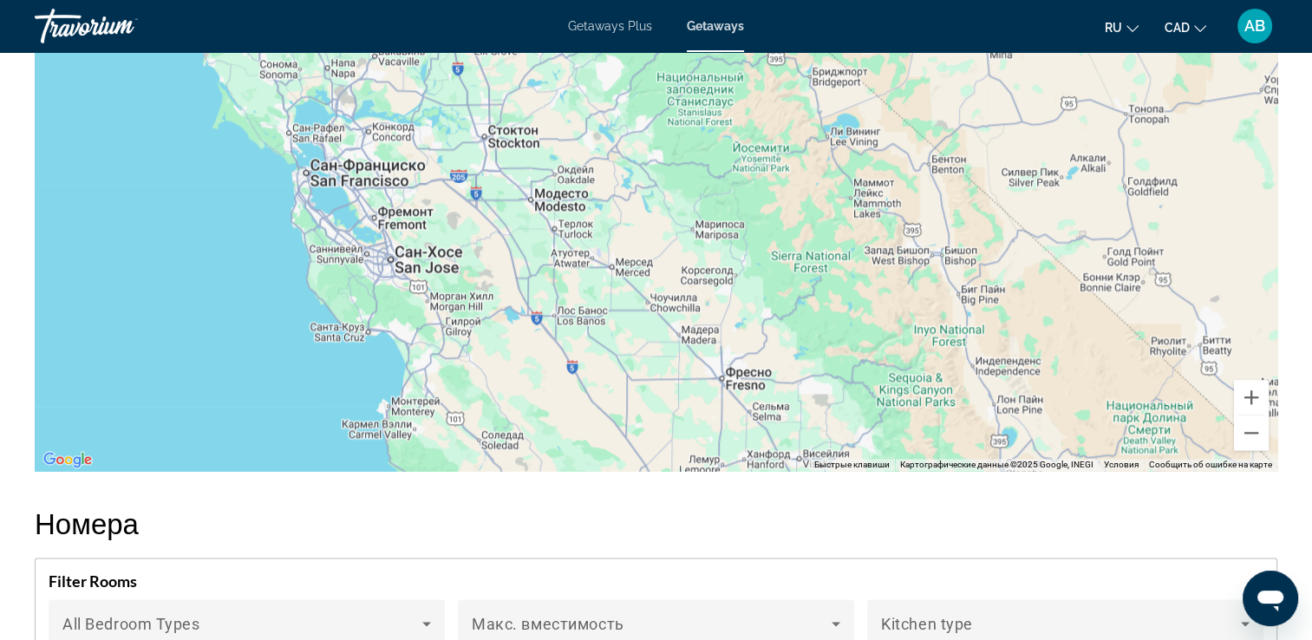
drag, startPoint x: 409, startPoint y: 137, endPoint x: 418, endPoint y: 152, distance: 17.6
click at [418, 152] on div "Main content" at bounding box center [656, 211] width 1243 height 520
click at [1246, 415] on button "Уменьшить" at bounding box center [1251, 432] width 35 height 35
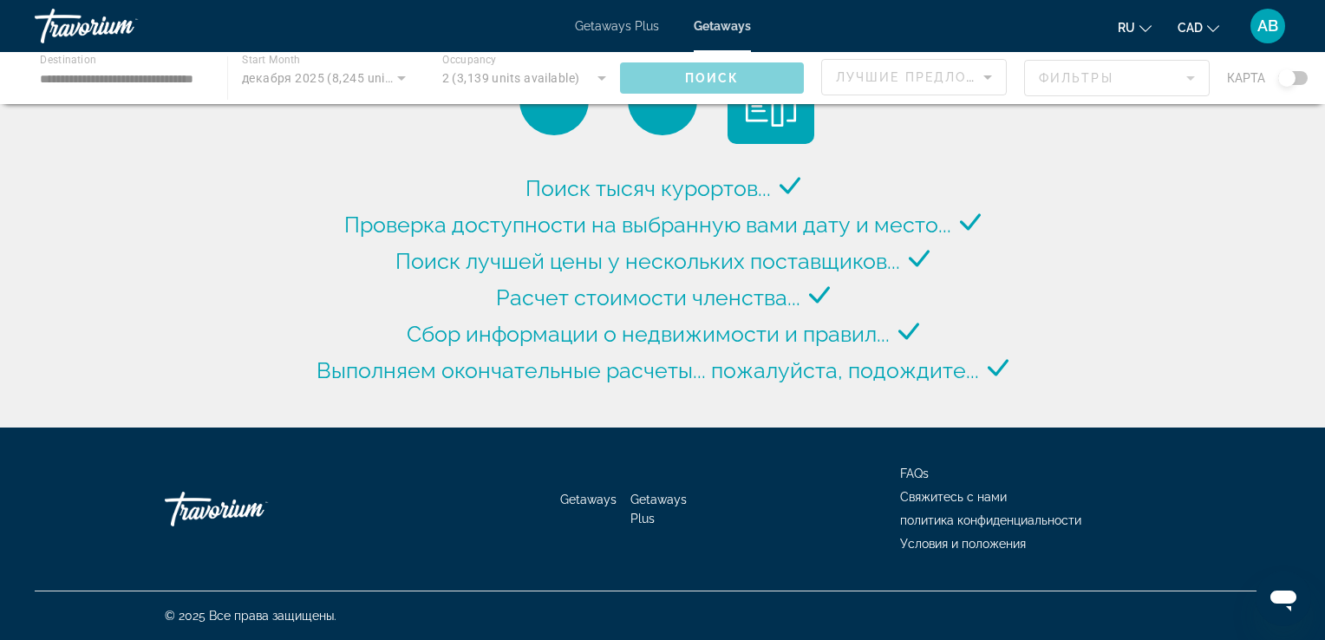
click at [144, 77] on div "Main content" at bounding box center [662, 78] width 1325 height 52
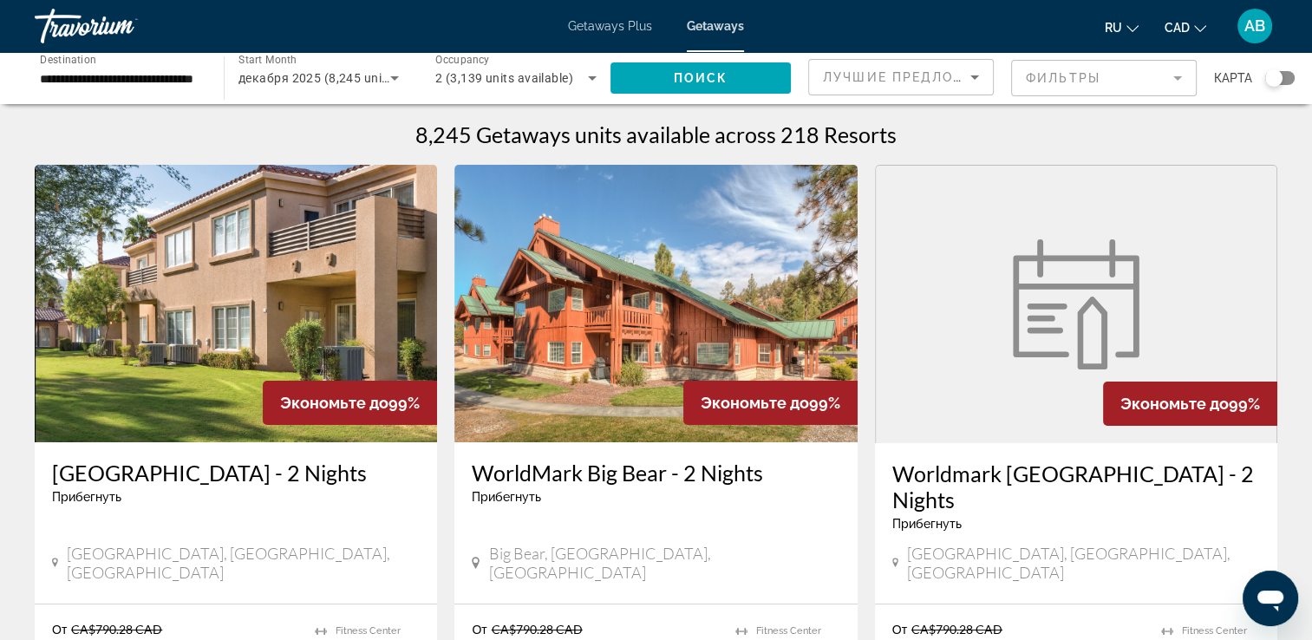
click at [580, 17] on div "Getaways Plus Getaways ru English Español Français Italiano Português русский C…" at bounding box center [656, 25] width 1312 height 45
click at [584, 23] on span "Getaways Plus" at bounding box center [610, 26] width 84 height 14
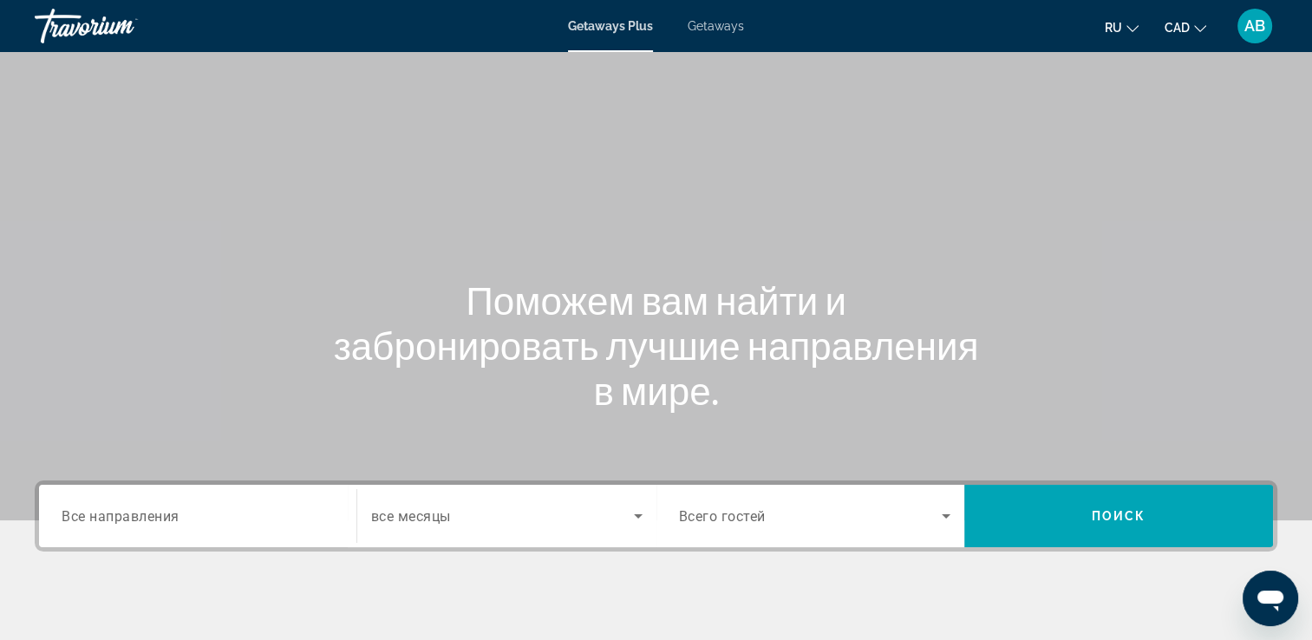
click at [164, 513] on span "Все направления" at bounding box center [121, 515] width 118 height 16
click at [164, 513] on input "Destination Все направления" at bounding box center [198, 517] width 272 height 21
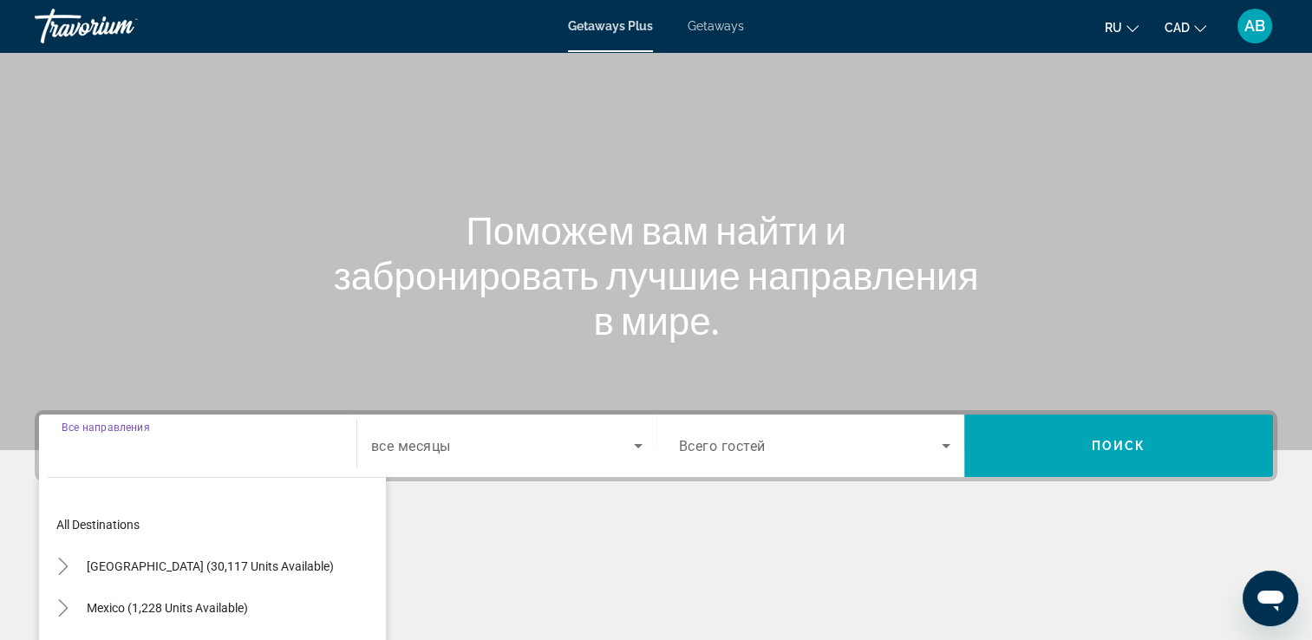
scroll to position [297, 0]
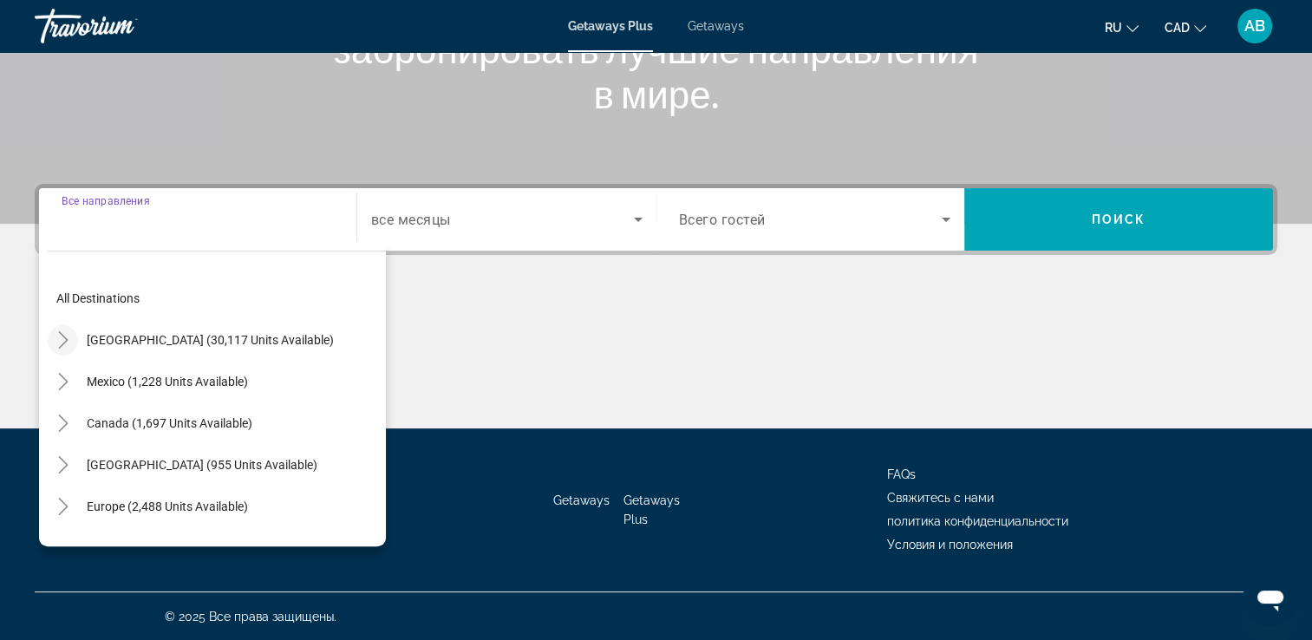
click at [67, 343] on icon "Toggle United States (30,117 units available)" at bounding box center [63, 339] width 17 height 17
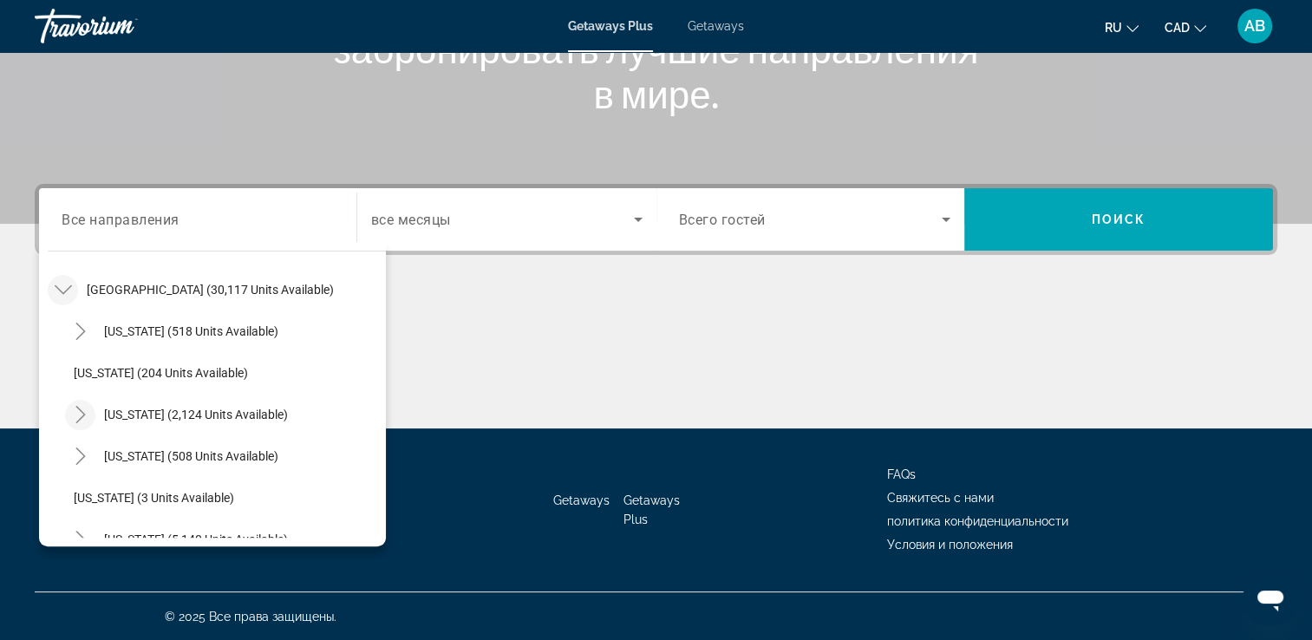
click at [84, 415] on icon "Toggle California (2,124 units available)" at bounding box center [80, 414] width 17 height 17
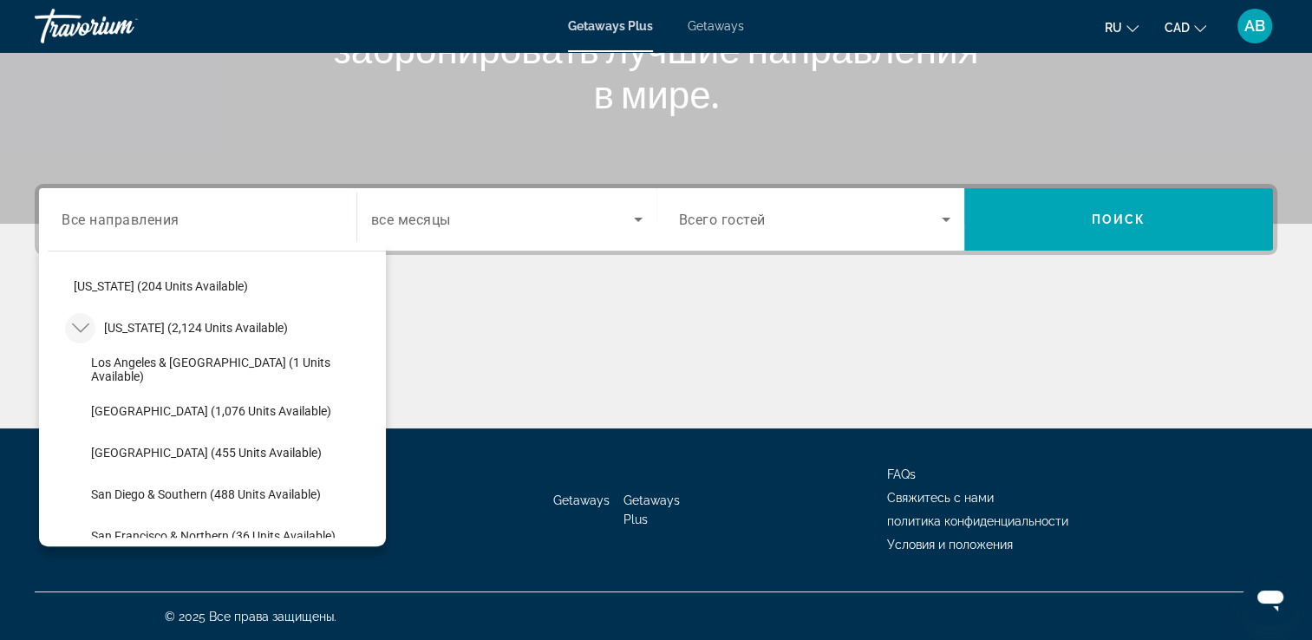
scroll to position [224, 0]
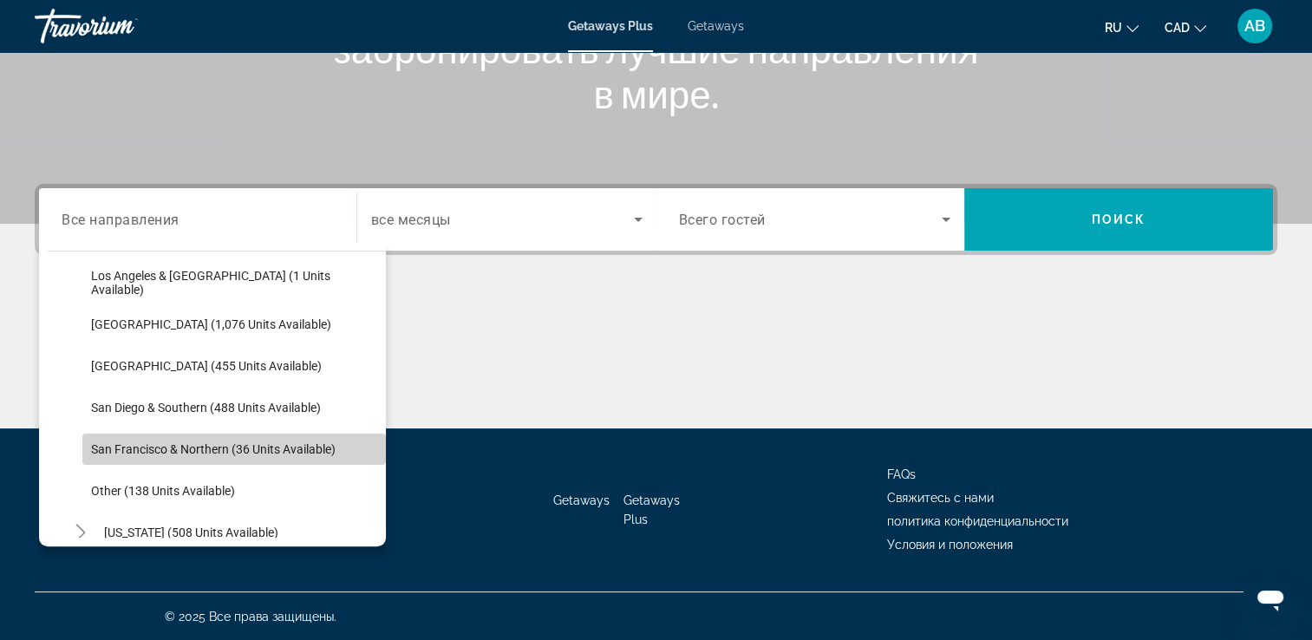
click at [286, 443] on span "San Francisco & Northern (36 units available)" at bounding box center [213, 449] width 245 height 14
type input "**********"
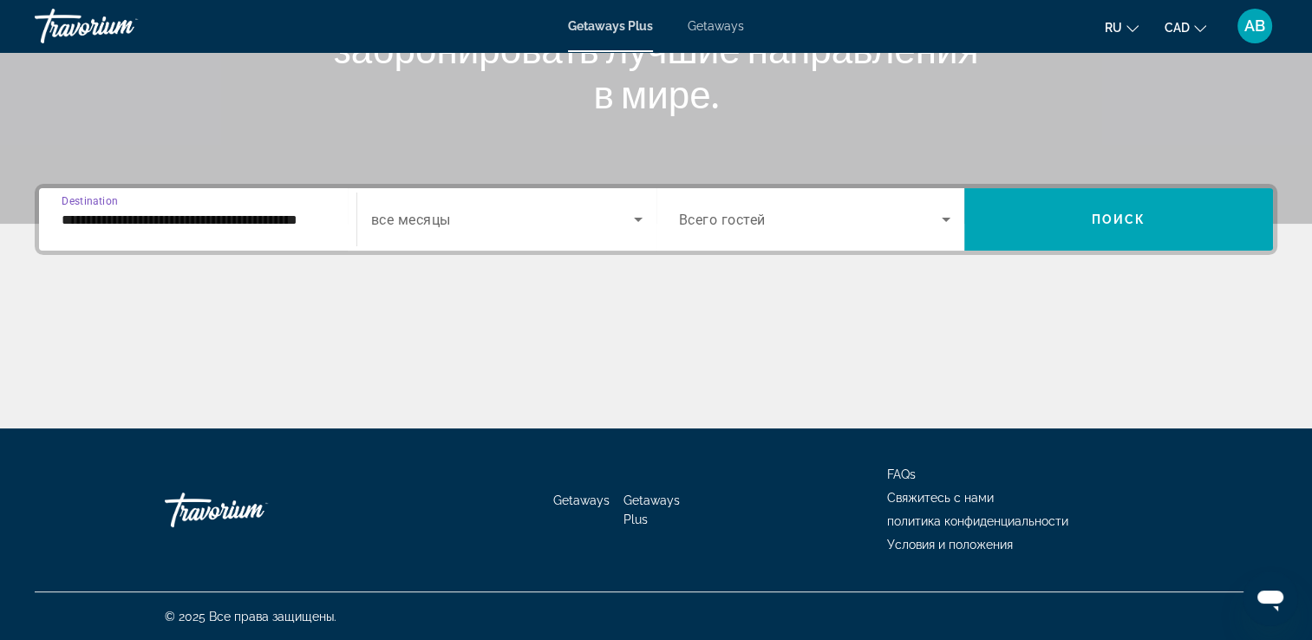
click at [574, 207] on div "Search widget" at bounding box center [506, 219] width 271 height 49
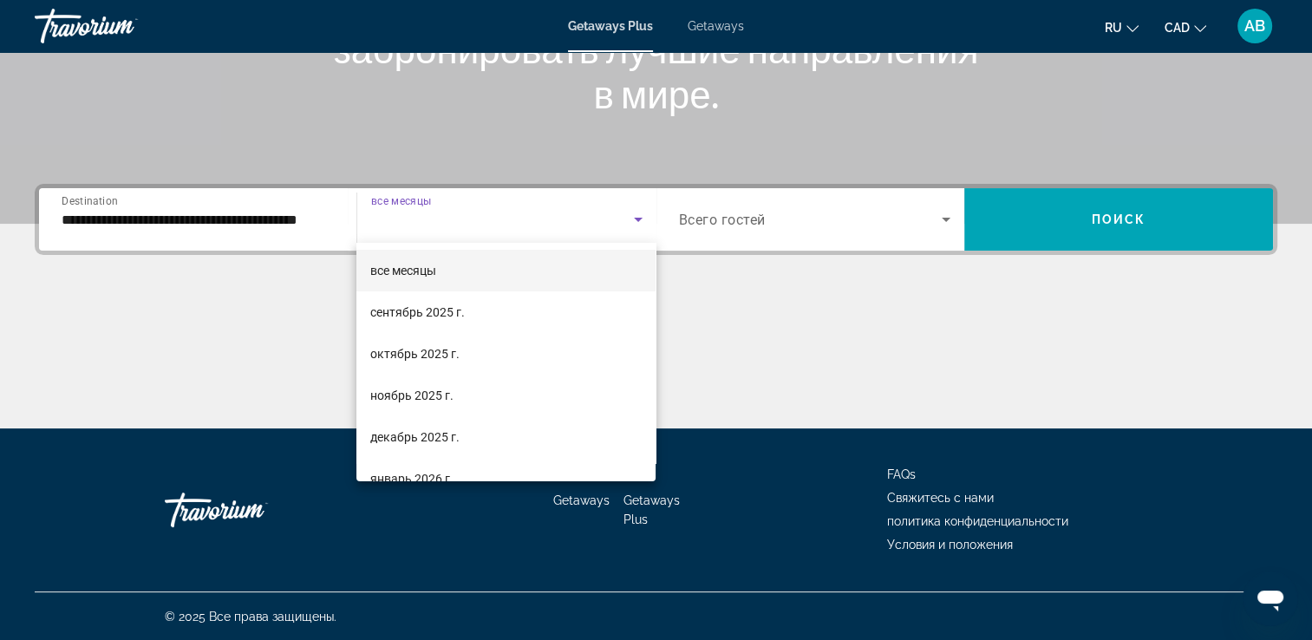
click at [906, 217] on div at bounding box center [656, 320] width 1312 height 640
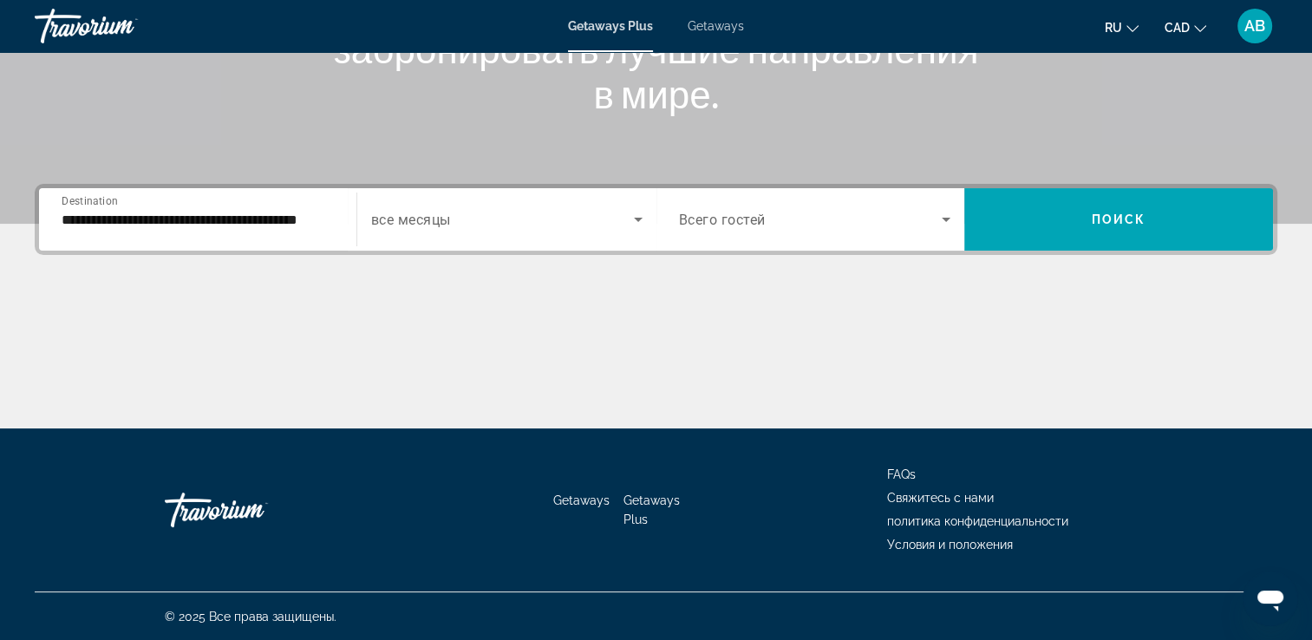
click at [951, 210] on icon "Search widget" at bounding box center [946, 219] width 21 height 21
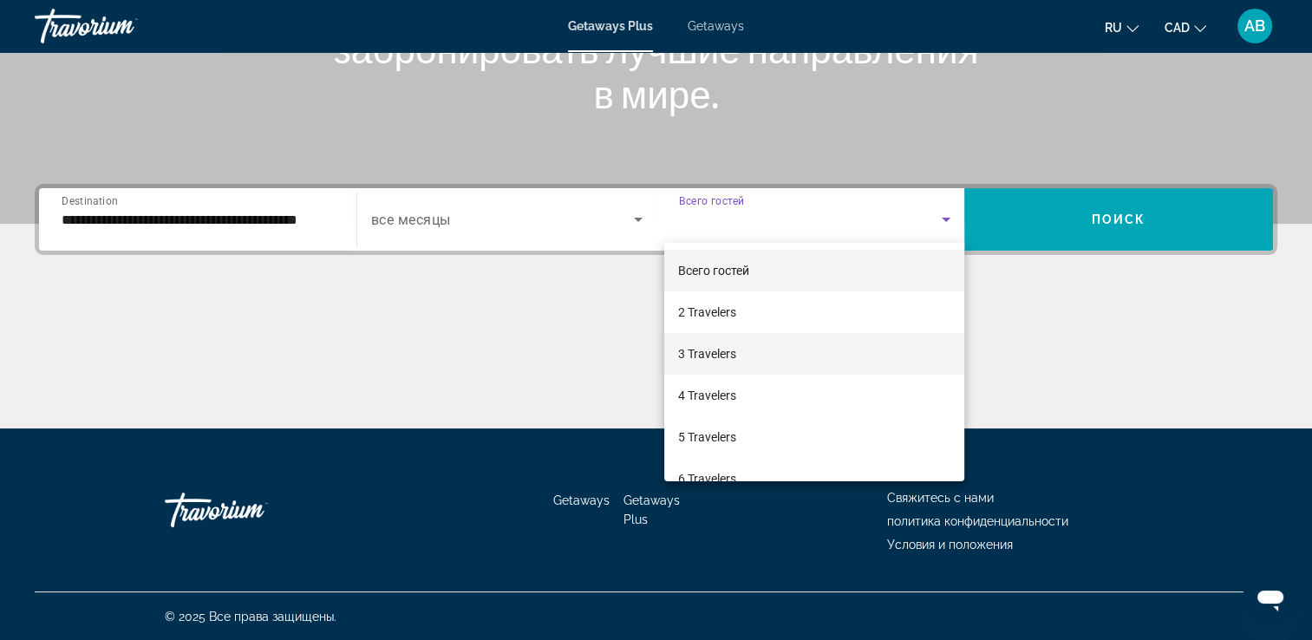
click at [805, 348] on mat-option "3 Travelers" at bounding box center [814, 354] width 300 height 42
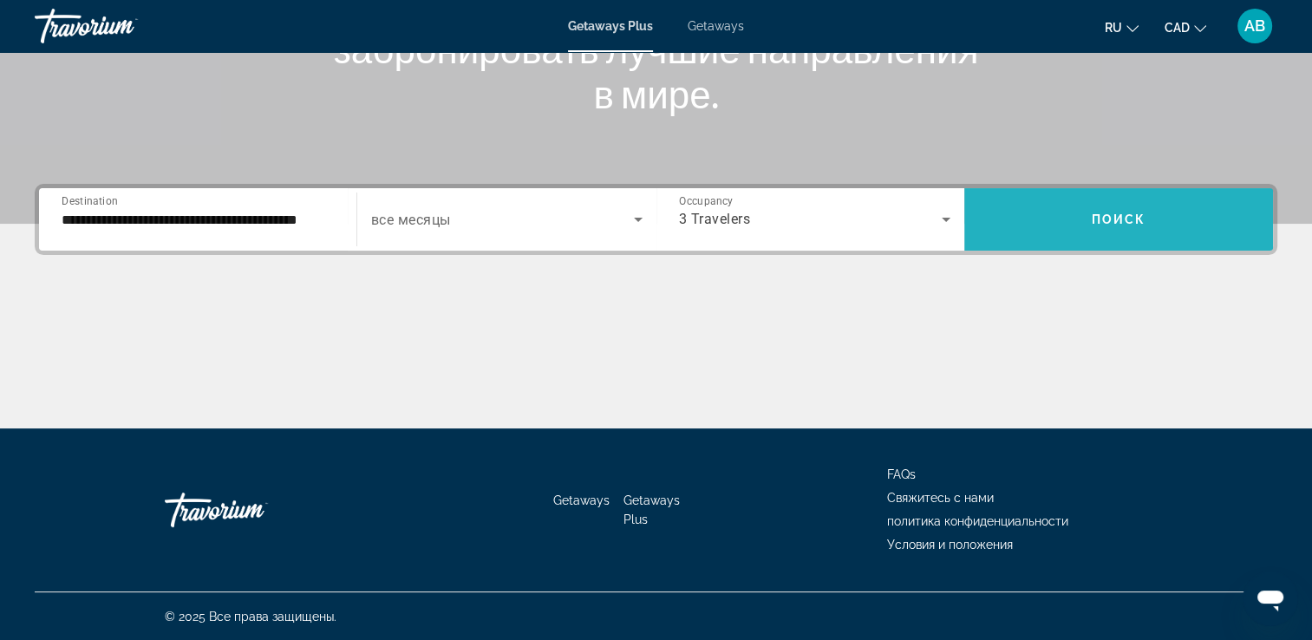
click at [1115, 230] on span "Search widget" at bounding box center [1119, 220] width 309 height 42
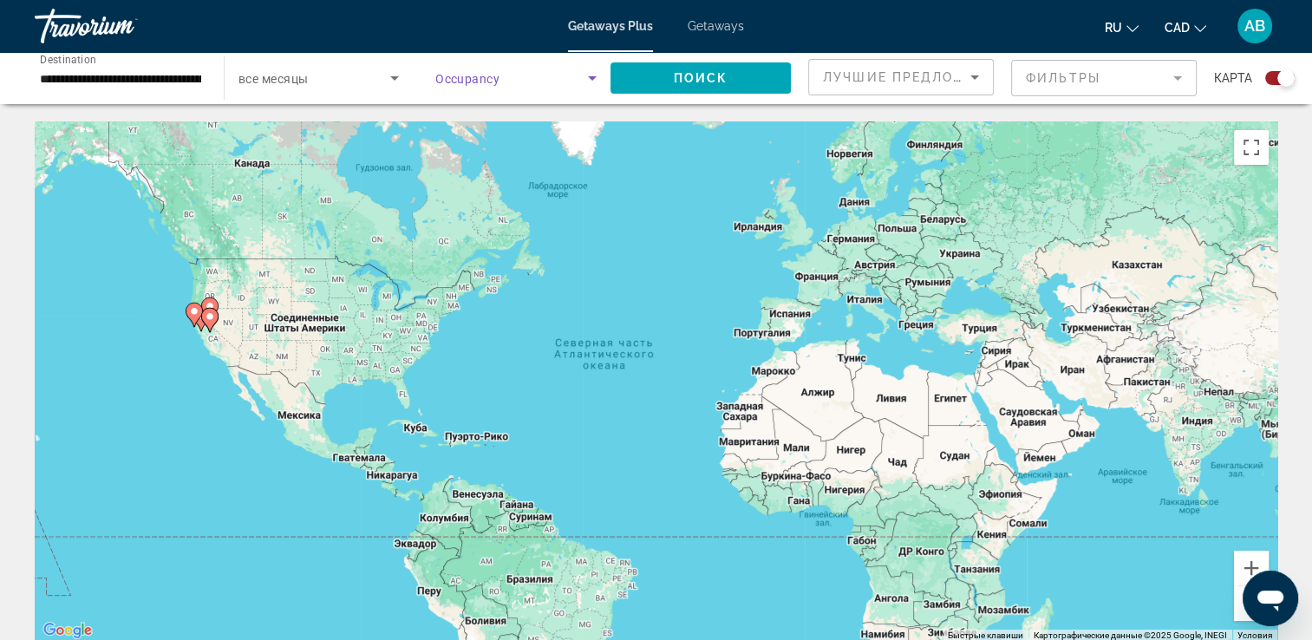
click at [549, 78] on span "Search widget" at bounding box center [511, 78] width 153 height 21
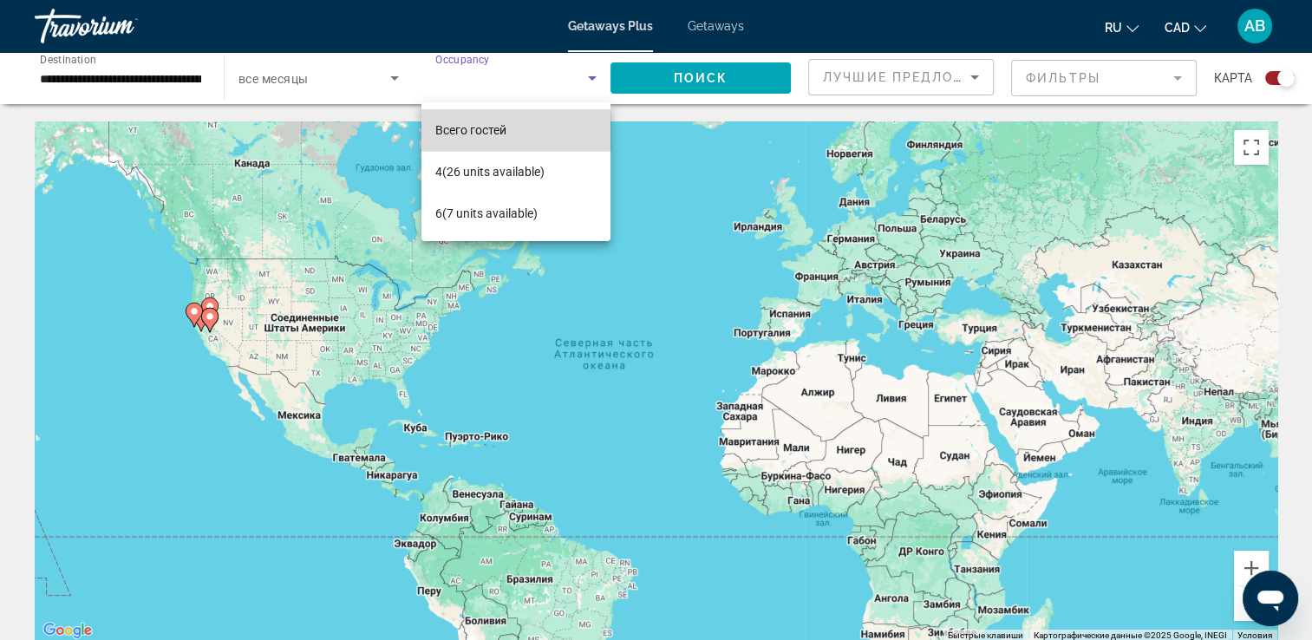
click at [457, 131] on span "Всего гостей" at bounding box center [470, 130] width 71 height 14
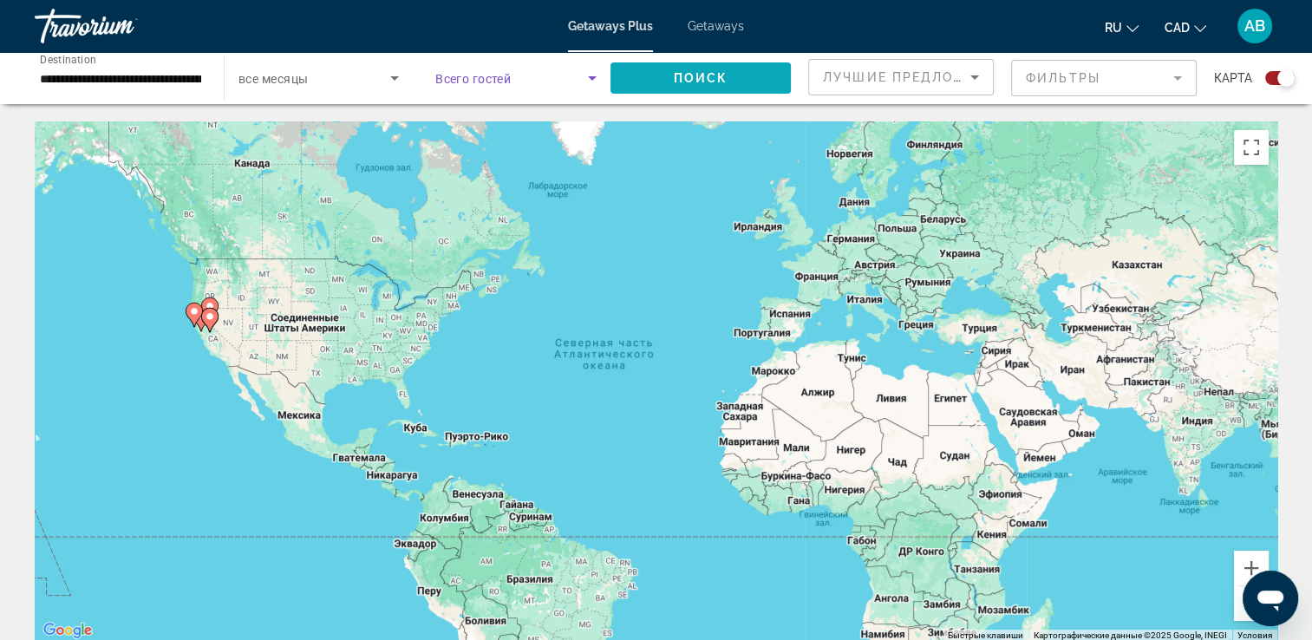
click at [649, 79] on span "Search widget" at bounding box center [701, 78] width 180 height 42
click at [175, 75] on input "**********" at bounding box center [120, 79] width 161 height 21
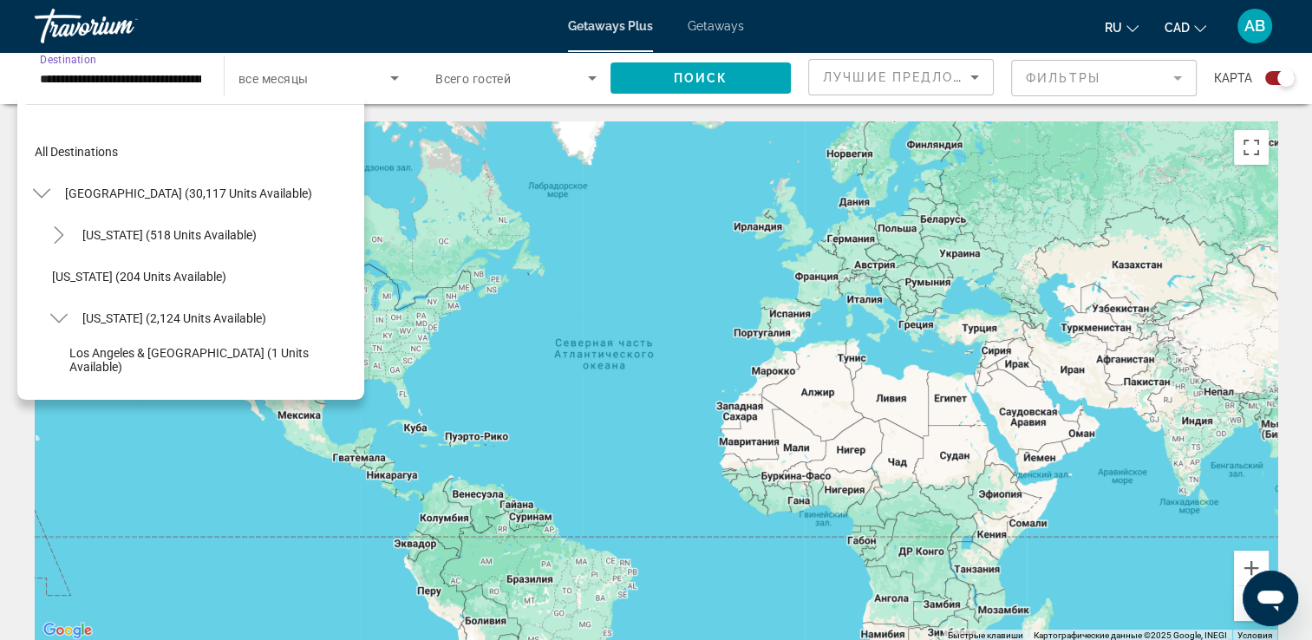
scroll to position [270, 0]
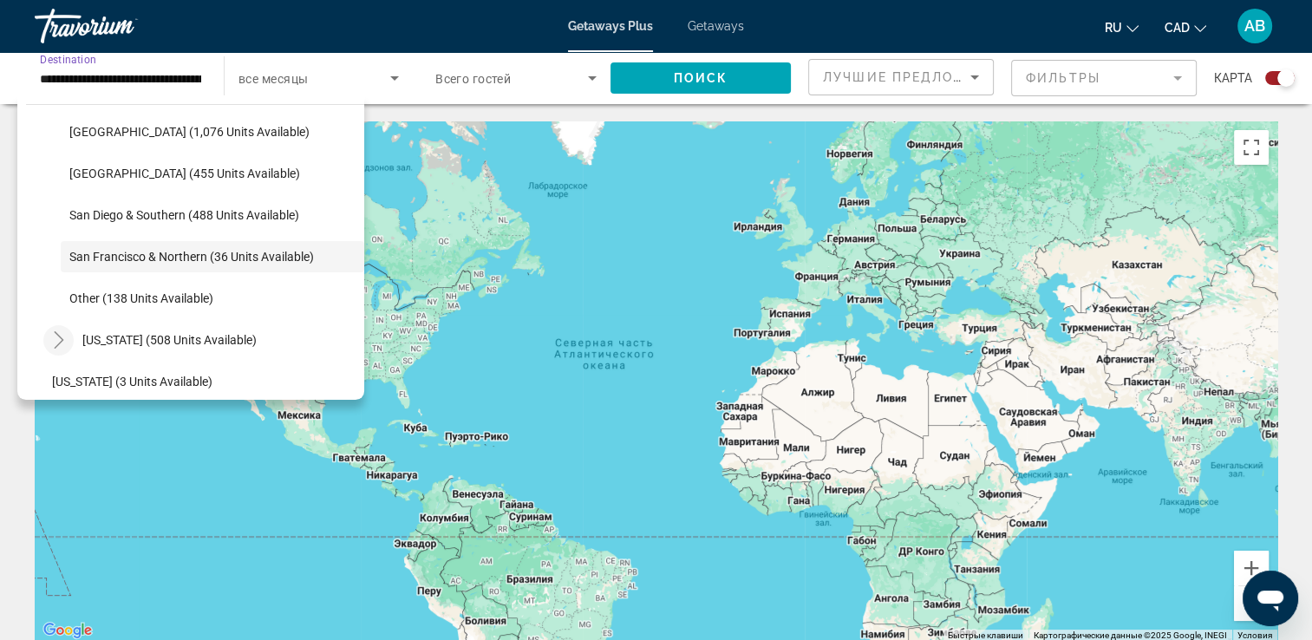
click at [60, 346] on icon "Toggle Colorado (508 units available)" at bounding box center [58, 339] width 17 height 17
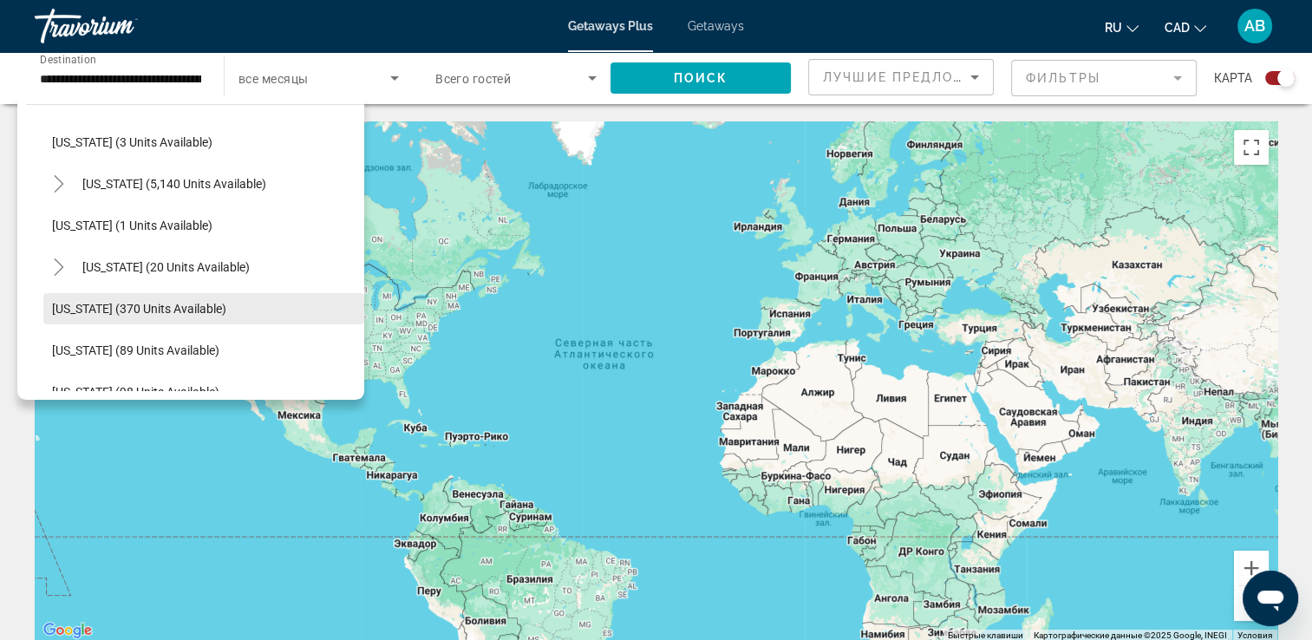
scroll to position [617, 0]
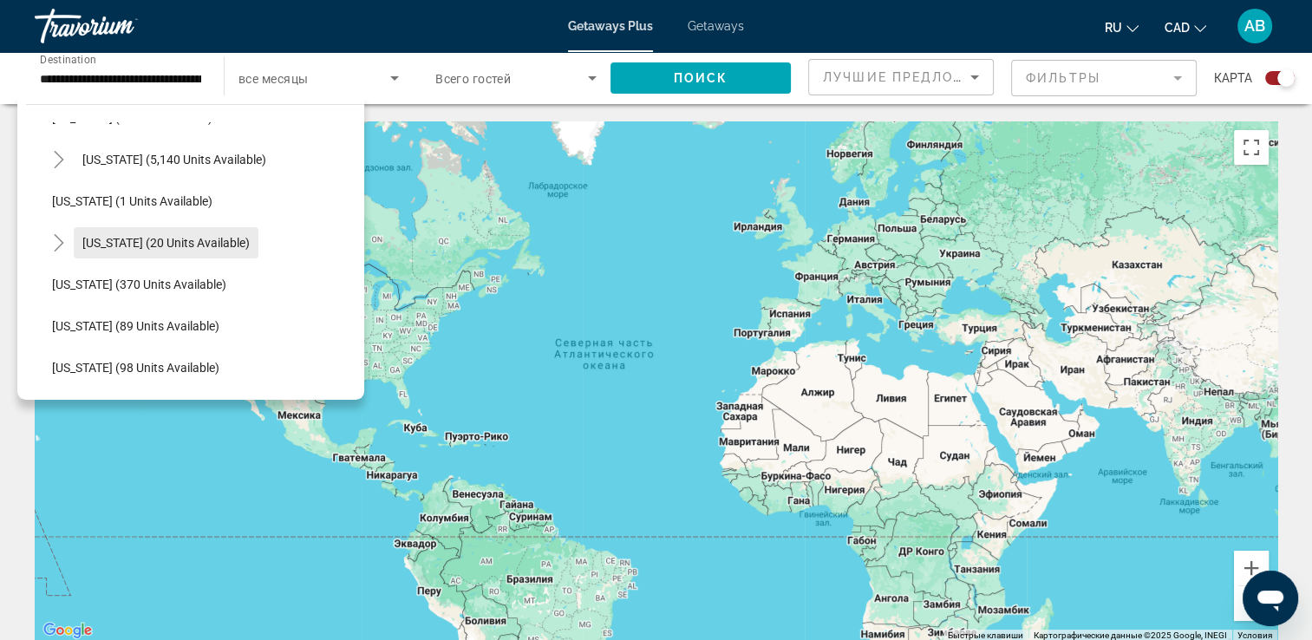
click at [91, 236] on span "Hawaii (20 units available)" at bounding box center [165, 243] width 167 height 14
type input "**********"
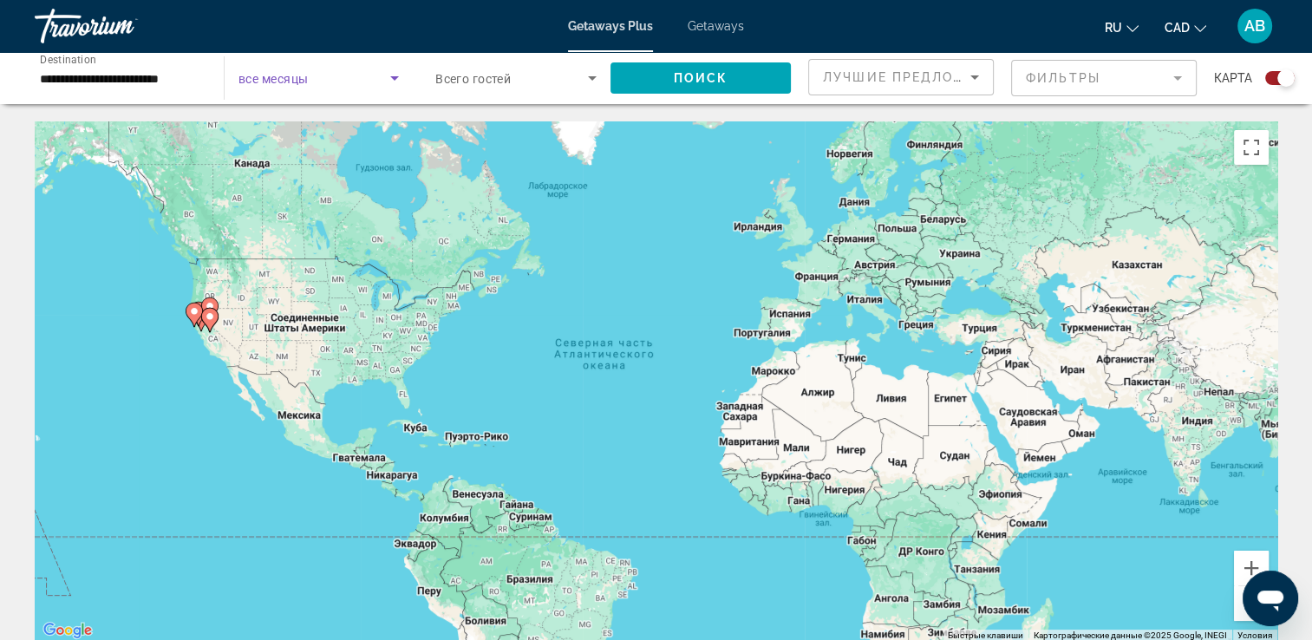
click at [378, 85] on span "Search widget" at bounding box center [315, 78] width 152 height 21
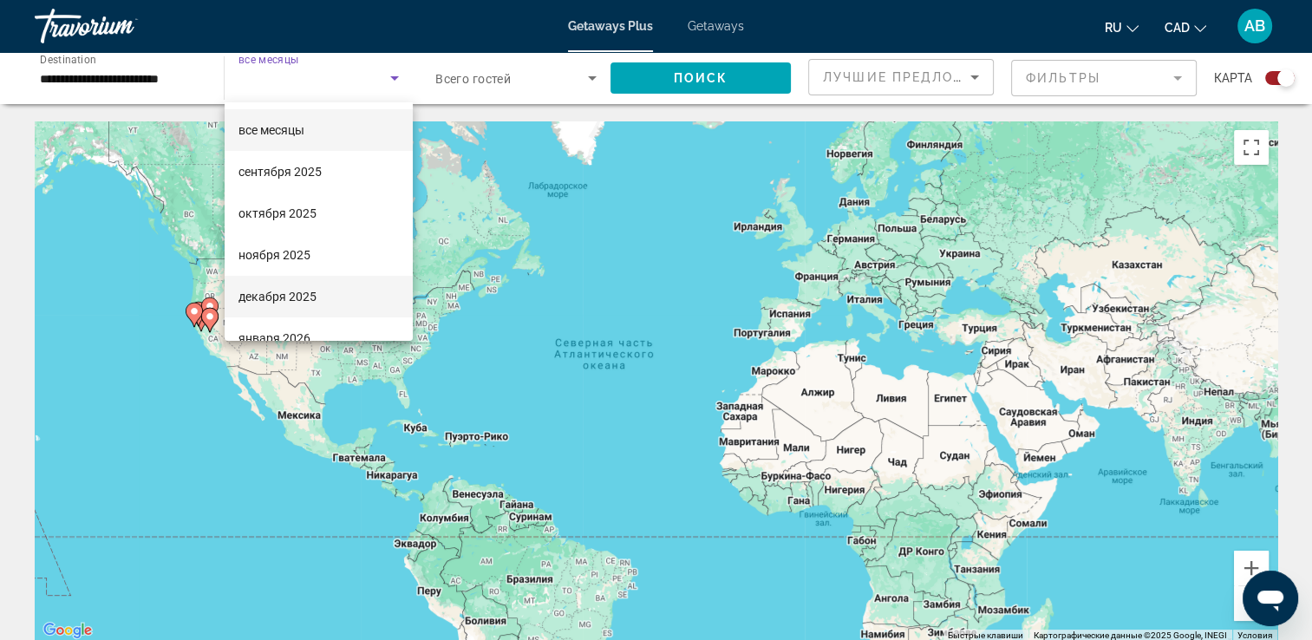
click at [320, 293] on mat-option "декабря 2025" at bounding box center [319, 297] width 188 height 42
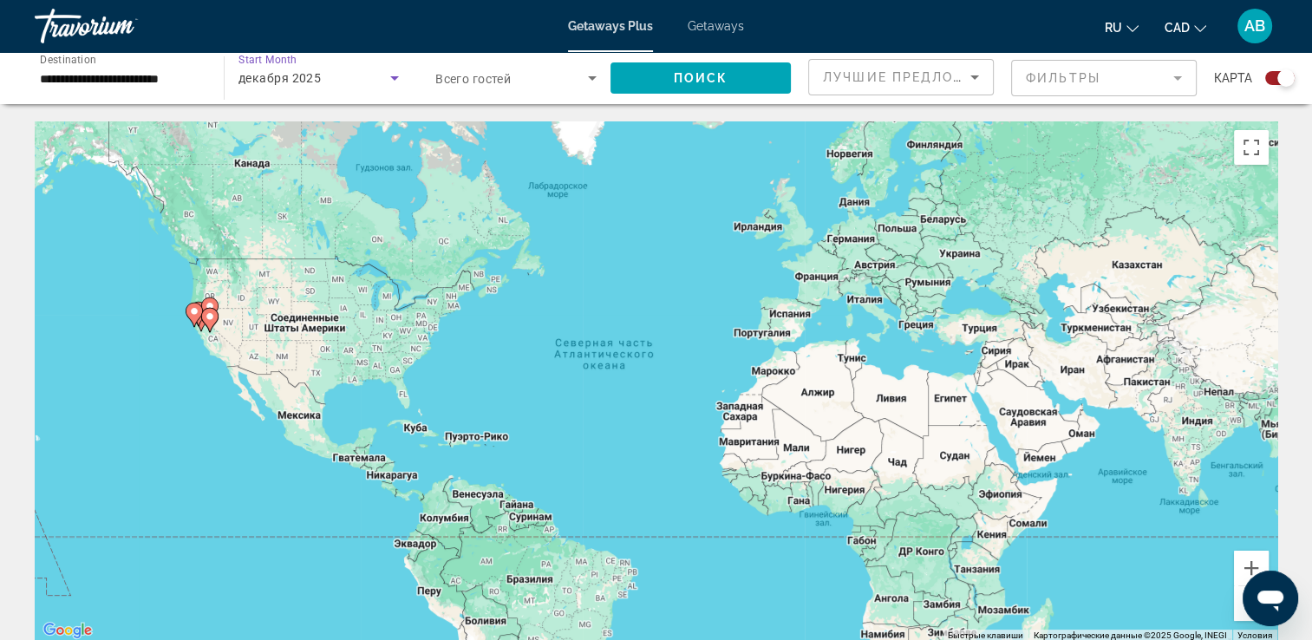
click at [572, 73] on span "Search widget" at bounding box center [511, 78] width 153 height 21
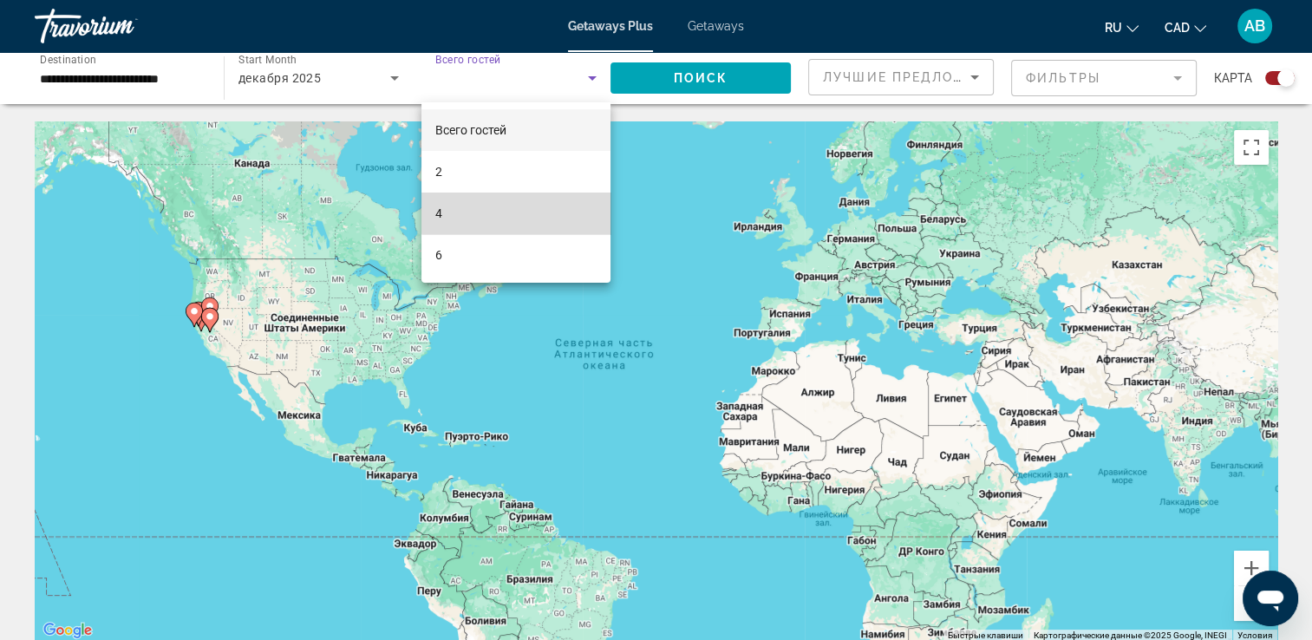
click at [517, 202] on mat-option "4" at bounding box center [516, 214] width 189 height 42
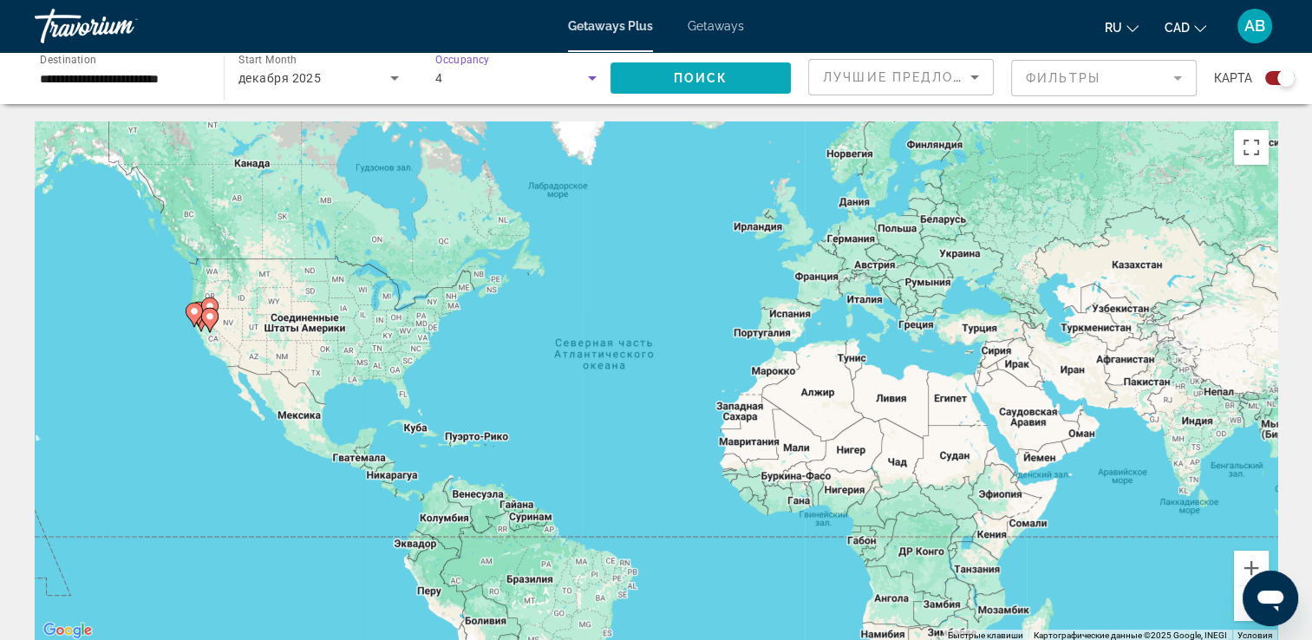
click at [688, 88] on span "Search widget" at bounding box center [701, 78] width 180 height 42
click at [542, 85] on div "4" at bounding box center [511, 78] width 153 height 21
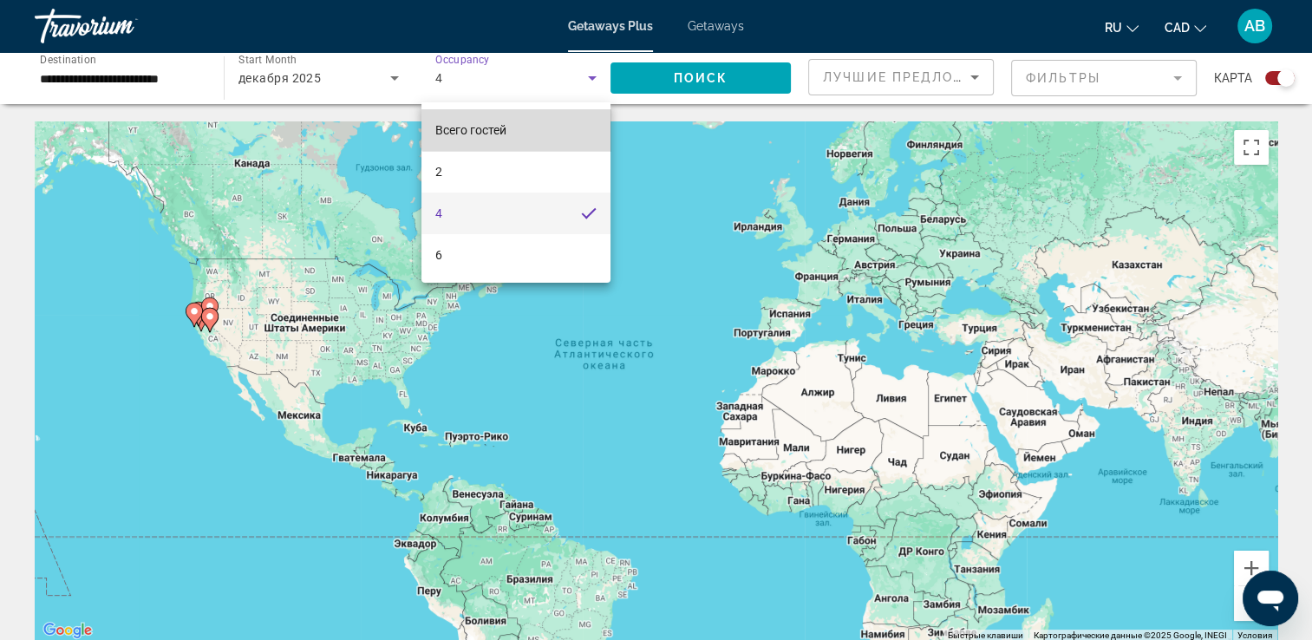
click at [520, 120] on mat-option "Всего гостей" at bounding box center [516, 130] width 189 height 42
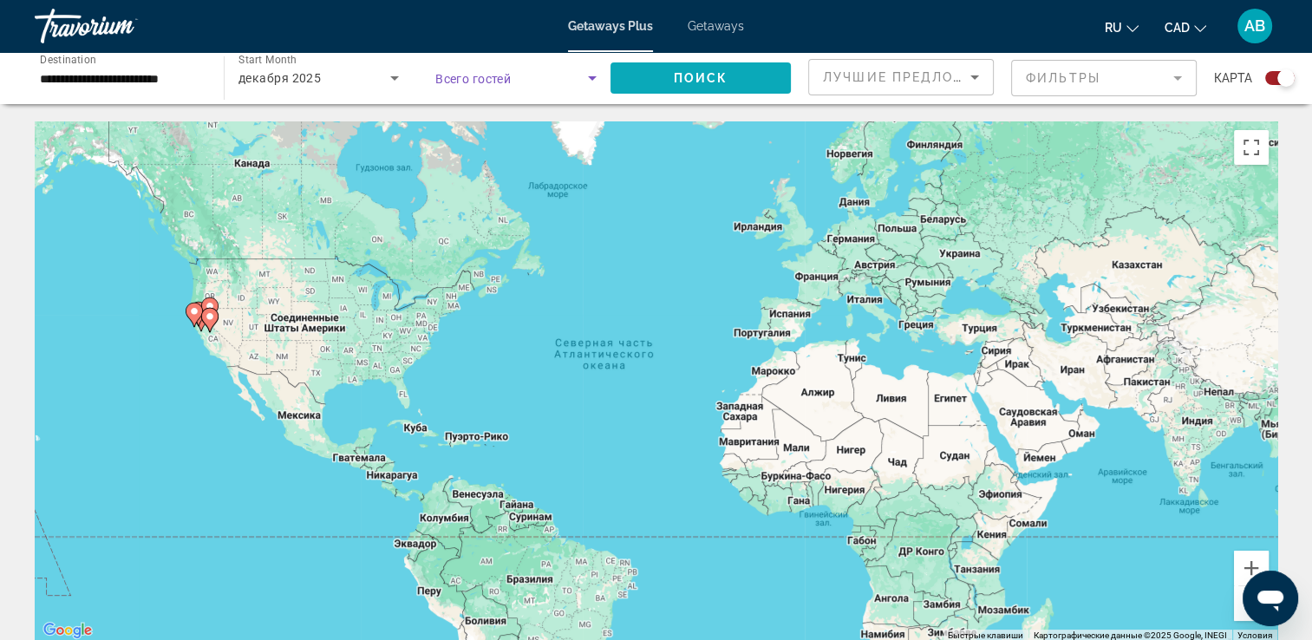
click at [710, 84] on span "Поиск" at bounding box center [701, 78] width 55 height 14
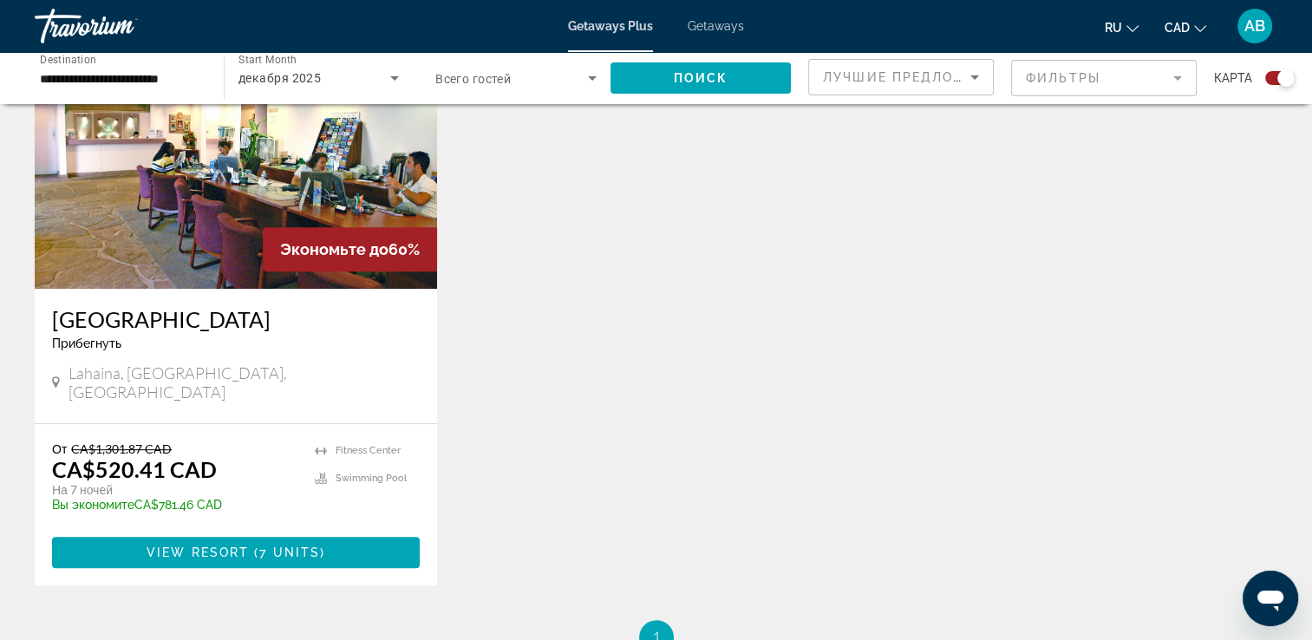
scroll to position [694, 0]
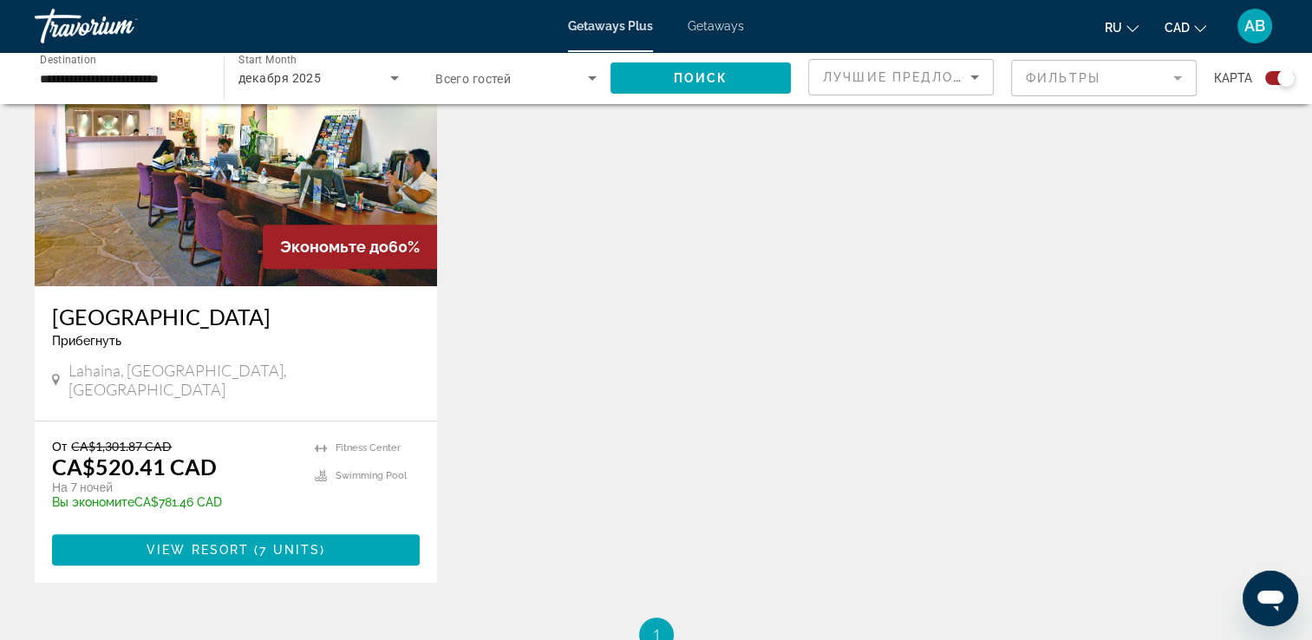
click at [149, 224] on img "Main content" at bounding box center [236, 148] width 402 height 278
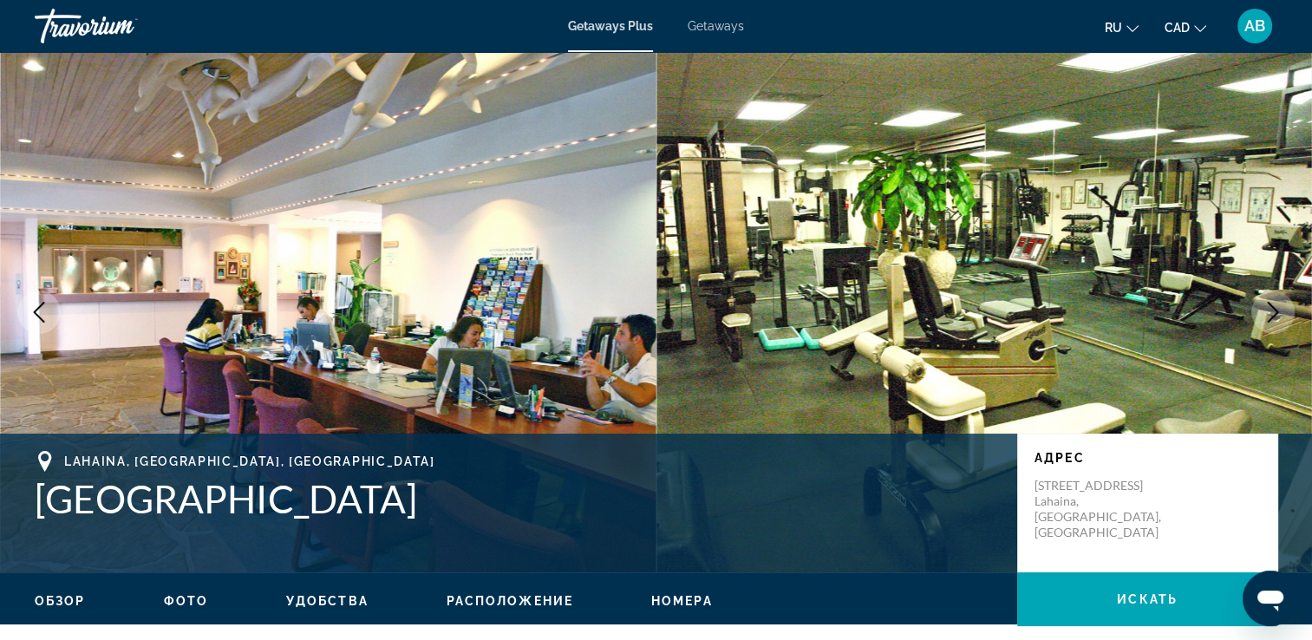
click at [1252, 317] on button "Next image" at bounding box center [1273, 312] width 43 height 43
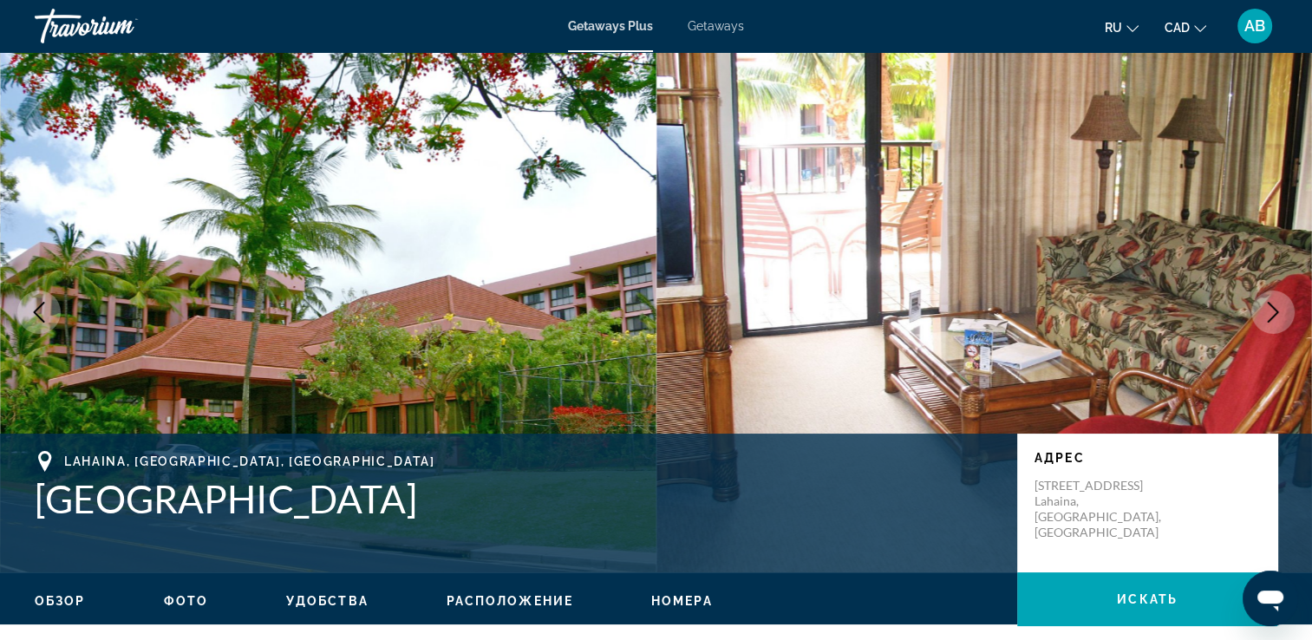
click at [1251, 317] on img "Main content" at bounding box center [985, 312] width 657 height 520
click at [1264, 315] on icon "Next image" at bounding box center [1273, 312] width 21 height 21
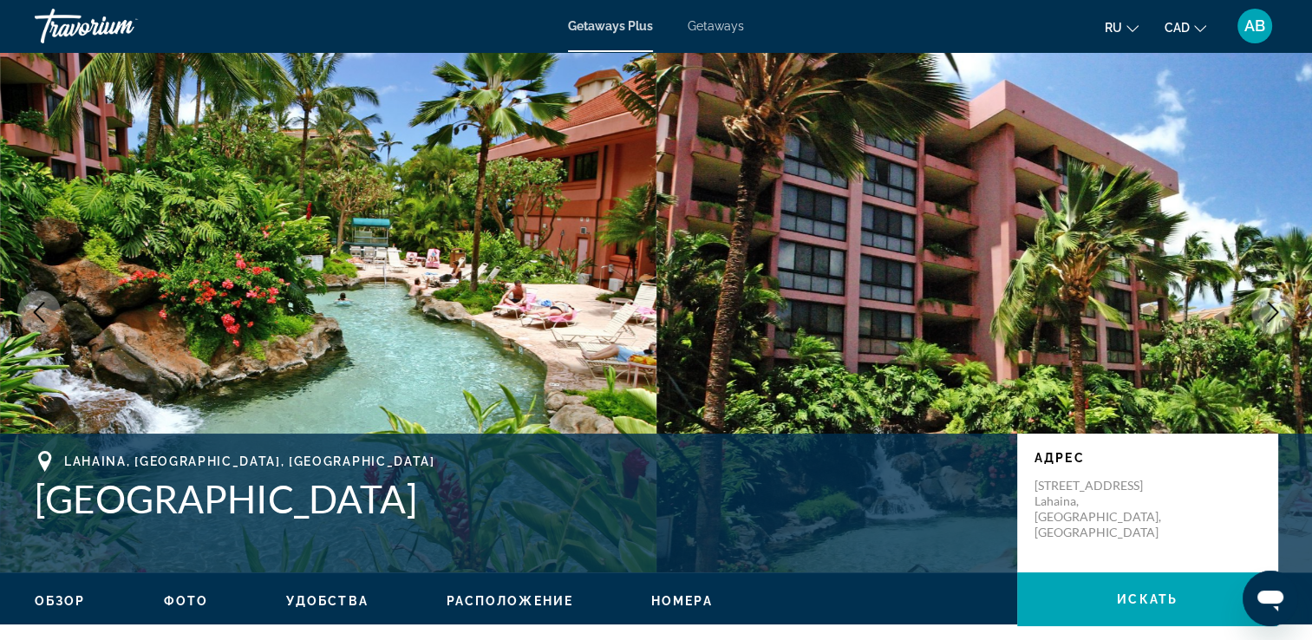
click at [1274, 307] on icon "Next image" at bounding box center [1273, 312] width 21 height 21
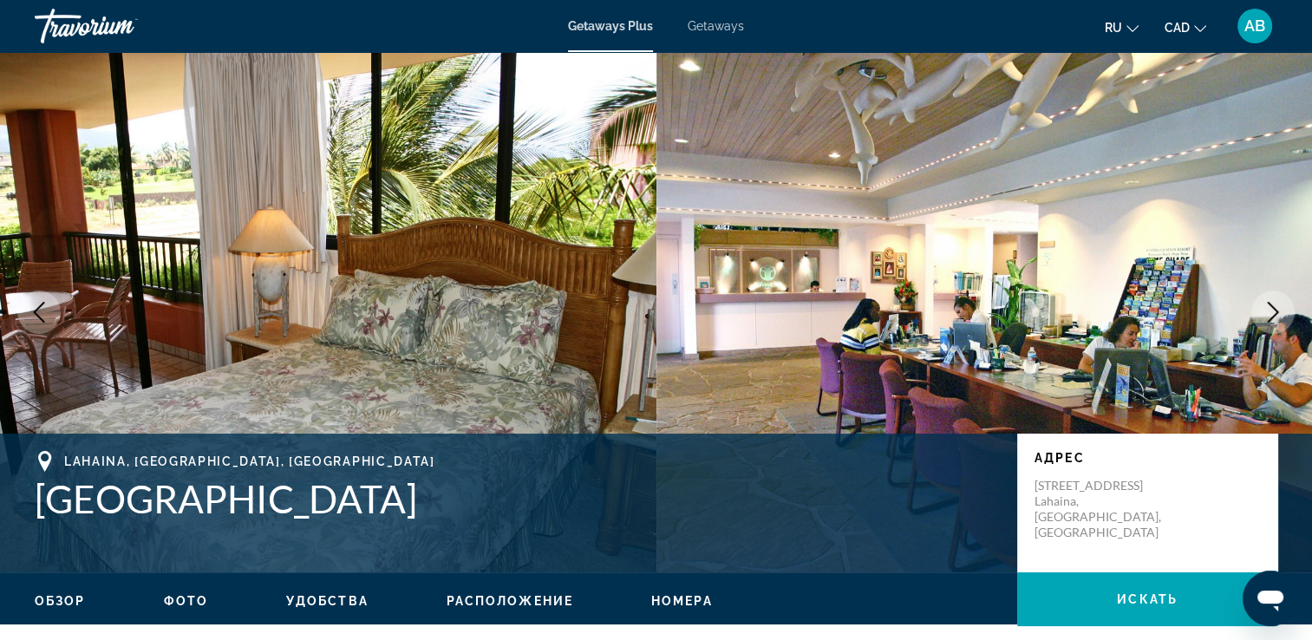
click at [1274, 307] on icon "Next image" at bounding box center [1273, 312] width 21 height 21
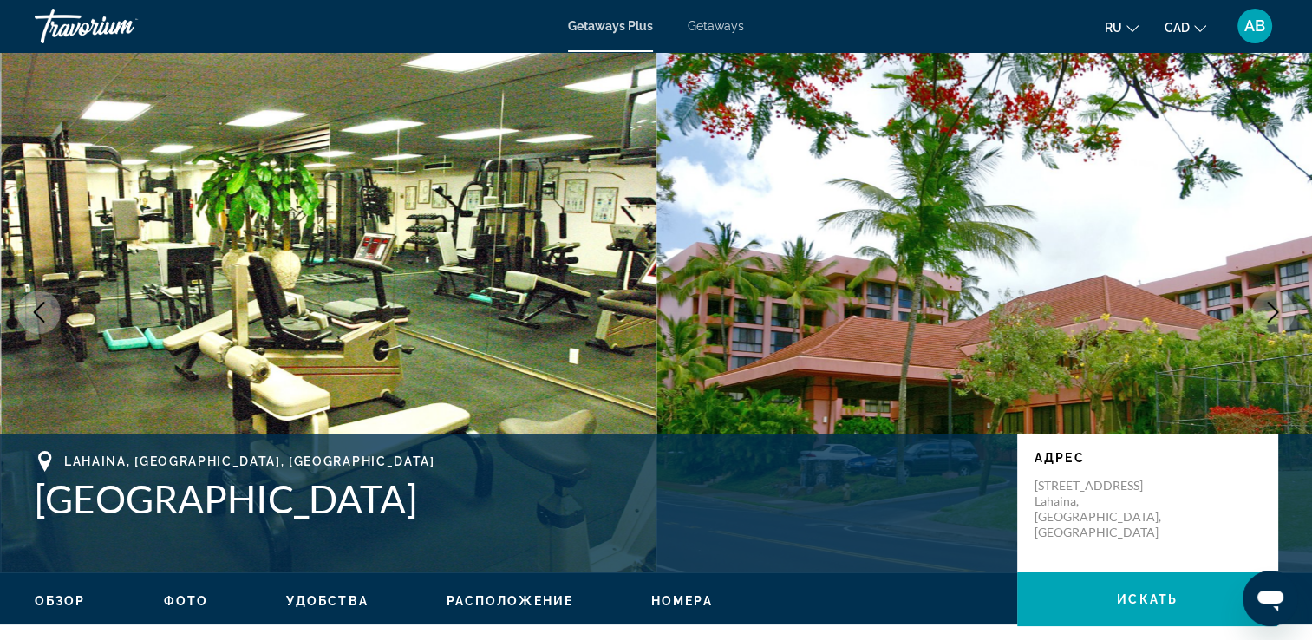
click at [1274, 307] on icon "Next image" at bounding box center [1273, 312] width 21 height 21
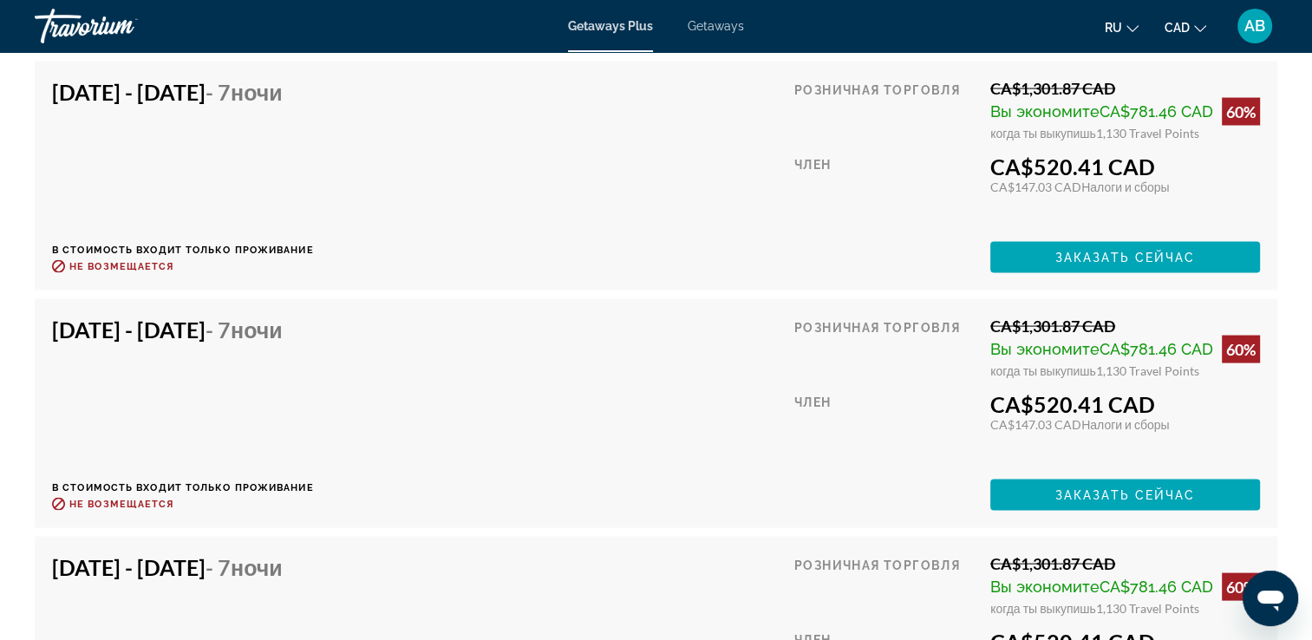
scroll to position [3209, 0]
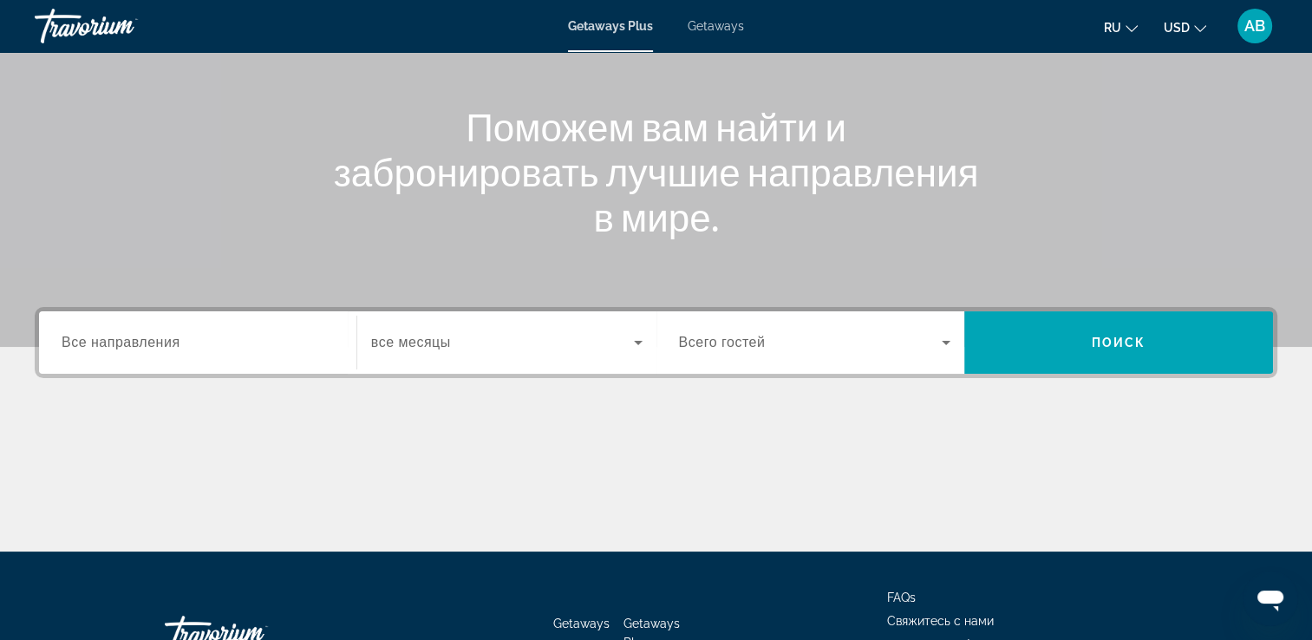
click at [176, 341] on span "Все направления" at bounding box center [121, 342] width 119 height 15
click at [176, 341] on input "Destination Все направления" at bounding box center [198, 343] width 272 height 21
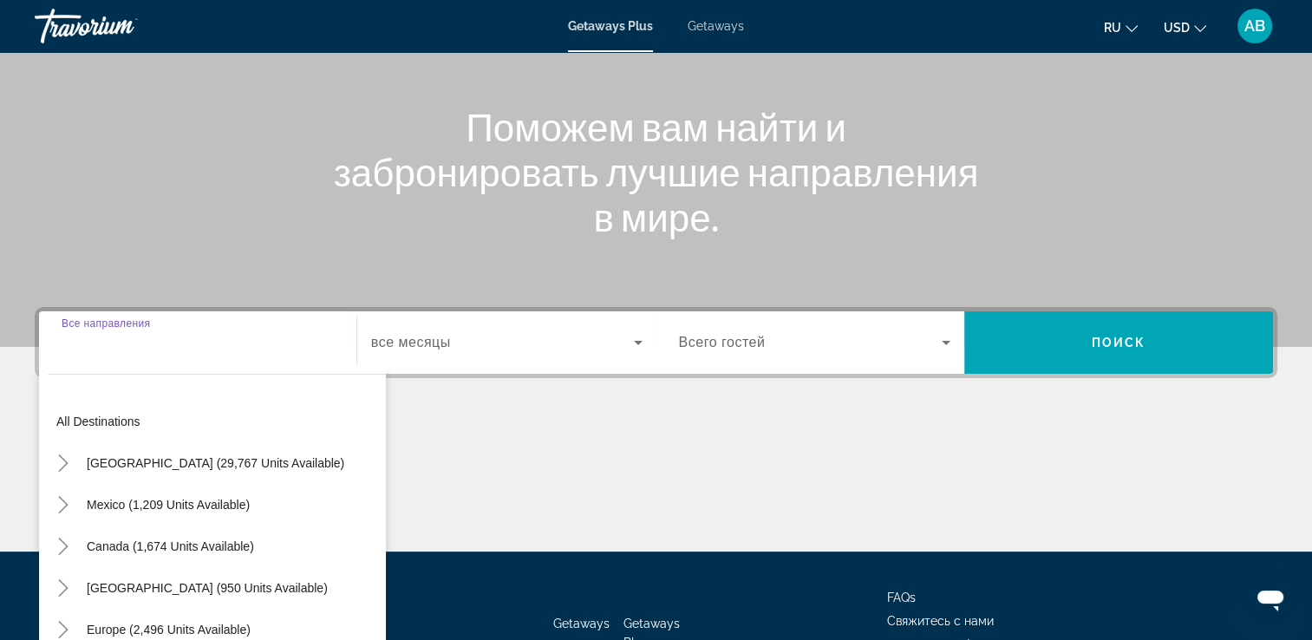
scroll to position [297, 0]
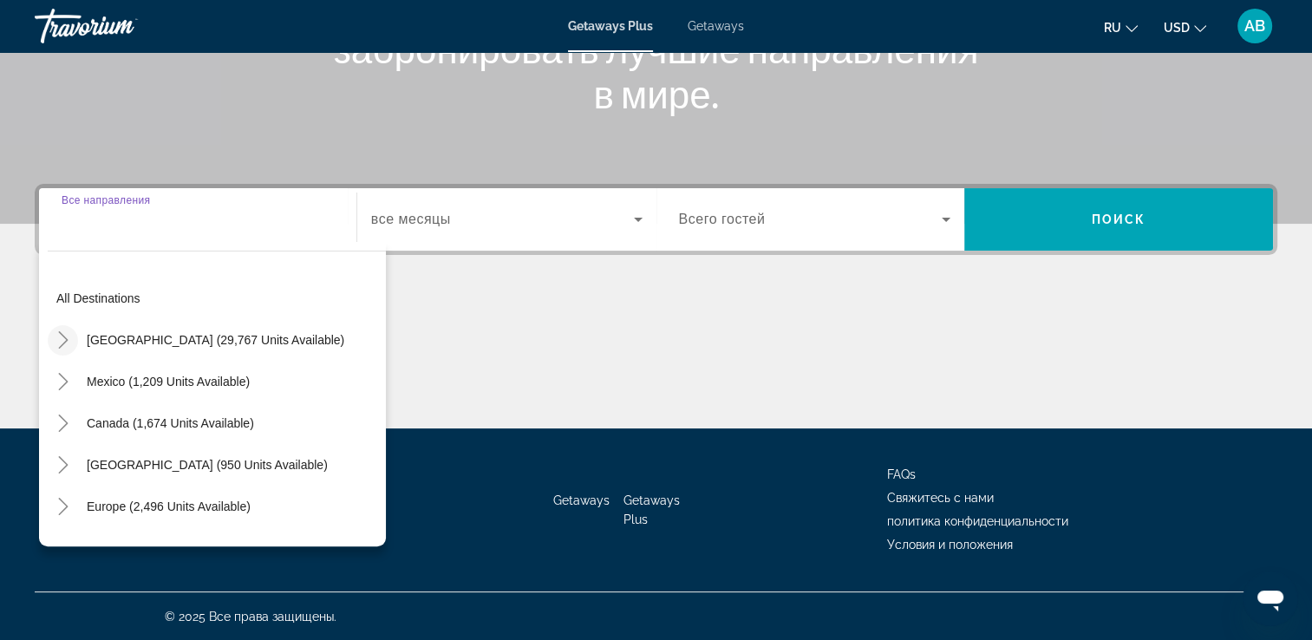
click at [67, 342] on icon "Toggle United States (29,767 units available)" at bounding box center [63, 339] width 17 height 17
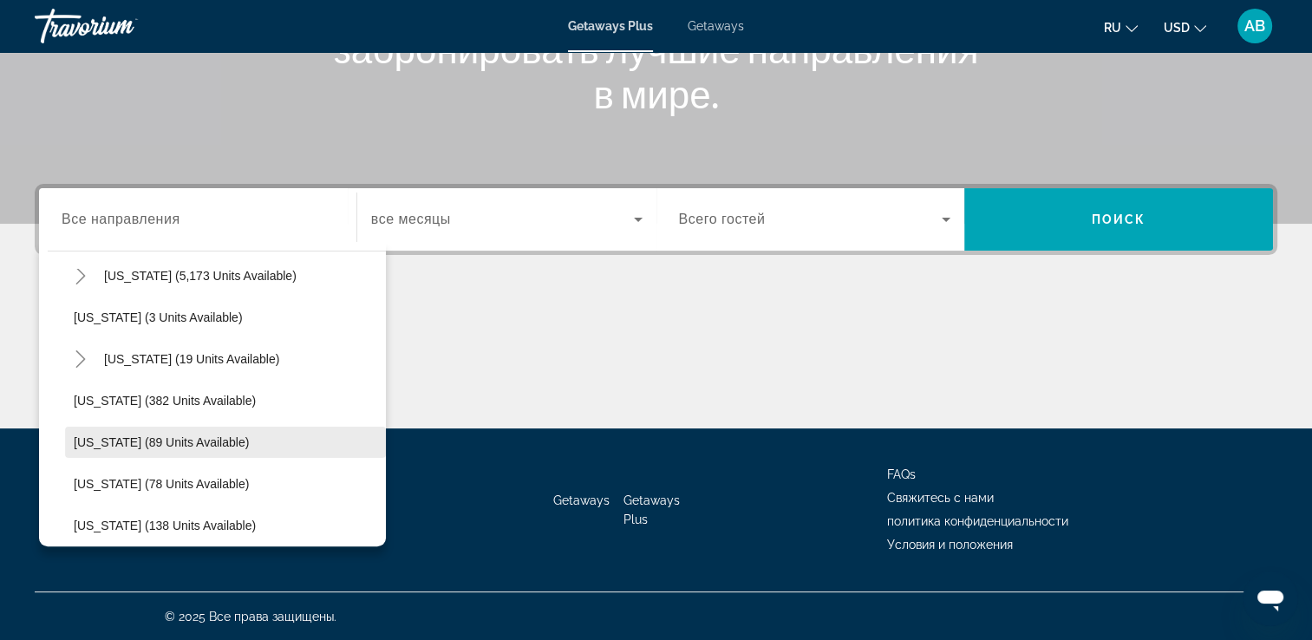
scroll to position [311, 0]
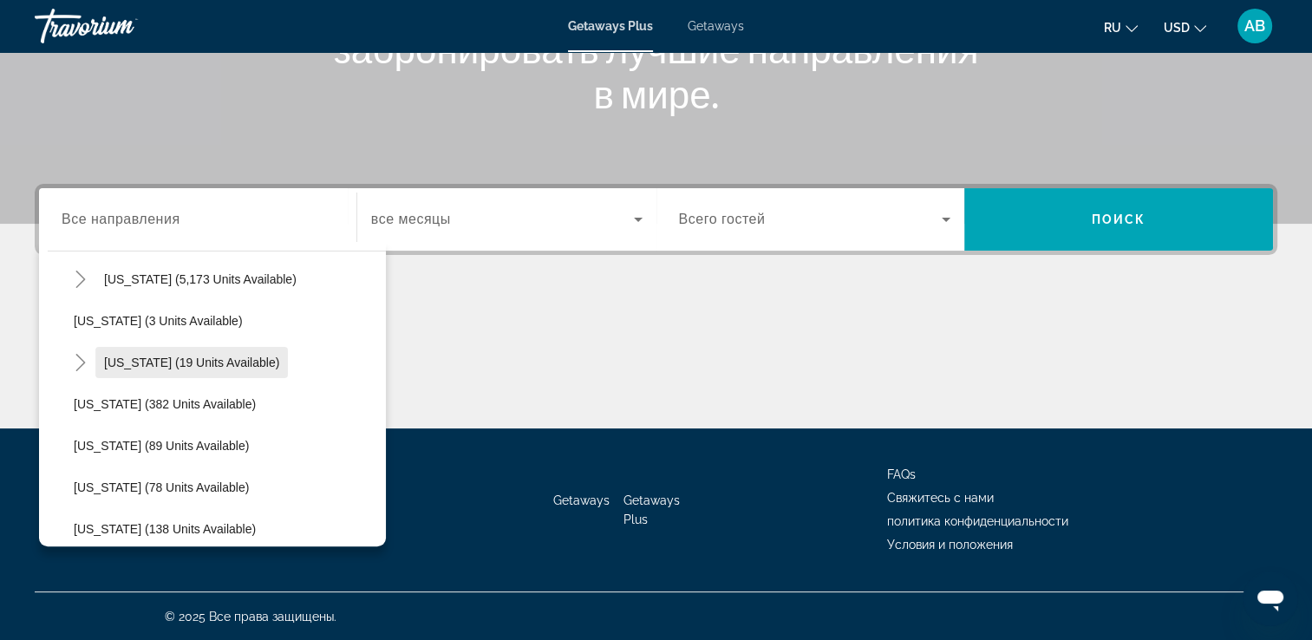
click at [112, 366] on span "[US_STATE] (19 units available)" at bounding box center [191, 363] width 175 height 14
type input "**********"
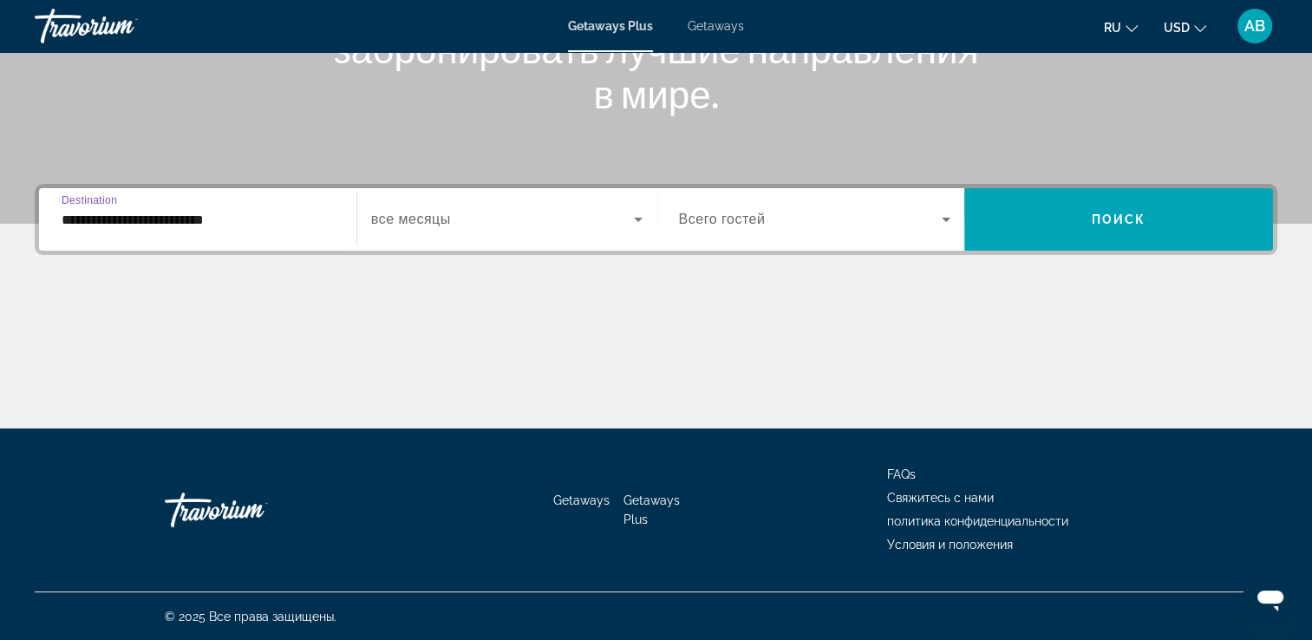
click at [531, 198] on div "Search widget" at bounding box center [506, 219] width 271 height 49
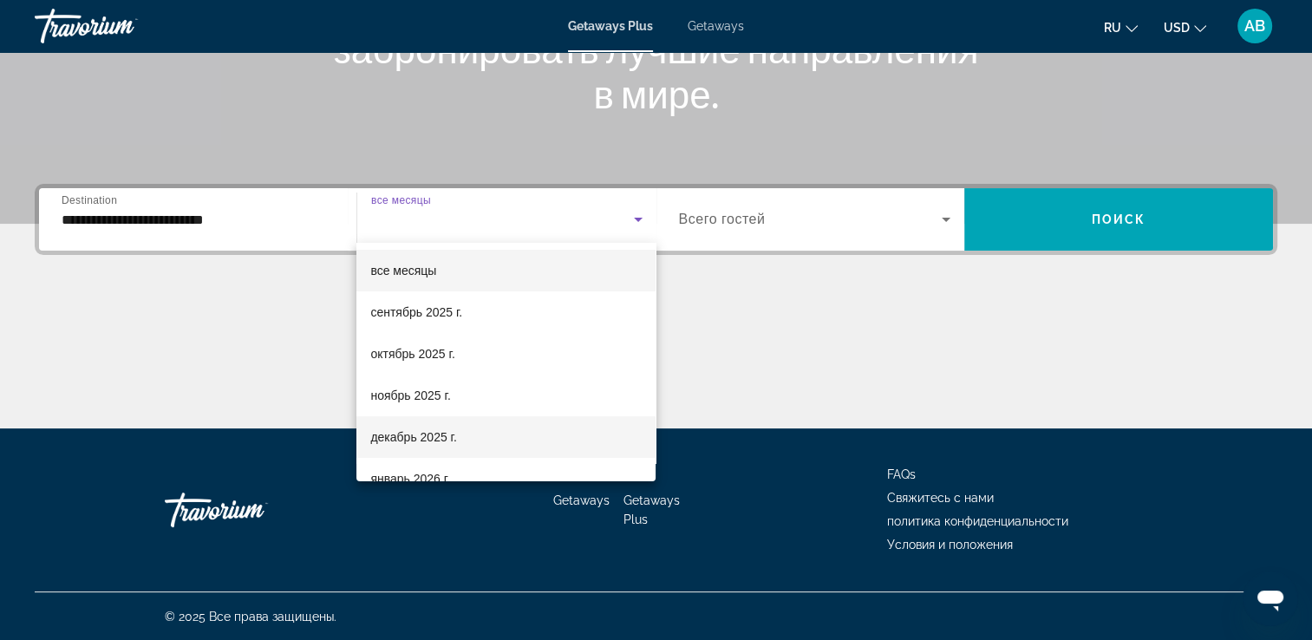
click at [431, 426] on mat-option "декабрь 2025 г." at bounding box center [505, 437] width 299 height 42
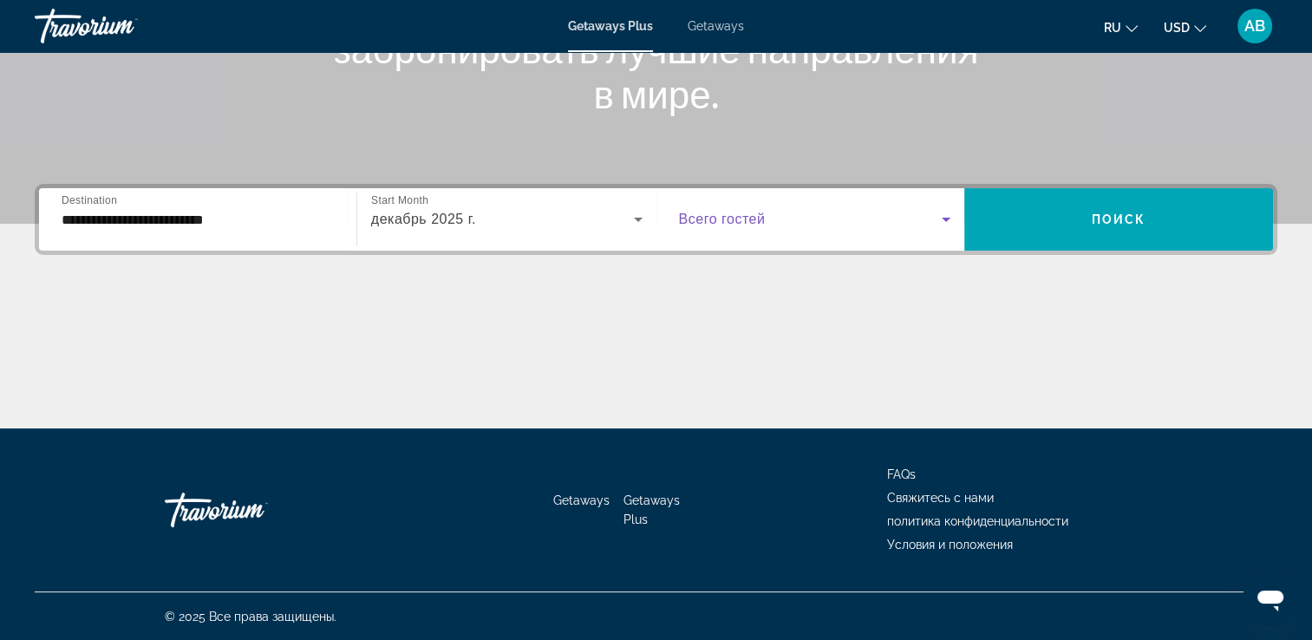
click at [794, 214] on span "Search widget" at bounding box center [811, 219] width 264 height 21
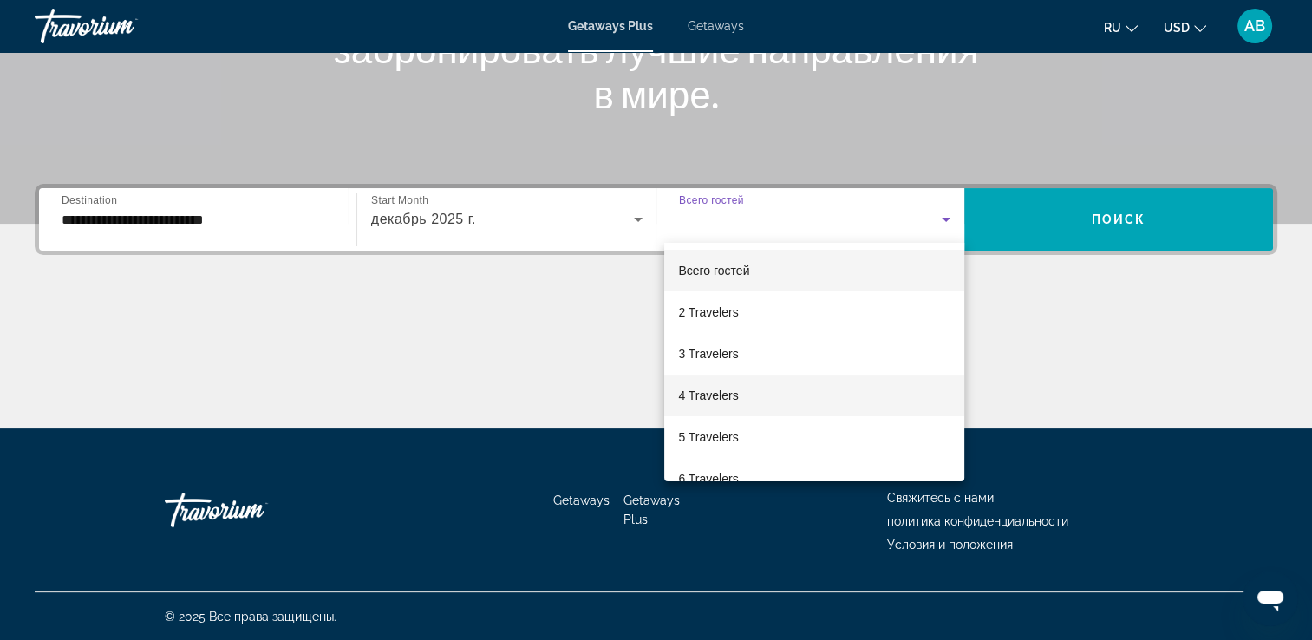
click at [750, 393] on mat-option "4 Travelers" at bounding box center [814, 396] width 300 height 42
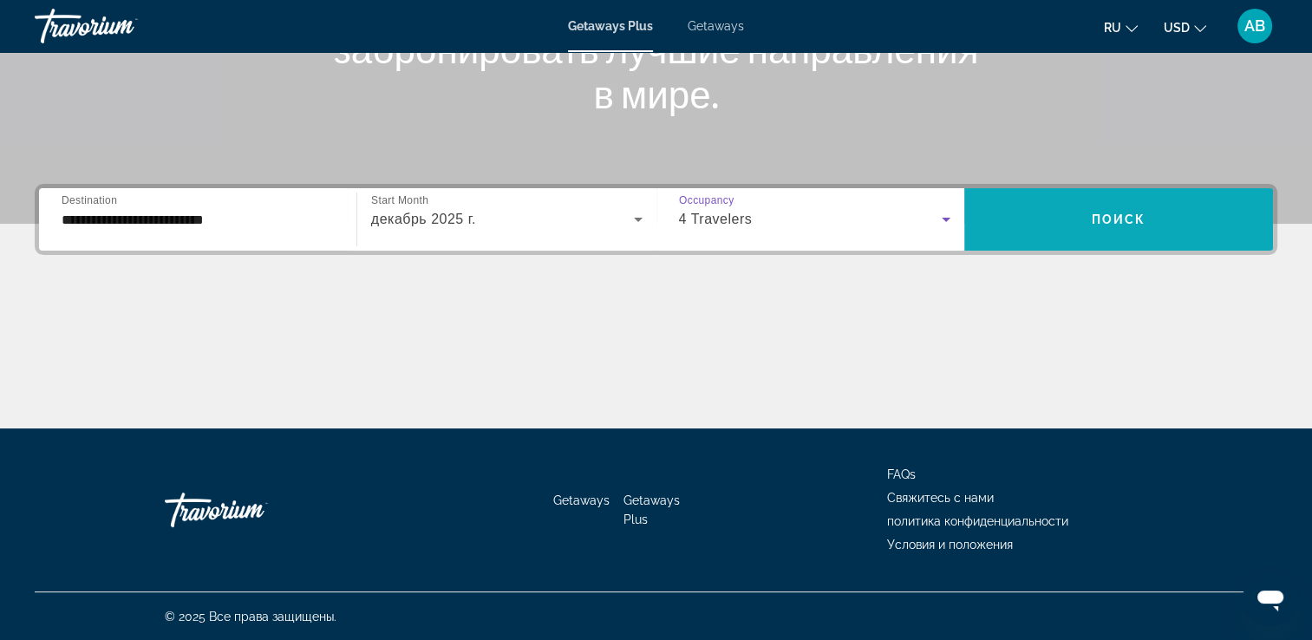
click at [1018, 216] on span "Search widget" at bounding box center [1119, 220] width 309 height 42
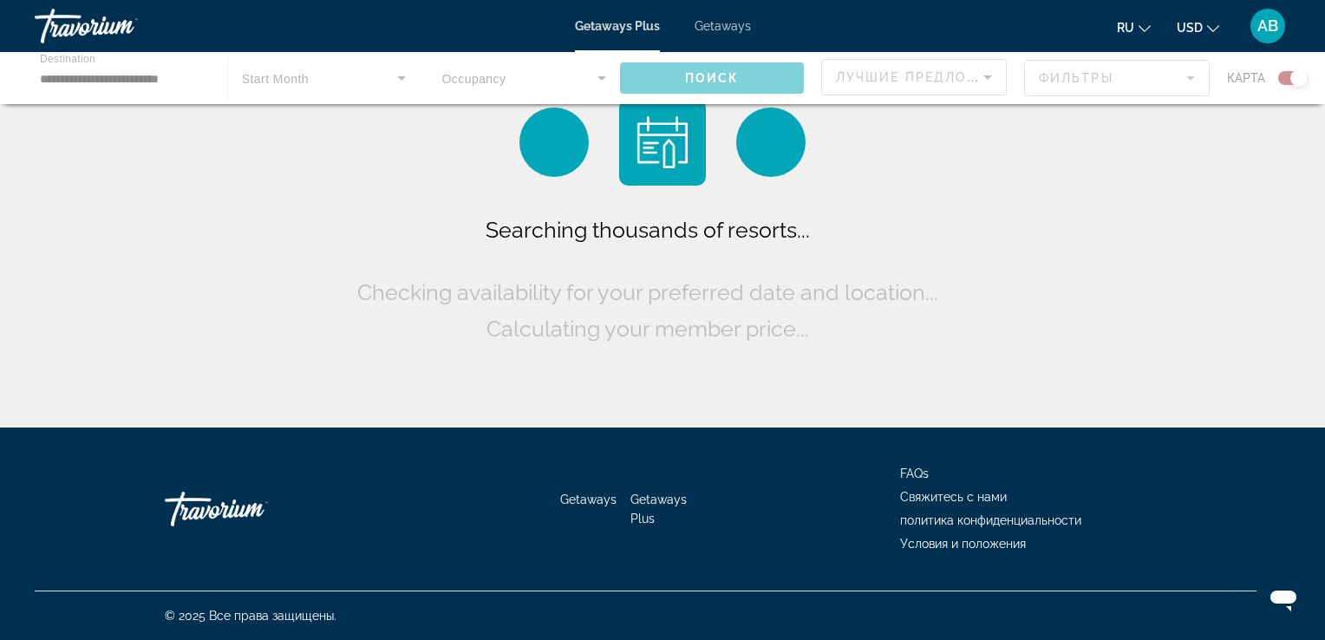
click at [1211, 26] on icon "Change currency" at bounding box center [1213, 29] width 12 height 12
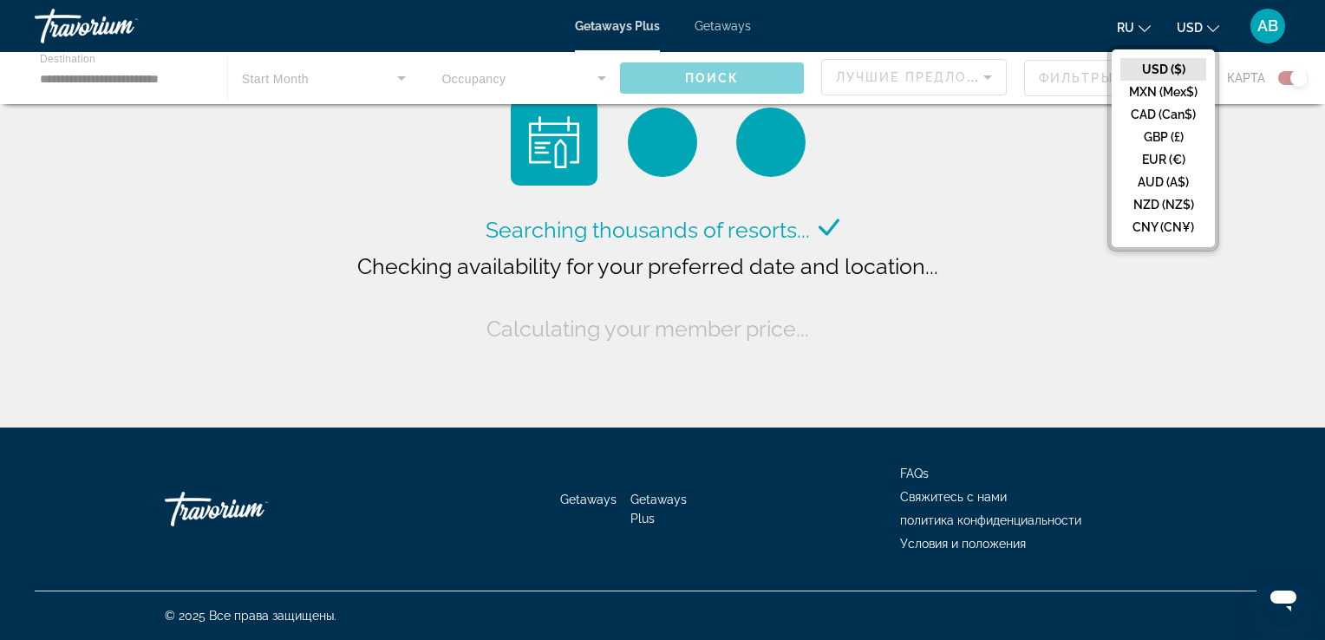
click at [1197, 119] on button "CAD (Can$)" at bounding box center [1164, 114] width 86 height 23
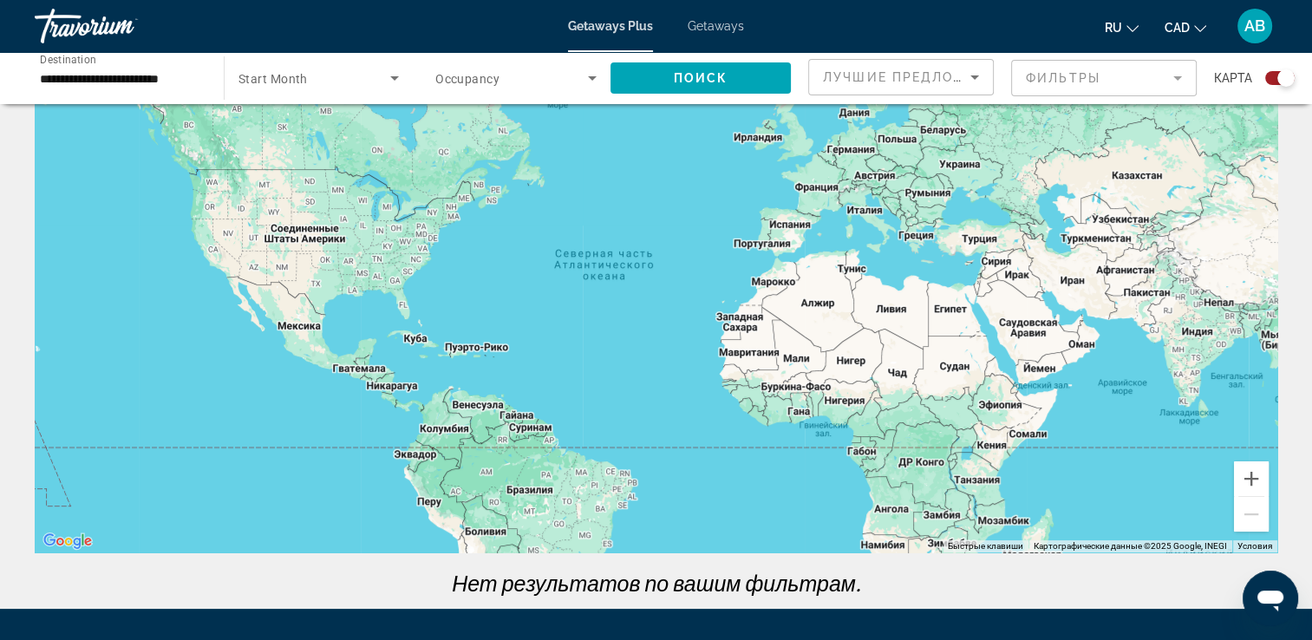
scroll to position [270, 0]
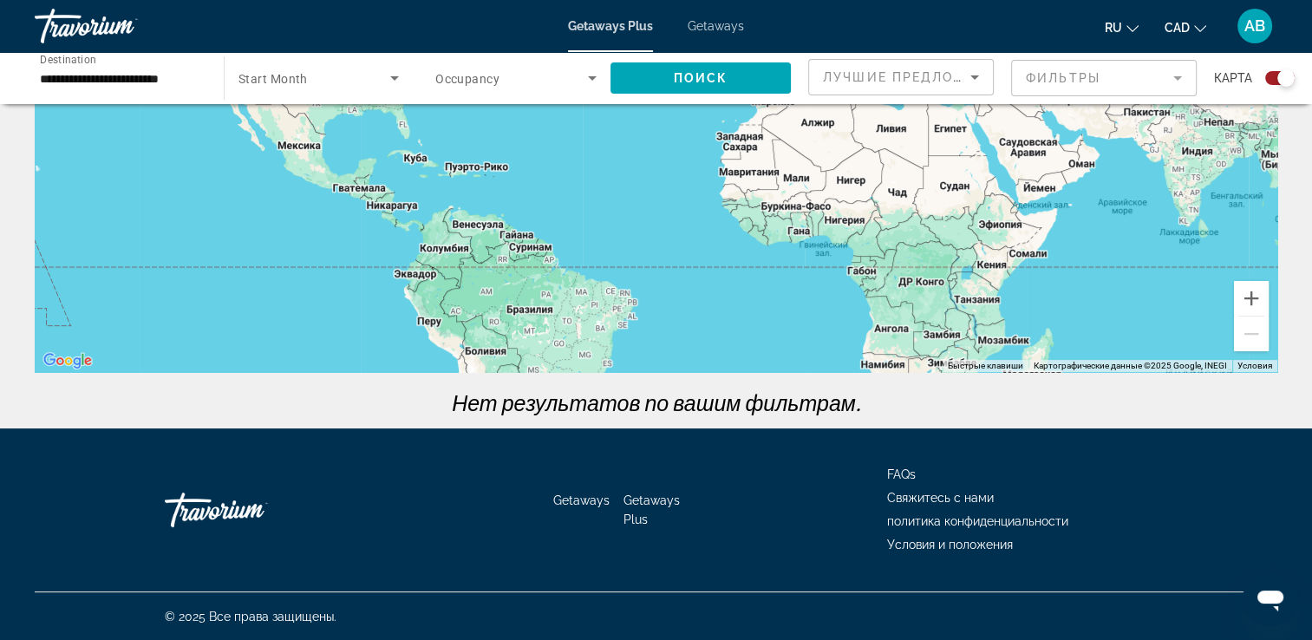
click at [538, 88] on span "Search widget" at bounding box center [511, 78] width 153 height 21
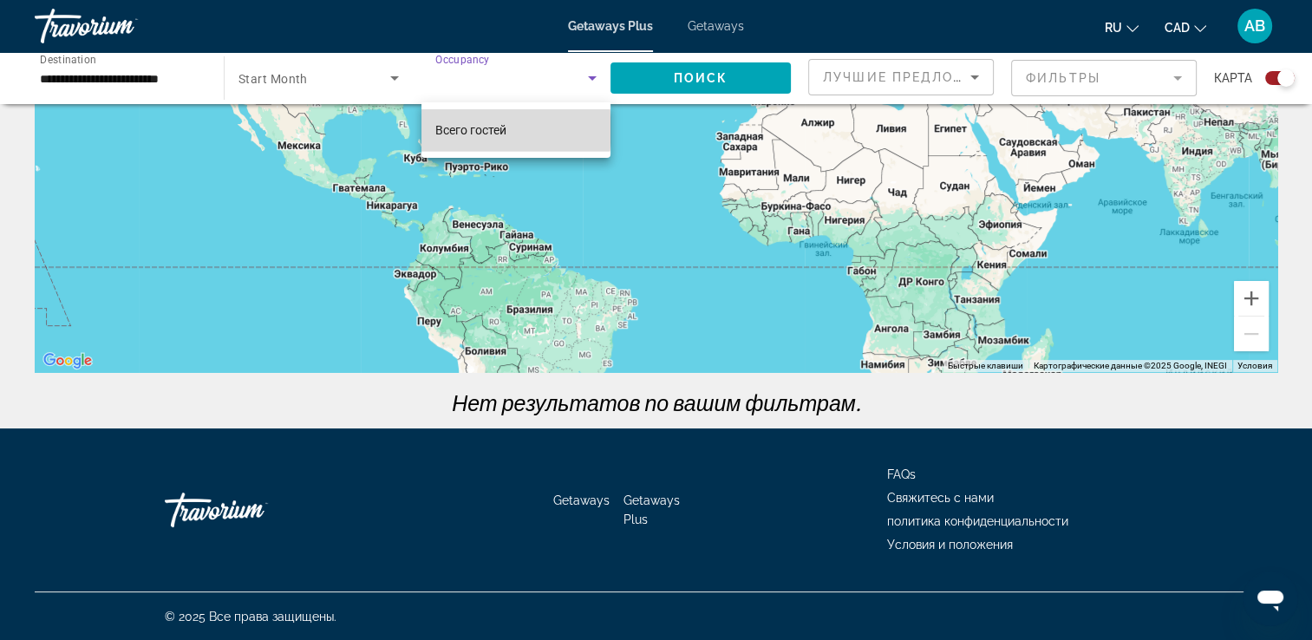
click at [507, 130] on span "Всего гостей" at bounding box center [470, 130] width 71 height 14
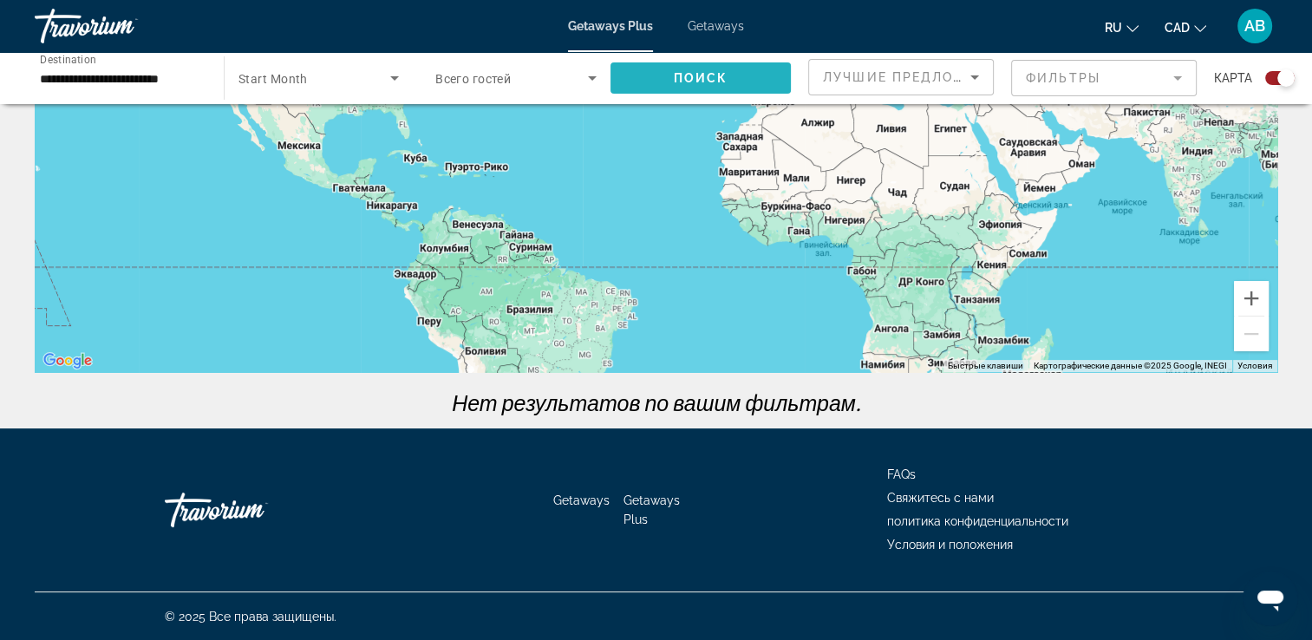
click at [697, 69] on span "Search widget" at bounding box center [701, 78] width 180 height 42
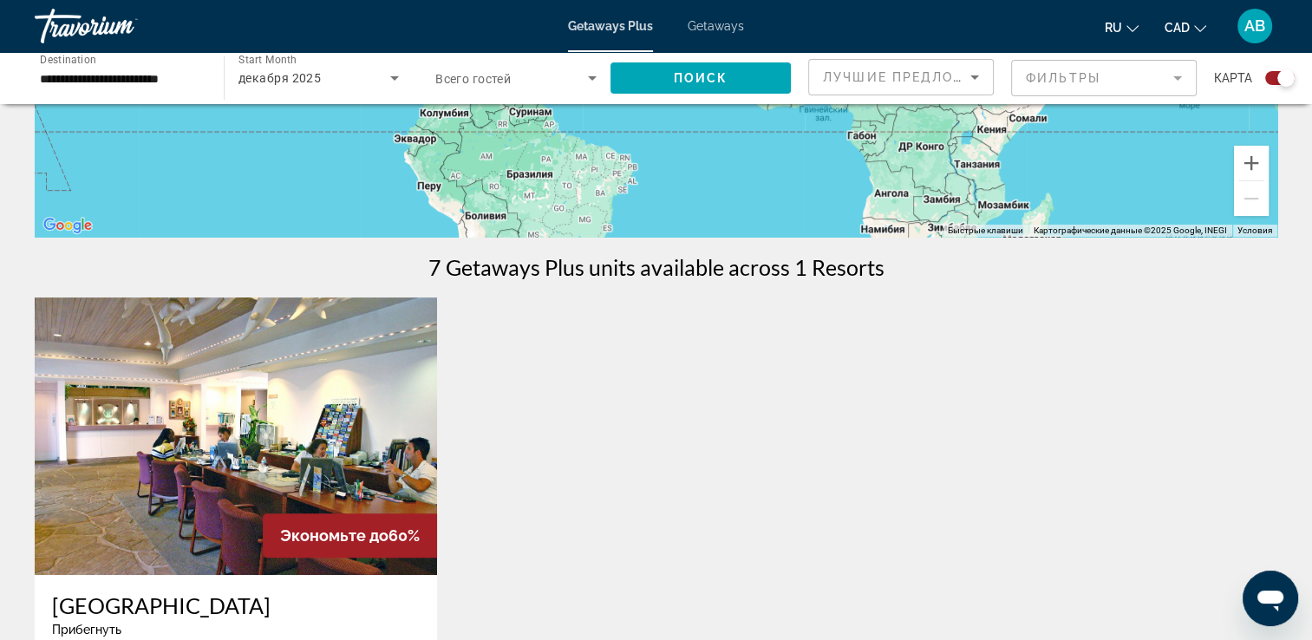
scroll to position [260, 0]
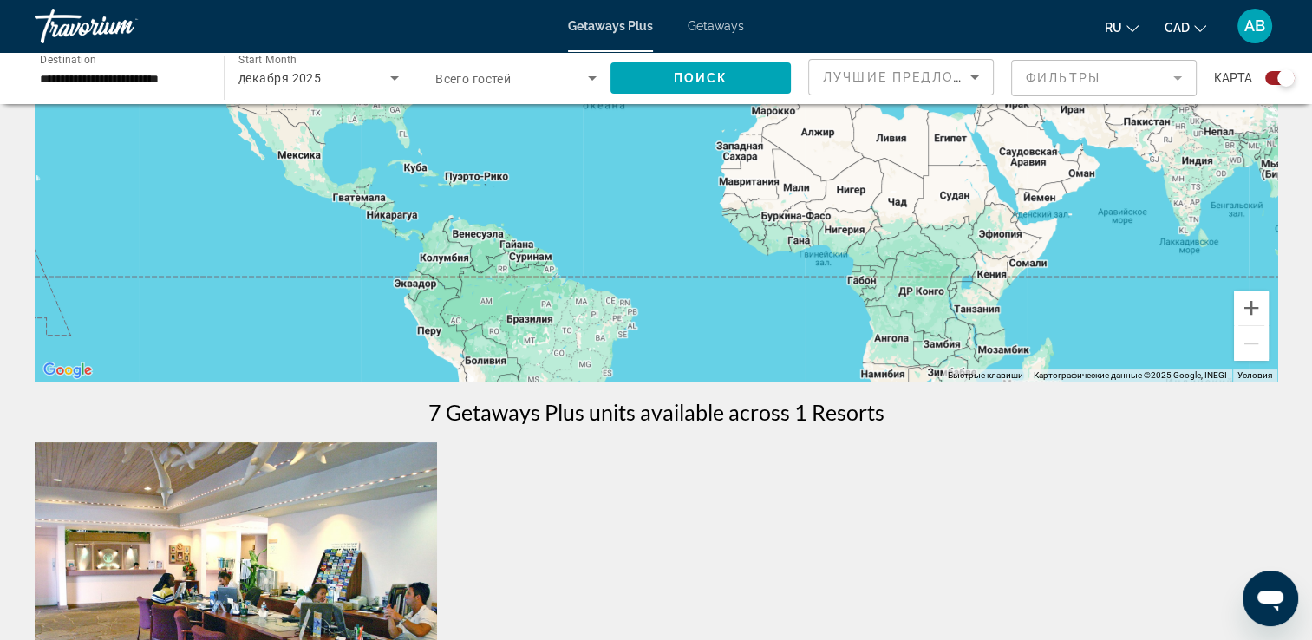
click at [359, 67] on div "декабря 2025" at bounding box center [319, 78] width 160 height 49
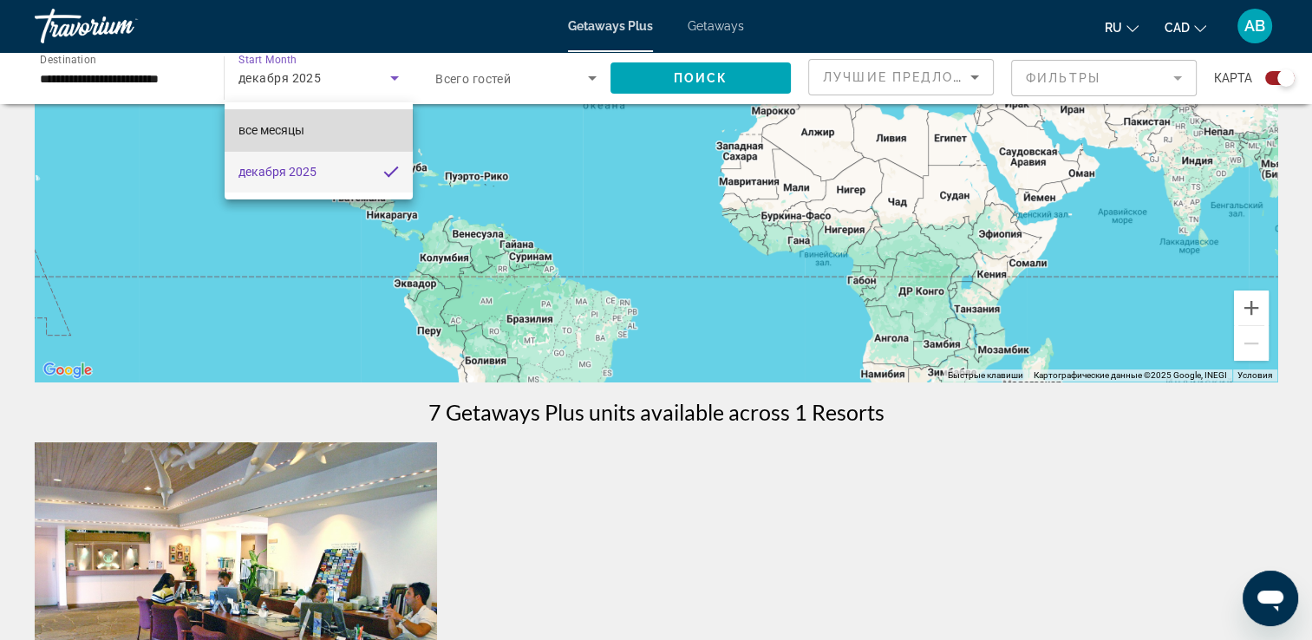
click at [309, 128] on mat-option "все месяцы" at bounding box center [319, 130] width 188 height 42
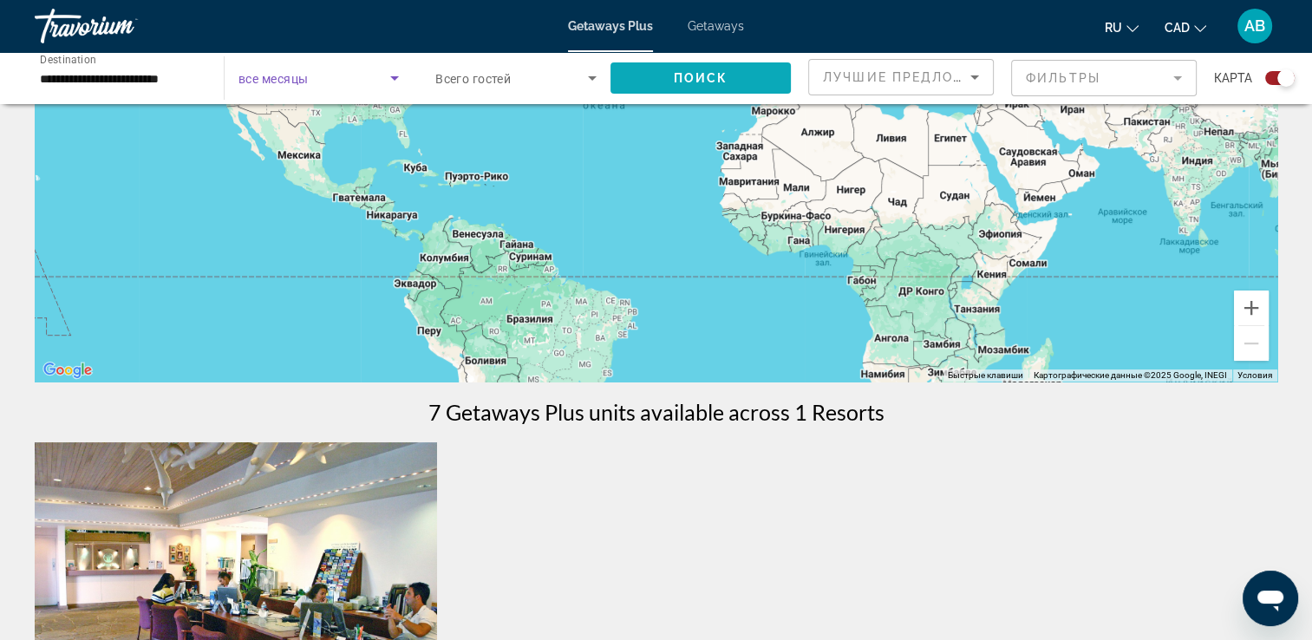
click at [736, 71] on span "Search widget" at bounding box center [701, 78] width 180 height 42
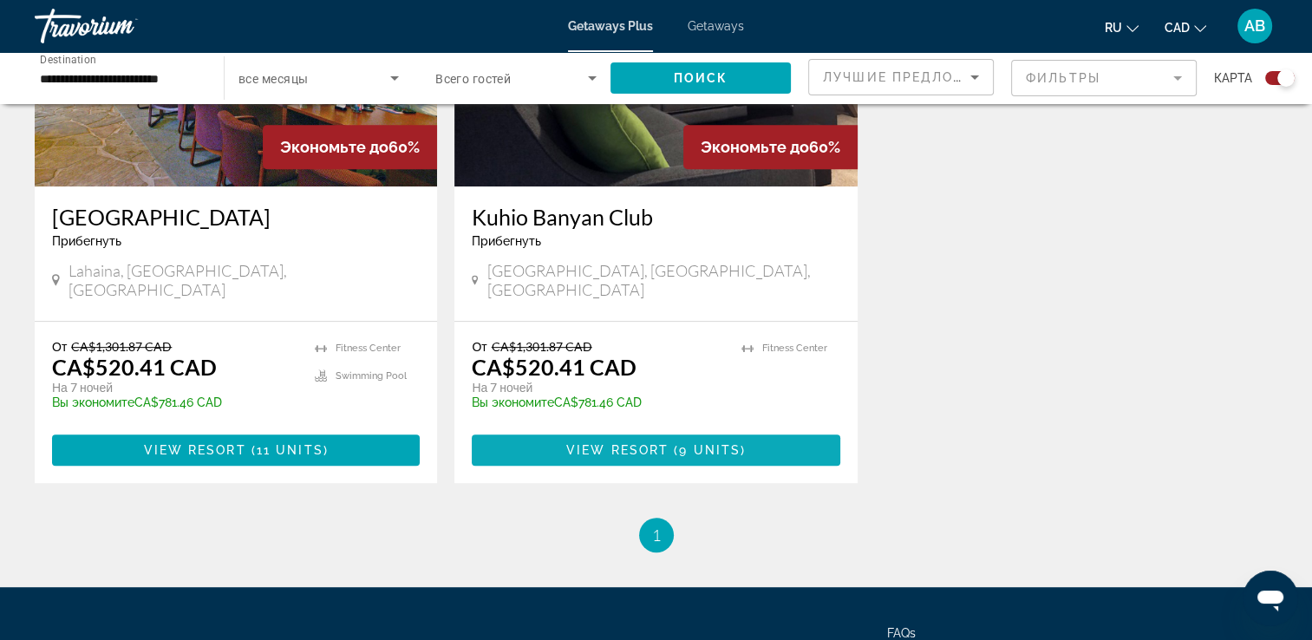
scroll to position [867, 0]
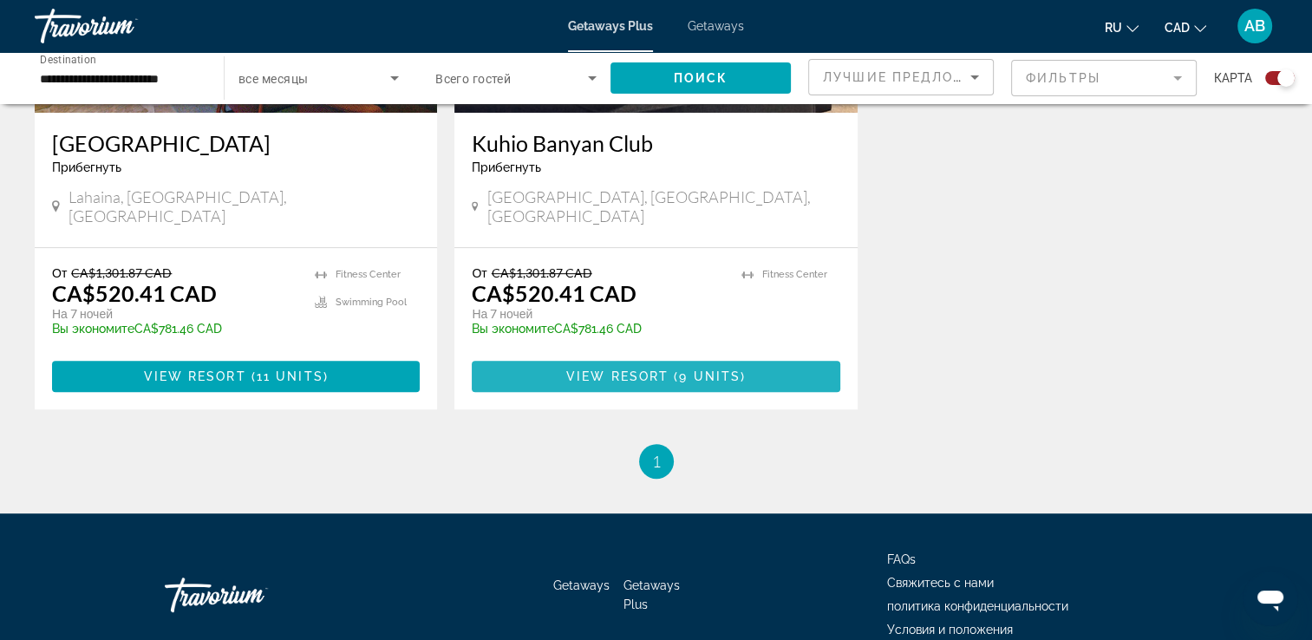
click at [639, 369] on span "View Resort" at bounding box center [617, 376] width 102 height 14
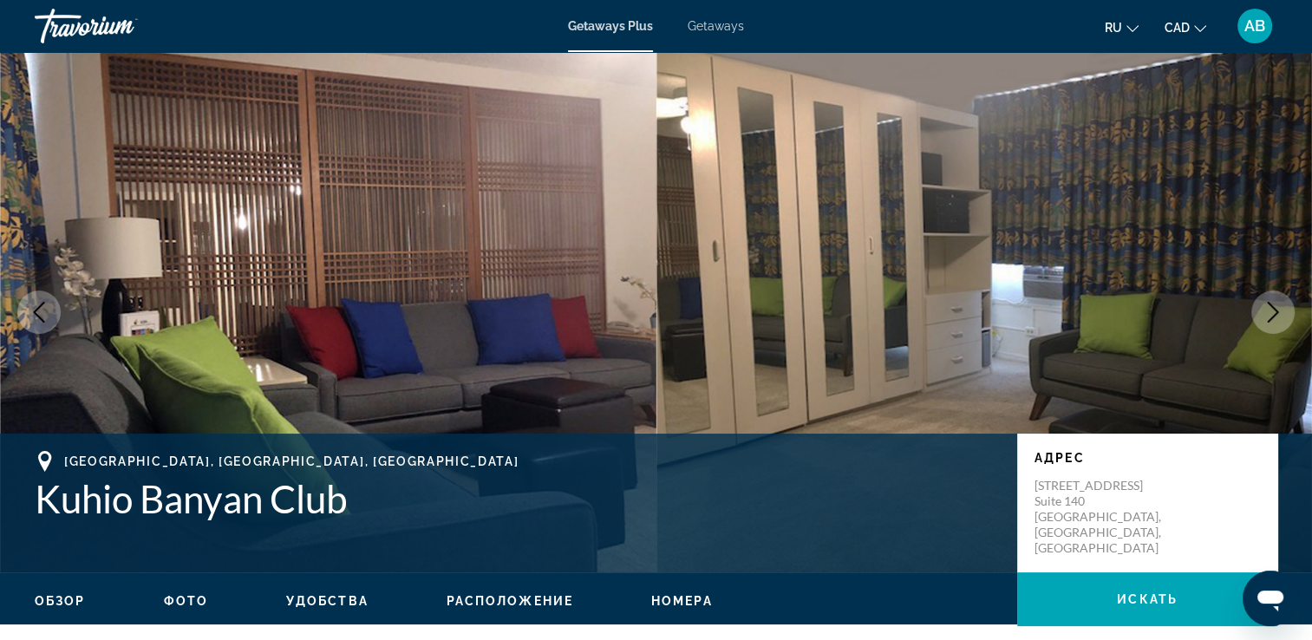
click at [1273, 309] on icon "Next image" at bounding box center [1273, 312] width 21 height 21
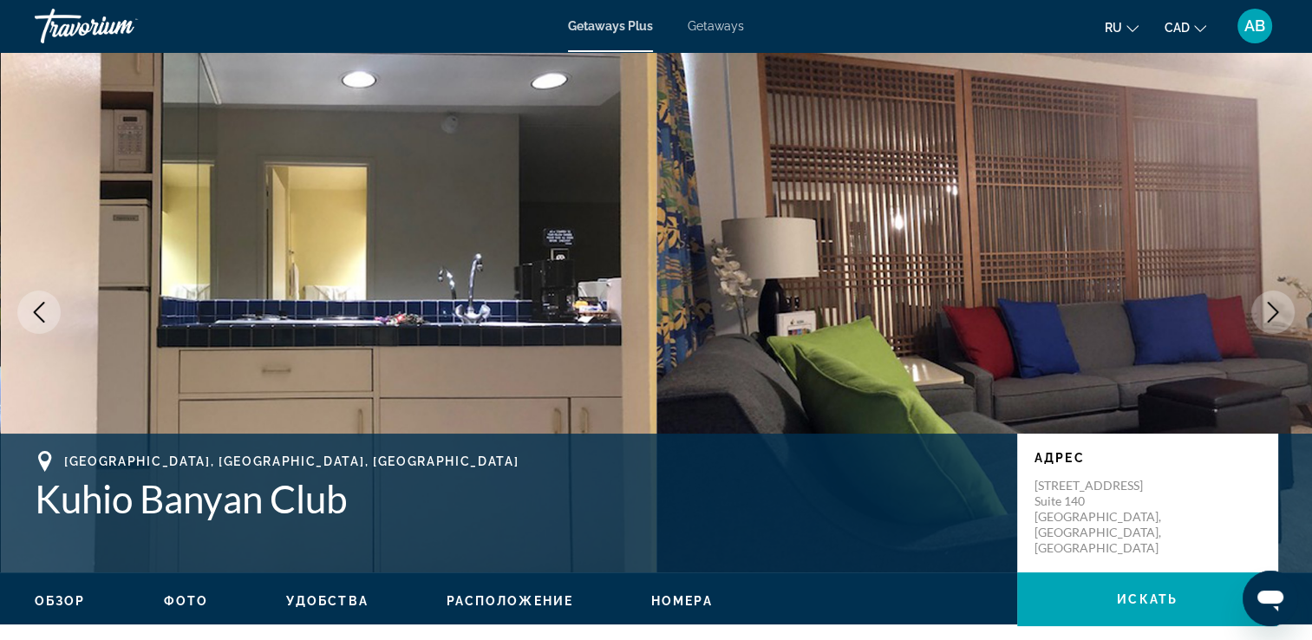
click at [1273, 309] on icon "Next image" at bounding box center [1273, 312] width 21 height 21
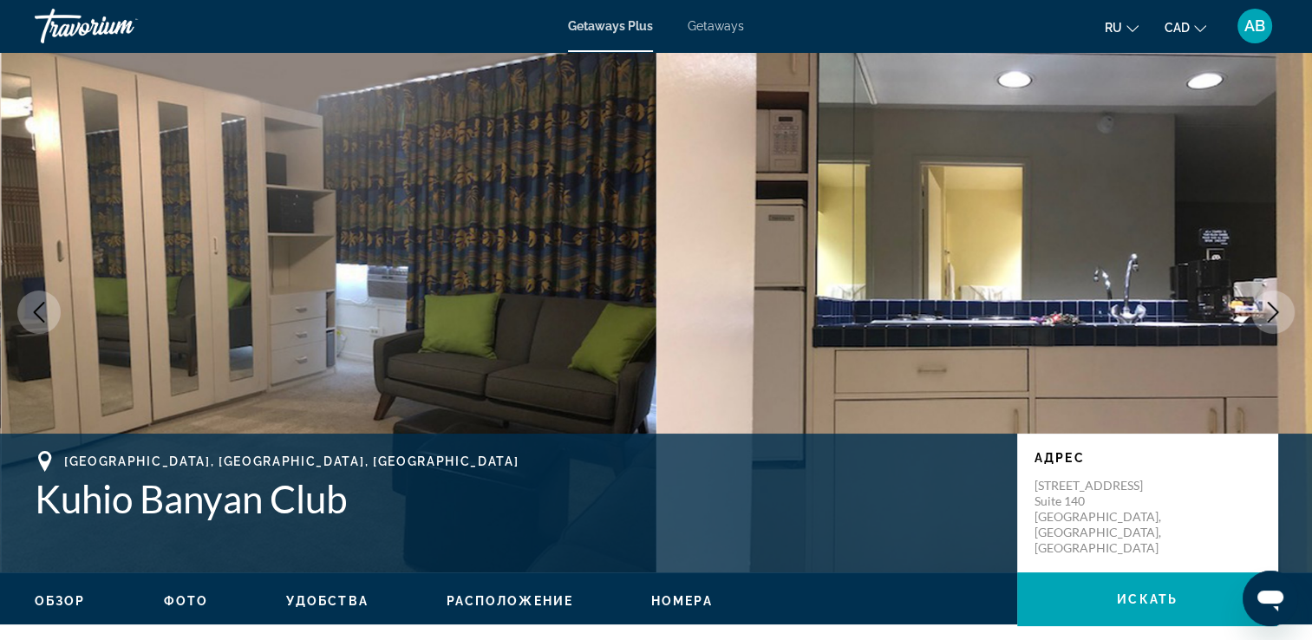
click at [1273, 308] on icon "Next image" at bounding box center [1273, 312] width 11 height 21
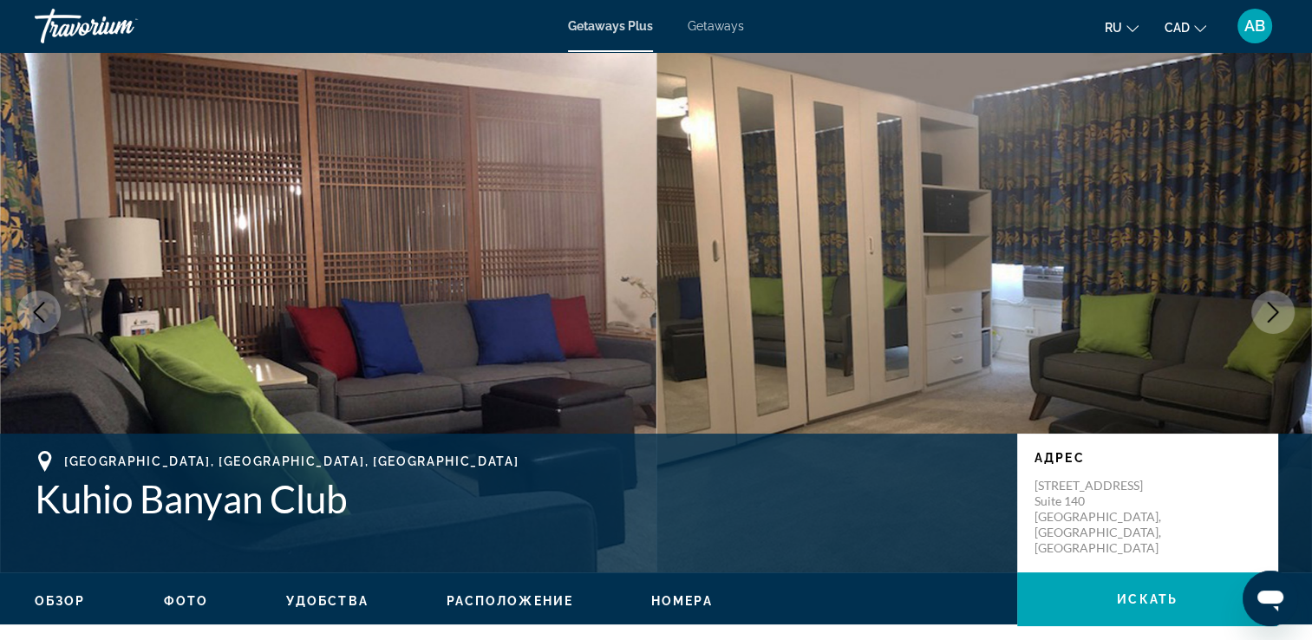
click at [1272, 308] on icon "Next image" at bounding box center [1273, 312] width 21 height 21
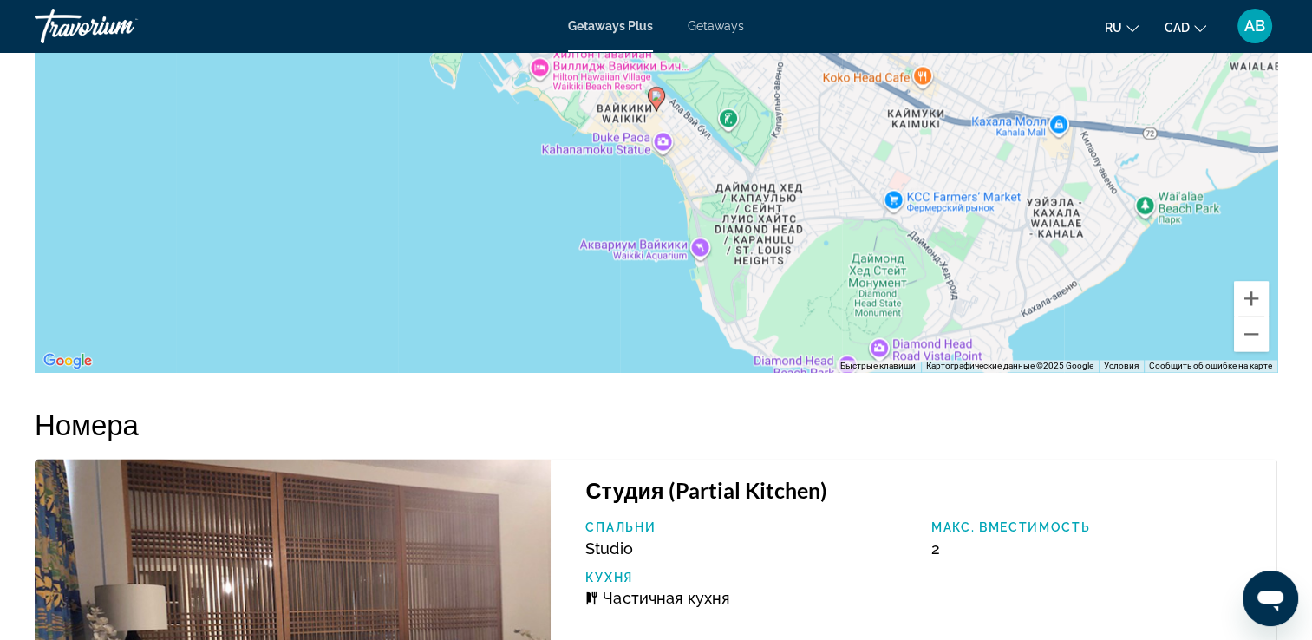
scroll to position [2217, 0]
